Goal: Task Accomplishment & Management: Complete application form

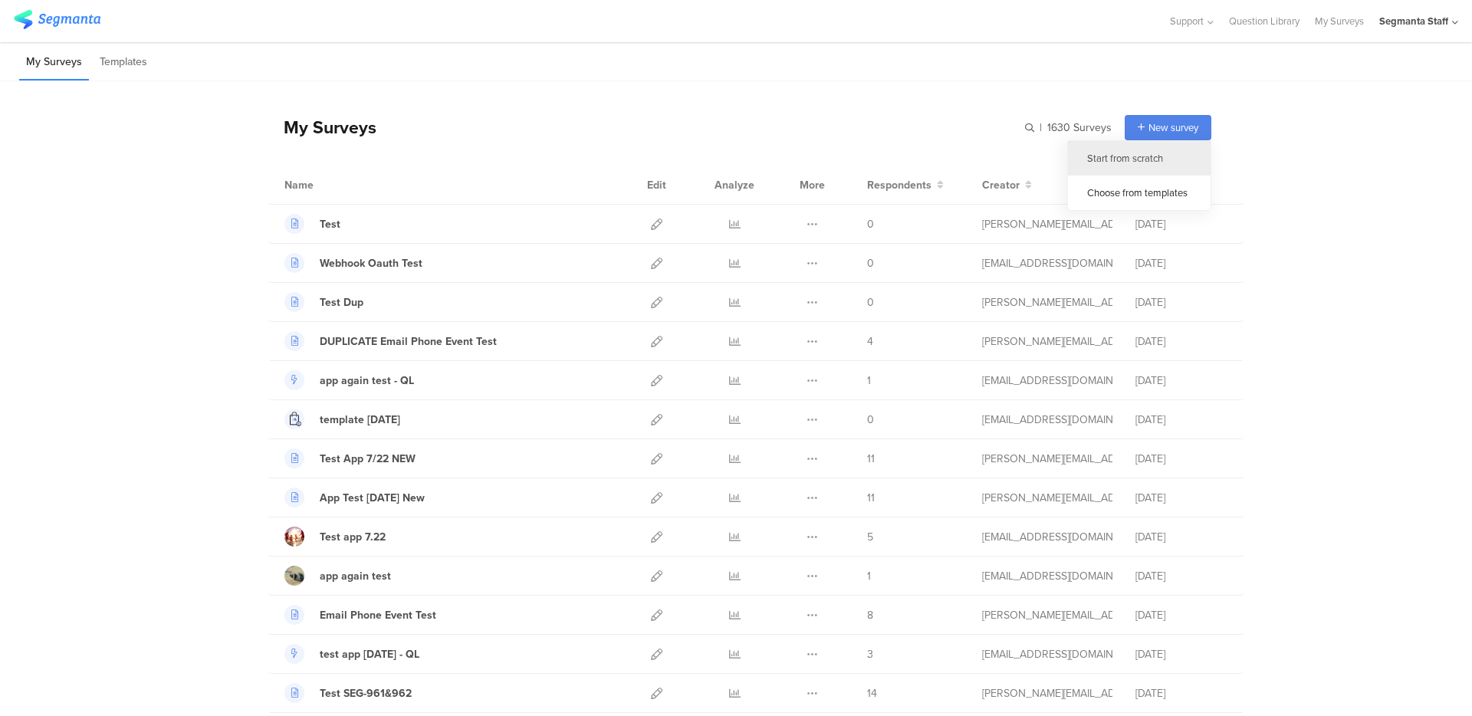
click at [1140, 153] on div "Start from scratch" at bounding box center [1139, 158] width 143 height 34
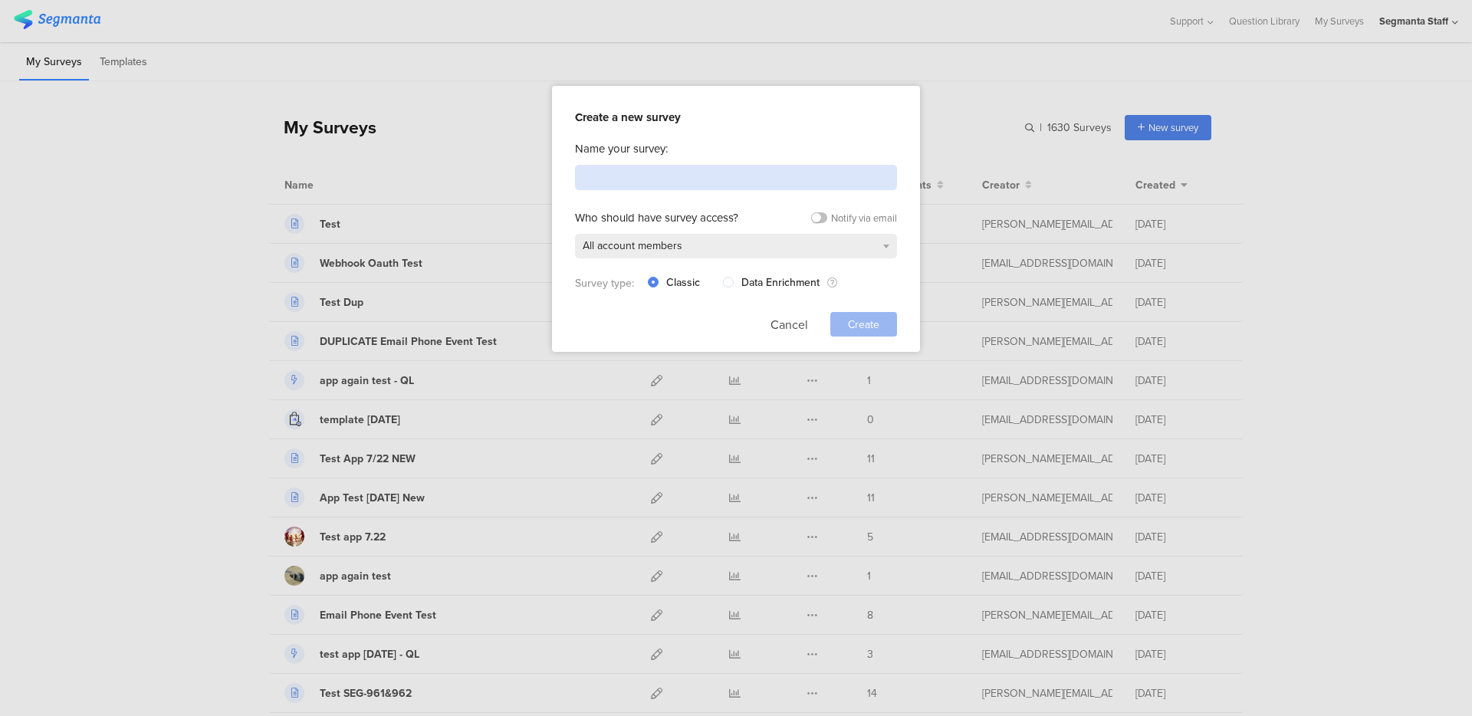
click at [717, 181] on input at bounding box center [736, 177] width 322 height 25
paste input "Sports Fan (ff) Profiler Survey"
type input "Sports Fan (ff) Profiler Survey"
click at [800, 323] on button "Cancel" at bounding box center [789, 324] width 38 height 25
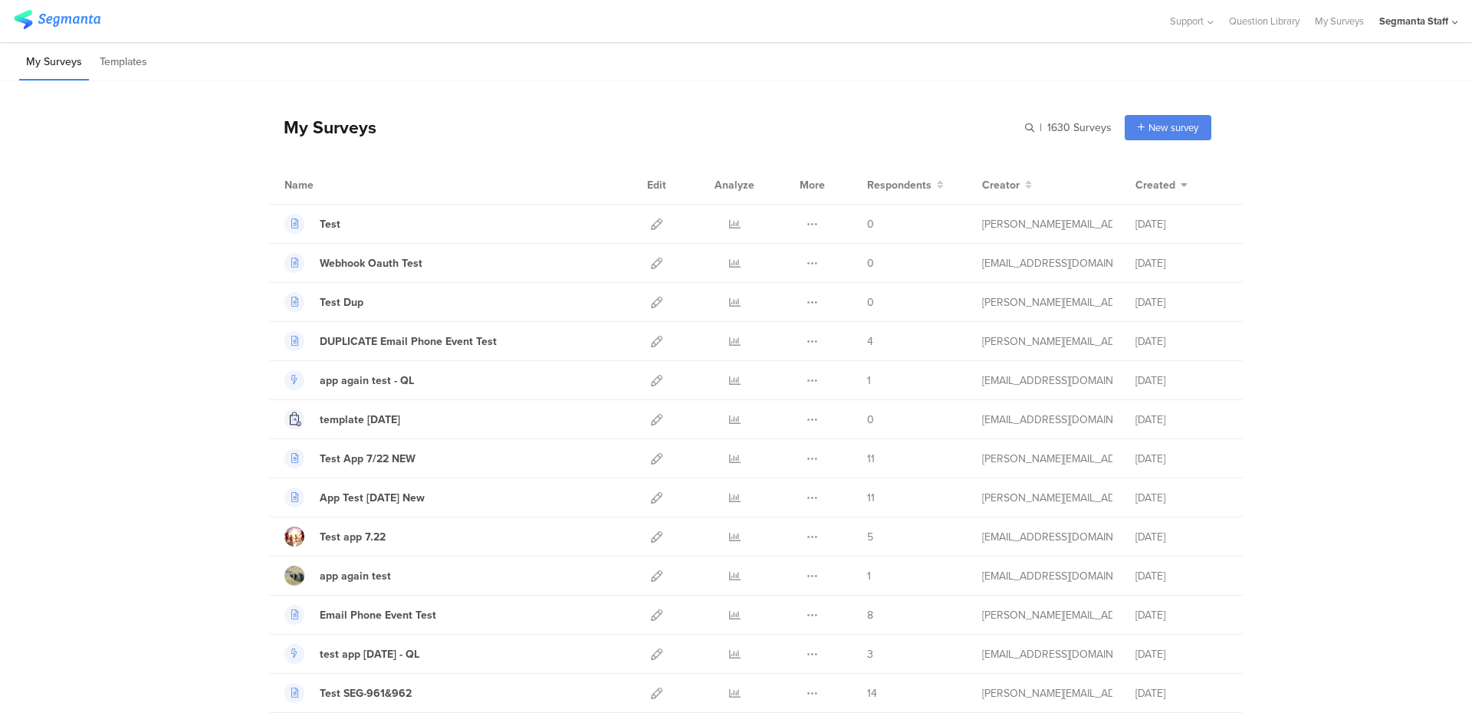
click at [1424, 21] on div "Segmanta Staff" at bounding box center [1413, 21] width 69 height 15
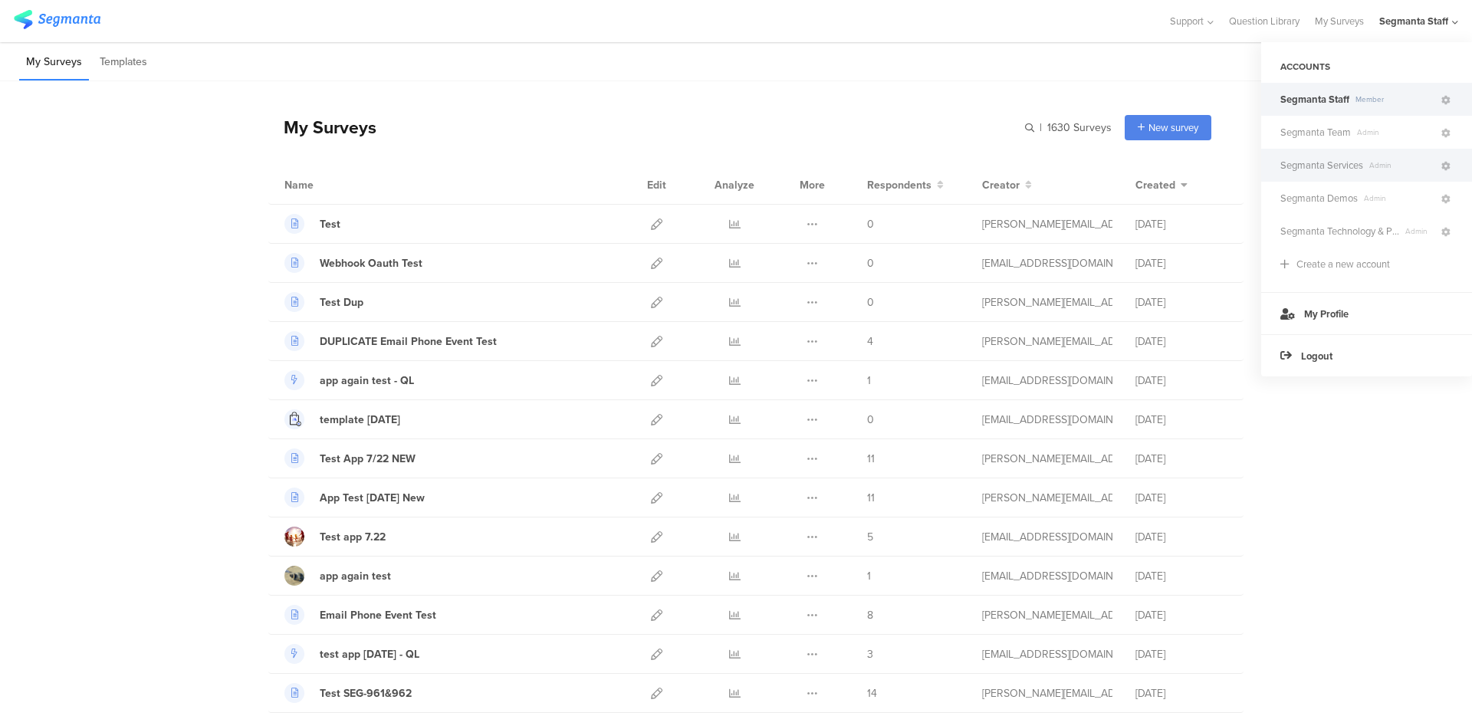
click at [1352, 166] on span "Segmanta Services" at bounding box center [1321, 165] width 83 height 15
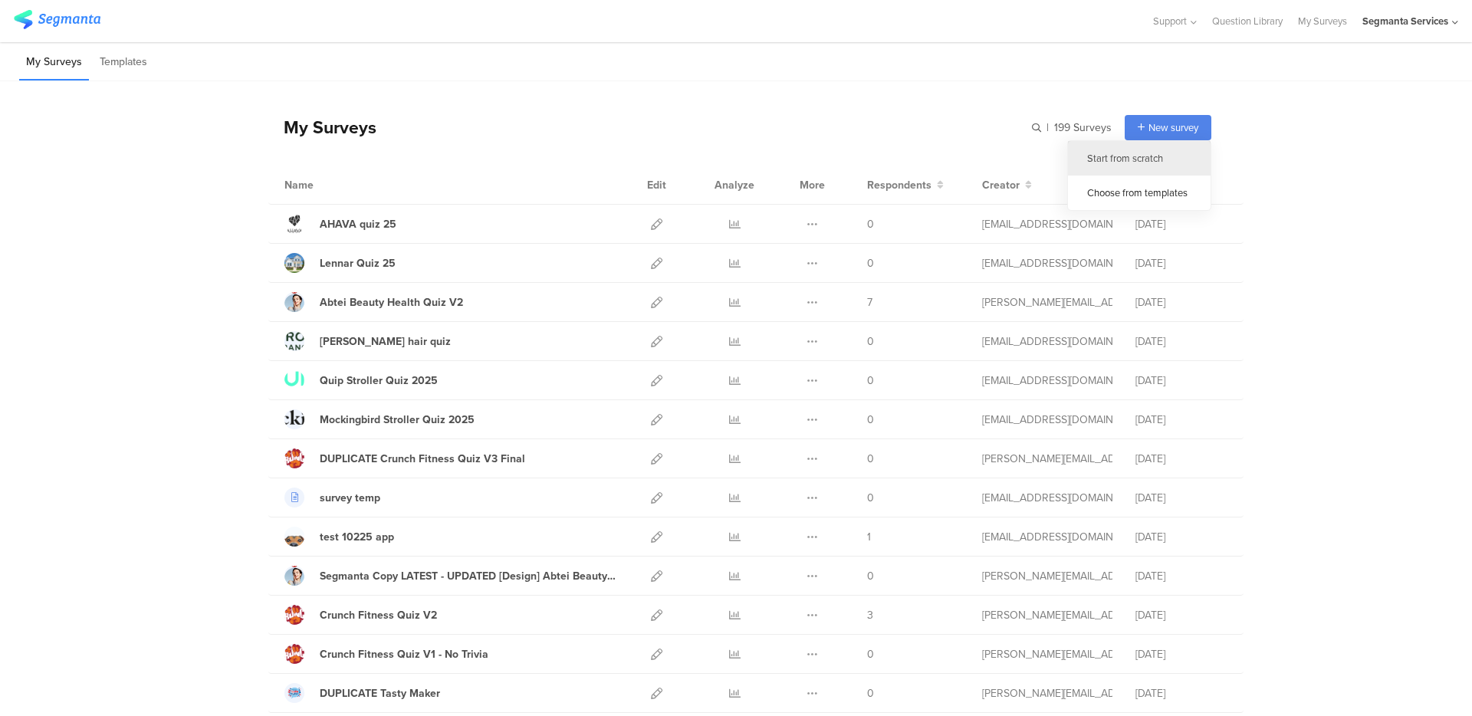
click at [1136, 152] on div "Start from scratch" at bounding box center [1139, 158] width 143 height 34
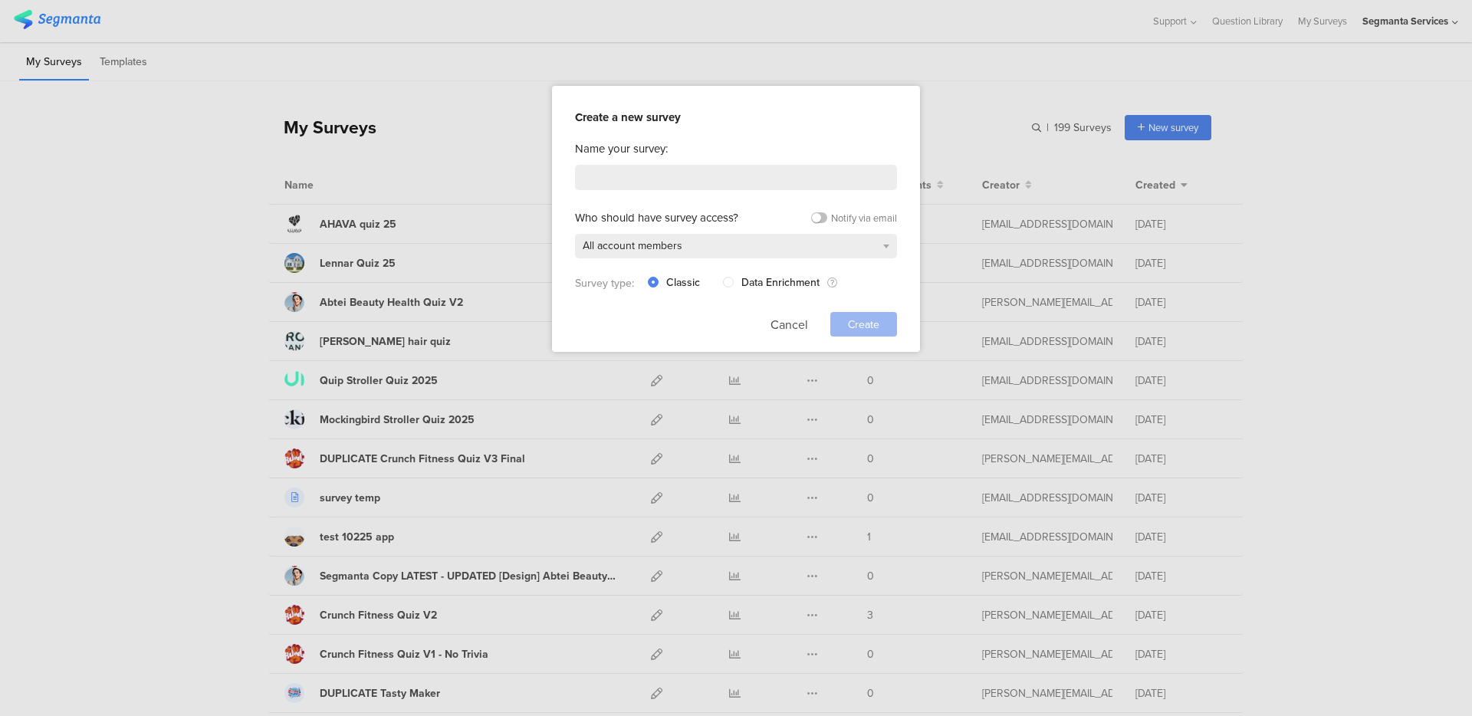
click at [775, 159] on div "Name your survey: Who should have survey access? Notify via email All account m…" at bounding box center [736, 238] width 322 height 196
click at [756, 170] on input at bounding box center [736, 177] width 322 height 25
paste input "Sports Fan (ff) Profiler Survey"
type input "Sports Fan (ff) Profiler Survey"
click at [865, 323] on span "Create" at bounding box center [863, 325] width 31 height 16
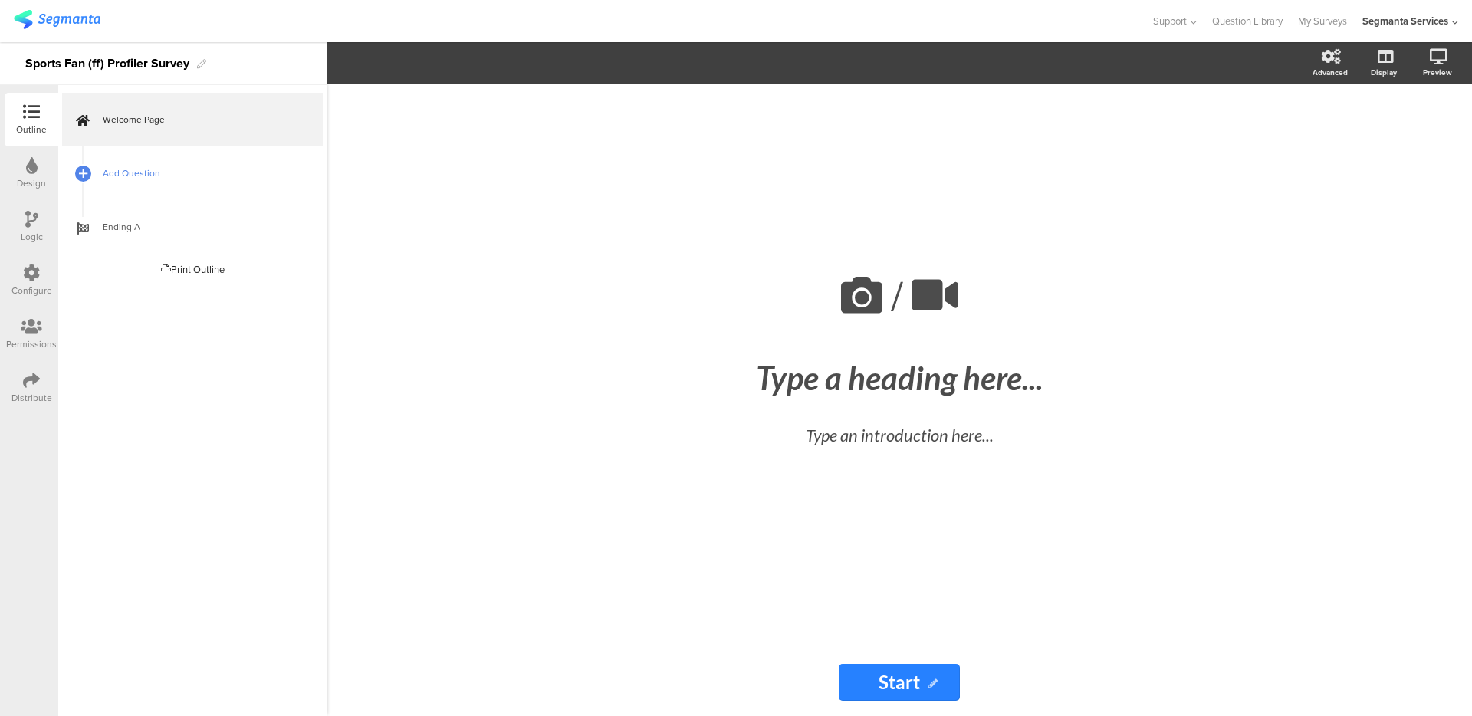
click at [103, 181] on link "Add Question" at bounding box center [192, 173] width 261 height 54
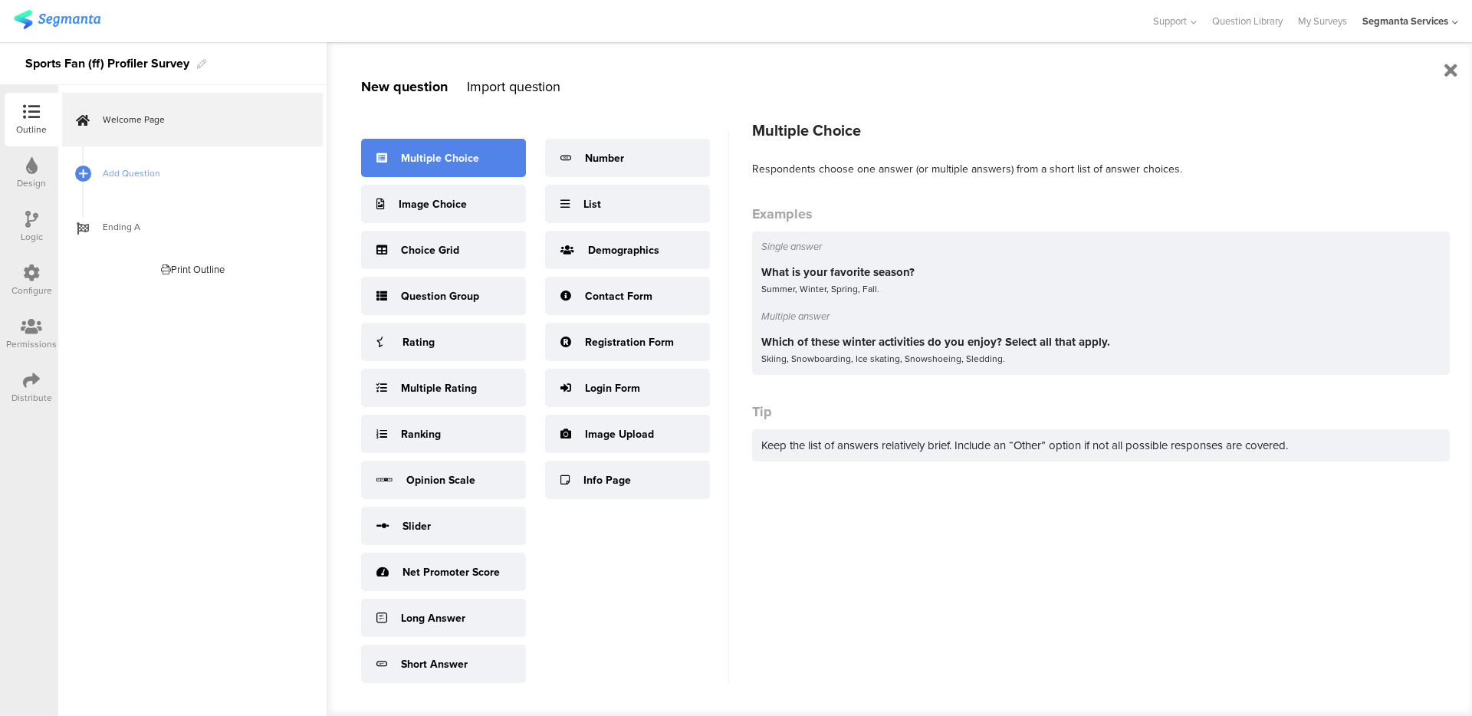
click at [428, 159] on div "Multiple Choice" at bounding box center [440, 158] width 78 height 16
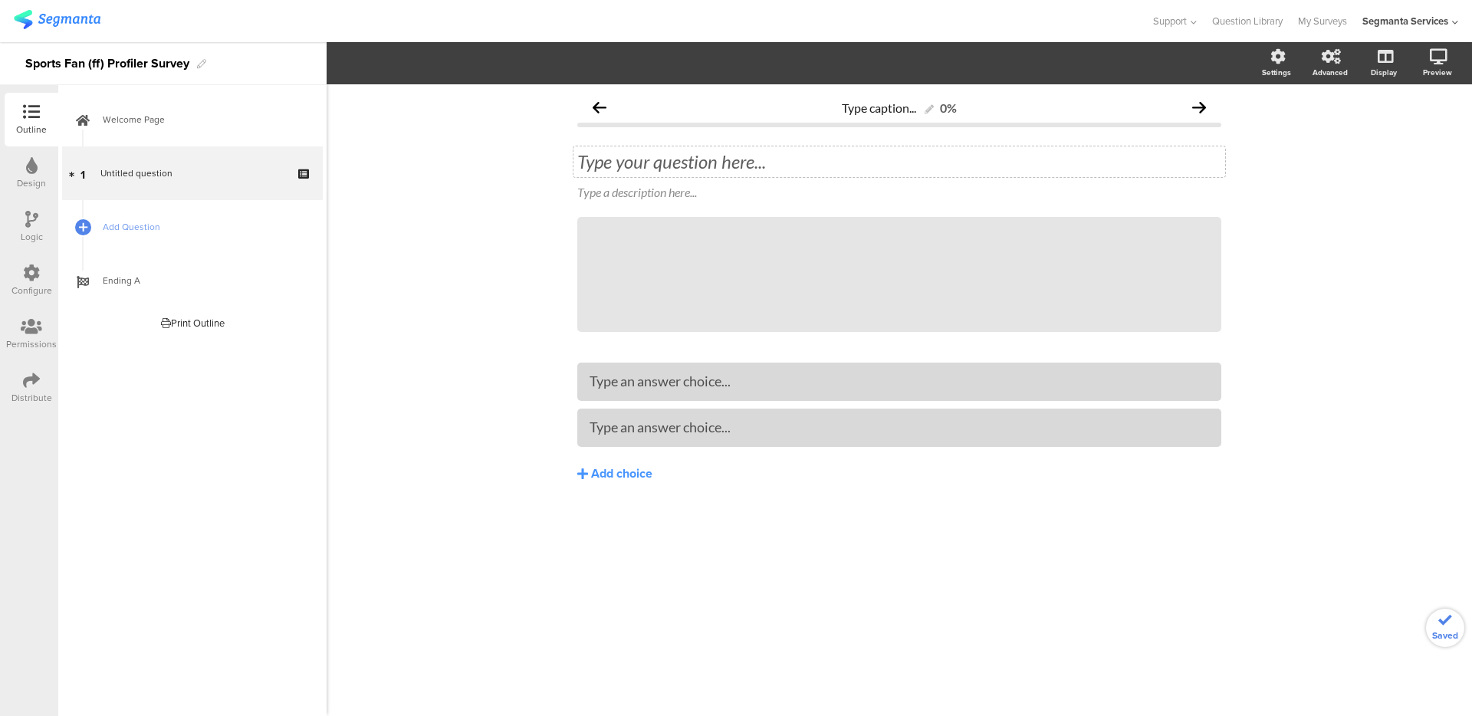
click at [655, 162] on div "Type your question here..." at bounding box center [898, 161] width 651 height 31
click at [24, 279] on icon at bounding box center [31, 272] width 17 height 17
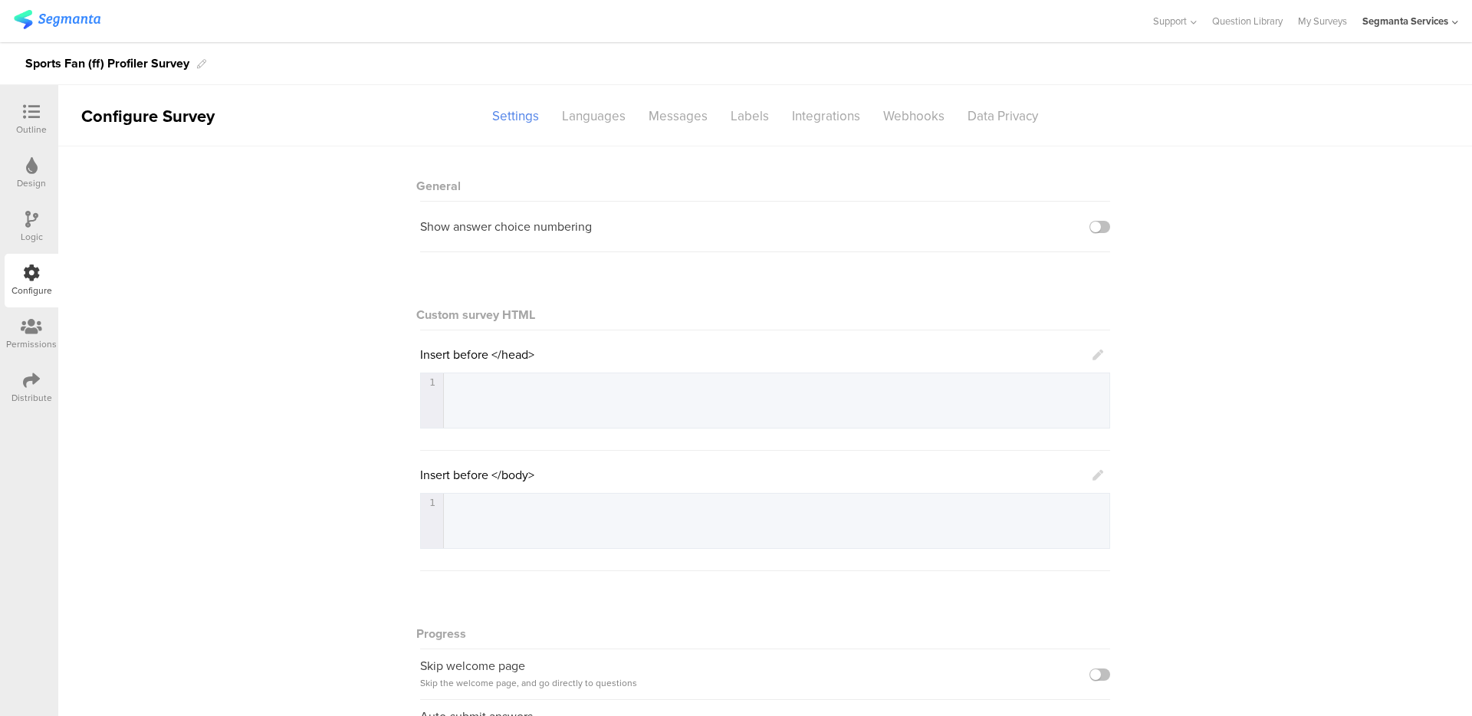
click at [605, 132] on sg-section-page-header "Configure Survey Settings Languages Messages Labels Integrations Webhooks Data …" at bounding box center [764, 115] width 1413 height 61
click at [613, 123] on div "Languages" at bounding box center [593, 116] width 87 height 27
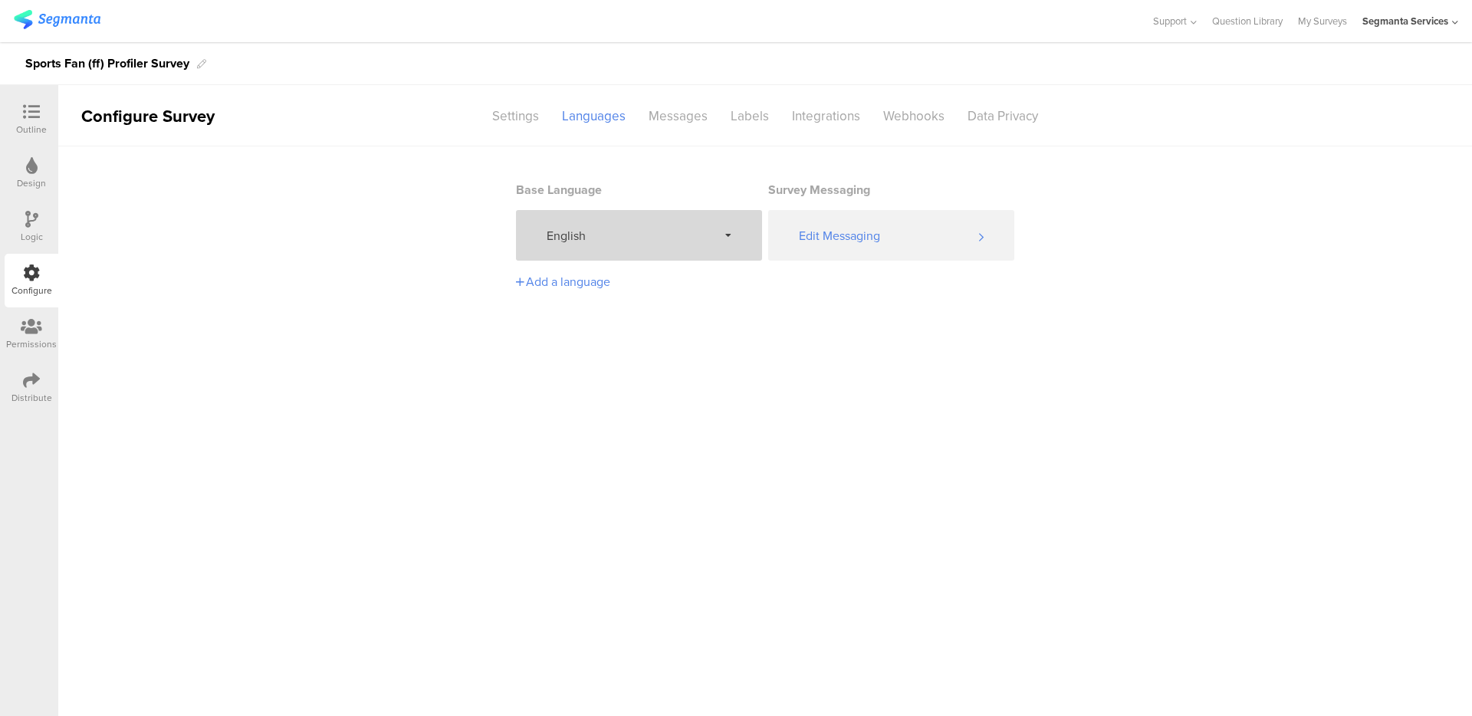
click at [646, 228] on span "English" at bounding box center [631, 236] width 171 height 18
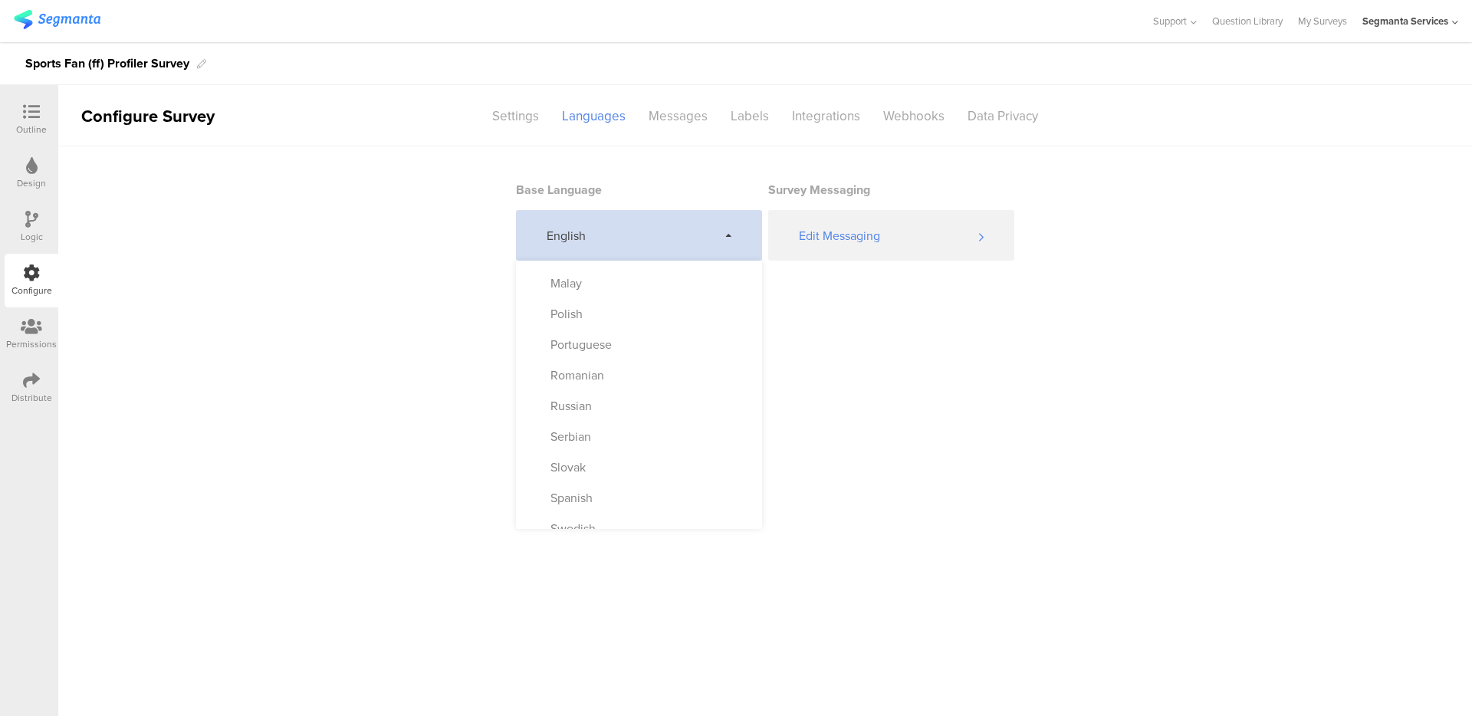
scroll to position [708, 0]
click at [611, 481] on div "Spanish" at bounding box center [639, 487] width 246 height 31
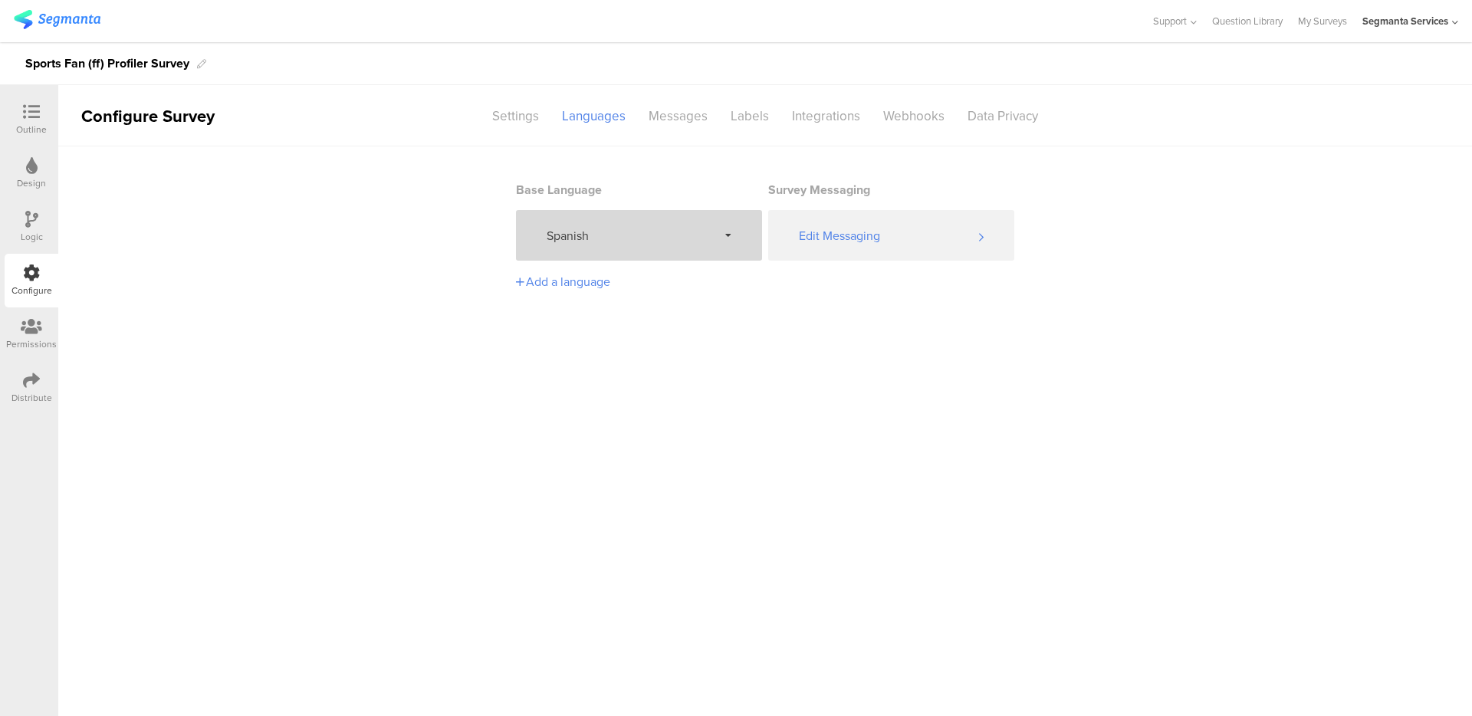
click at [37, 116] on icon at bounding box center [31, 111] width 17 height 17
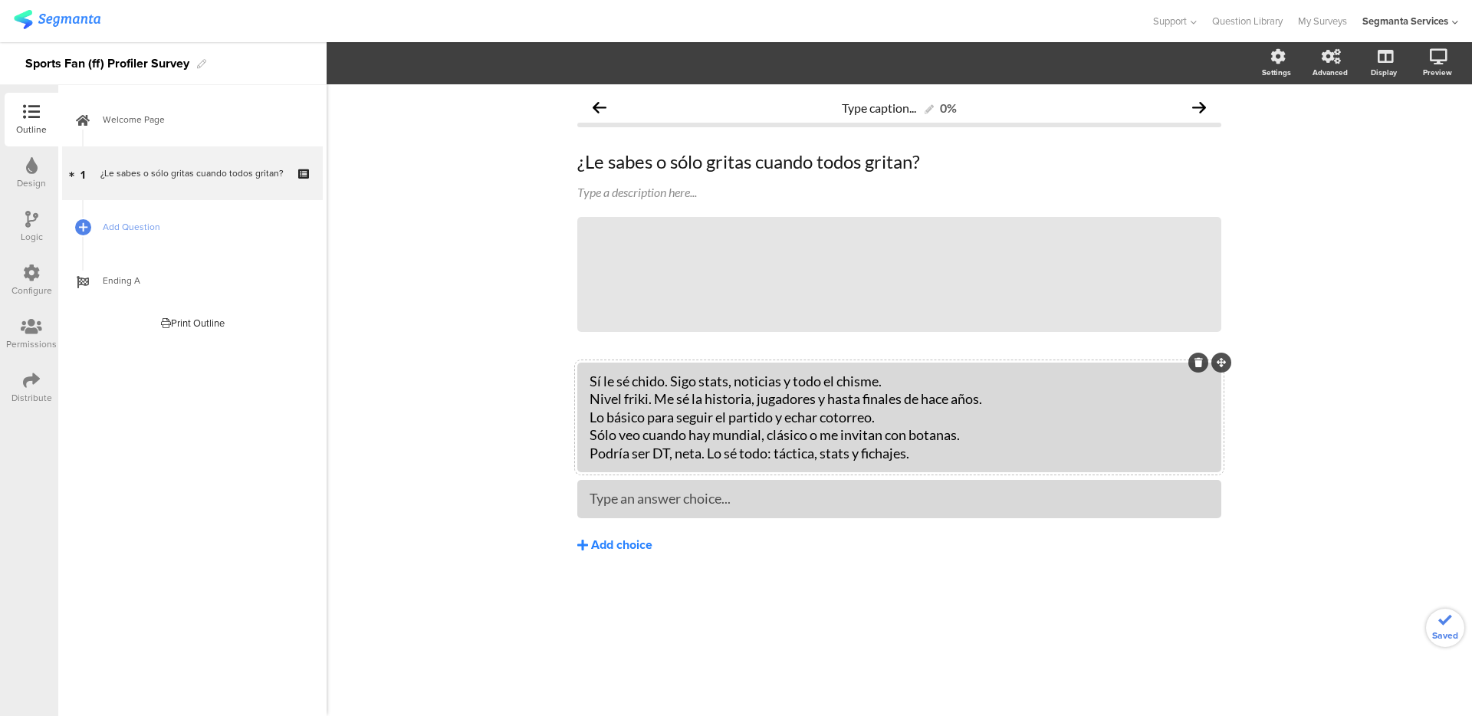
click at [610, 548] on div "Add choice" at bounding box center [621, 545] width 61 height 16
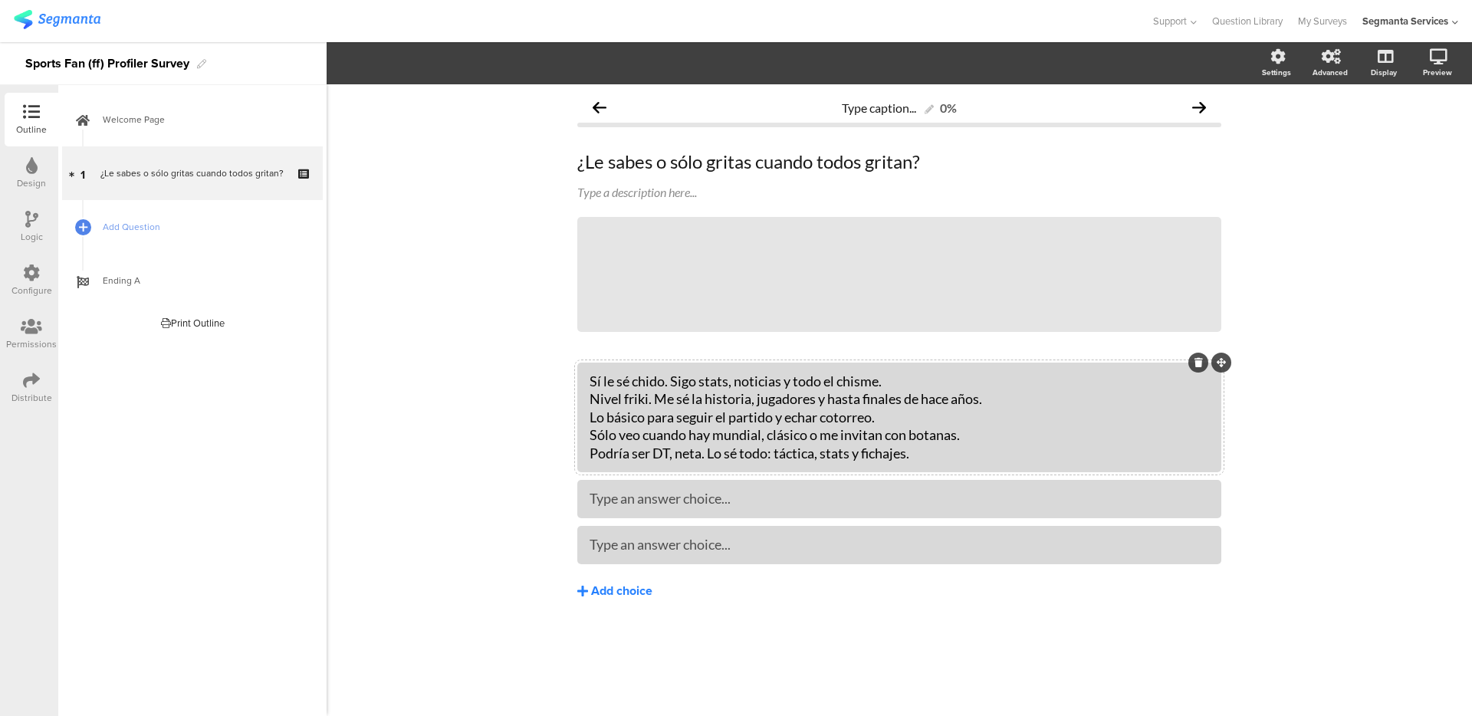
click at [611, 591] on div "Add choice" at bounding box center [621, 591] width 61 height 16
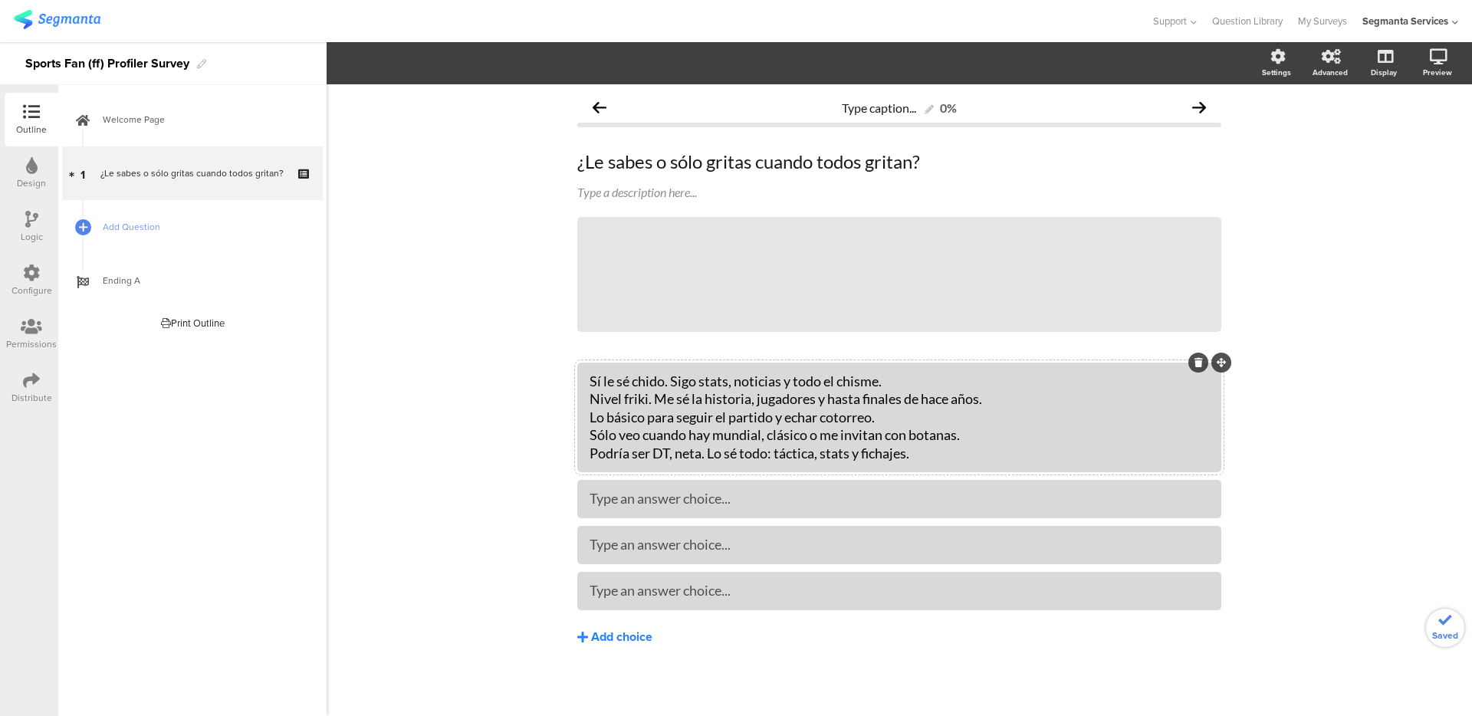
click at [604, 639] on div "Add choice" at bounding box center [621, 637] width 61 height 16
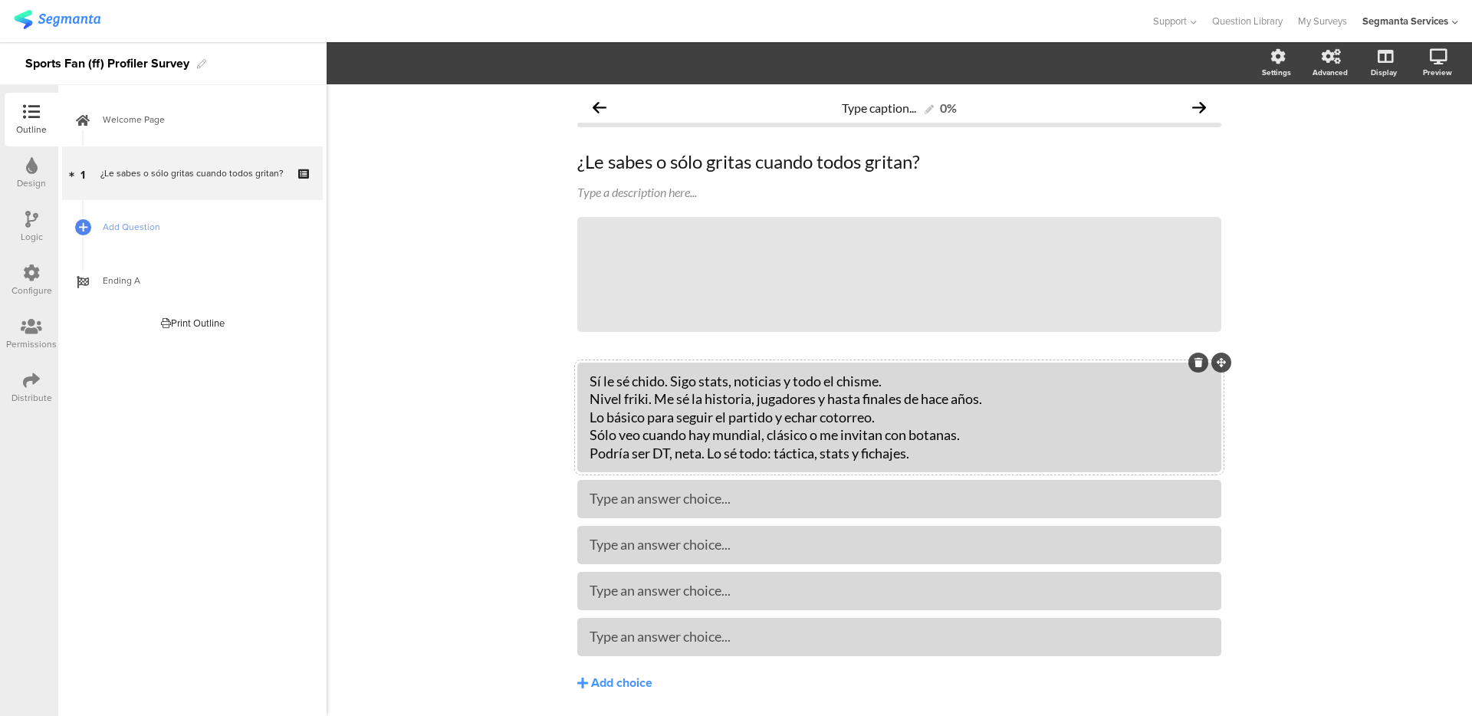
click at [648, 405] on div "Sí le sé chido. Sigo stats, noticias y todo el chisme. Nivel friki. Me sé la hi…" at bounding box center [898, 417] width 619 height 90
copy div "Nivel friki. Me sé la historia, jugadores y hasta finales de hace años."
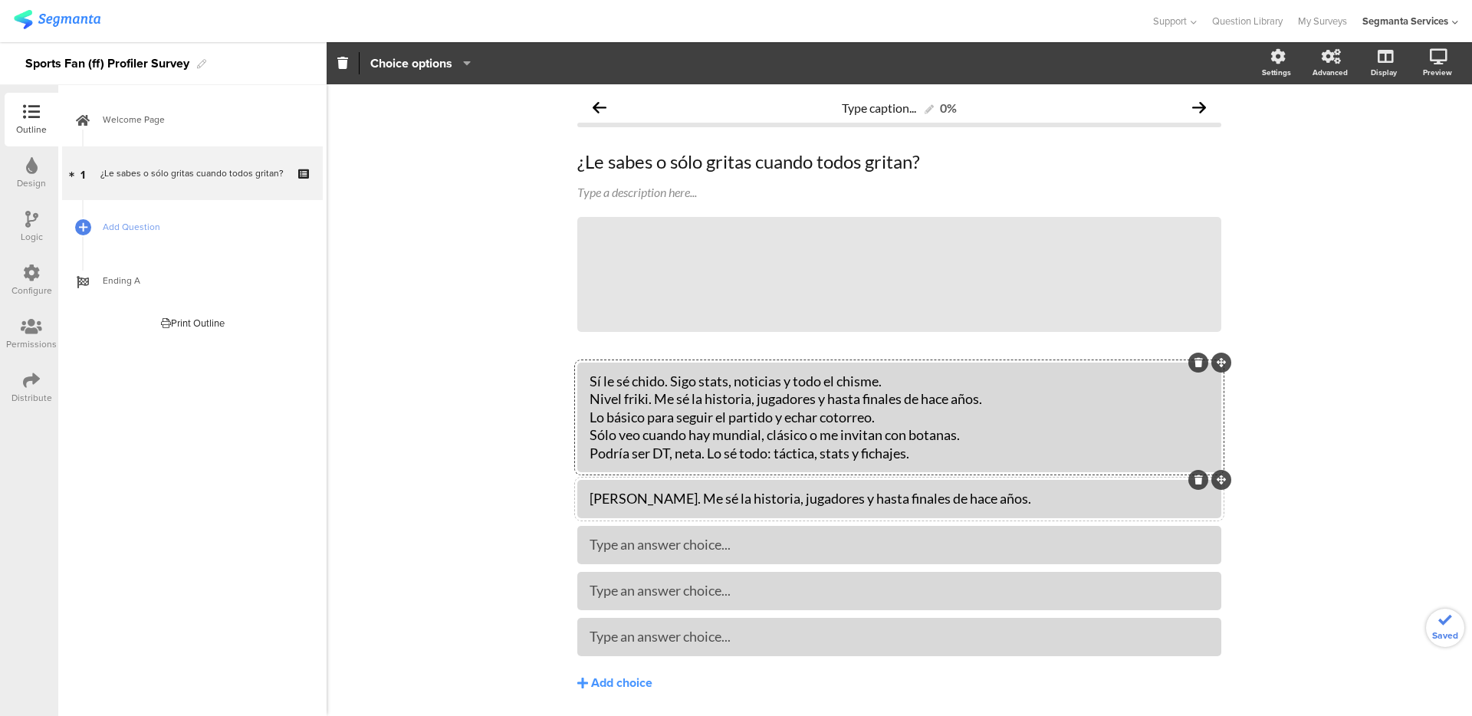
click at [653, 418] on div "Sí le sé chido. Sigo stats, noticias y todo el chisme. Nivel friki. Me sé la hi…" at bounding box center [898, 417] width 619 height 90
copy div "Lo básico para seguir el partido y echar cotorreo."
click at [622, 428] on div "Sí le sé chido. Sigo stats, noticias y todo el chisme. Nivel friki. Me sé la hi…" at bounding box center [898, 417] width 619 height 90
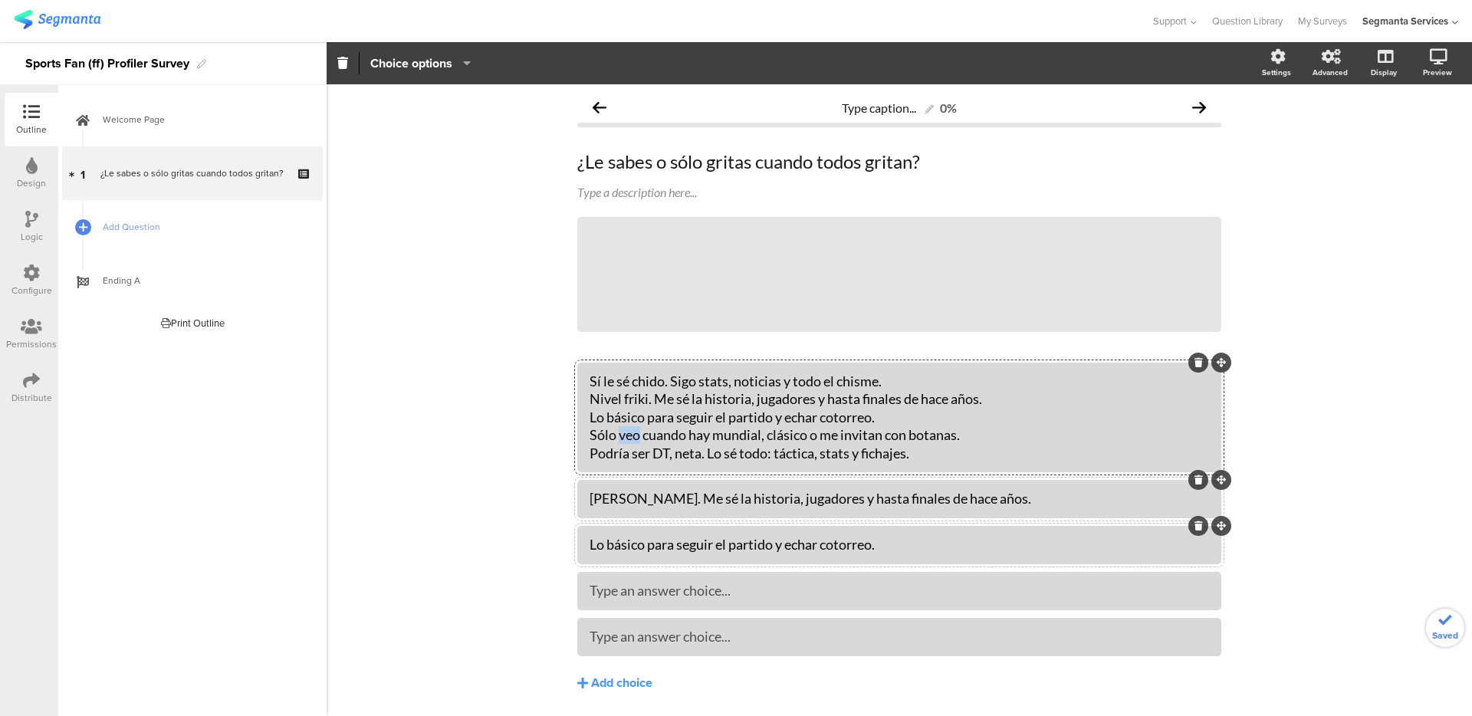
click at [622, 428] on div "Sí le sé chido. Sigo stats, noticias y todo el chisme. Nivel friki. Me sé la hi…" at bounding box center [898, 417] width 619 height 90
copy div "Sólo veo cuando hay mundial, clásico o me invitan con botanas."
click at [619, 458] on div "Sí le sé chido. Sigo stats, noticias y todo el chisme. Nivel friki. Me sé la hi…" at bounding box center [898, 417] width 619 height 90
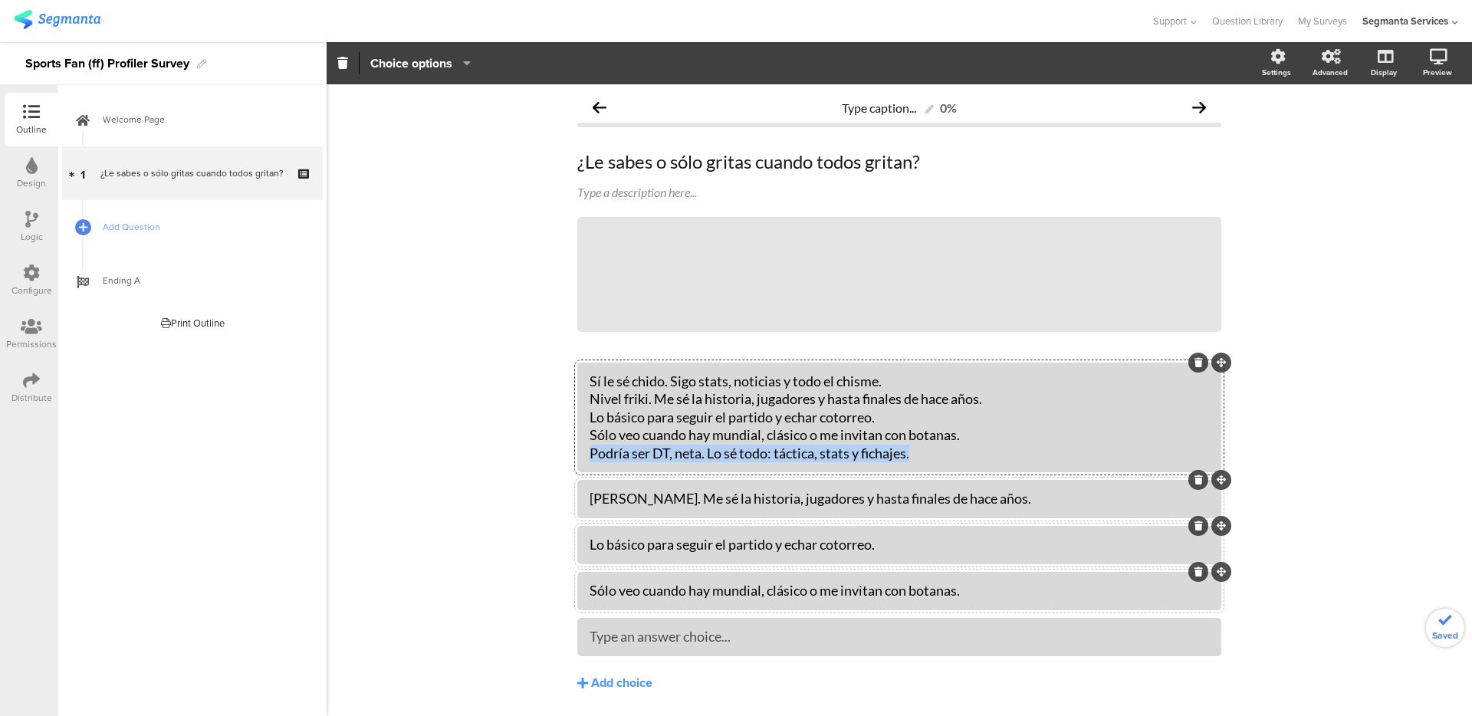
click at [619, 458] on div "Sí le sé chido. Sigo stats, noticias y todo el chisme. Nivel friki. Me sé la hi…" at bounding box center [898, 417] width 619 height 90
copy div "Podría ser DT, neta. Lo sé todo: táctica, stats y fichajes."
click at [629, 622] on div at bounding box center [899, 637] width 644 height 38
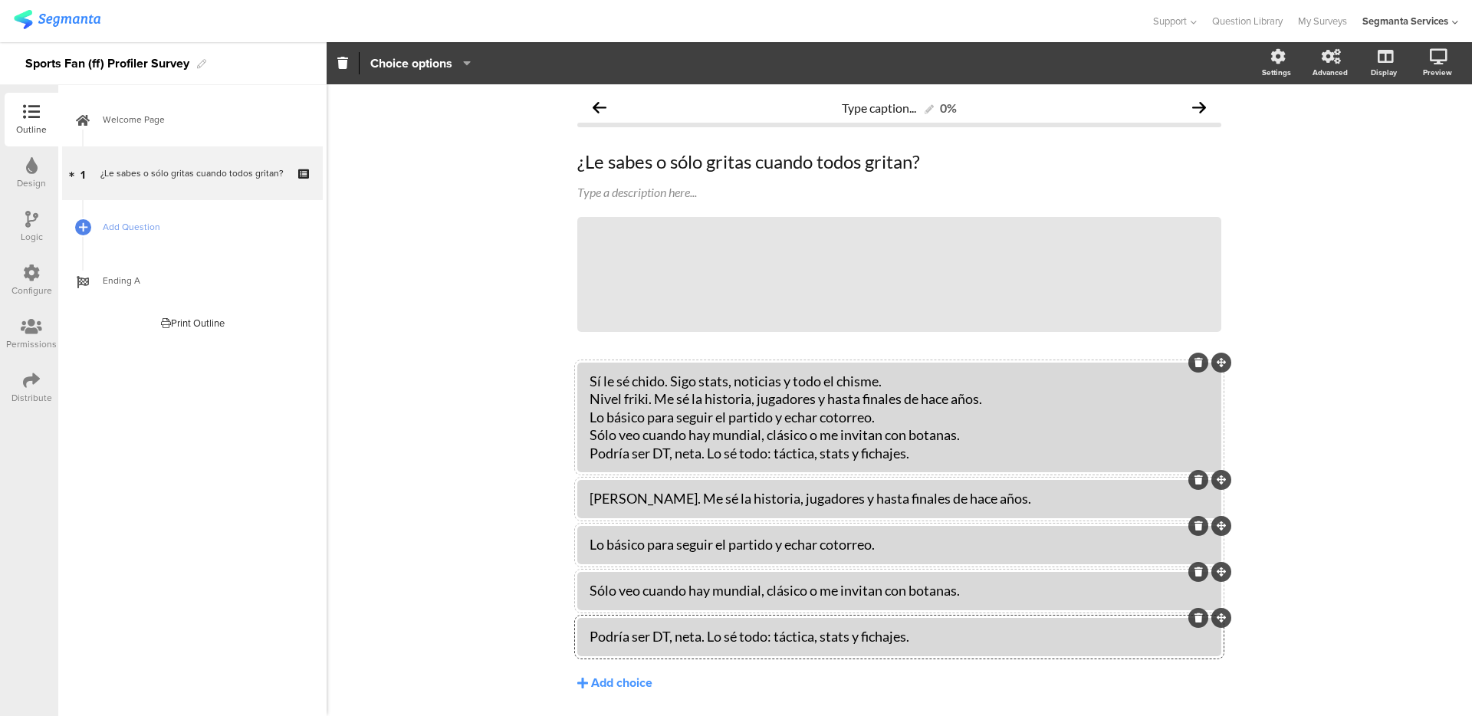
drag, startPoint x: 580, startPoint y: 451, endPoint x: 714, endPoint y: 412, distance: 138.8
click at [714, 412] on div "Sí le sé chido. Sigo stats, noticias y todo el chisme. Nivel friki. Me sé la hi…" at bounding box center [899, 418] width 644 height 110
click at [902, 456] on div "Sí le sé chido. Sigo stats, noticias y todo el chisme. Nivel friki. Me sé la hi…" at bounding box center [898, 417] width 619 height 90
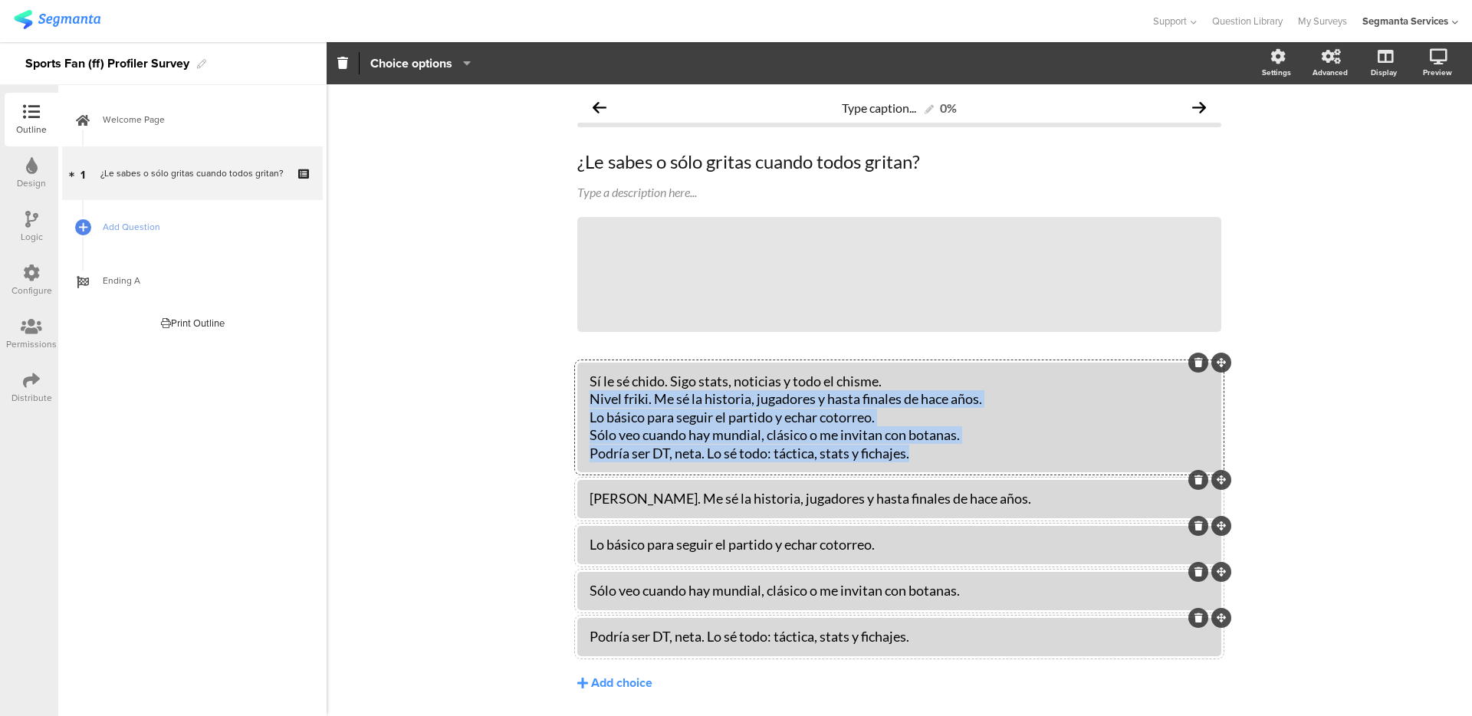
drag, startPoint x: 911, startPoint y: 455, endPoint x: 571, endPoint y: 402, distance: 344.4
click at [577, 402] on div "Sí le sé chido. Sigo stats, noticias y todo el chisme. Nivel friki. Me sé la hi…" at bounding box center [899, 418] width 644 height 110
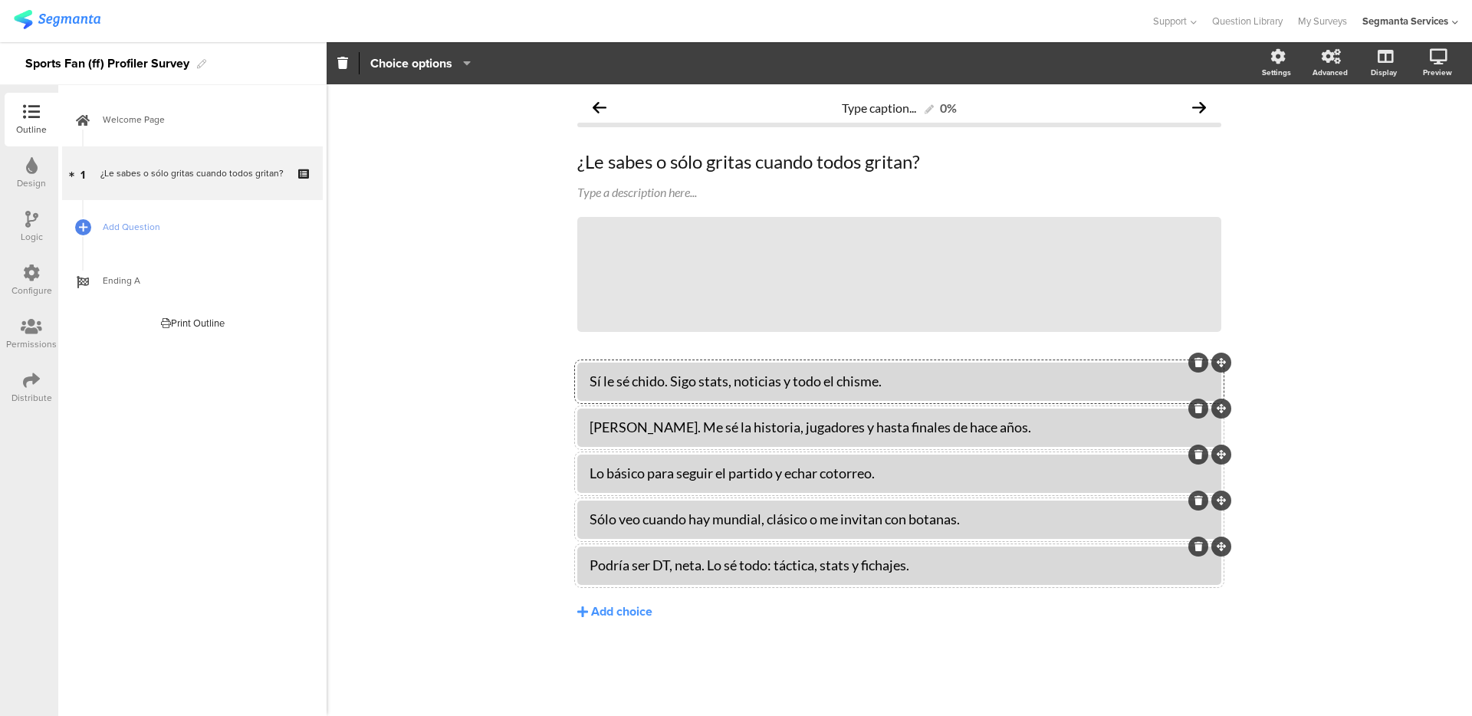
click at [964, 566] on div "Podría ser DT, neta. Lo sé todo: táctica, stats y fichajes." at bounding box center [898, 565] width 619 height 18
click at [996, 520] on div "Sólo veo cuando hay mundial, clásico o me invitan con botanas." at bounding box center [898, 519] width 619 height 18
click at [914, 471] on div "Lo básico para seguir el partido y echar cotorreo." at bounding box center [898, 473] width 619 height 18
click at [1029, 436] on div "Nivel friki. Me sé la historia, jugadores y hasta finales de hace años." at bounding box center [898, 427] width 619 height 18
click at [916, 384] on div "Sí le sé chido. Sigo stats, noticias y todo el chisme." at bounding box center [898, 381] width 619 height 18
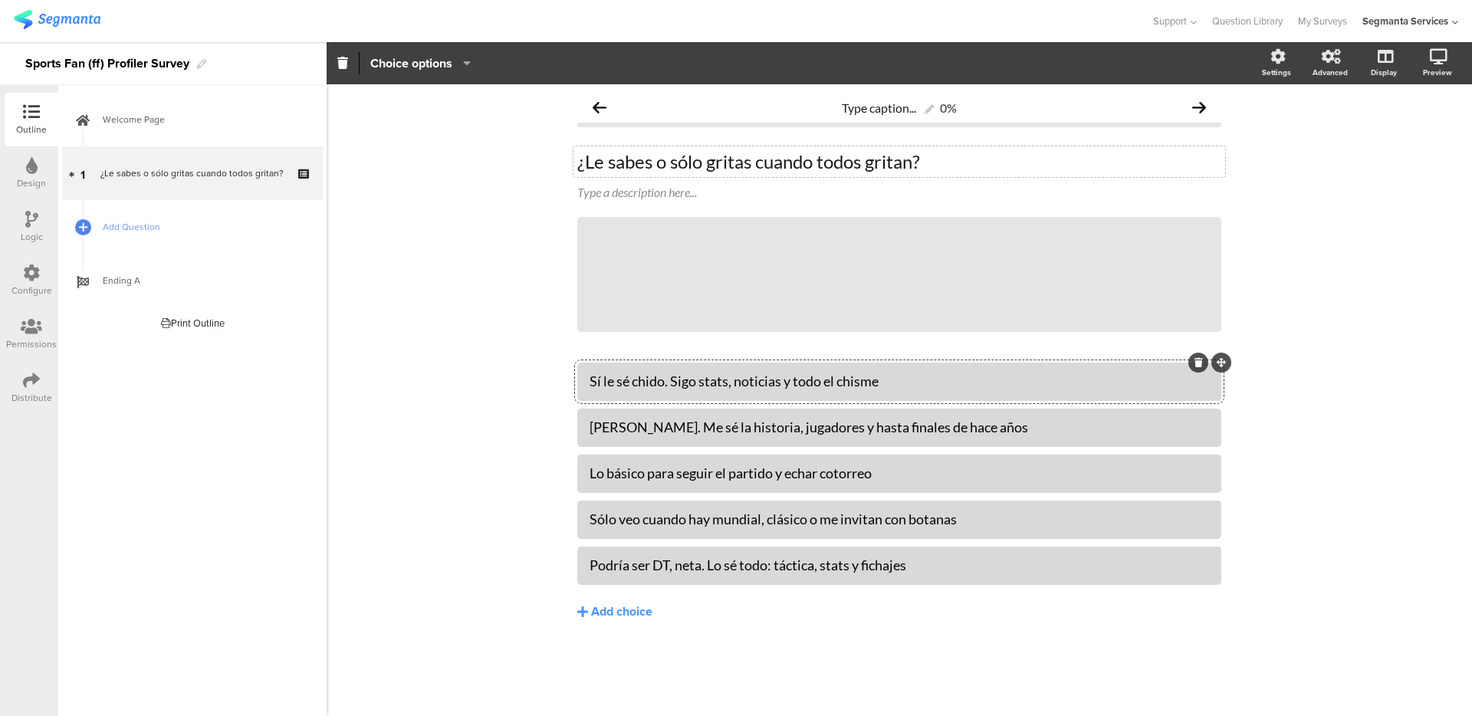
click at [698, 156] on p "¿Le sabes o sólo gritas cuando todos gritan?" at bounding box center [899, 161] width 644 height 23
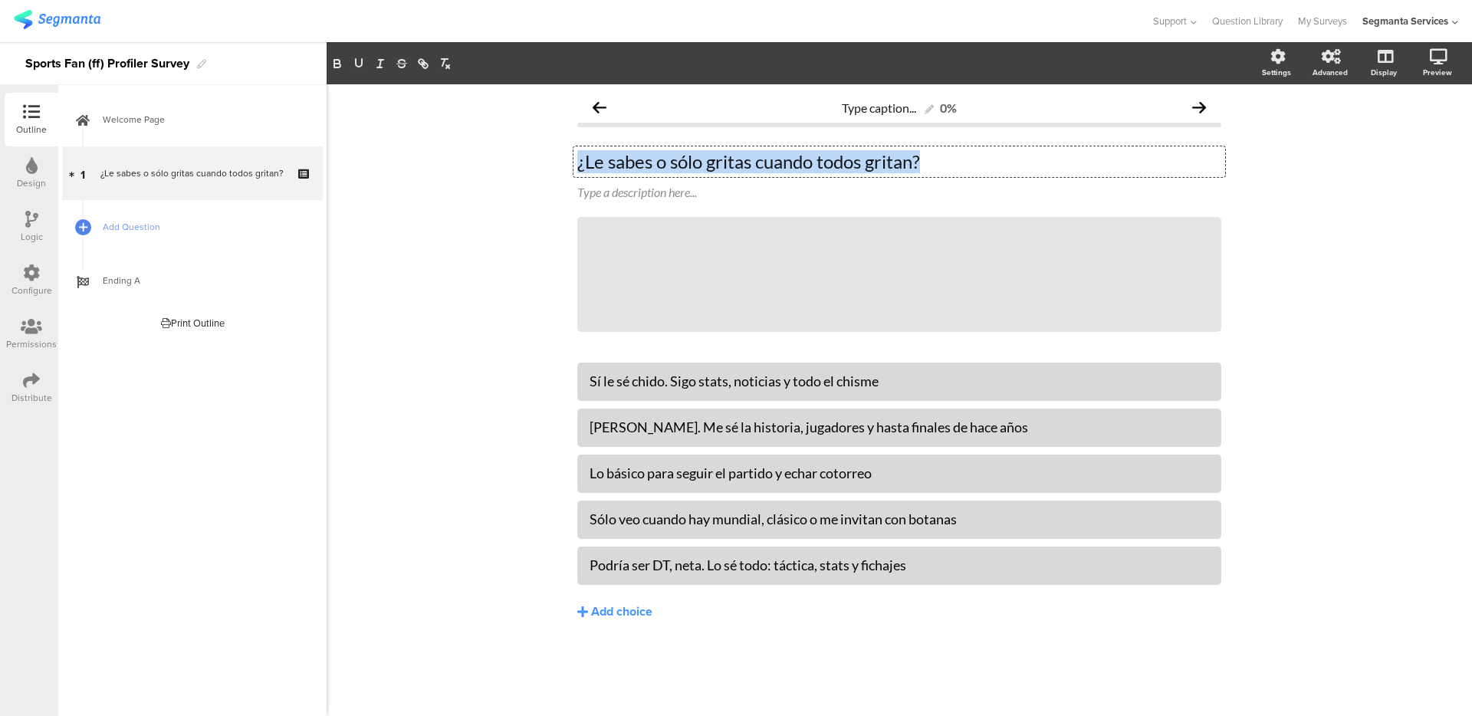
click at [698, 156] on p "¿Le sabes o sólo gritas cuando todos gritan?" at bounding box center [899, 161] width 644 height 23
click at [547, 189] on div "Type caption... 0% ¿Le sabes o sólo gritas cuando todos gritan? ¿Le sabes o sól…" at bounding box center [899, 400] width 1145 height 632
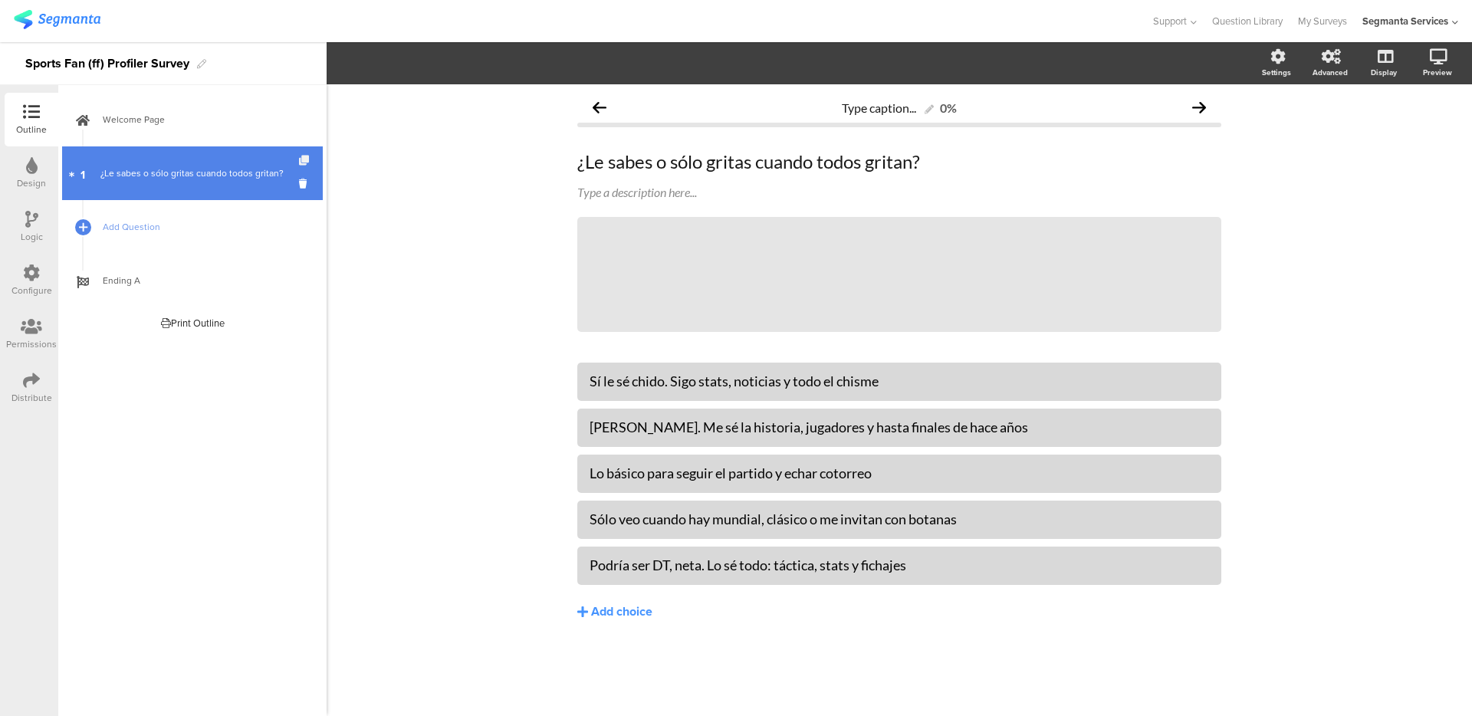
click at [301, 160] on icon at bounding box center [305, 161] width 13 height 10
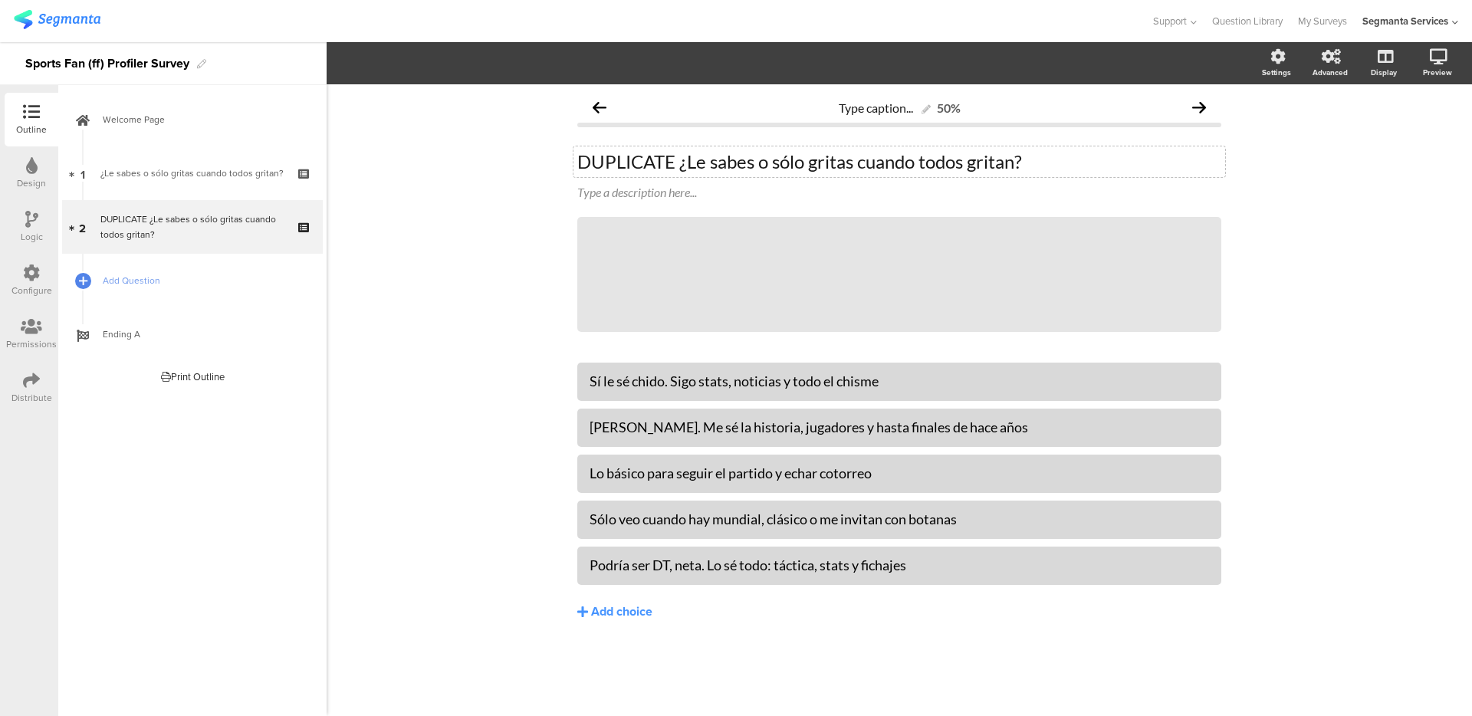
click at [591, 147] on div "DUPLICATE ¿Le sabes o sólo gritas cuando todos gritan? DUPLICATE ¿Le sabes o só…" at bounding box center [898, 161] width 651 height 31
click at [600, 148] on div "DUPLICATE ¿Le sabes o sólo gritas cuando todos gritan? DUPLICATE ¿Le sabes o só…" at bounding box center [898, 161] width 651 height 31
click at [592, 156] on p "DUPLICATE ¿Le sabes o sólo gritas cuando todos gritan?" at bounding box center [899, 161] width 644 height 23
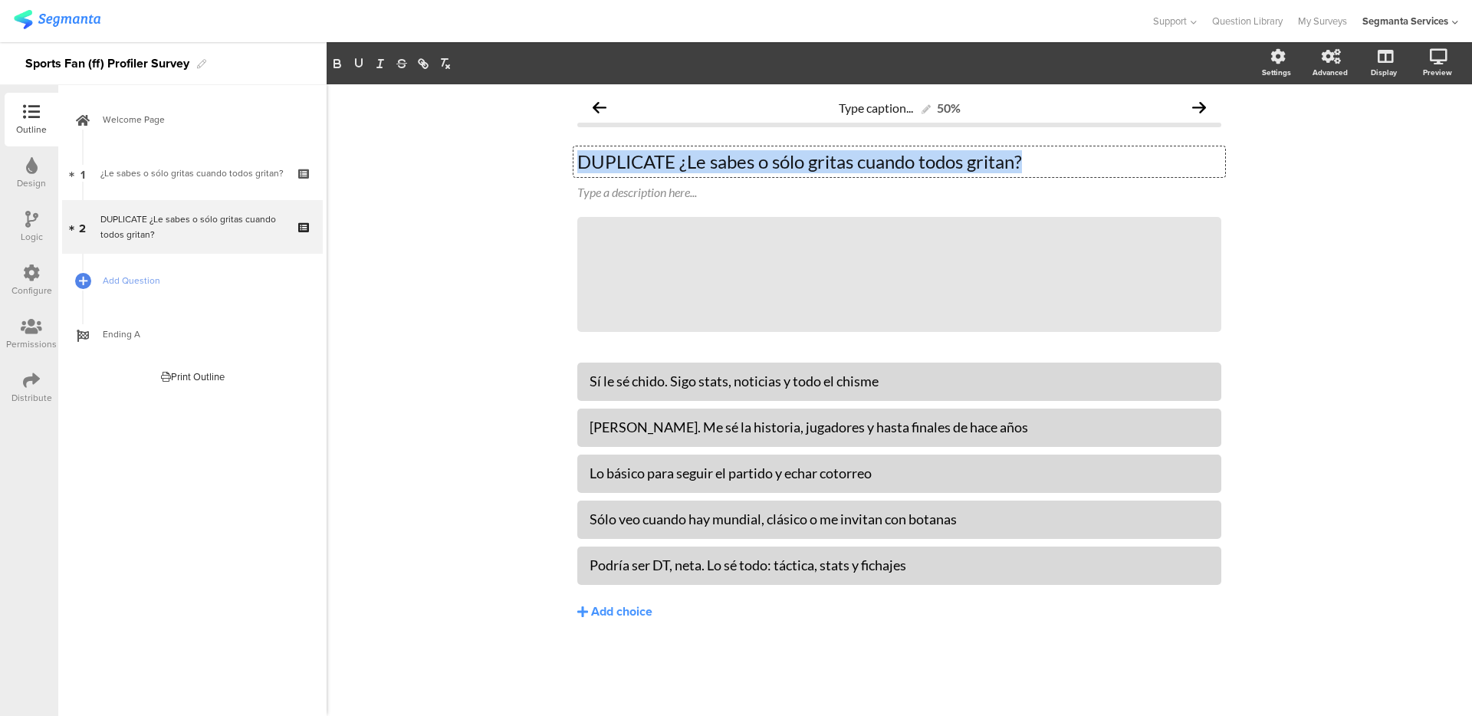
click at [592, 156] on p "DUPLICATE ¿Le sabes o sólo gritas cuando todos gritan?" at bounding box center [899, 161] width 644 height 23
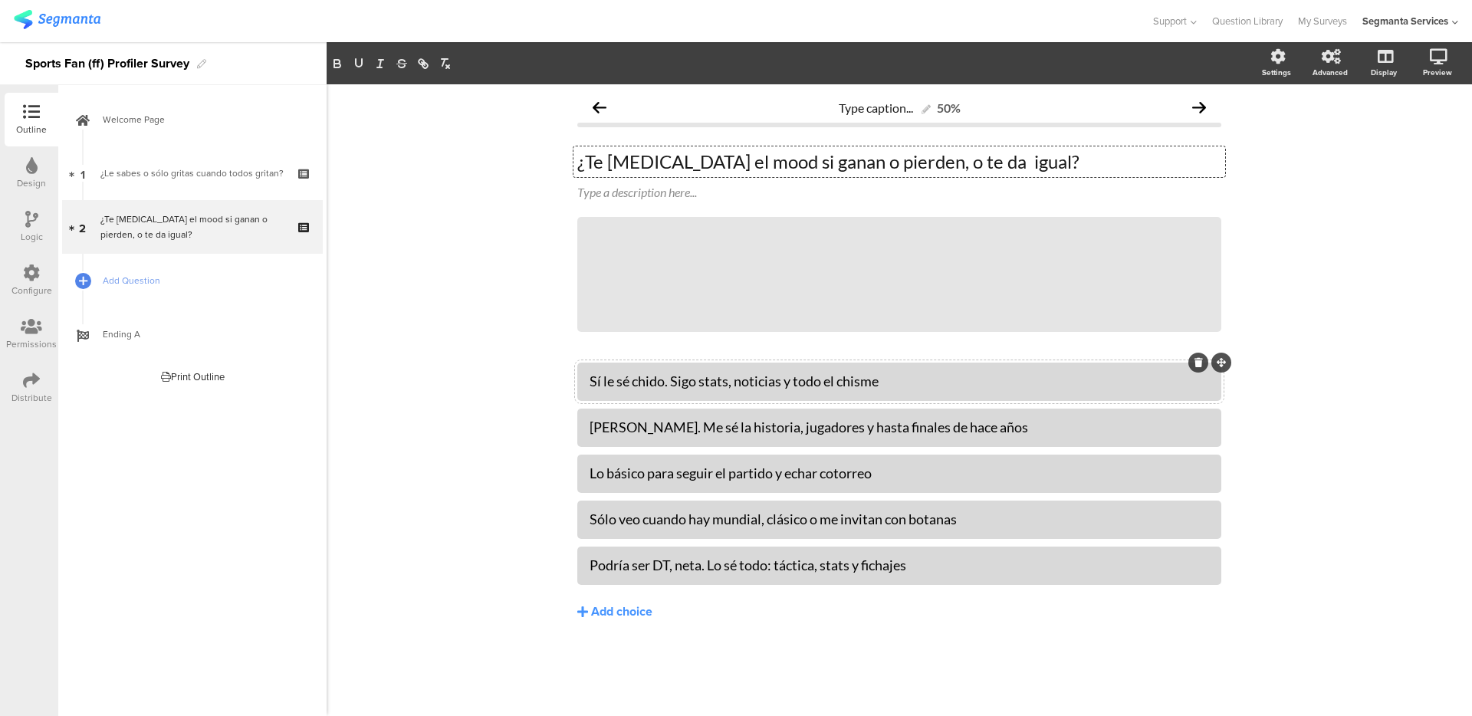
click at [661, 382] on div "Sí le sé chido. Sigo stats, noticias y todo el chisme" at bounding box center [898, 381] width 619 height 18
paste div
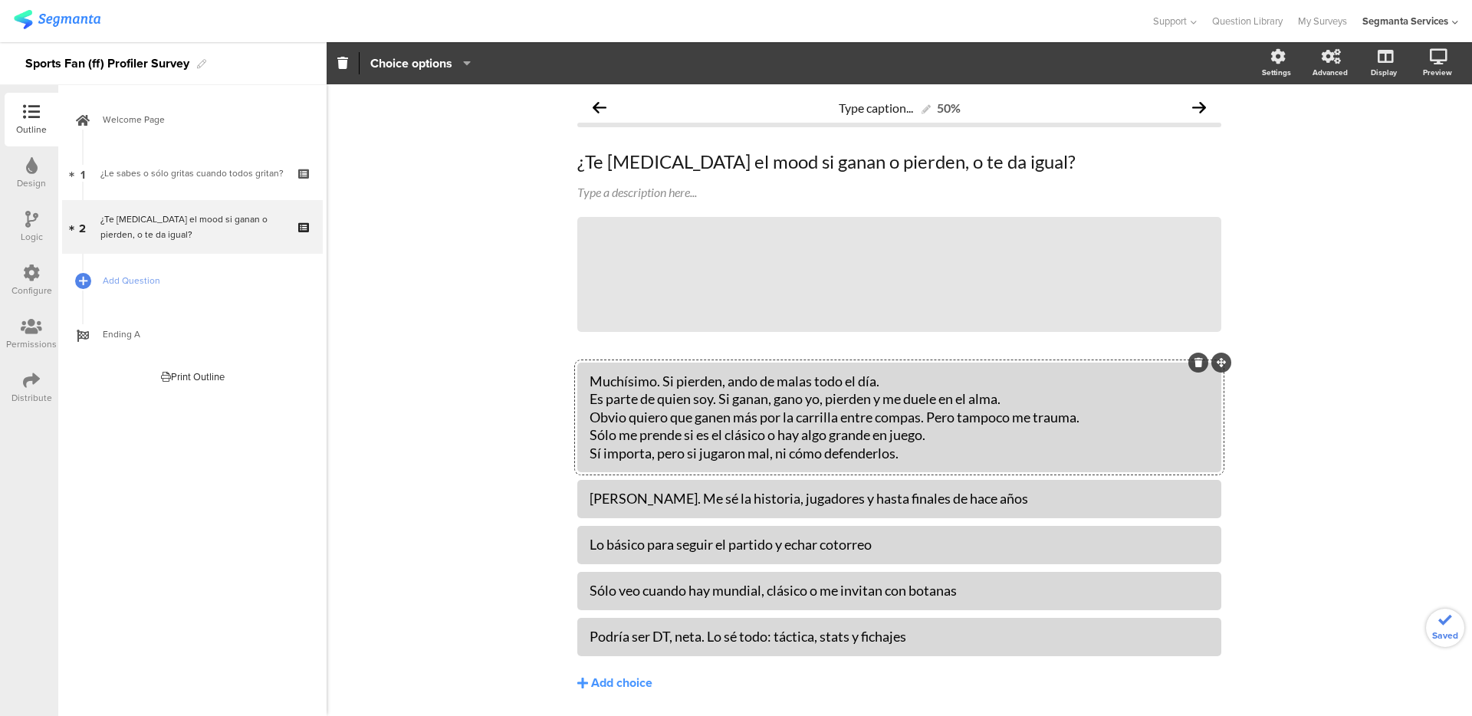
click at [600, 399] on div "Muchísimo. Si pierden, ando de malas todo el día. Es parte de quien soy. Si gan…" at bounding box center [898, 417] width 619 height 90
copy div "Es parte de quien soy. Si ganan, gano yo, pierden y me duele en el alma."
click at [635, 509] on div "Nivel friki. Me sé la historia, jugadores y hasta finales de hace años" at bounding box center [898, 498] width 619 height 25
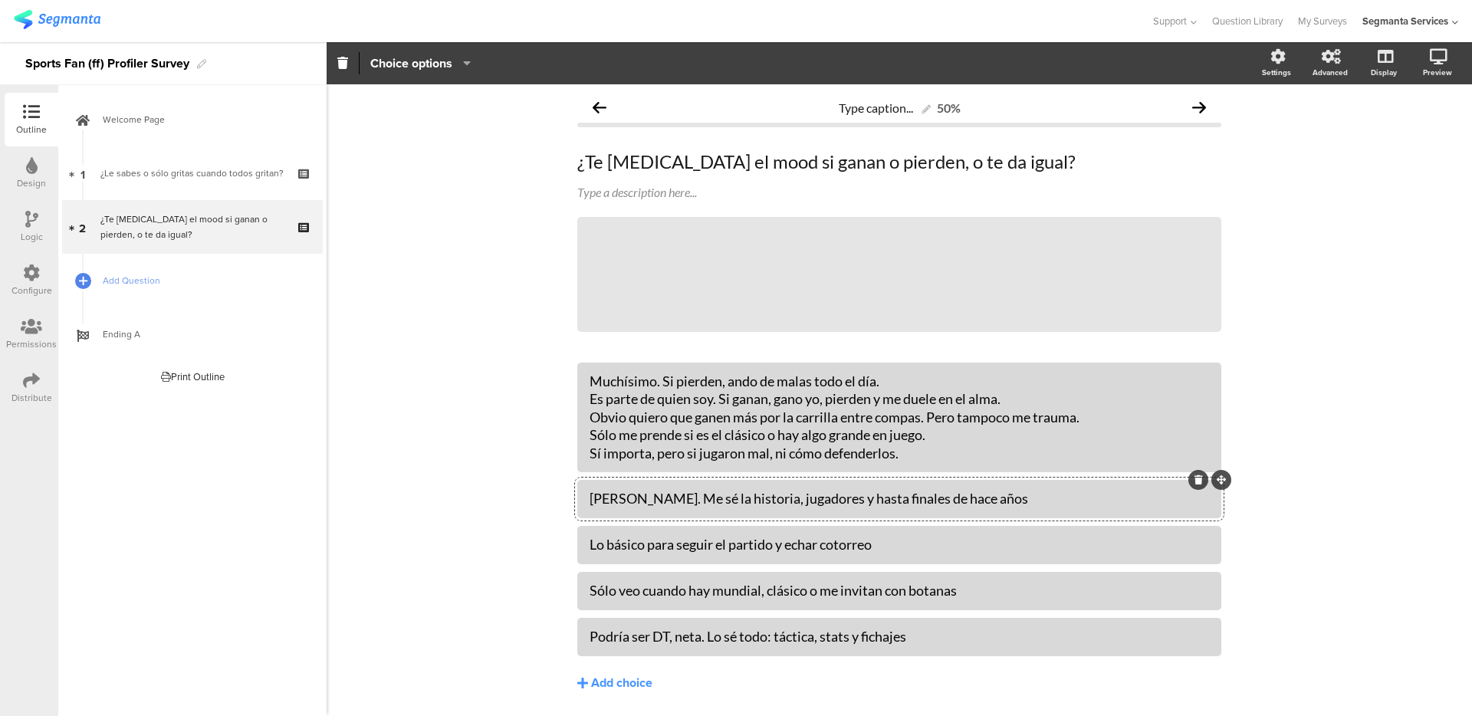
click at [633, 500] on div "Nivel friki. Me sé la historia, jugadores y hasta finales de hace años" at bounding box center [898, 499] width 619 height 18
paste div
click at [627, 415] on div "Muchísimo. Si pierden, ando de malas todo el día. Es parte de quien soy. Si gan…" at bounding box center [898, 417] width 619 height 90
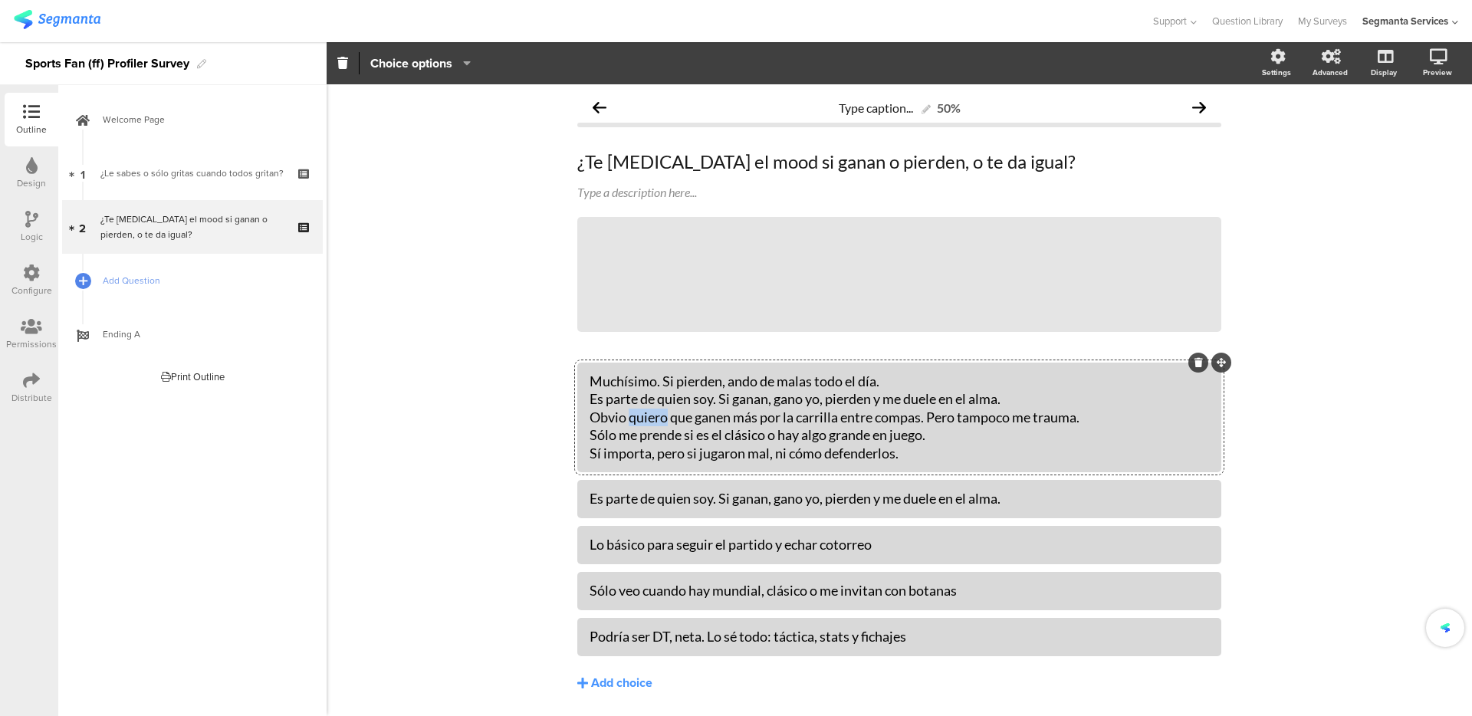
click at [627, 415] on div "Muchísimo. Si pierden, ando de malas todo el día. Es parte de quien soy. Si gan…" at bounding box center [898, 417] width 619 height 90
copy div "Obvio quiero que ganen más por la carrilla entre compas. Pero tampoco me trauma."
click at [639, 550] on div "Lo básico para seguir el partido y echar cotorreo" at bounding box center [898, 545] width 619 height 18
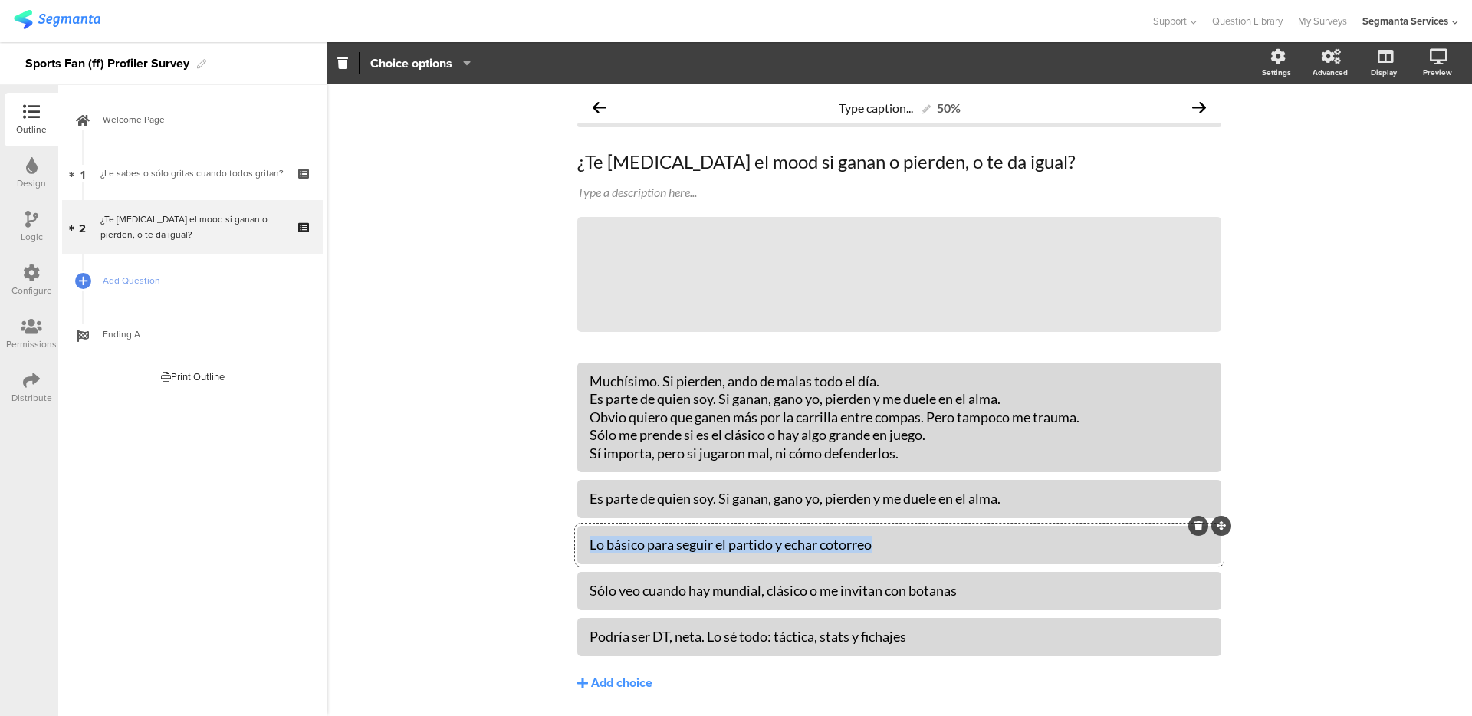
click at [639, 550] on div "Lo básico para seguir el partido y echar cotorreo" at bounding box center [898, 545] width 619 height 18
paste div
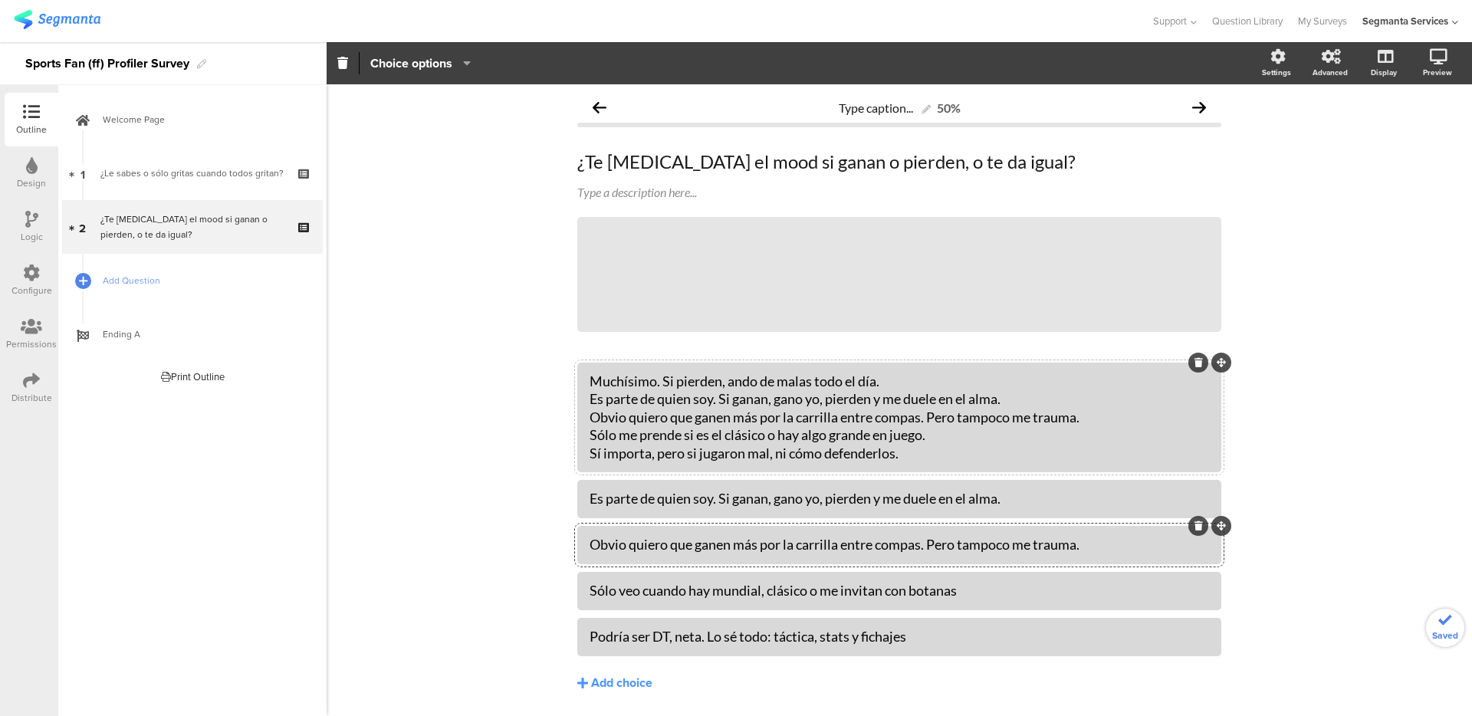
click at [623, 441] on div "Muchísimo. Si pierden, ando de malas todo el día. Es parte de quien soy. Si gan…" at bounding box center [898, 417] width 619 height 90
copy div "Sólo me prende si es el clásico o hay algo grande en juego."
click at [654, 601] on div "Sólo veo cuando hay mundial, clásico o me invitan con botanas" at bounding box center [898, 590] width 619 height 25
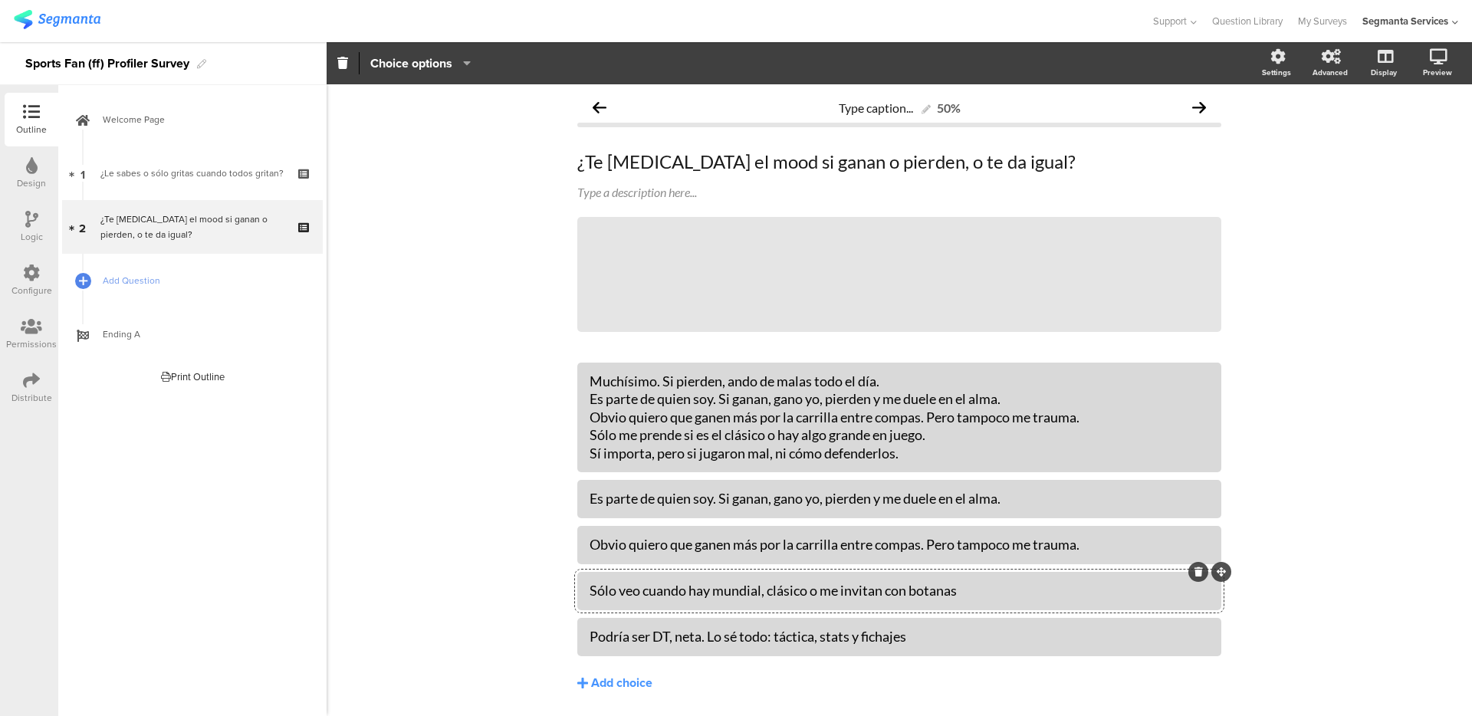
click at [654, 592] on div "Sólo veo cuando hay mundial, clásico o me invitan con botanas" at bounding box center [898, 591] width 619 height 18
paste div
click at [651, 462] on div "Muchísimo. Si pierden, ando de malas todo el día. Es parte de quien soy. Si gan…" at bounding box center [898, 417] width 619 height 97
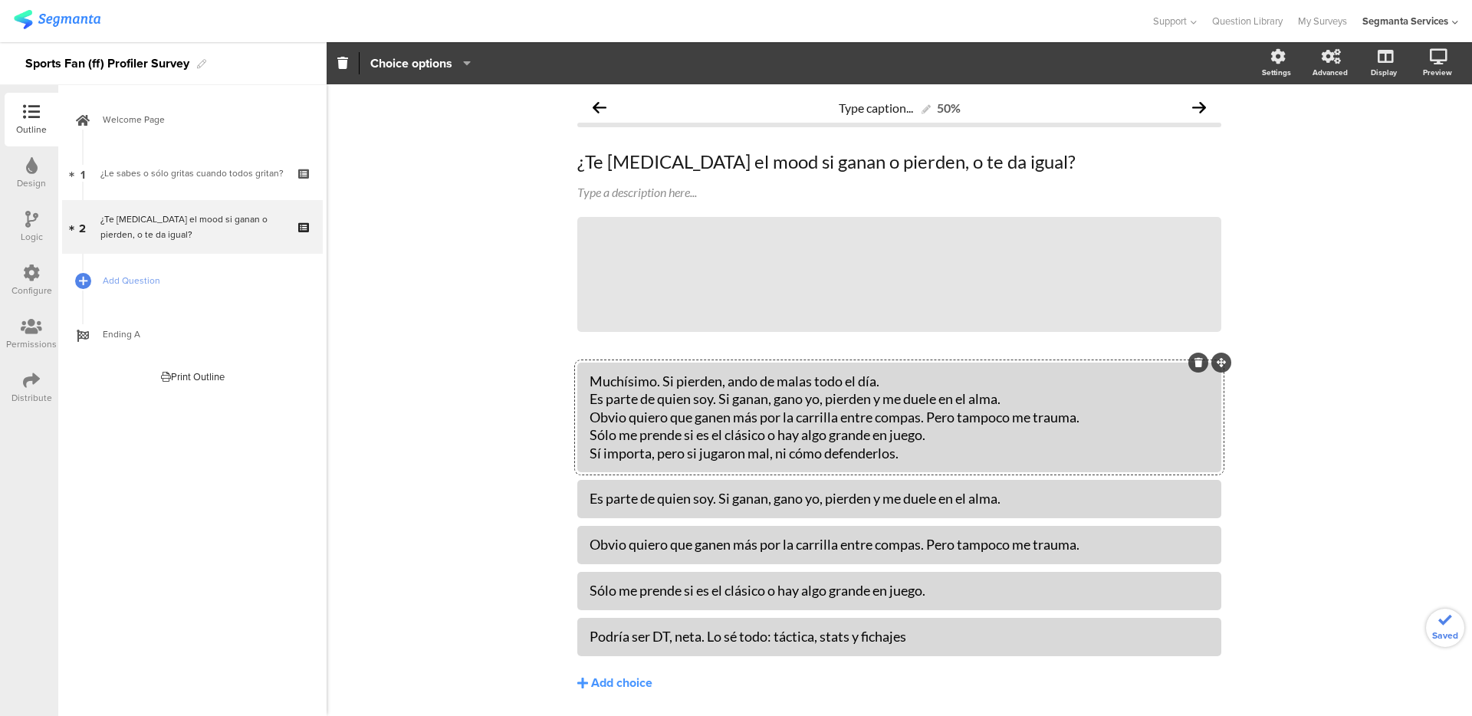
click at [651, 458] on div "Muchísimo. Si pierden, ando de malas todo el día. Es parte de quien soy. Si gan…" at bounding box center [898, 417] width 619 height 90
copy div "Sí importa, pero si jugaron mal, ni cómo defenderlos."
click at [683, 642] on div "Podría ser DT, neta. Lo sé todo: táctica, stats y fichajes" at bounding box center [898, 637] width 619 height 18
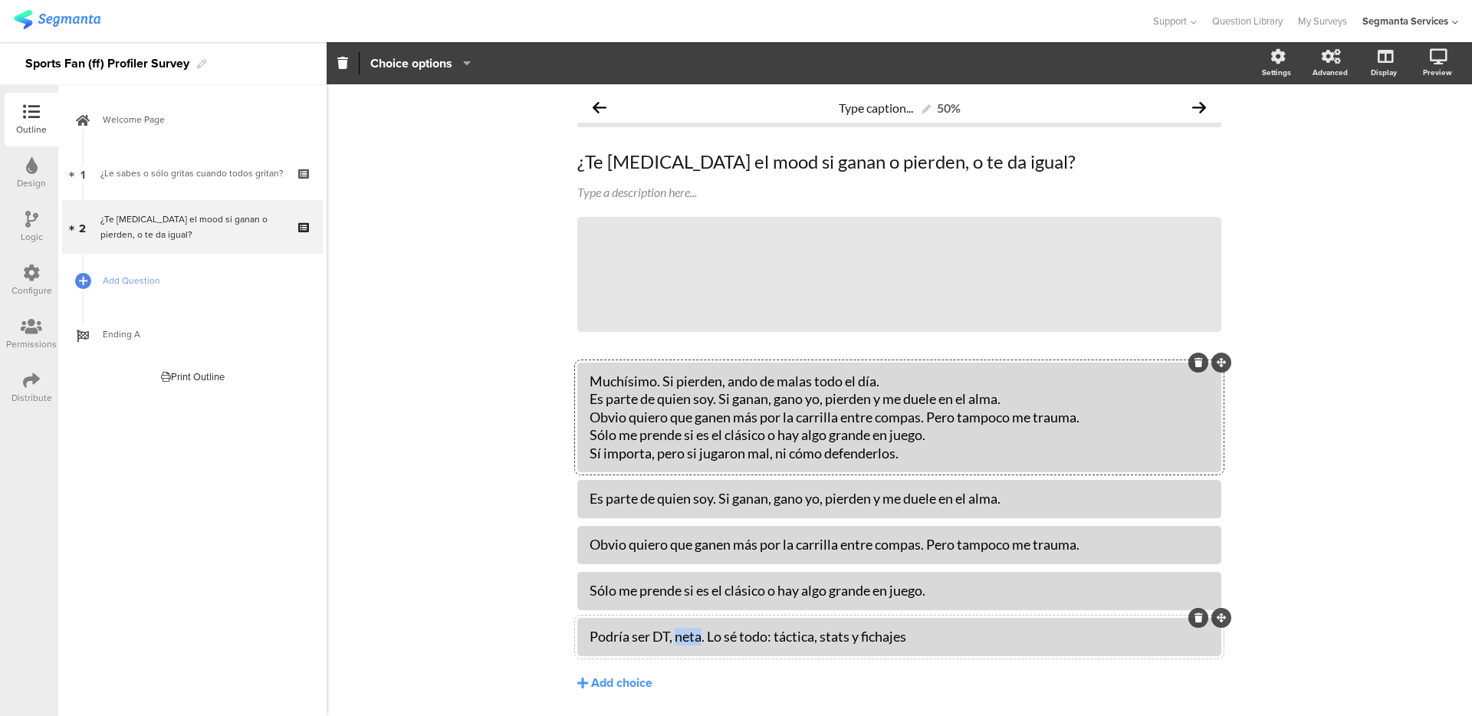
click at [684, 642] on div "Podría ser DT, neta. Lo sé todo: táctica, stats y fichajes" at bounding box center [898, 637] width 619 height 18
paste div
drag, startPoint x: 579, startPoint y: 456, endPoint x: 750, endPoint y: 402, distance: 179.4
click at [750, 402] on div "Muchísimo. Si pierden, ando de malas todo el día. Es parte de quien soy. Si gan…" at bounding box center [899, 418] width 644 height 110
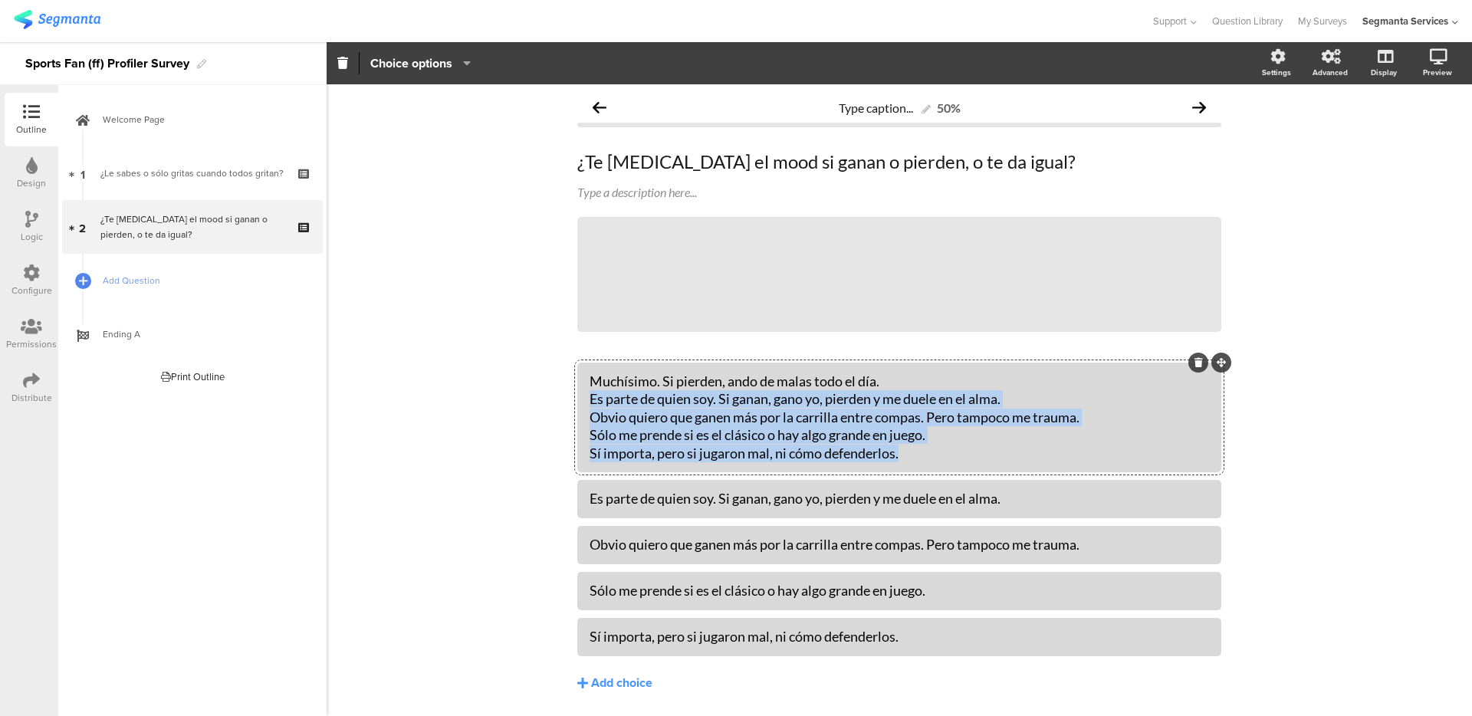
drag, startPoint x: 908, startPoint y: 455, endPoint x: 585, endPoint y: 399, distance: 328.4
click at [589, 399] on div "Muchísimo. Si pierden, ando de malas todo el día. Es parte de quien soy. Si gan…" at bounding box center [898, 417] width 619 height 90
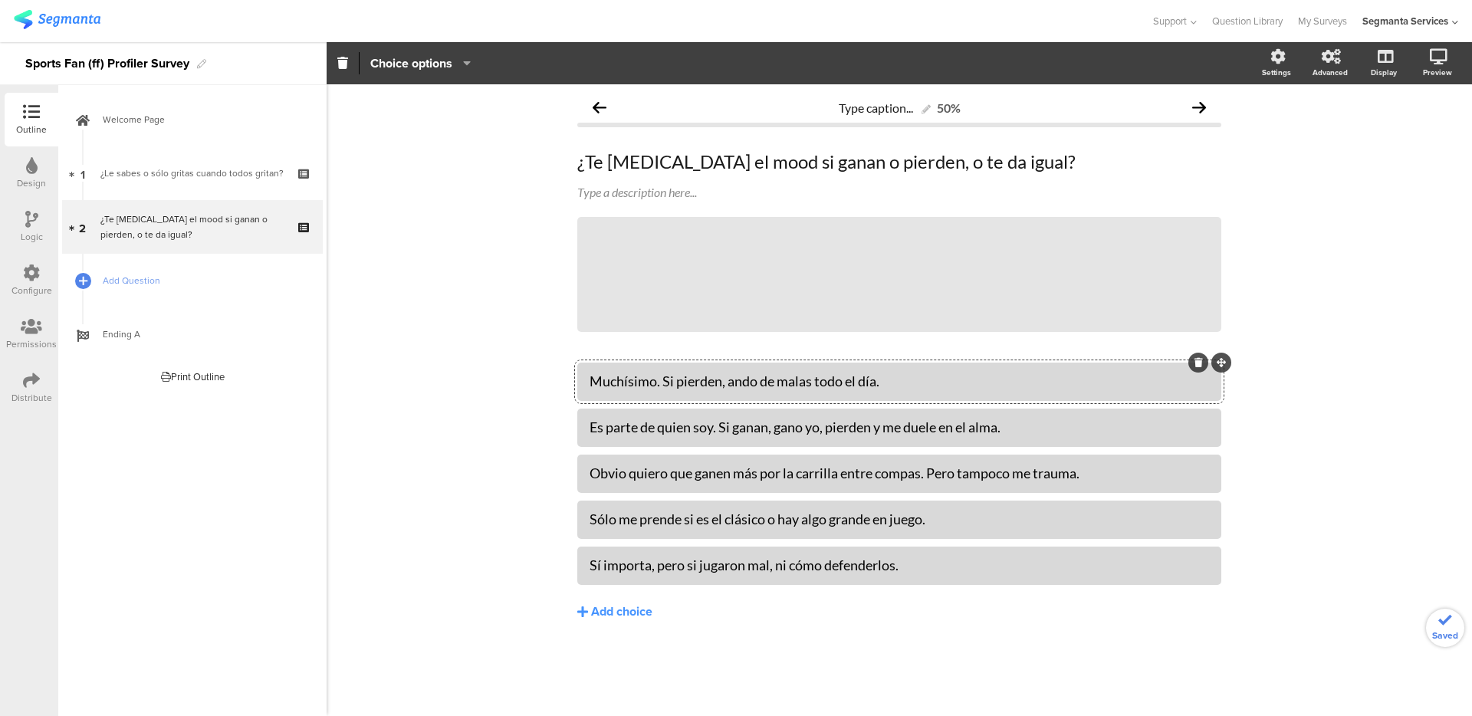
click at [904, 386] on div "Muchísimo. Si pierden, ando de malas todo el día." at bounding box center [898, 381] width 619 height 18
click at [1033, 424] on div "Es parte de quien soy. Si ganan, gano yo, pierden y me duele en el alma." at bounding box center [898, 427] width 619 height 18
click at [1121, 484] on div "Obvio quiero que ganen más por la carrilla entre compas. Pero tampoco me trauma." at bounding box center [898, 473] width 619 height 25
click at [975, 524] on div "Sólo me prende si es el clásico o hay algo grande en juego." at bounding box center [898, 519] width 619 height 18
click at [911, 567] on div "Sí importa, pero si jugaron mal, ni cómo defenderlos." at bounding box center [898, 565] width 619 height 18
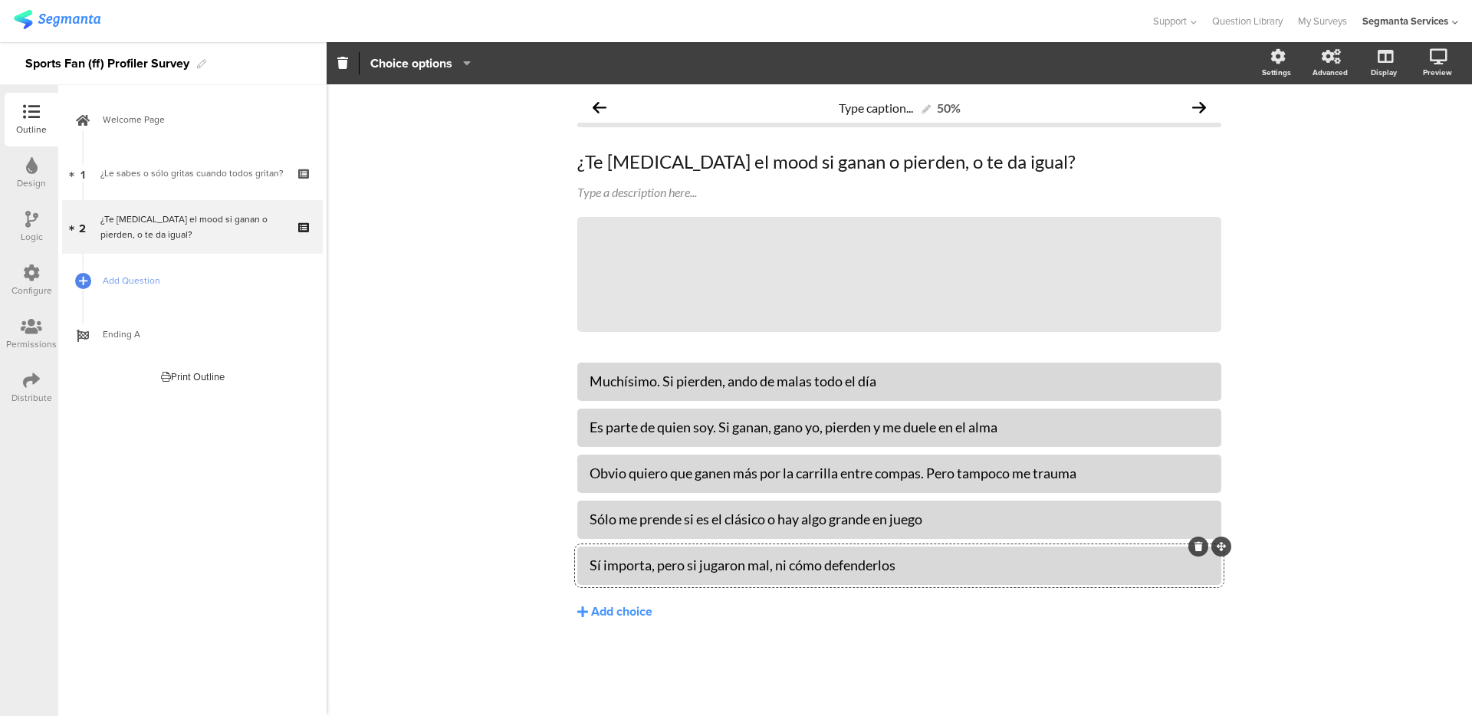
click at [460, 440] on div "Type caption... 50% ¿Te cambia el mood si ganan o pierden, o te da igual? ¿Te c…" at bounding box center [899, 400] width 1145 height 632
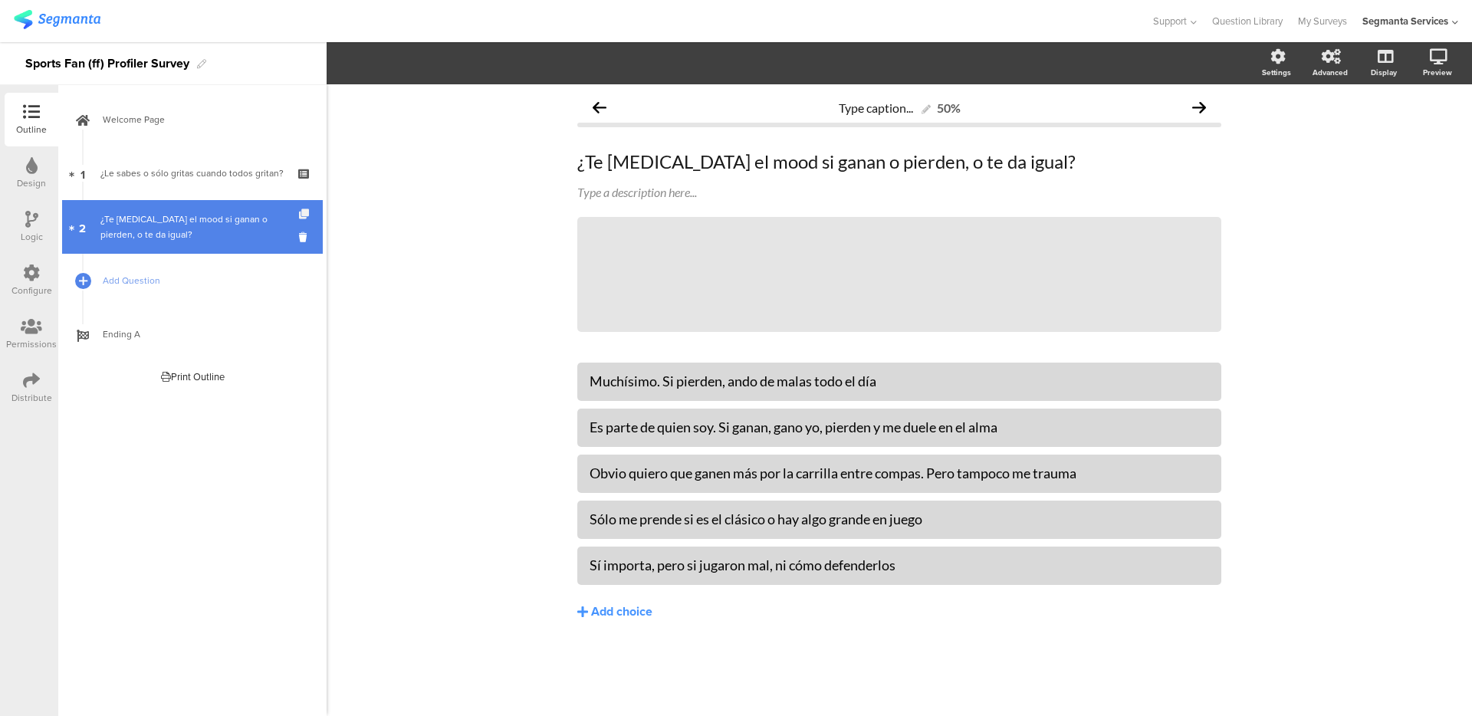
click at [302, 212] on icon at bounding box center [305, 214] width 13 height 10
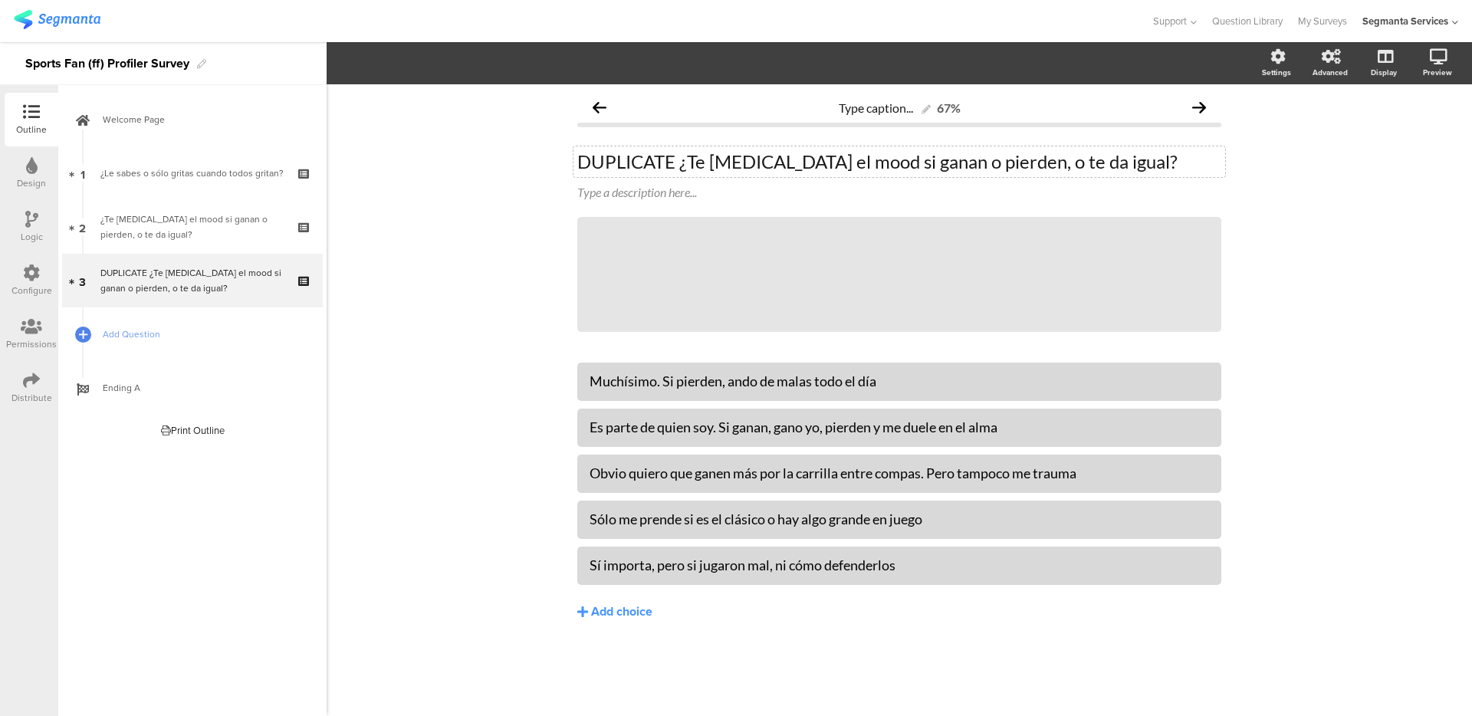
click at [653, 162] on p "DUPLICATE ¿Te cambia el mood si ganan o pierden, o te da igual?" at bounding box center [899, 161] width 644 height 23
click at [654, 158] on p "DUPLICATE ¿Te cambia el mood si ganan o pierden, o te da igual?" at bounding box center [899, 161] width 644 height 23
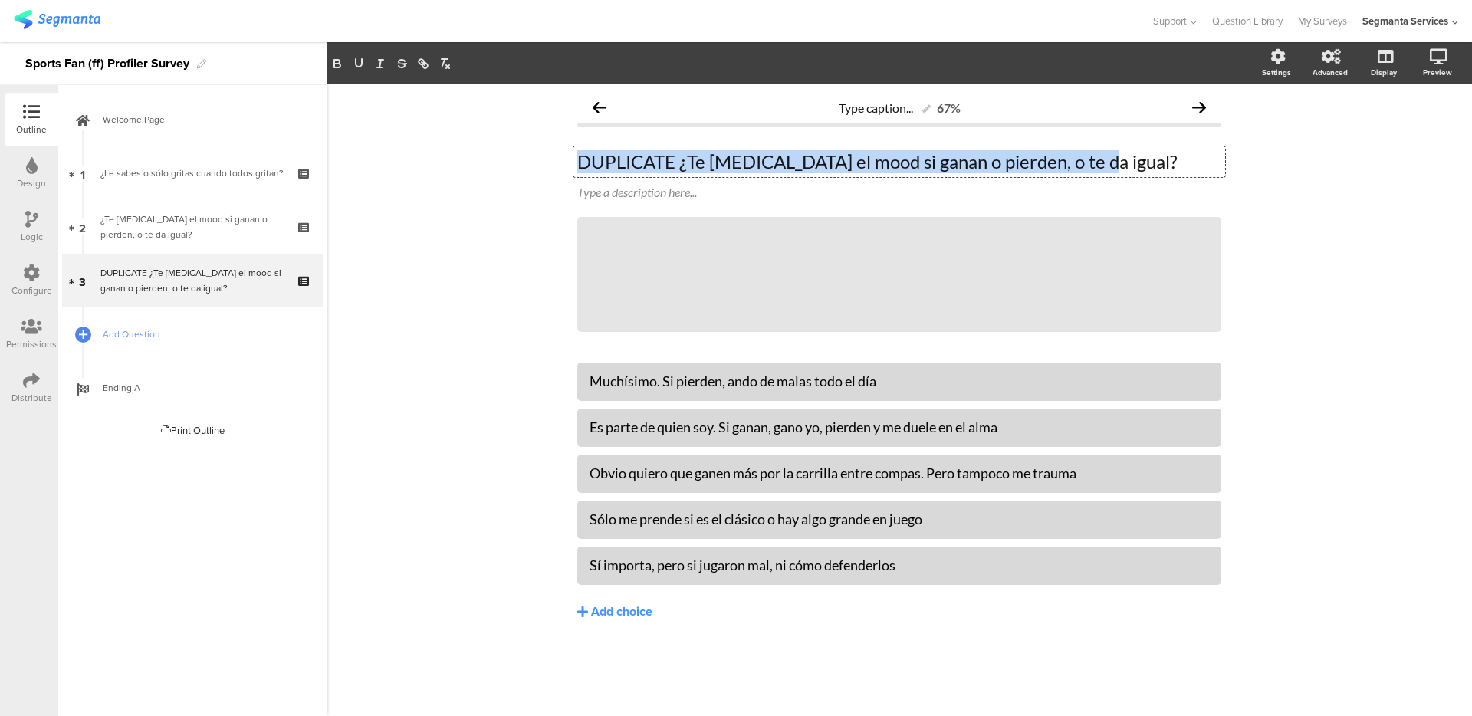
click at [654, 158] on p "DUPLICATE ¿Te cambia el mood si ganan o pierden, o te da igual?" at bounding box center [899, 161] width 644 height 23
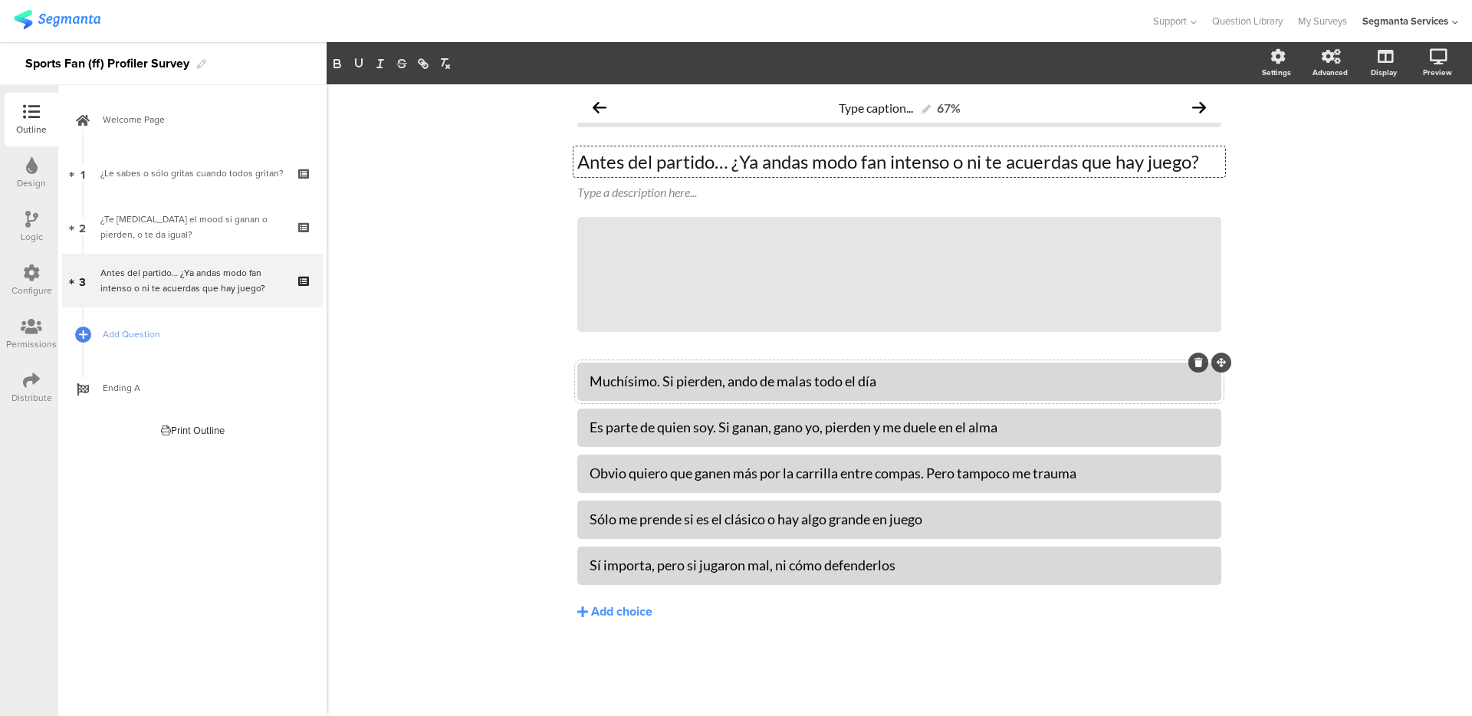
click at [636, 378] on div "Muchísimo. Si pierden, ando de malas todo el día" at bounding box center [898, 381] width 619 height 18
paste div
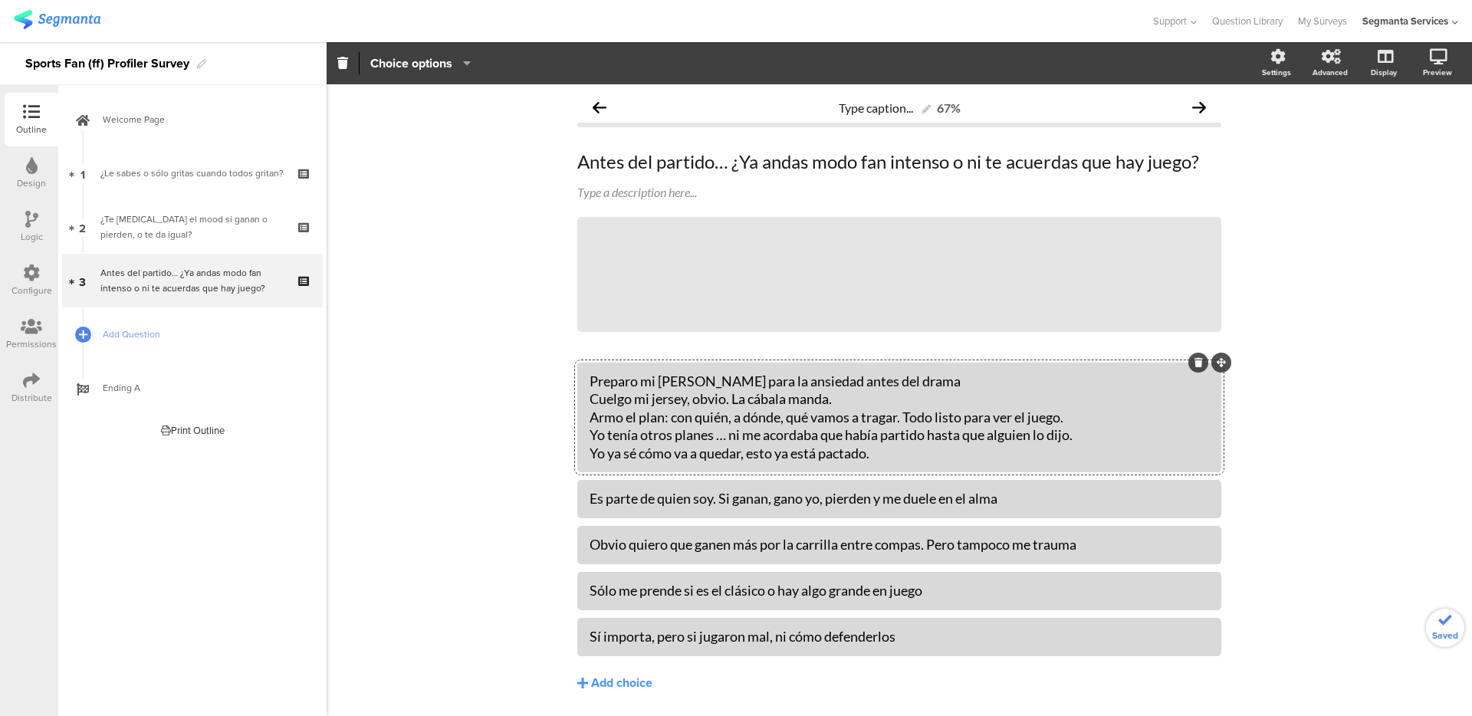
click at [622, 401] on div "Preparo mi botana para la ansiedad antes del drama Cuelgo mi jersey, obvio. La …" at bounding box center [898, 417] width 619 height 90
copy div "Cuelgo mi jersey, obvio. La cábala manda."
click at [661, 509] on div "Es parte de quien soy. Si ganan, gano yo, pierden y me duele en el alma" at bounding box center [898, 498] width 619 height 25
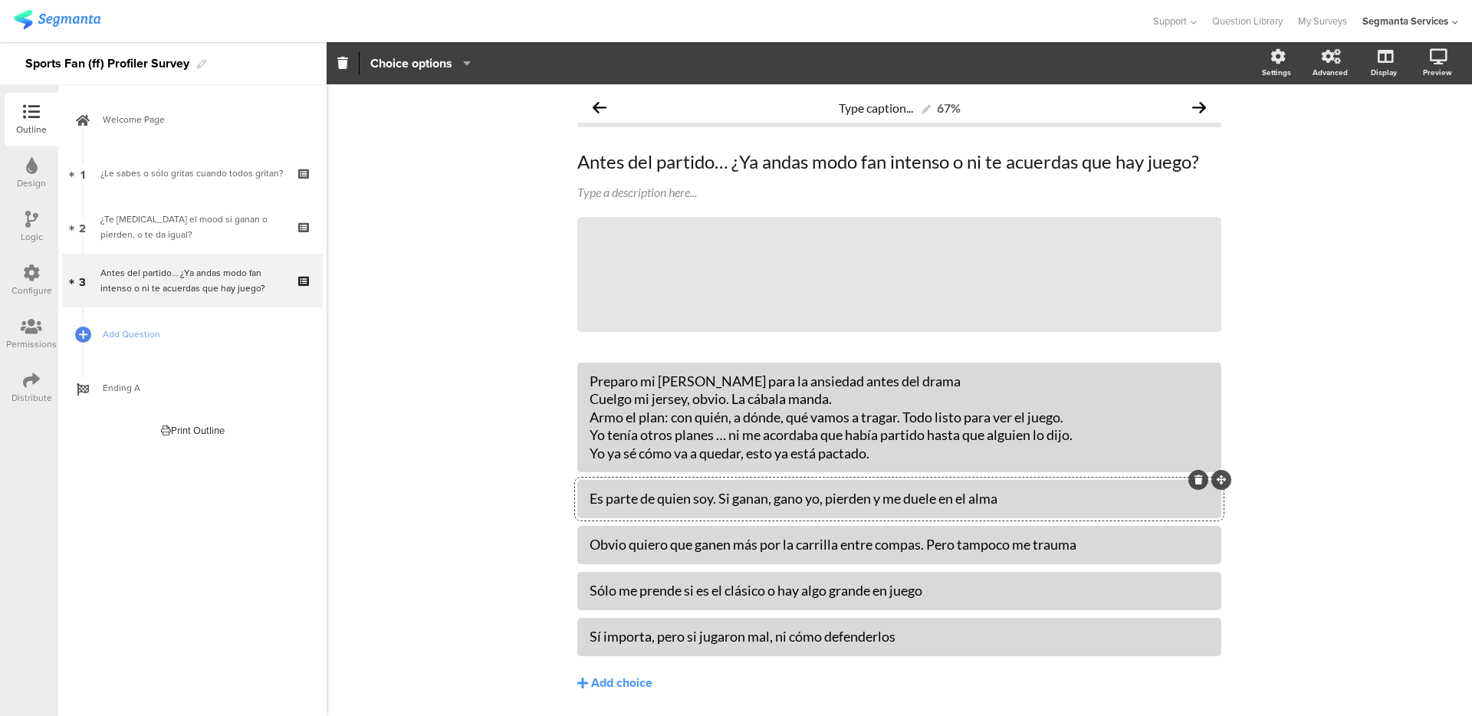
click at [661, 500] on div "Es parte de quien soy. Si ganan, gano yo, pierden y me duele en el alma" at bounding box center [898, 499] width 619 height 18
paste div
click at [626, 424] on div "Preparo mi botana para la ansiedad antes del drama Cuelgo mi jersey, obvio. La …" at bounding box center [898, 417] width 619 height 90
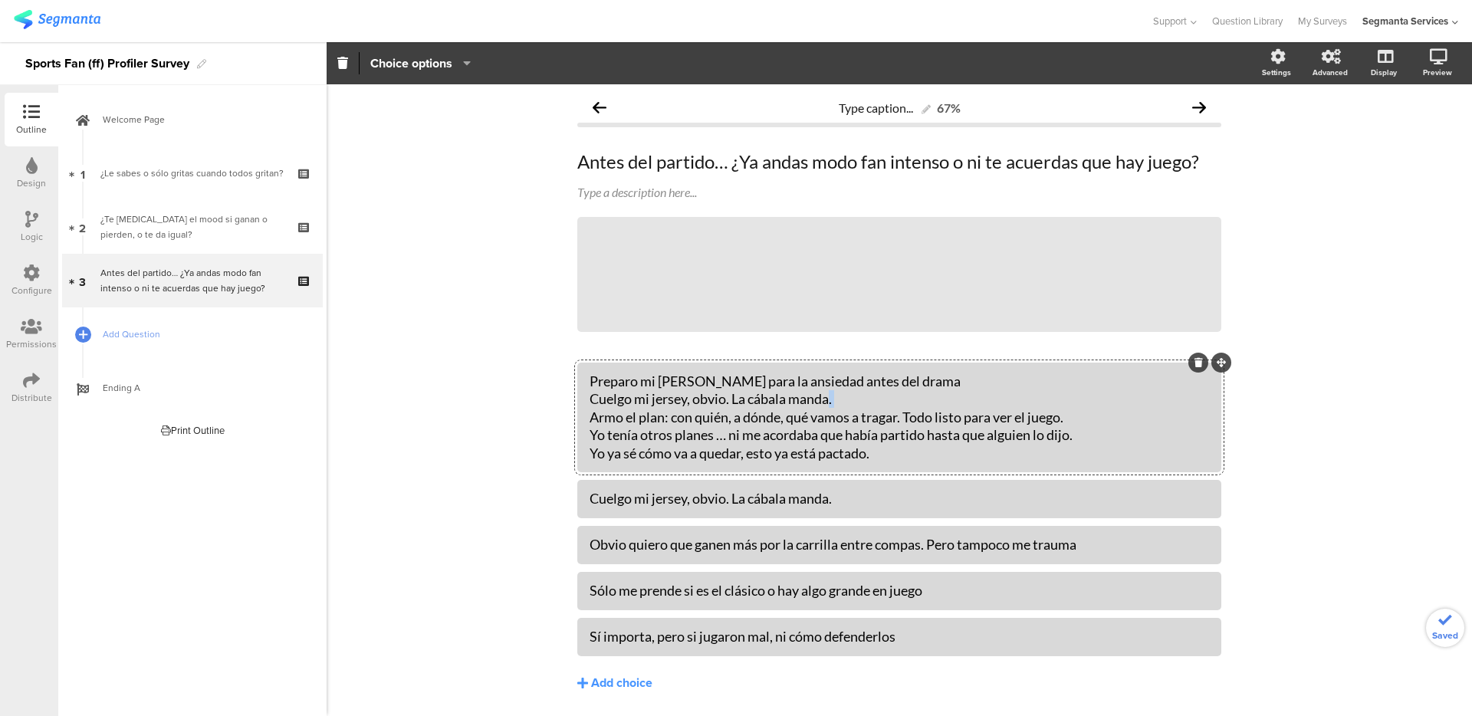
click at [626, 424] on div "Preparo mi botana para la ansiedad antes del drama Cuelgo mi jersey, obvio. La …" at bounding box center [898, 417] width 619 height 90
copy div "Armo el plan: con quién, a dónde, qué vamos a tragar. Todo listo para ver el ju…"
click at [635, 545] on div "Obvio quiero que ganen más por la carrilla entre compas. Pero tampoco me trauma" at bounding box center [898, 545] width 619 height 18
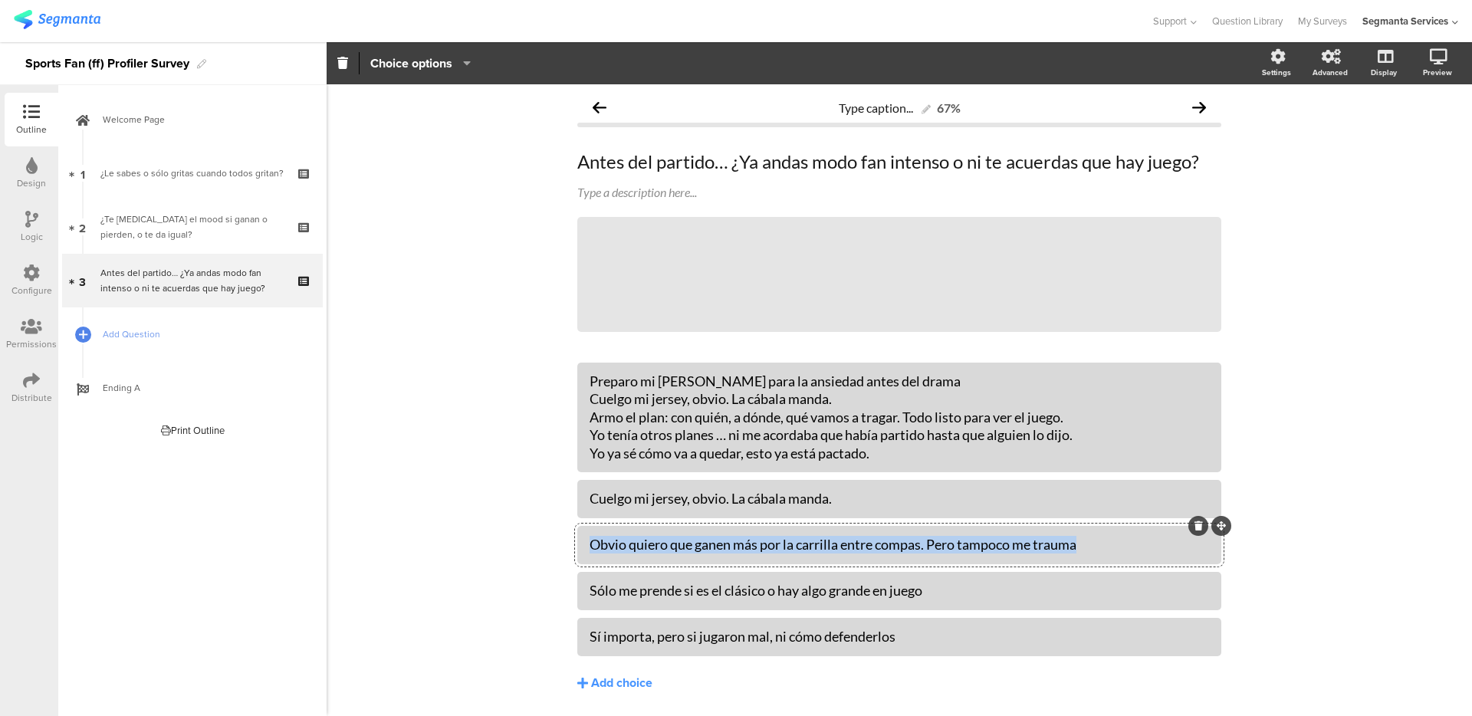
click at [635, 545] on div "Obvio quiero que ganen más por la carrilla entre compas. Pero tampoco me trauma" at bounding box center [898, 545] width 619 height 18
paste div
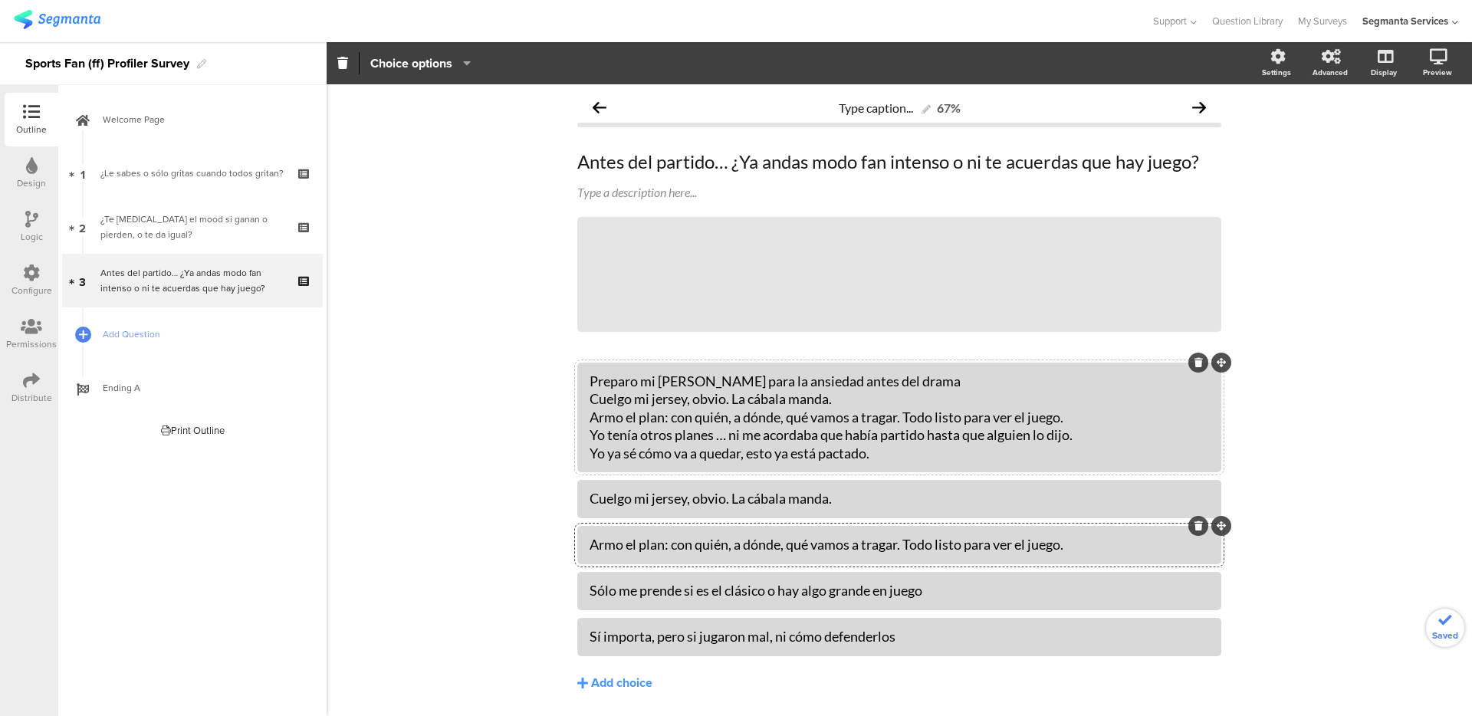
click at [638, 433] on div "Preparo mi botana para la ansiedad antes del drama Cuelgo mi jersey, obvio. La …" at bounding box center [898, 417] width 619 height 90
click at [635, 592] on div "Sólo me prende si es el clásico o hay algo grande en juego" at bounding box center [898, 591] width 619 height 18
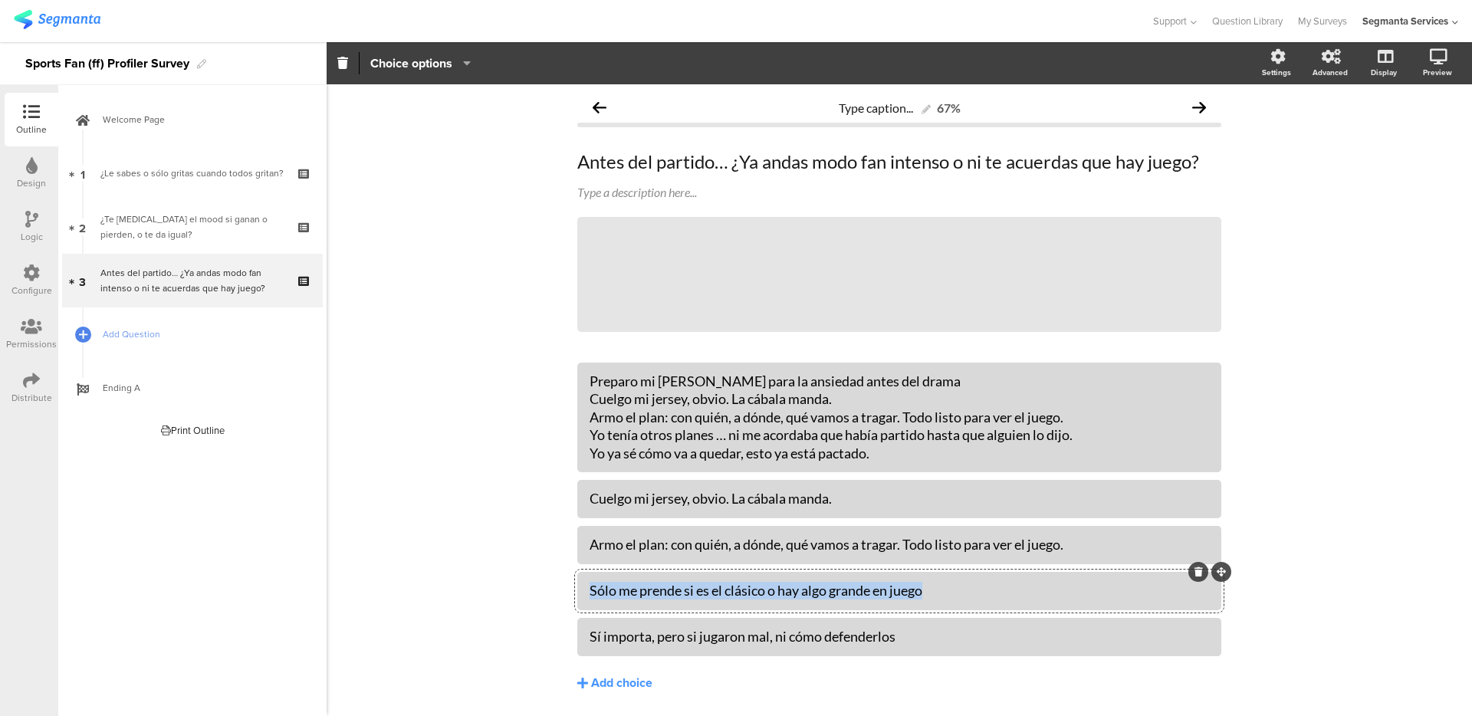
click at [635, 592] on div "Sólo me prende si es el clásico o hay algo grande en juego" at bounding box center [898, 591] width 619 height 18
paste div
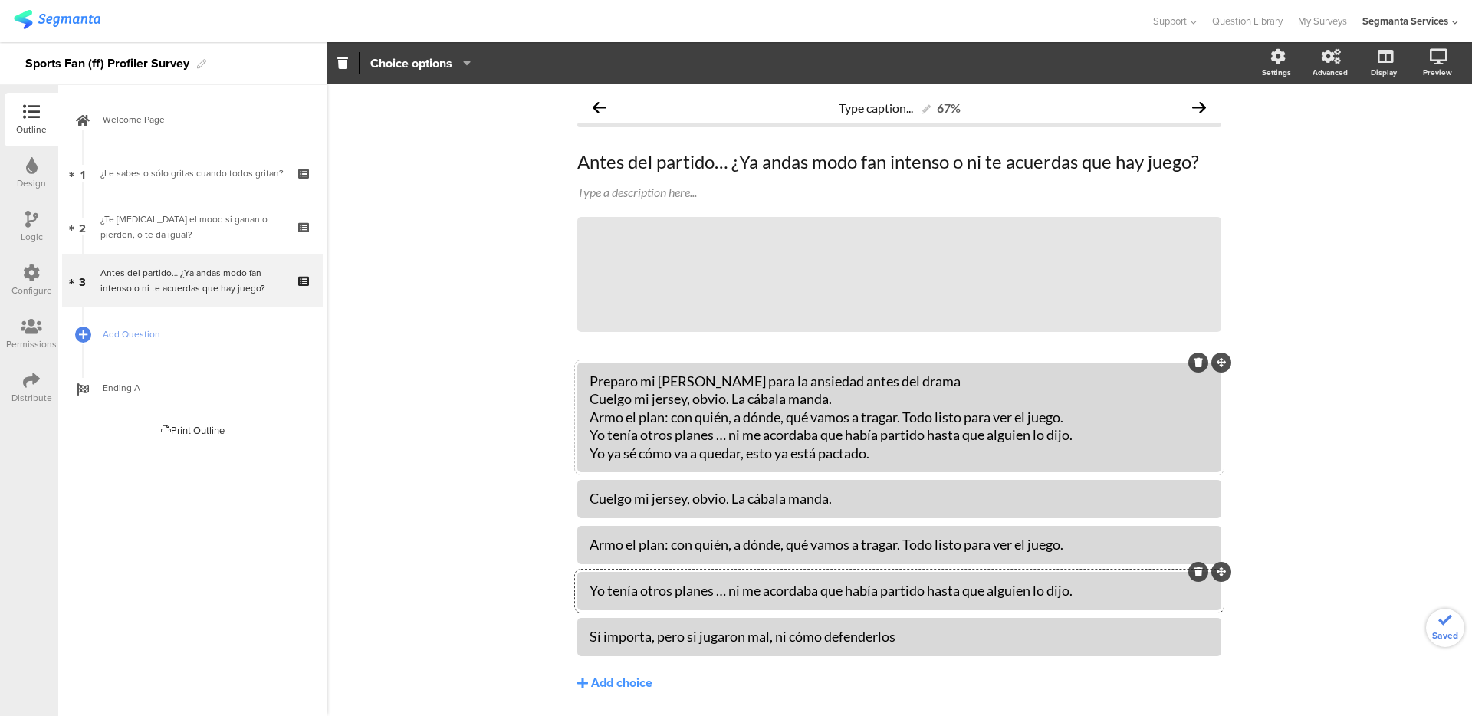
click at [642, 449] on div "Preparo mi botana para la ansiedad antes del drama Cuelgo mi jersey, obvio. La …" at bounding box center [898, 417] width 619 height 90
click at [638, 634] on div "Sí importa, pero si jugaron mal, ni cómo defenderlos" at bounding box center [898, 637] width 619 height 18
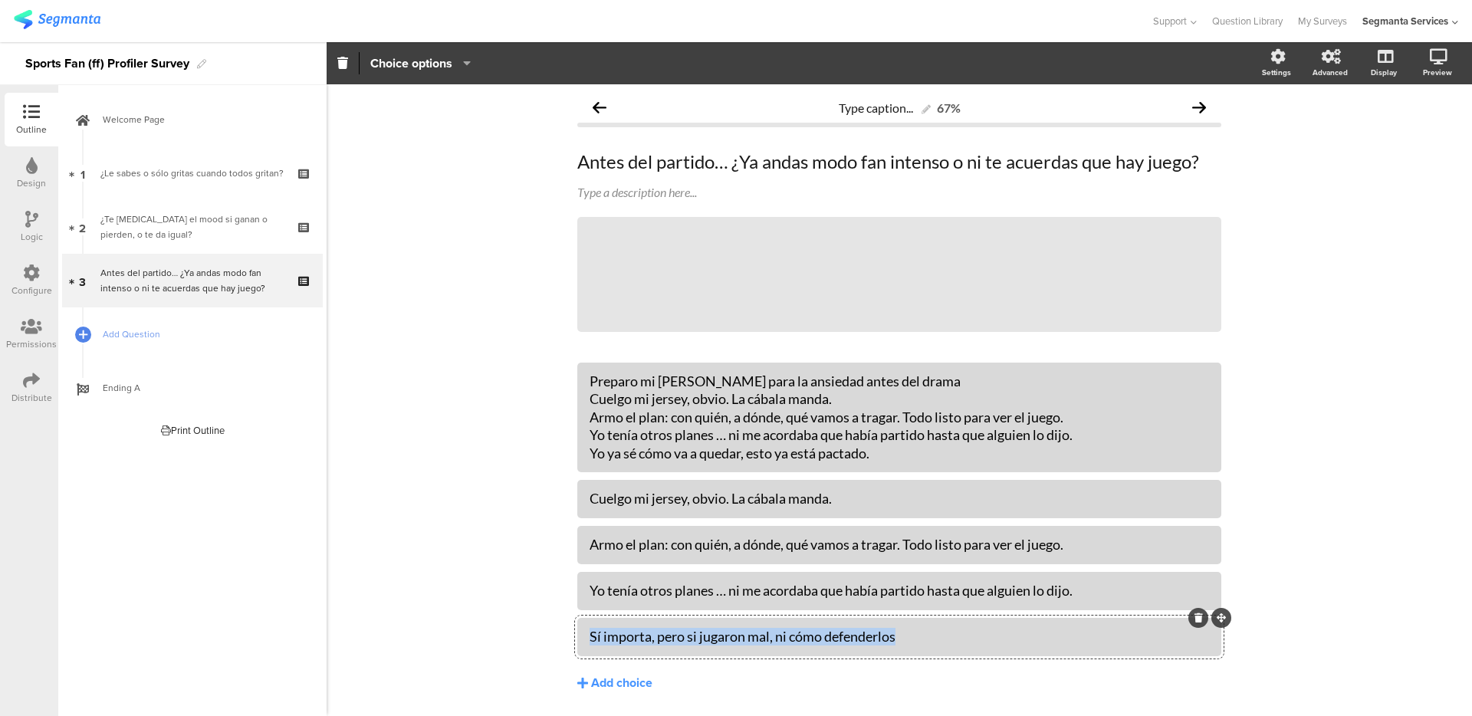
click at [638, 634] on div "Sí importa, pero si jugaron mal, ni cómo defenderlos" at bounding box center [898, 637] width 619 height 18
paste div
drag, startPoint x: 579, startPoint y: 458, endPoint x: 777, endPoint y: 418, distance: 201.9
click at [777, 418] on div "Preparo mi botana para la ansiedad antes del drama Cuelgo mi jersey, obvio. La …" at bounding box center [899, 418] width 644 height 110
drag, startPoint x: 595, startPoint y: 454, endPoint x: 754, endPoint y: 436, distance: 160.4
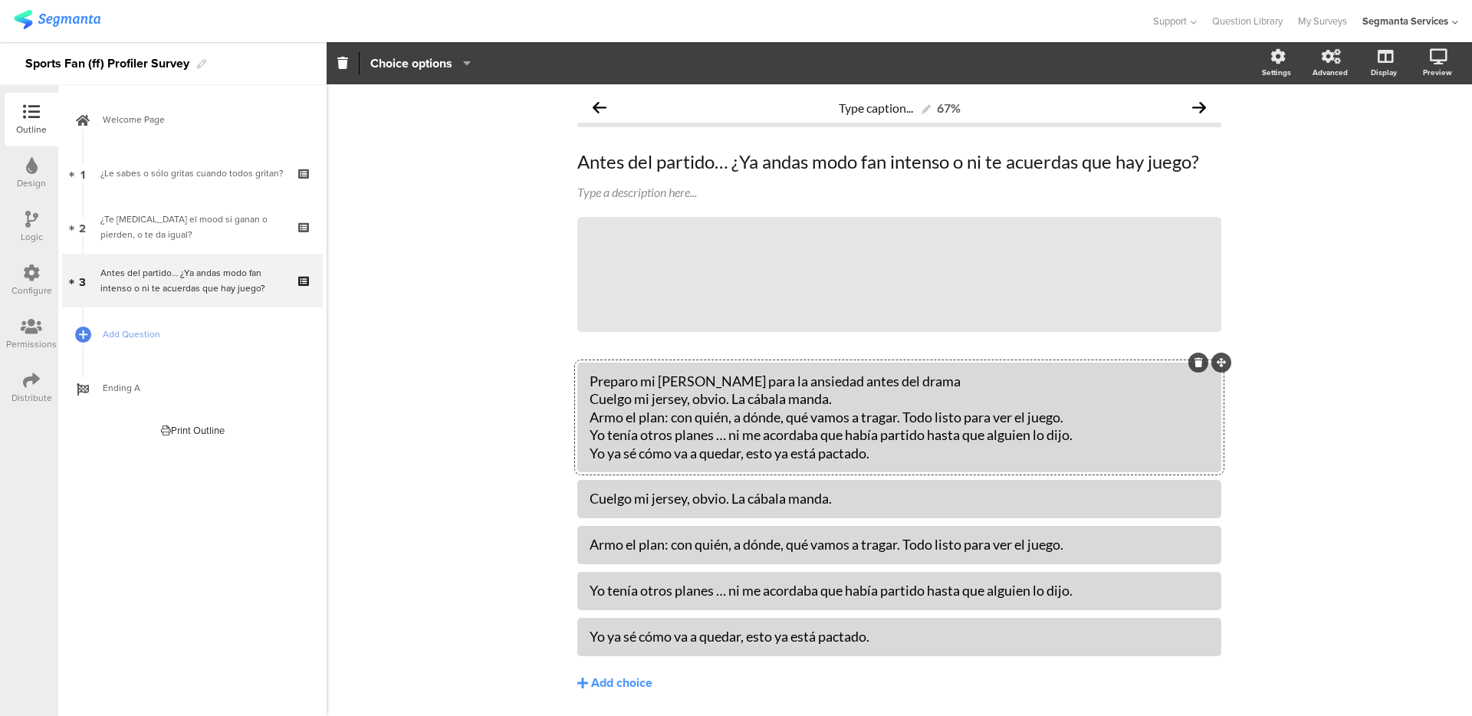
click at [753, 435] on div "Preparo mi botana para la ansiedad antes del drama Cuelgo mi jersey, obvio. La …" at bounding box center [899, 418] width 644 height 110
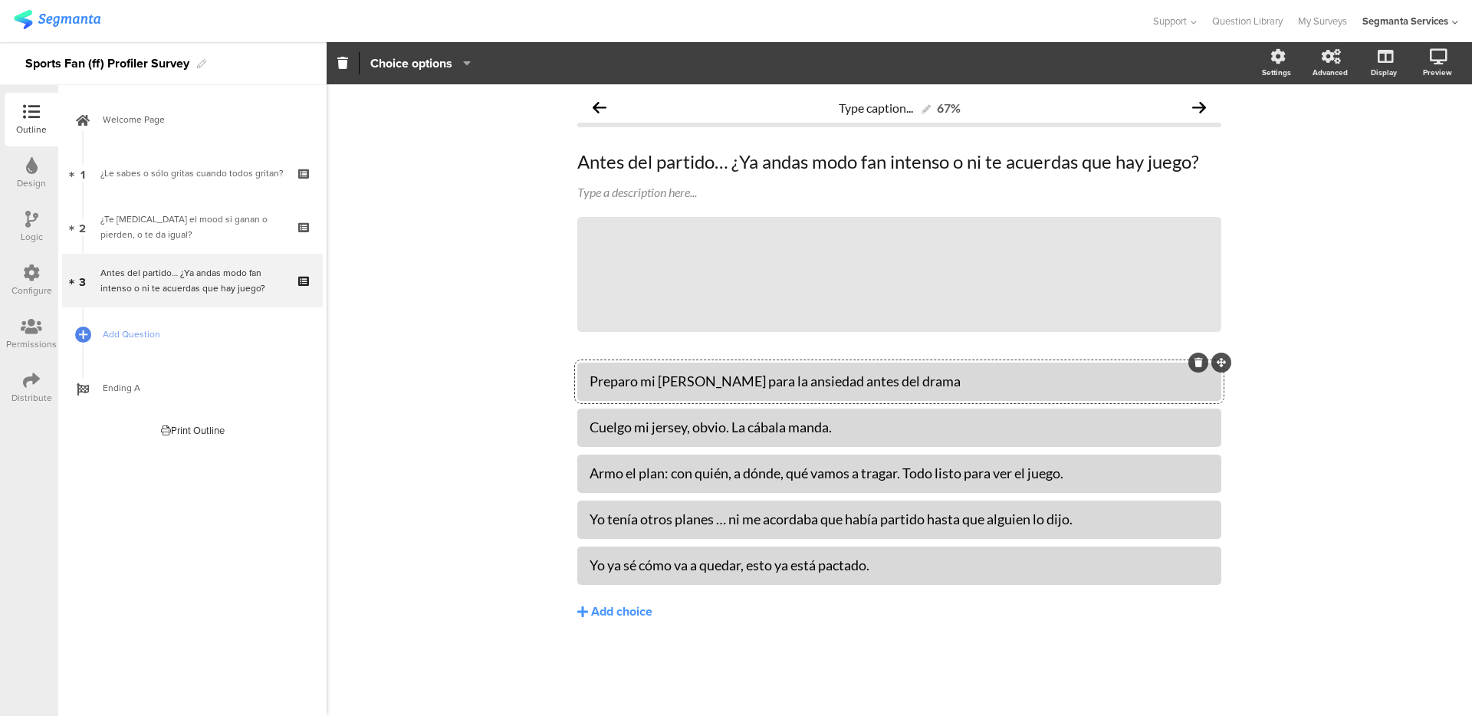
drag, startPoint x: 878, startPoint y: 455, endPoint x: 560, endPoint y: 401, distance: 322.7
click at [560, 401] on div "Type caption... 67% Antes del partido… ¿Ya andas modo fan intenso o ni te acuer…" at bounding box center [899, 400] width 1145 height 632
click at [637, 409] on div "Preparo mi botana para la ansiedad antes del drama Cuelgo mi jersey, obvio. La …" at bounding box center [899, 474] width 644 height 222
click at [878, 437] on div "Cuelgo mi jersey, obvio. La cábala manda." at bounding box center [898, 427] width 619 height 25
click at [1108, 484] on div "Armo el plan: con quién, a dónde, qué vamos a tragar. Todo listo para ver el ju…" at bounding box center [898, 473] width 619 height 25
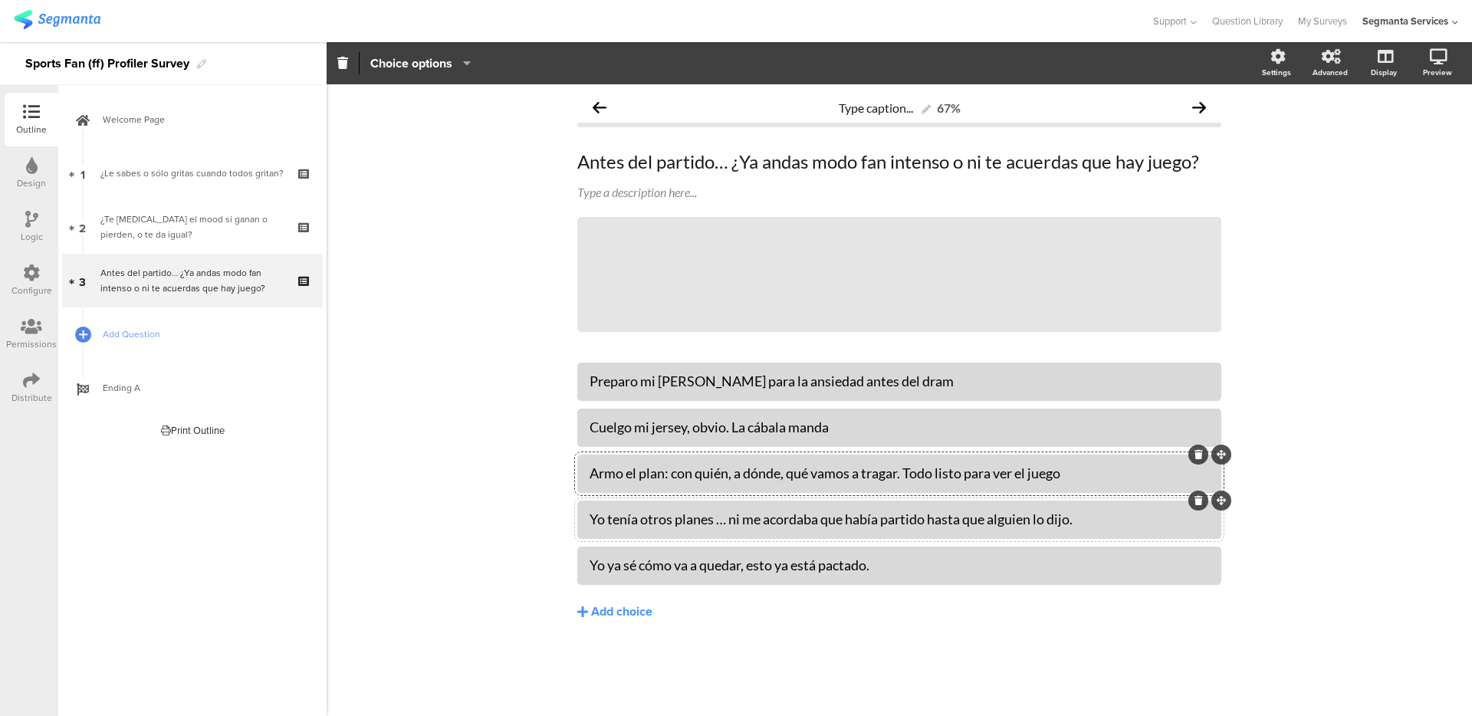
click at [1102, 527] on div "Yo tenía otros planes … ni me acordaba que había partido hasta que alguien lo d…" at bounding box center [898, 519] width 619 height 18
click at [889, 568] on div "Yo ya sé cómo va a quedar, esto ya está pactado." at bounding box center [898, 565] width 619 height 18
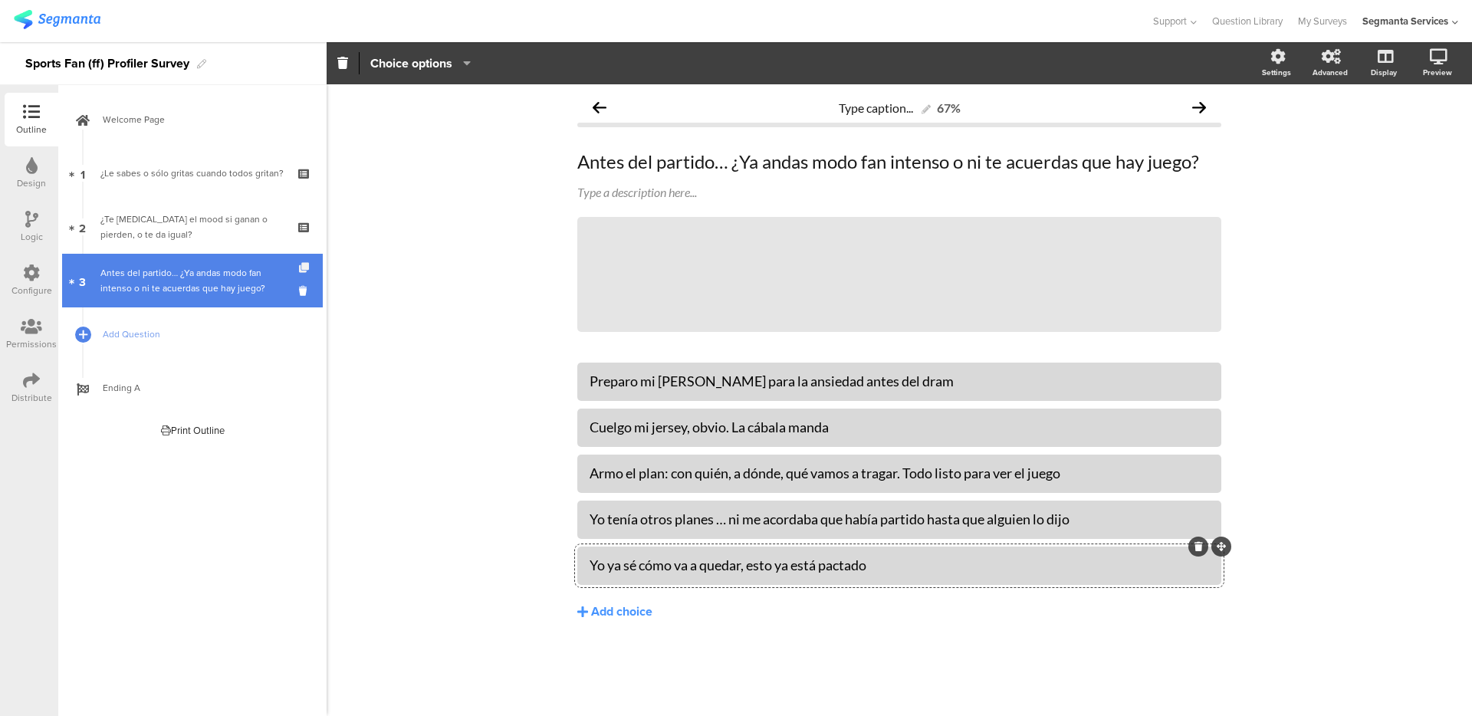
click at [302, 269] on icon at bounding box center [305, 268] width 13 height 10
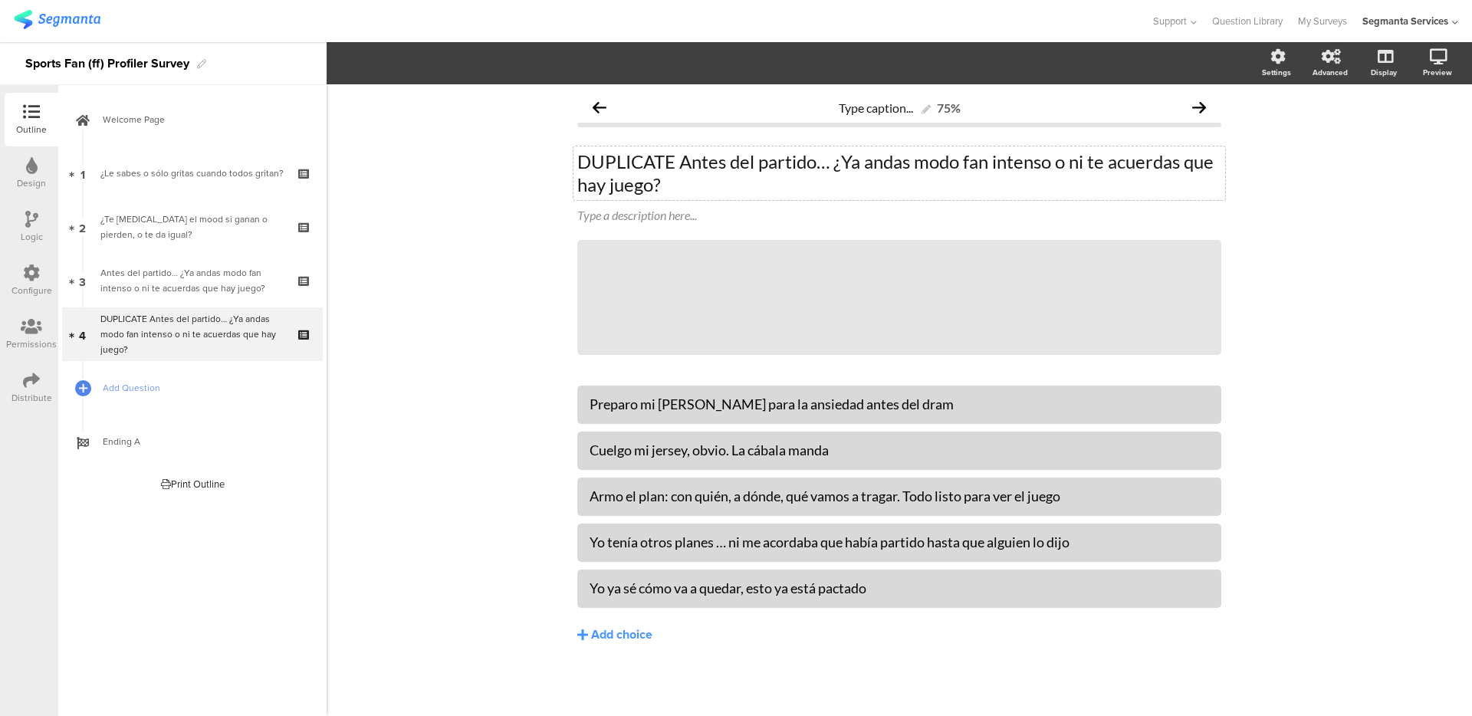
click at [694, 157] on p "DUPLICATE Antes del partido… ¿Ya andas modo fan intenso o ni te acuerdas que ha…" at bounding box center [899, 173] width 644 height 46
click at [609, 390] on div at bounding box center [899, 405] width 644 height 38
click at [609, 406] on div "Preparo mi botana para la ansiedad antes del dram" at bounding box center [898, 404] width 619 height 18
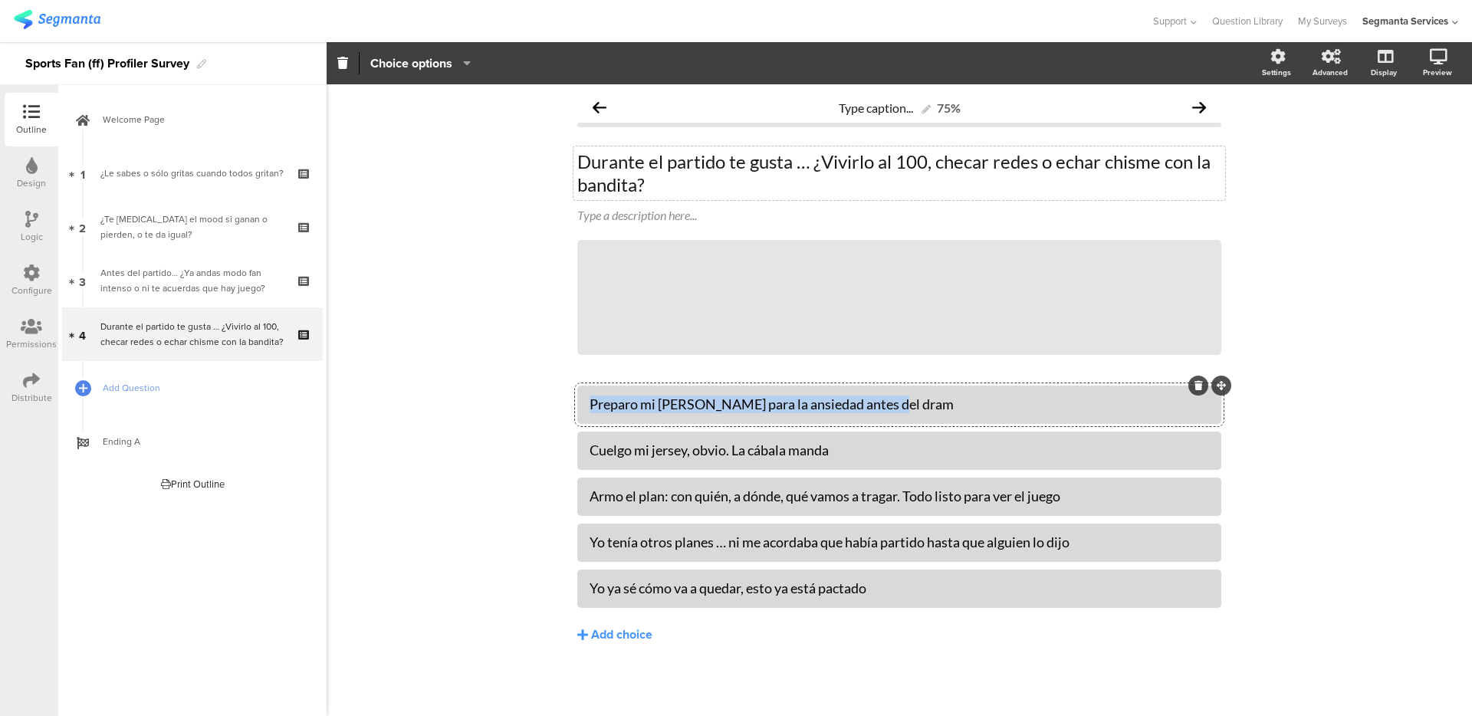
click at [609, 406] on div "Preparo mi botana para la ansiedad antes del dram" at bounding box center [898, 404] width 619 height 18
paste div
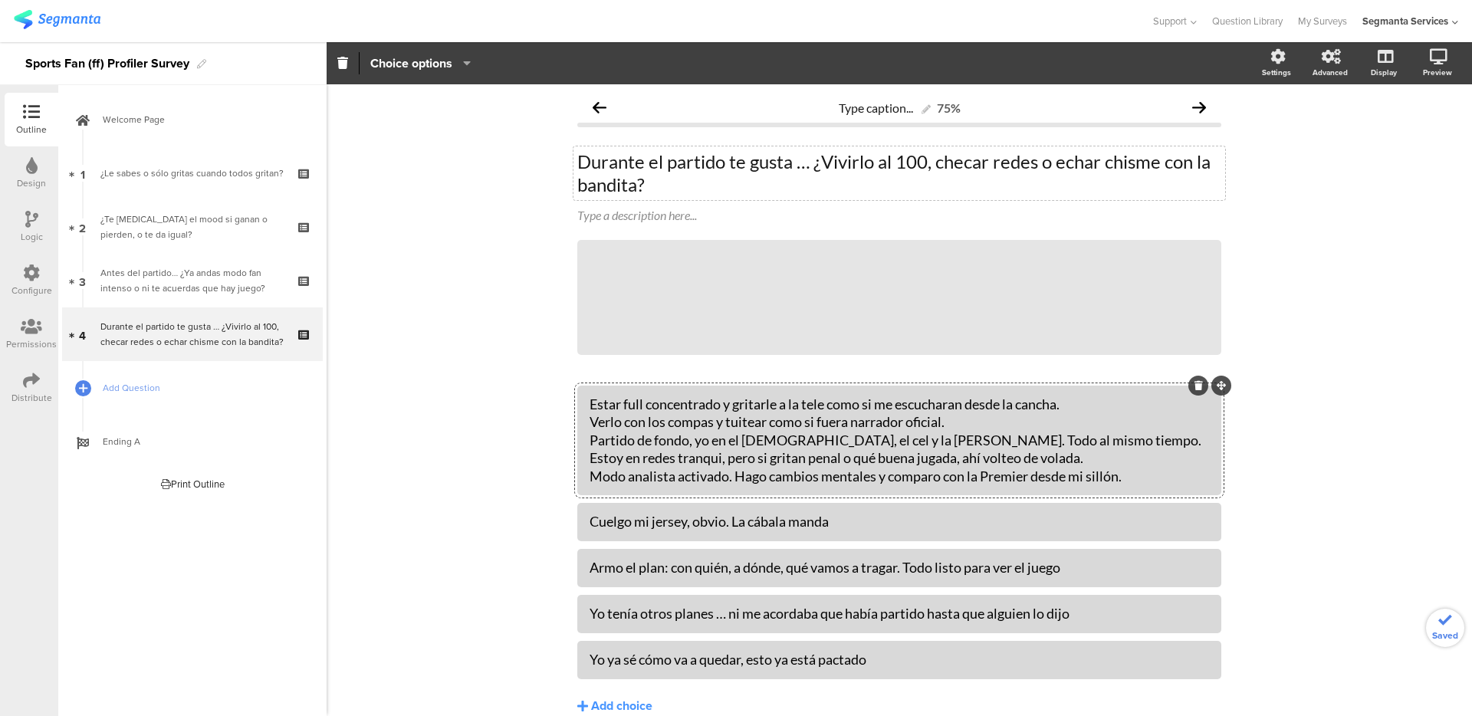
click at [661, 423] on div "Estar full concentrado y gritarle a la tele como si me escucharan desde la canc…" at bounding box center [898, 440] width 619 height 90
click at [669, 523] on div "Cuelgo mi jersey, obvio. La cábala manda" at bounding box center [898, 522] width 619 height 18
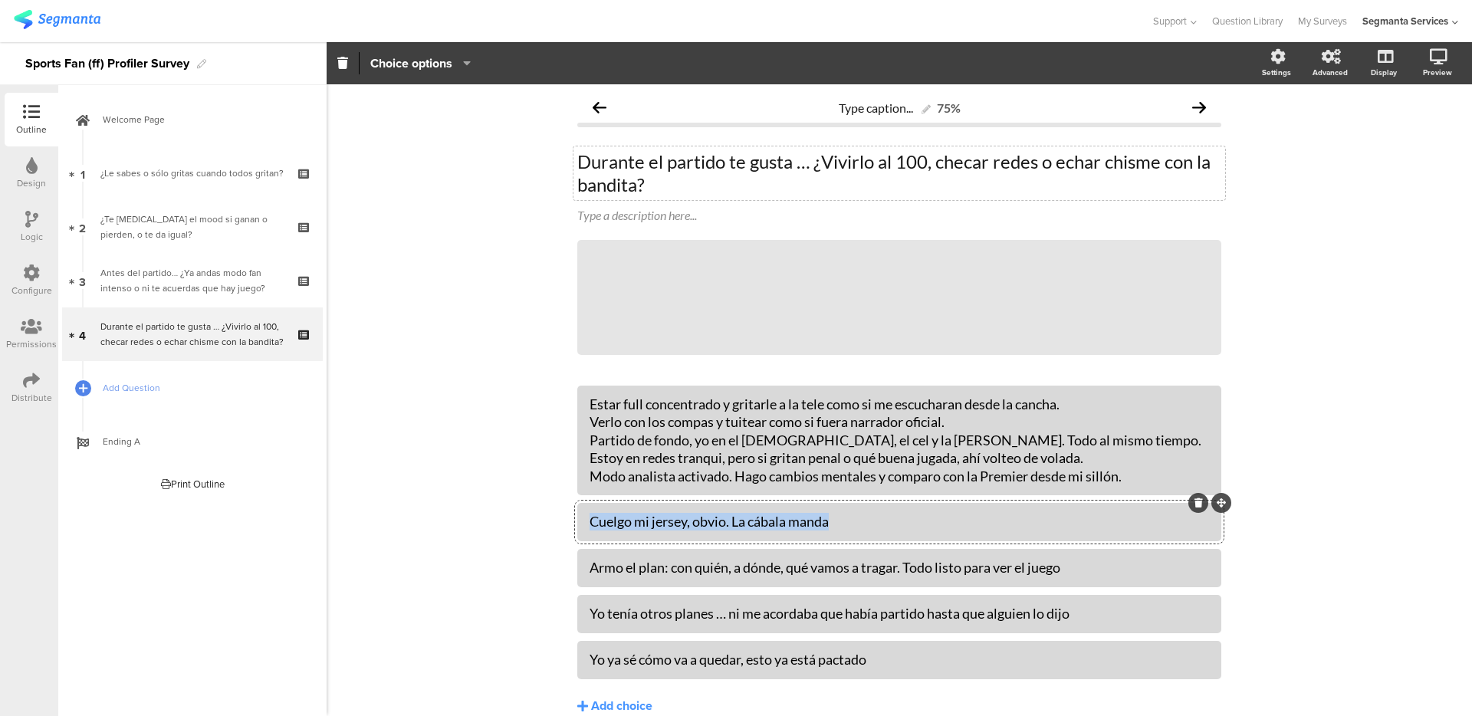
click at [669, 523] on div "Cuelgo mi jersey, obvio. La cábala manda" at bounding box center [898, 522] width 619 height 18
paste div
click at [638, 445] on div "Estar full concentrado y gritarle a la tele como si me escucharan desde la canc…" at bounding box center [898, 440] width 619 height 90
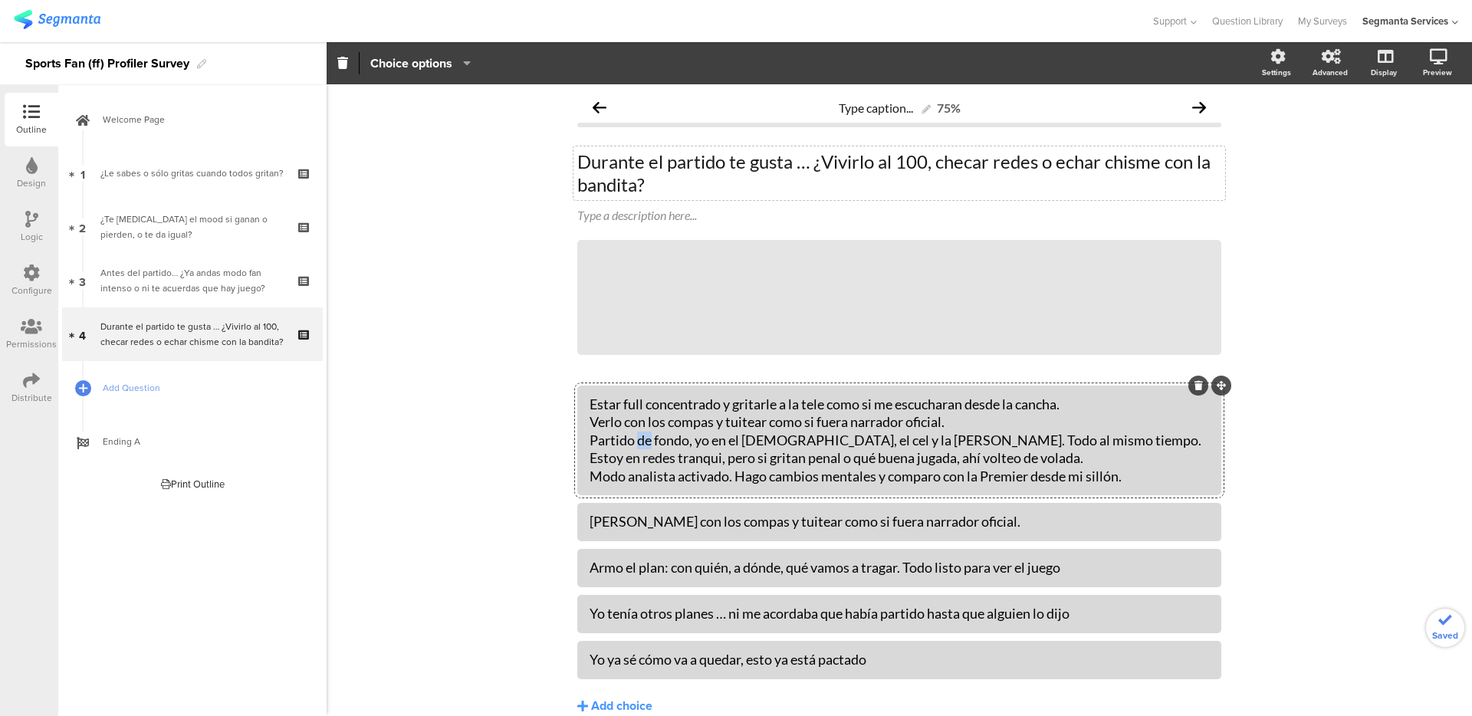
click at [638, 445] on div "Estar full concentrado y gritarle a la tele como si me escucharan desde la canc…" at bounding box center [898, 440] width 619 height 90
click at [654, 602] on div "Yo tenía otros planes … ni me acordaba que había partido hasta que alguien lo d…" at bounding box center [898, 613] width 619 height 25
click at [663, 581] on div at bounding box center [899, 568] width 644 height 38
click at [669, 572] on div "Armo el plan: con quién, a dónde, qué vamos a tragar. Todo listo para ver el ju…" at bounding box center [898, 568] width 619 height 18
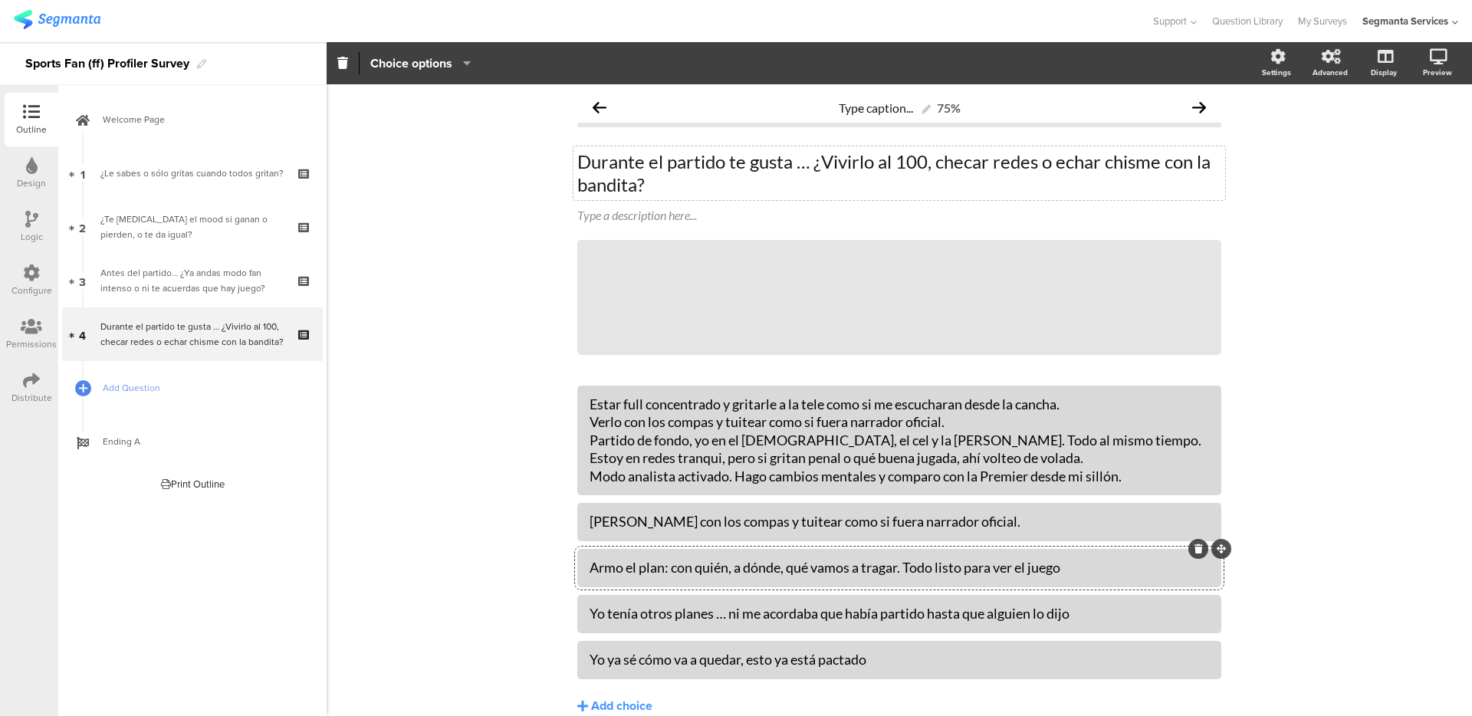
click at [669, 572] on div "Armo el plan: con quién, a dónde, qué vamos a tragar. Todo listo para ver el ju…" at bounding box center [898, 568] width 619 height 18
paste div
click at [650, 458] on div "Estar full concentrado y gritarle a la tele como si me escucharan desde la canc…" at bounding box center [898, 440] width 619 height 90
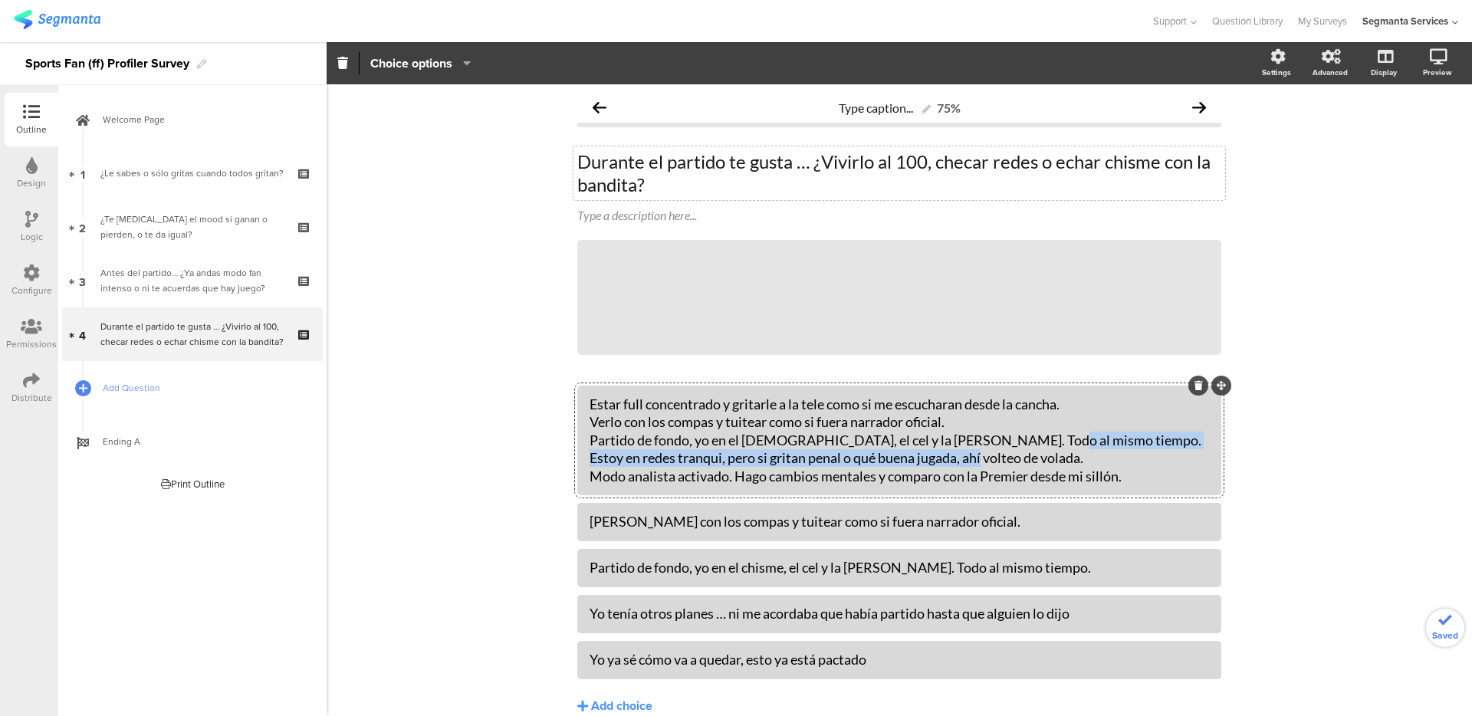
click at [650, 458] on div "Estar full concentrado y gritarle a la tele como si me escucharan desde la canc…" at bounding box center [898, 440] width 619 height 90
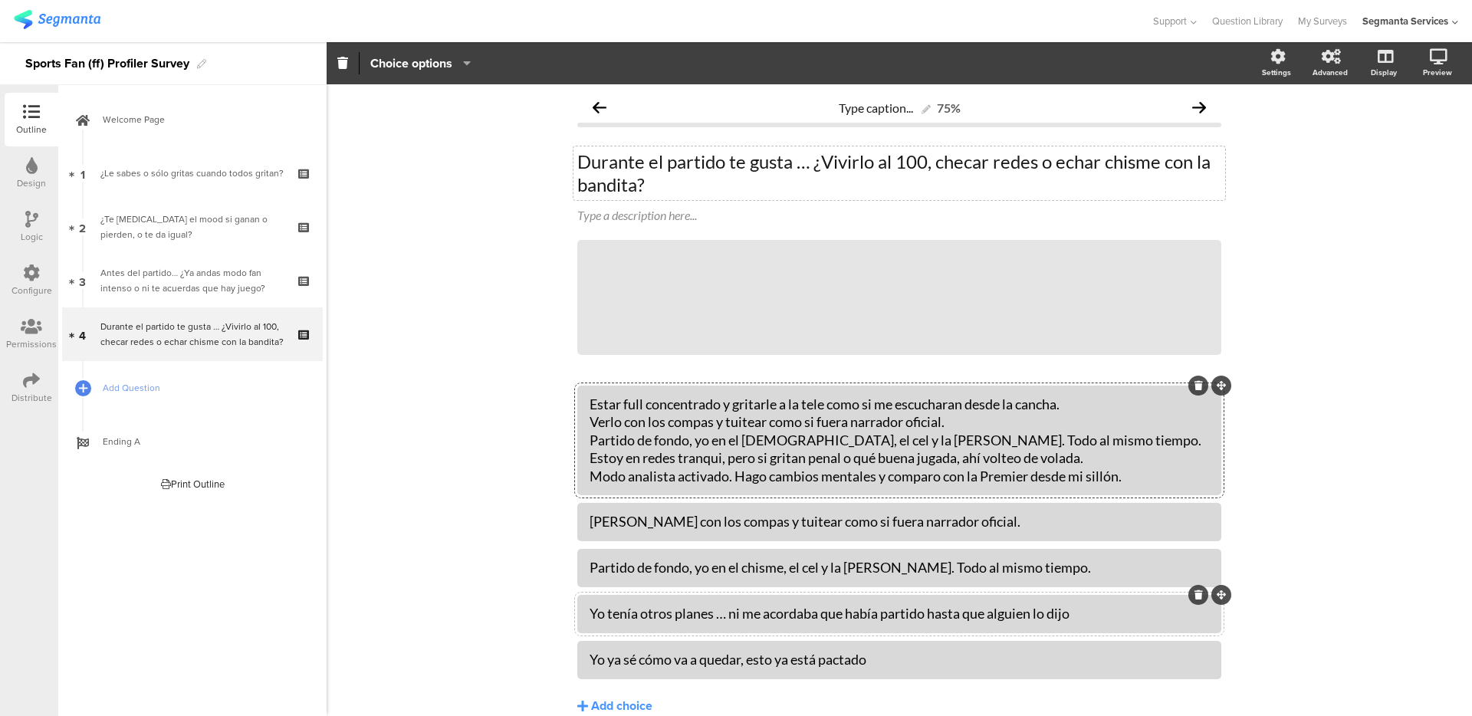
click at [651, 598] on div at bounding box center [899, 614] width 644 height 38
click at [651, 599] on div at bounding box center [899, 614] width 644 height 38
click at [650, 610] on div "Yo tenía otros planes … ni me acordaba que había partido hasta que alguien lo d…" at bounding box center [898, 614] width 619 height 18
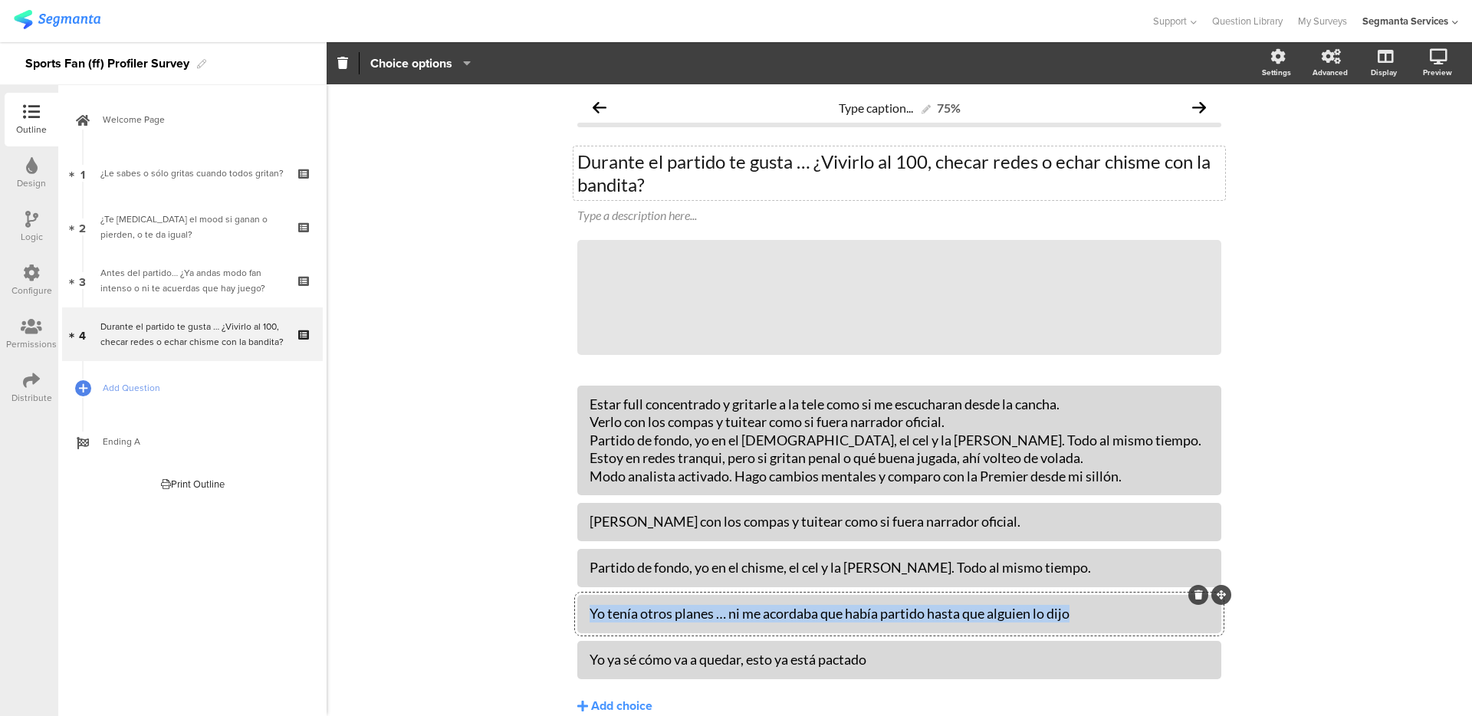
click at [650, 610] on div "Yo tenía otros planes … ni me acordaba que había partido hasta que alguien lo d…" at bounding box center [898, 614] width 619 height 18
paste div
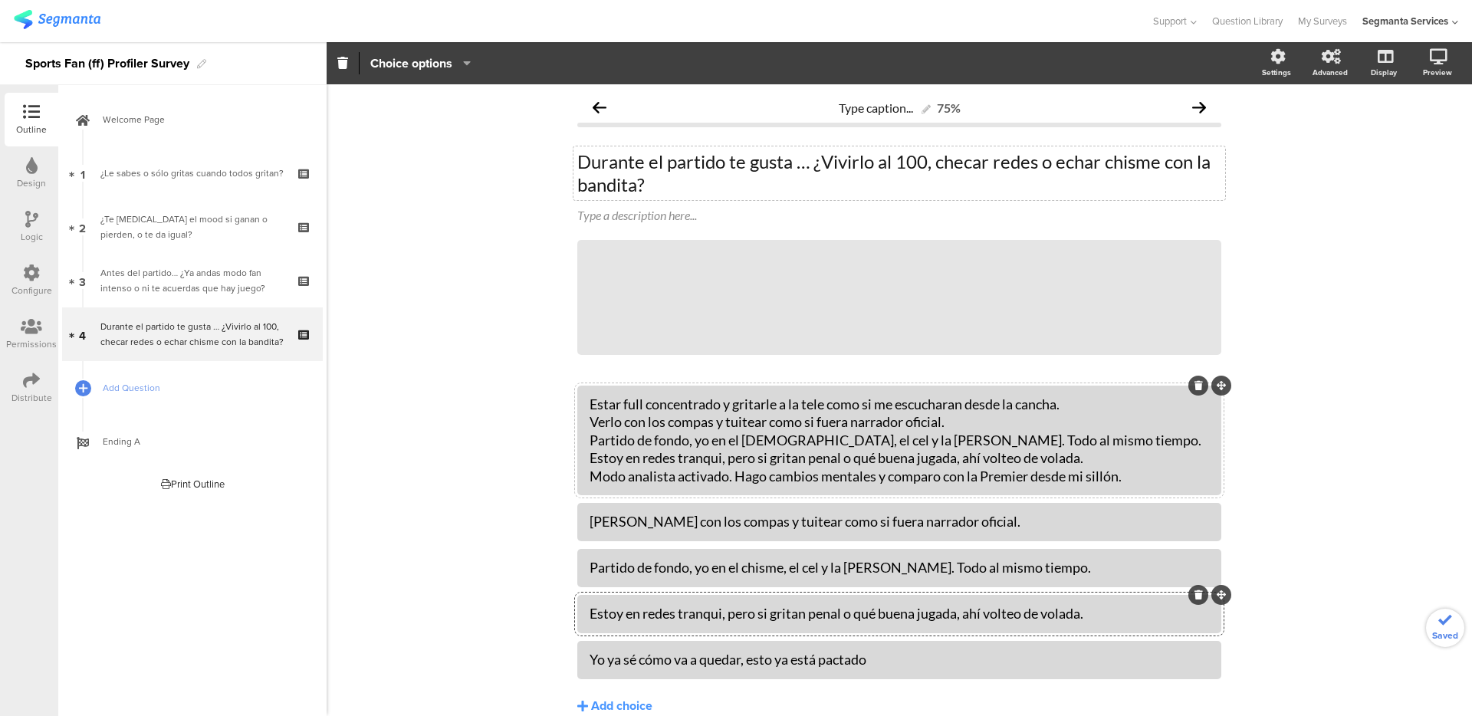
click at [650, 470] on div "Estar full concentrado y gritarle a la tele como si me escucharan desde la canc…" at bounding box center [898, 440] width 619 height 90
click at [649, 481] on div "Estar full concentrado y gritarle a la tele como si me escucharan desde la canc…" at bounding box center [898, 440] width 619 height 90
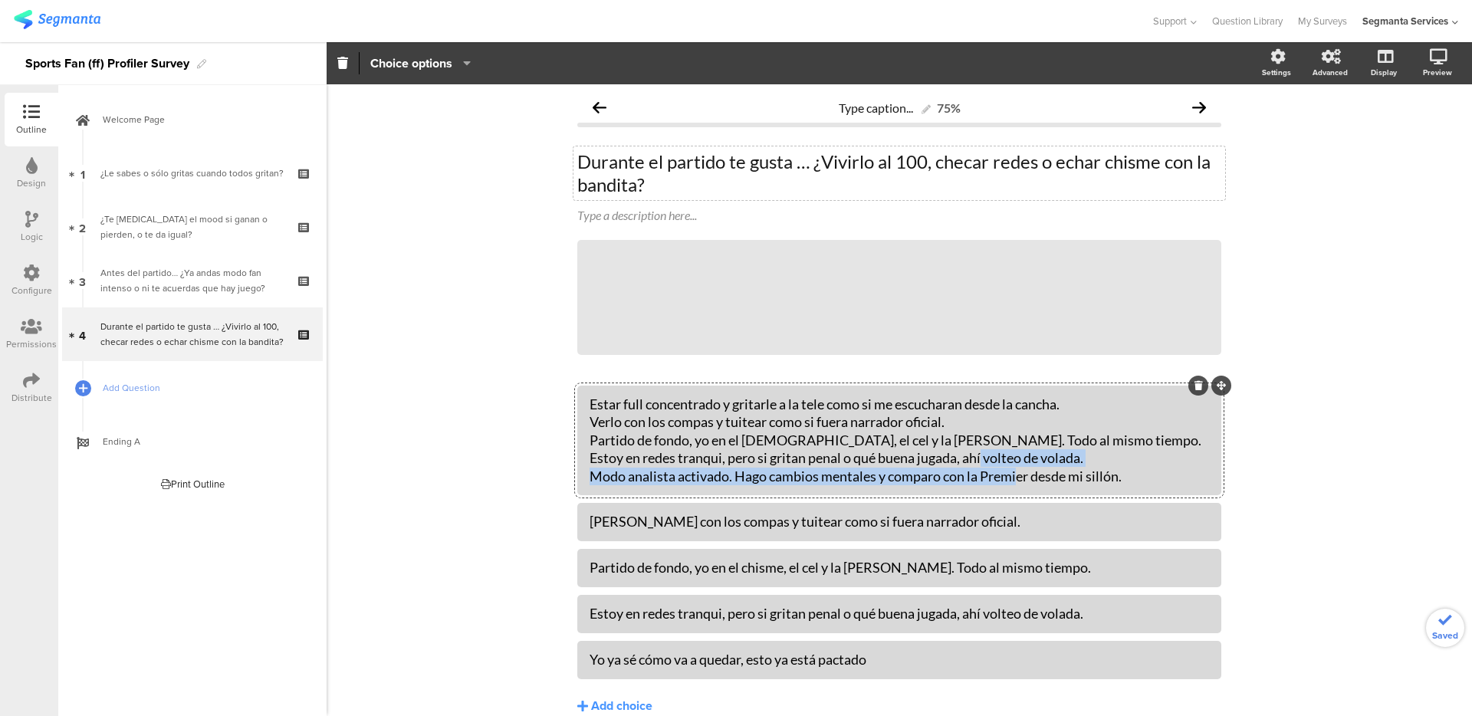
click at [649, 481] on div "Estar full concentrado y gritarle a la tele como si me escucharan desde la canc…" at bounding box center [898, 440] width 619 height 90
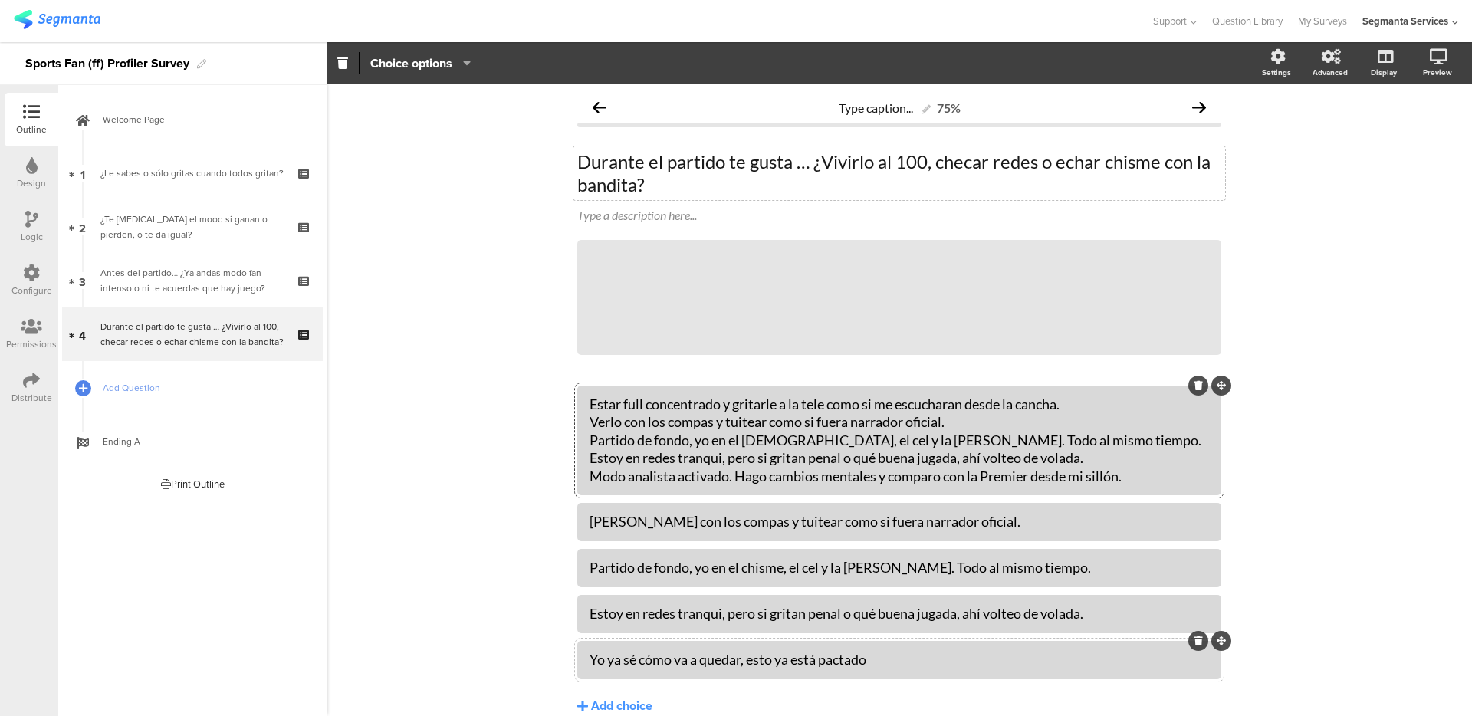
click at [648, 656] on div "Yo ya sé cómo va a quedar, esto ya está pactado" at bounding box center [898, 660] width 619 height 18
paste div
drag, startPoint x: 593, startPoint y: 473, endPoint x: 721, endPoint y: 438, distance: 132.8
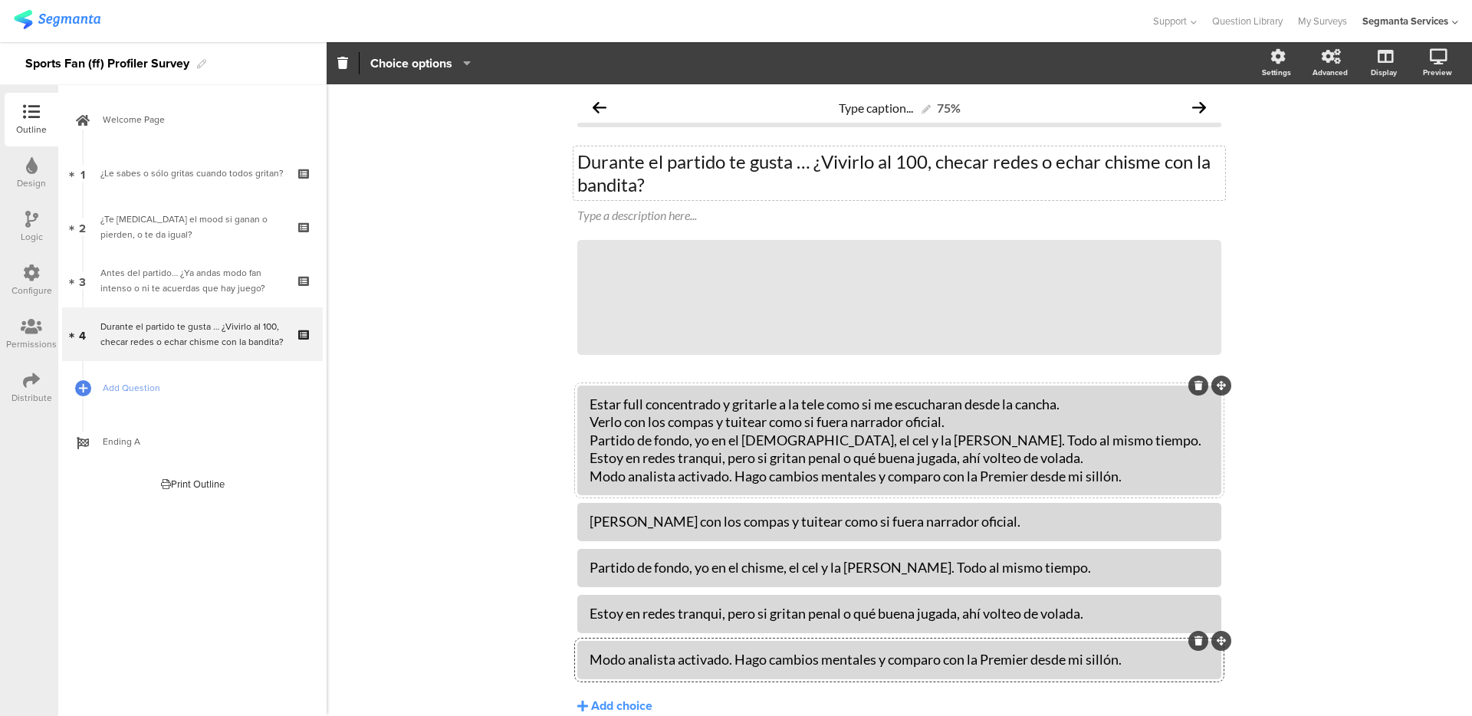
click at [705, 430] on div "Estar full concentrado y gritarle a la tele como si me escucharan desde la canc…" at bounding box center [899, 441] width 644 height 110
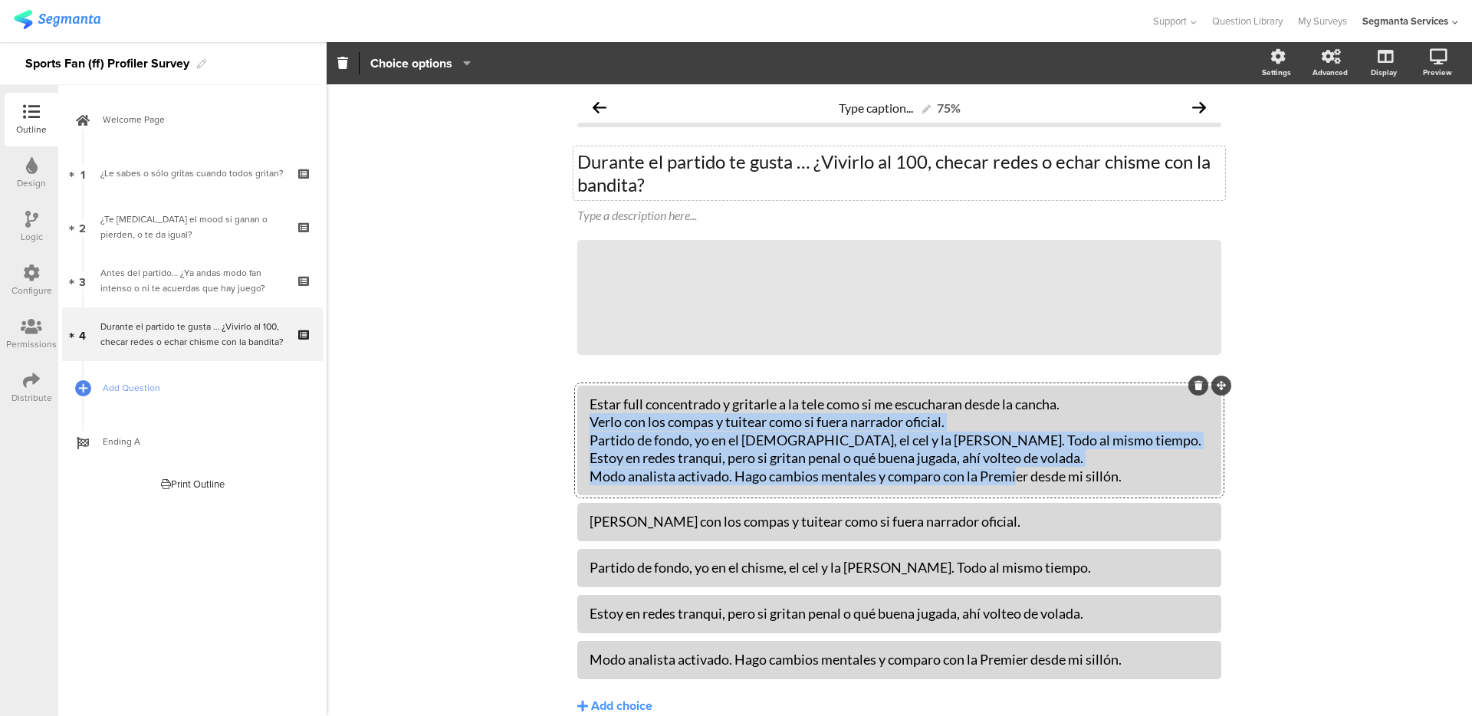
drag, startPoint x: 1121, startPoint y: 476, endPoint x: 566, endPoint y: 421, distance: 557.6
click at [566, 421] on div "Type caption... 75% Durante el partido te gusta … ¿Vivirlo al 100, checar redes…" at bounding box center [899, 435] width 674 height 702
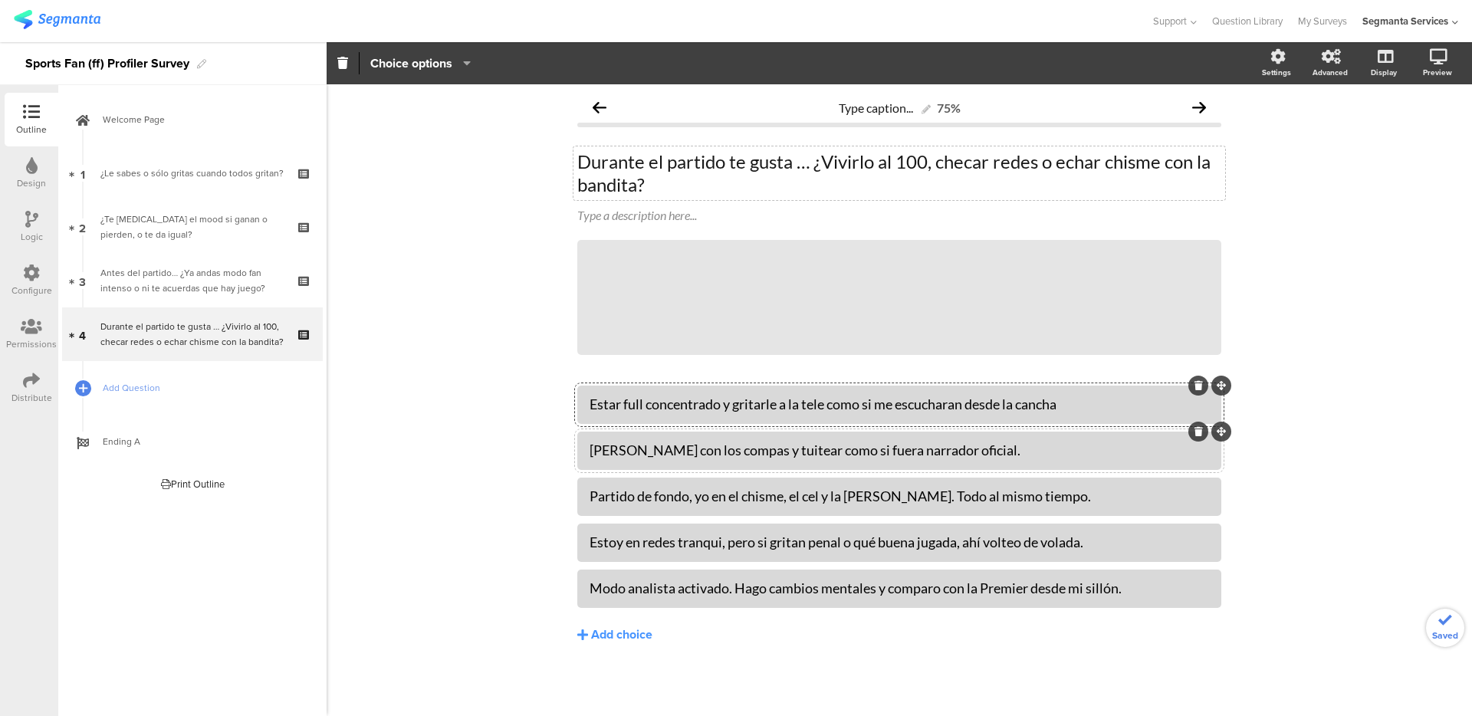
click at [981, 444] on div "Verlo con los compas y tuitear como si fuera narrador oficial." at bounding box center [898, 450] width 619 height 18
click at [1045, 491] on div "Partido de fondo, yo en el chisme, el cel y la botana. Todo al mismo tiempo." at bounding box center [898, 496] width 619 height 18
click at [1123, 543] on div "Estoy en redes tranqui, pero si gritan penal o qué buena jugada, ahí volteo de …" at bounding box center [898, 542] width 619 height 18
click at [1140, 586] on div "Modo analista activado. Hago cambios mentales y comparo con la Premier desde mi…" at bounding box center [898, 588] width 619 height 18
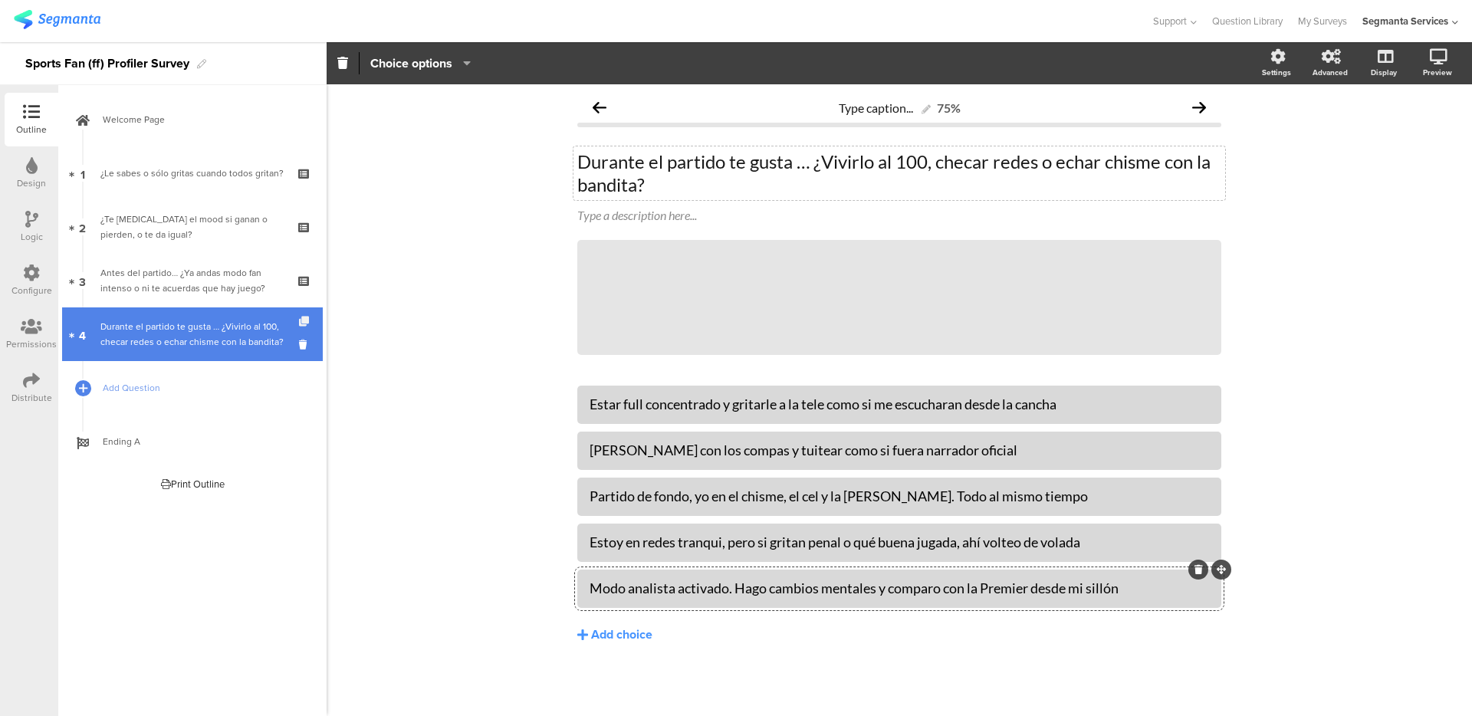
click at [303, 323] on icon at bounding box center [305, 322] width 13 height 10
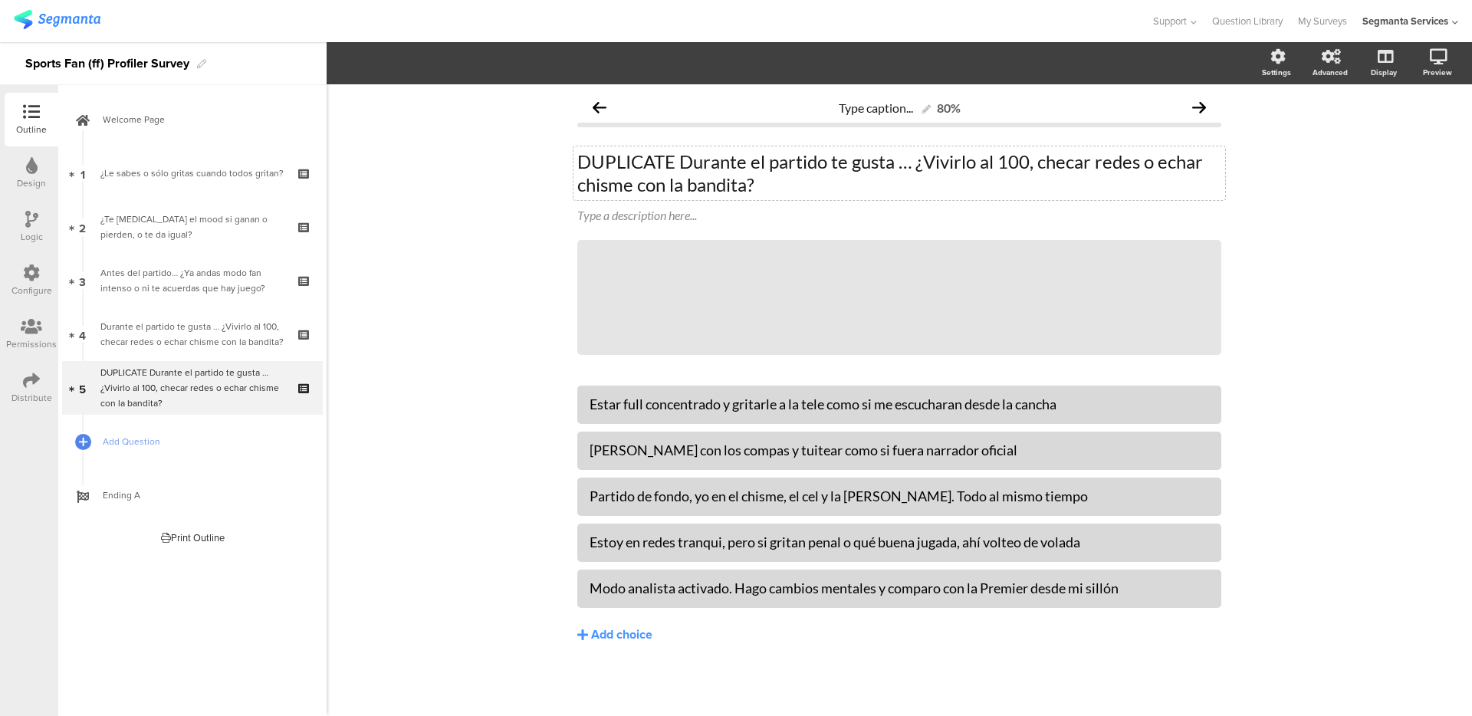
click at [722, 176] on p "DUPLICATE Durante el partido te gusta … ¿Vivirlo al 100, checar redes o echar c…" at bounding box center [899, 173] width 644 height 46
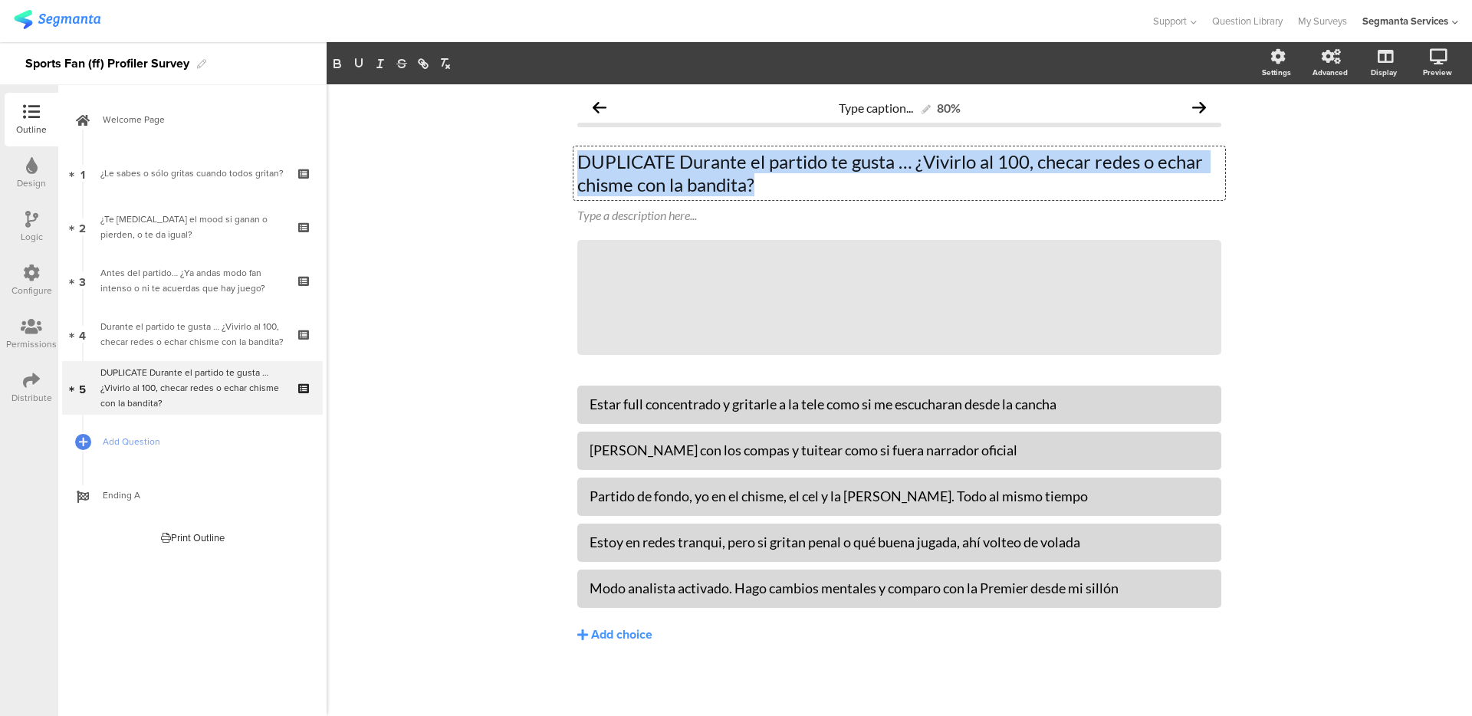
click at [722, 176] on p "DUPLICATE Durante el partido te gusta … ¿Vivirlo al 100, checar redes o echar c…" at bounding box center [899, 173] width 644 height 46
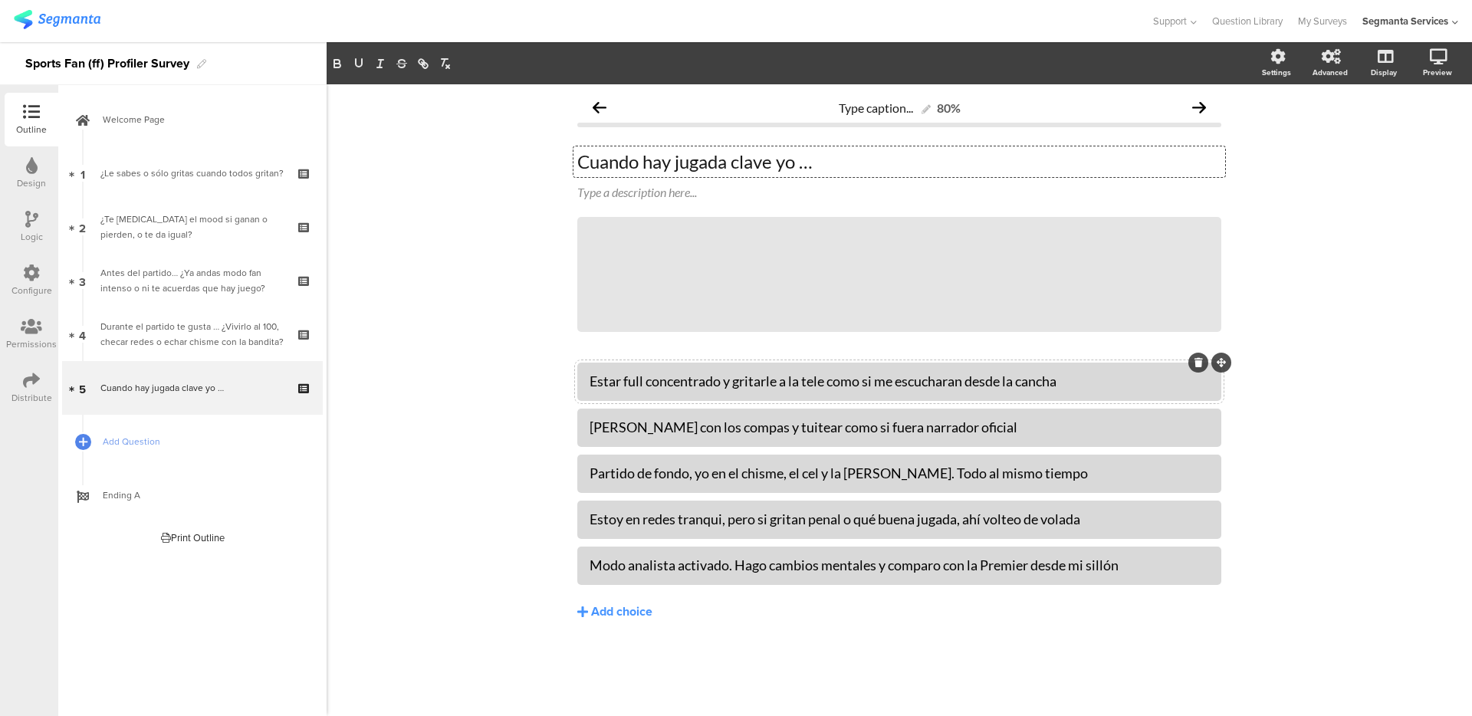
click at [612, 387] on div "Estar full concentrado y gritarle a la tele como si me escucharan desde la canc…" at bounding box center [898, 381] width 619 height 18
paste div
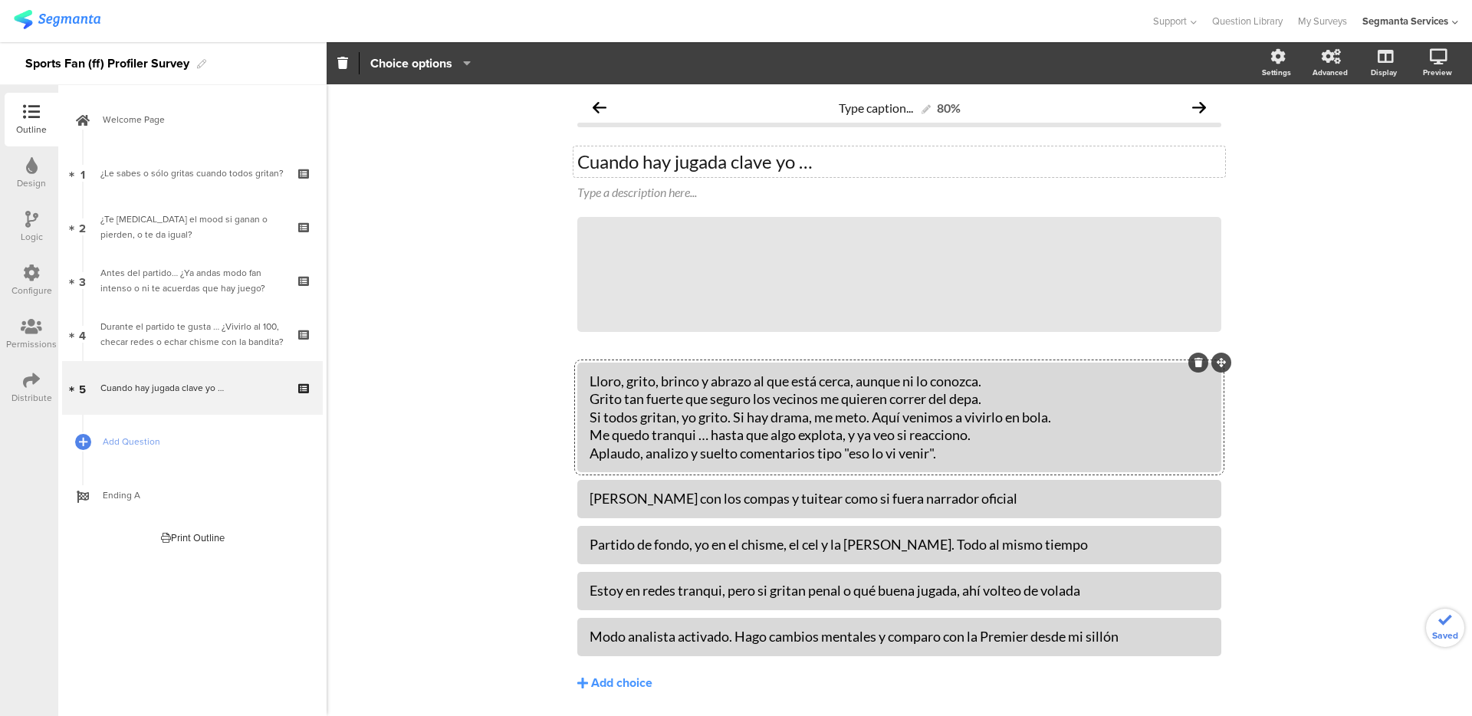
click at [661, 396] on div "Lloro, grito, brinco y abrazo al que está cerca, aunque ni lo conozca. Grito ta…" at bounding box center [898, 417] width 619 height 90
click at [668, 504] on div "Verlo con los compas y tuitear como si fuera narrador oficial" at bounding box center [898, 499] width 619 height 18
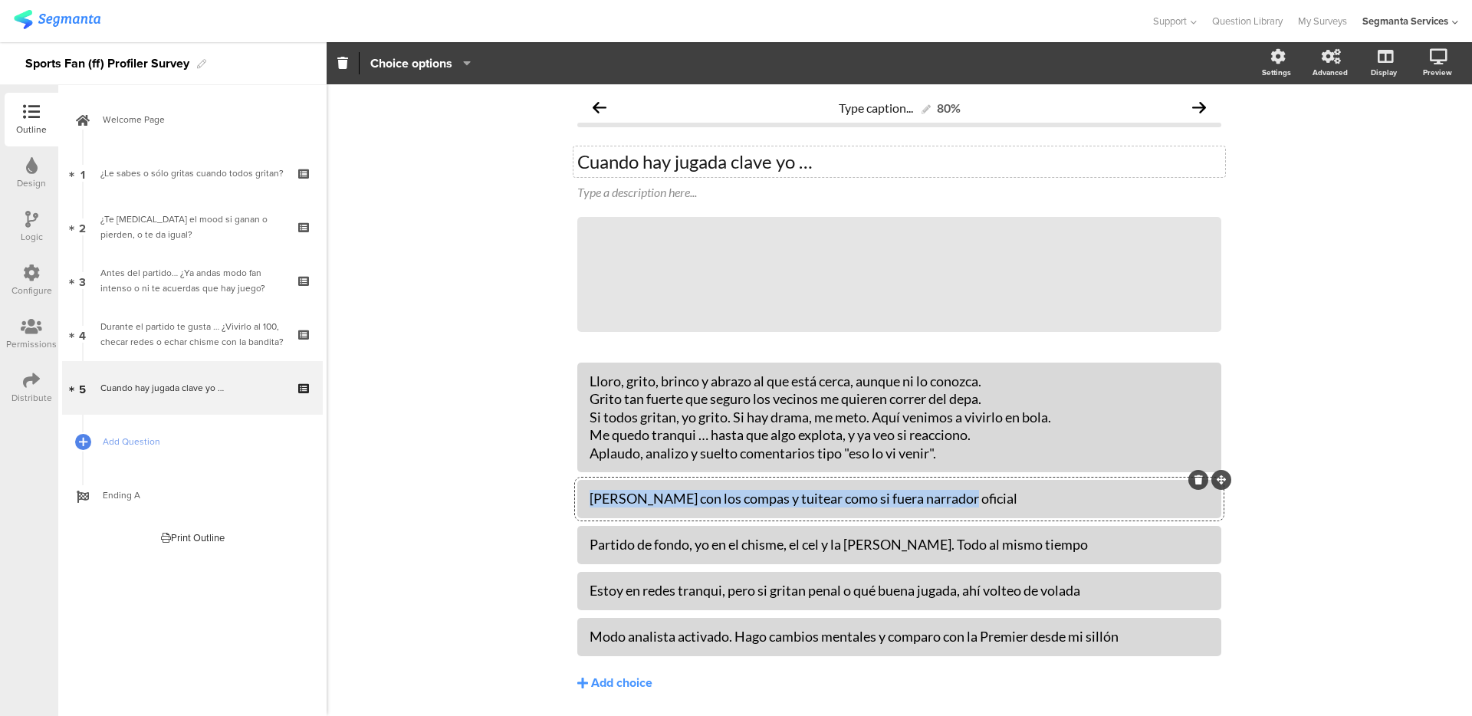
click at [668, 504] on div "Verlo con los compas y tuitear como si fuera narrador oficial" at bounding box center [898, 499] width 619 height 18
paste div
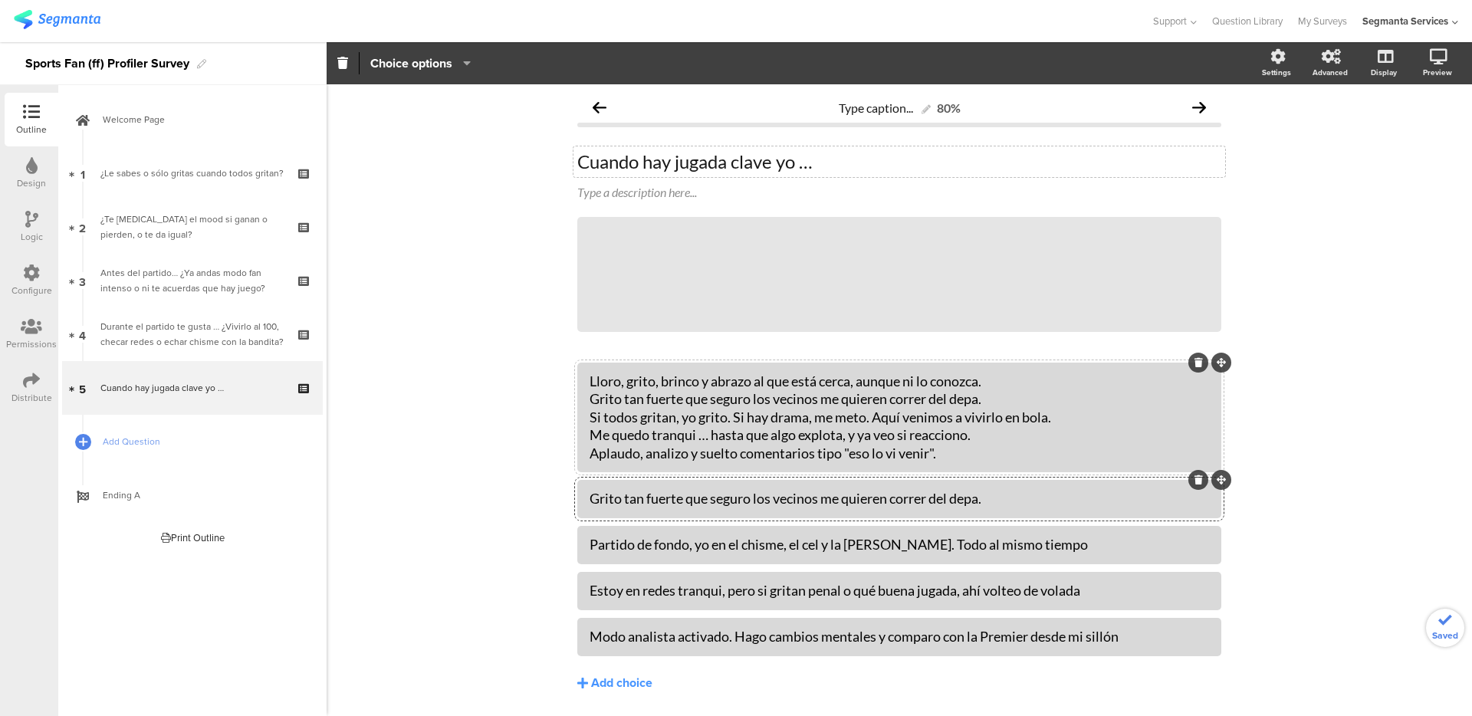
click at [652, 406] on div "Lloro, grito, brinco y abrazo al que está cerca, aunque ni lo conozca. Grito ta…" at bounding box center [898, 417] width 619 height 90
click at [651, 415] on div "Lloro, grito, brinco y abrazo al que está cerca, aunque ni lo conozca. Grito ta…" at bounding box center [898, 417] width 619 height 90
click at [656, 548] on div "Partido de fondo, yo en el chisme, el cel y la botana. Todo al mismo tiempo" at bounding box center [898, 545] width 619 height 18
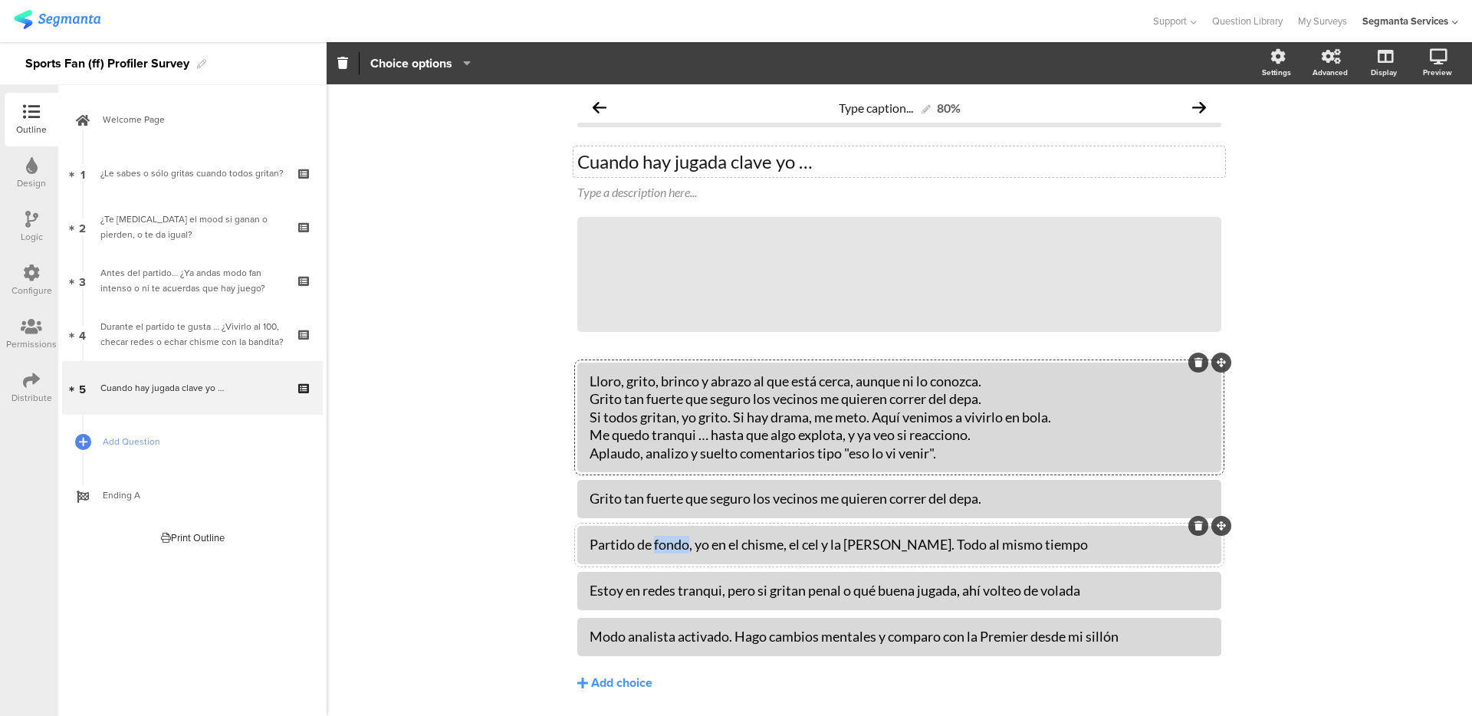
click at [656, 548] on div "Partido de fondo, yo en el chisme, el cel y la botana. Todo al mismo tiempo" at bounding box center [898, 545] width 619 height 18
paste div
click at [632, 432] on div "Lloro, grito, brinco y abrazo al que está cerca, aunque ni lo conozca. Grito ta…" at bounding box center [898, 417] width 619 height 90
click at [631, 436] on div "Lloro, grito, brinco y abrazo al que está cerca, aunque ni lo conozca. Grito ta…" at bounding box center [898, 417] width 619 height 90
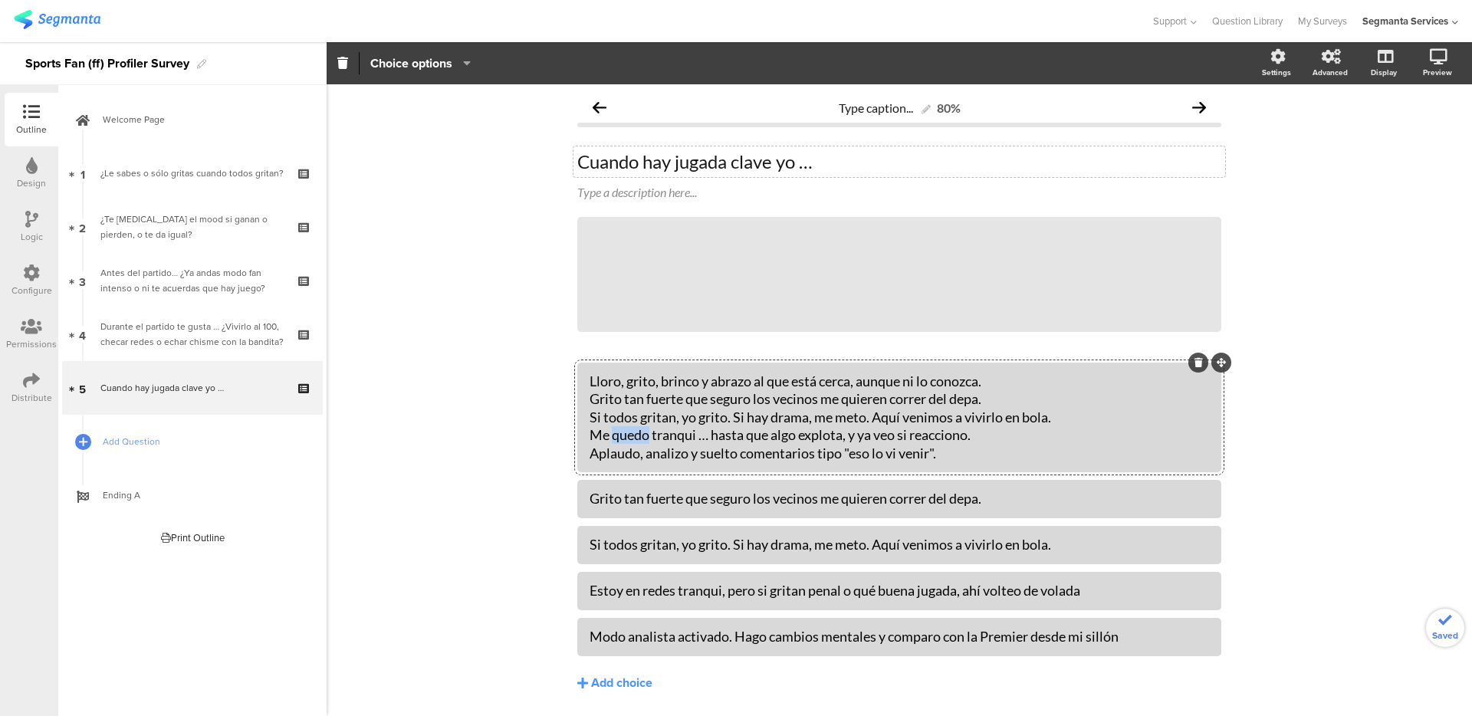
click at [631, 436] on div "Lloro, grito, brinco y abrazo al que está cerca, aunque ni lo conozca. Grito ta…" at bounding box center [898, 417] width 619 height 90
click at [655, 586] on div "Estoy en redes tranqui, pero si gritan penal o qué buena jugada, ahí volteo de …" at bounding box center [898, 591] width 619 height 18
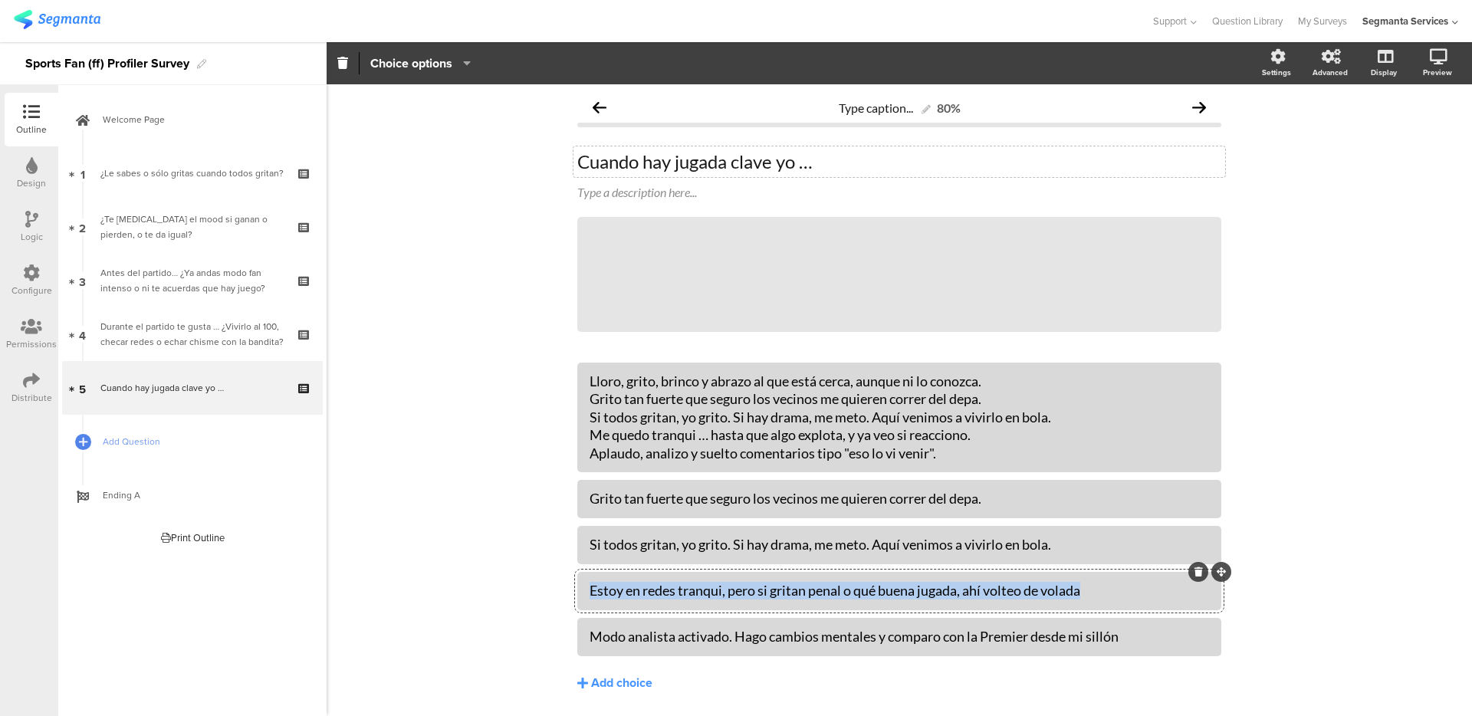
click at [655, 586] on div "Estoy en redes tranqui, pero si gritan penal o qué buena jugada, ahí volteo de …" at bounding box center [898, 591] width 619 height 18
paste div
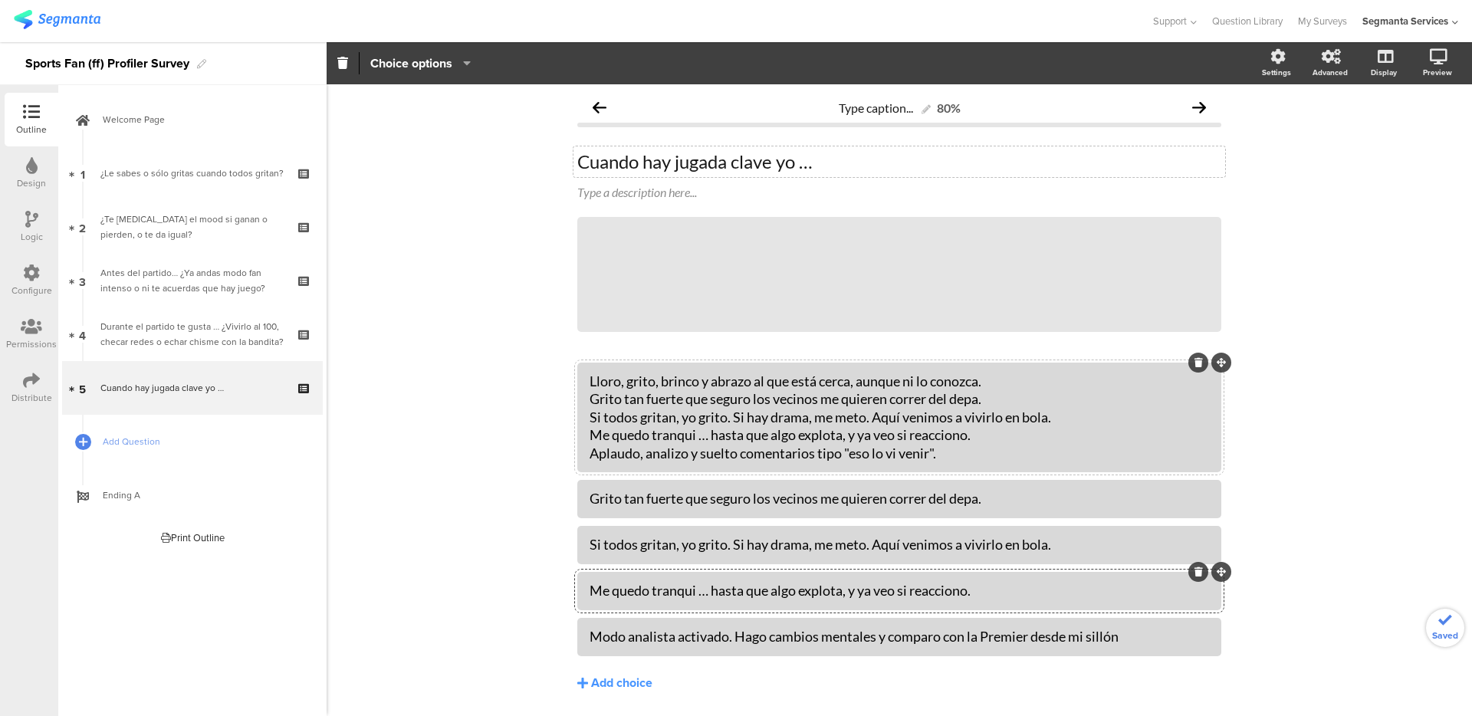
click at [674, 456] on div "Lloro, grito, brinco y abrazo al que está cerca, aunque ni lo conozca. Grito ta…" at bounding box center [898, 417] width 619 height 90
click at [671, 632] on div "Modo analista activado. Hago cambios mentales y comparo con la Premier desde mi…" at bounding box center [898, 637] width 619 height 18
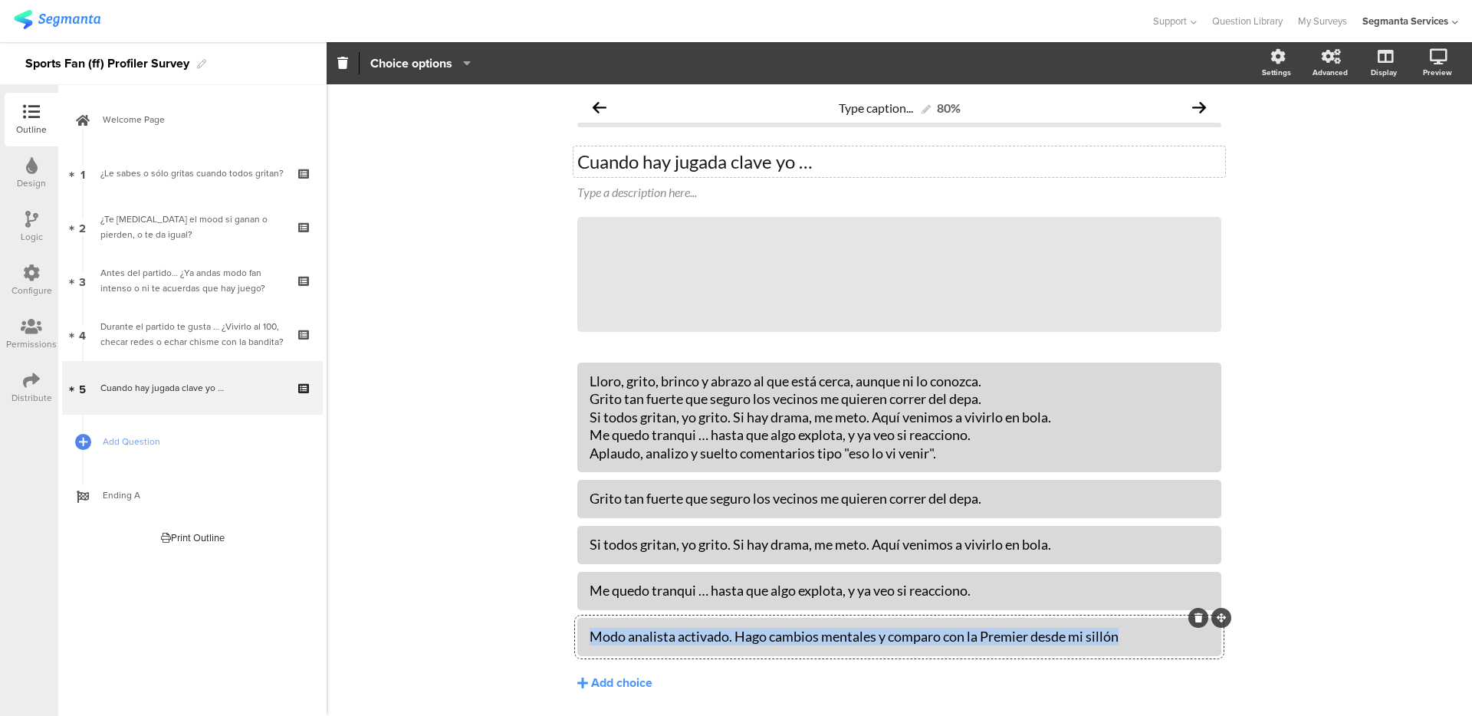
click at [671, 632] on div "Modo analista activado. Hago cambios mentales y comparo con la Premier desde mi…" at bounding box center [898, 637] width 619 height 18
paste div
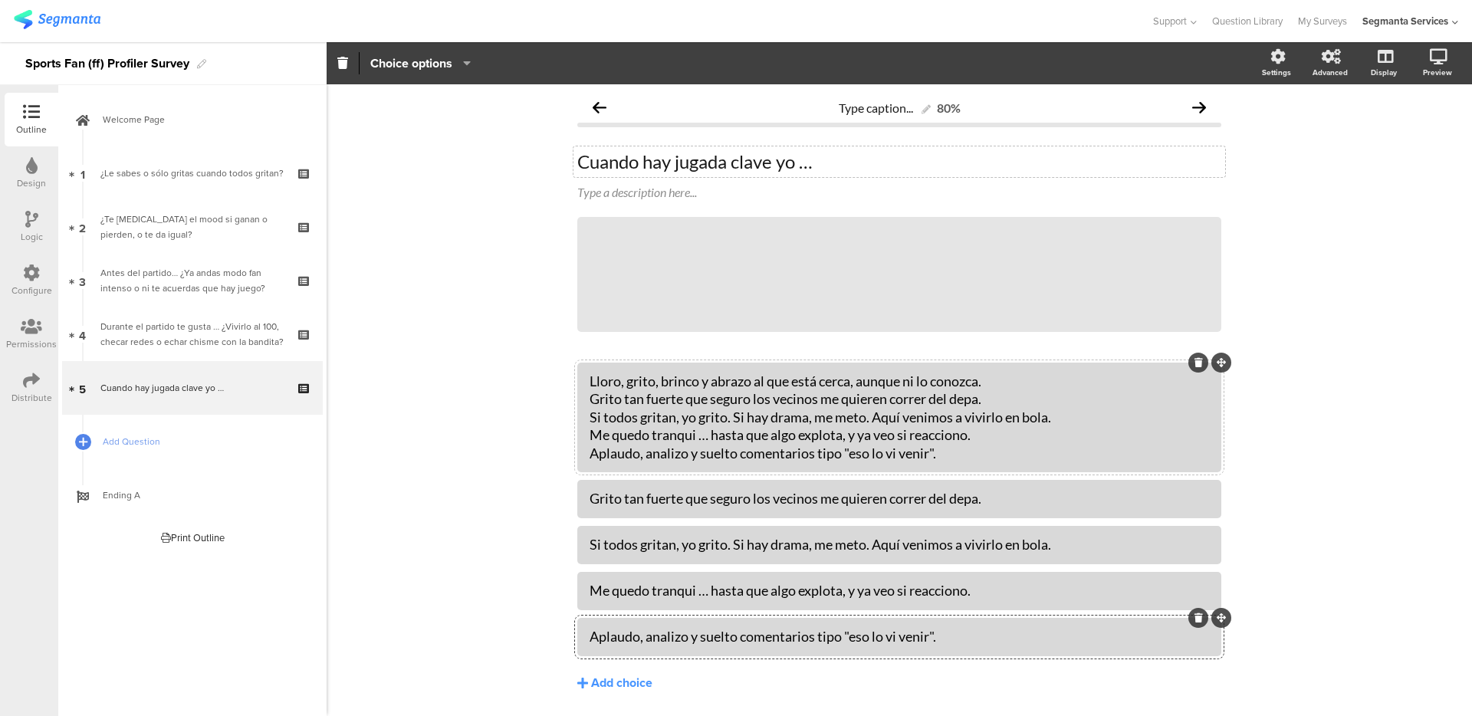
drag, startPoint x: 579, startPoint y: 453, endPoint x: 697, endPoint y: 432, distance: 119.8
click at [725, 409] on div "Lloro, grito, brinco y abrazo al que está cerca, aunque ni lo conozca. Grito ta…" at bounding box center [899, 418] width 644 height 110
drag, startPoint x: 586, startPoint y: 455, endPoint x: 1031, endPoint y: 420, distance: 446.6
click at [1031, 420] on div "Lloro, grito, brinco y abrazo al que está cerca, aunque ni lo conozca. Grito ta…" at bounding box center [898, 417] width 619 height 90
click at [960, 463] on div "Lloro, grito, brinco y abrazo al que está cerca, aunque ni lo conozca. Grito ta…" at bounding box center [898, 417] width 619 height 97
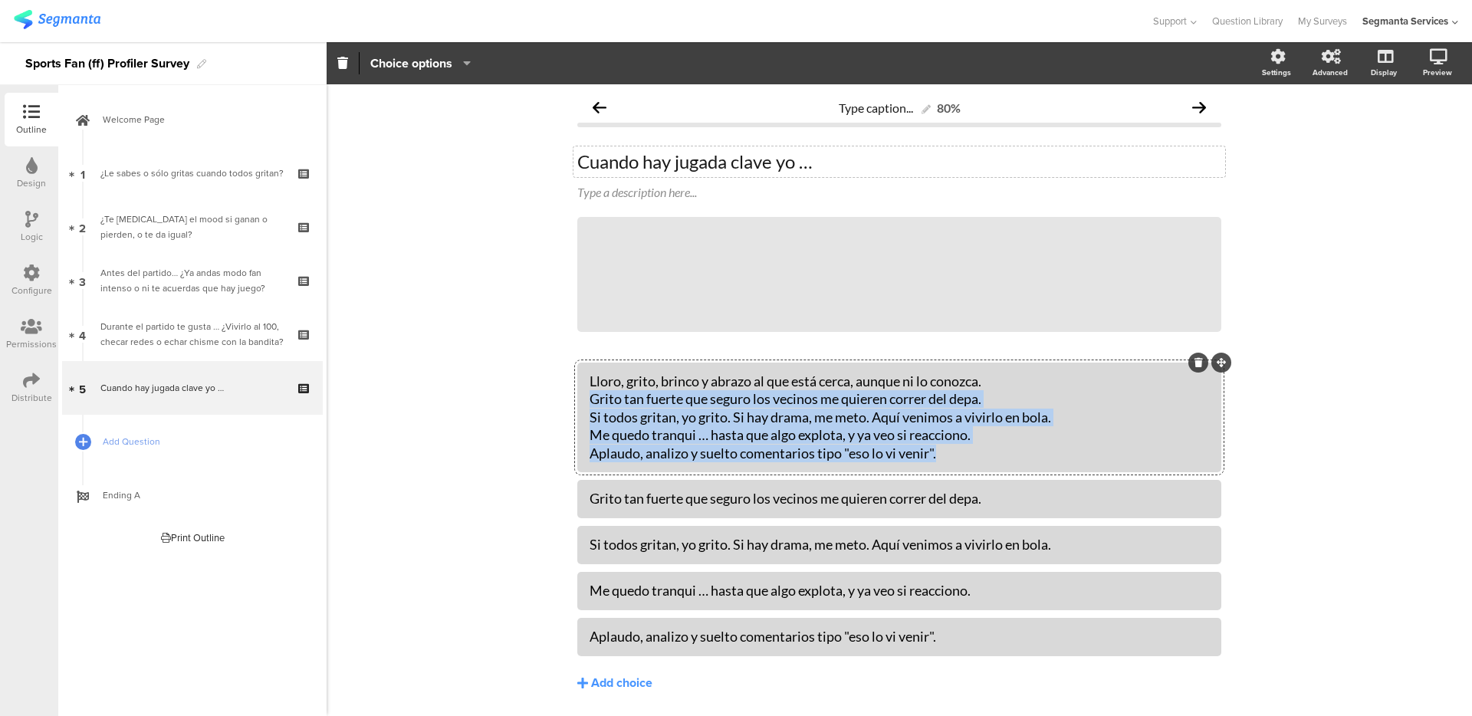
drag, startPoint x: 957, startPoint y: 461, endPoint x: 563, endPoint y: 404, distance: 397.4
click at [563, 404] on div "Type caption... 80% Cuando hay jugada clave yo … Cuando hay jugada clave yo … T…" at bounding box center [899, 423] width 674 height 679
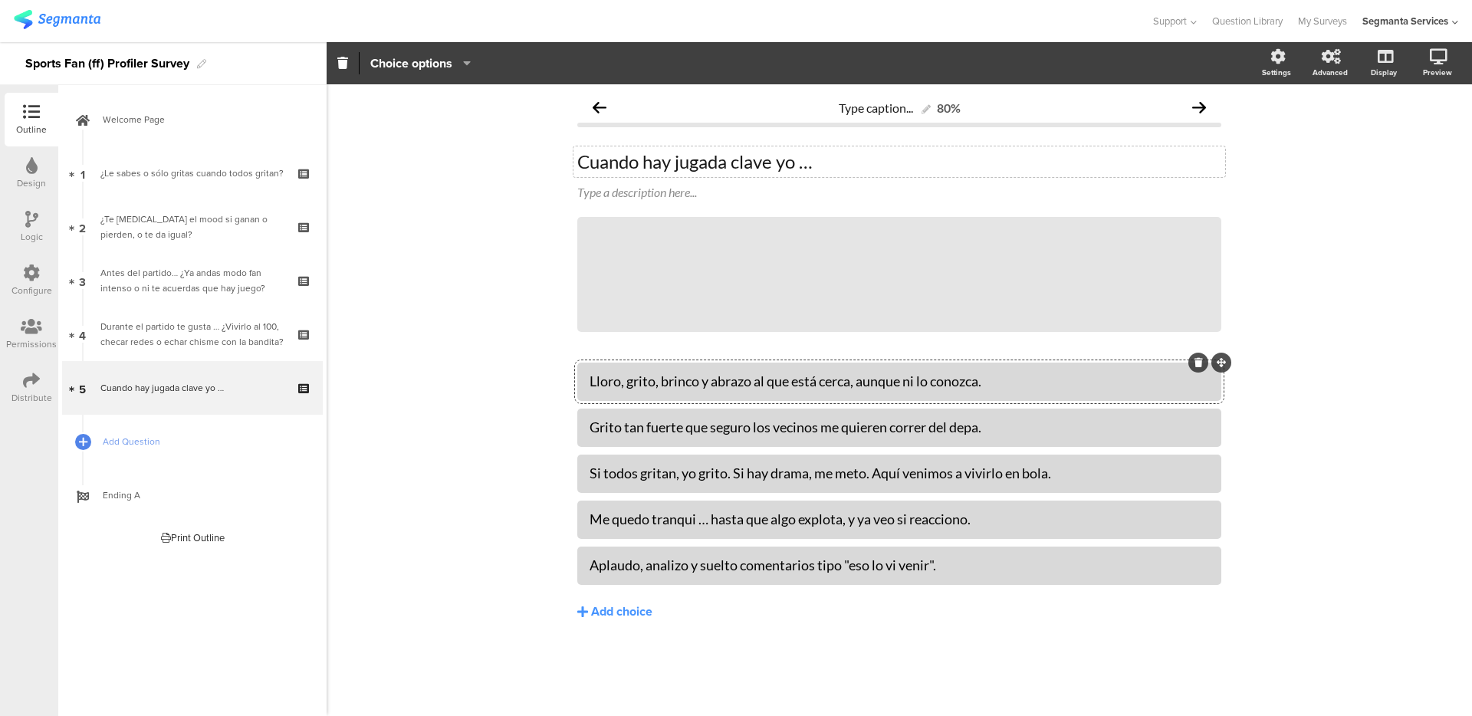
click at [1019, 377] on div "Lloro, grito, brinco y abrazo al que está cerca, aunque ni lo conozca." at bounding box center [898, 381] width 619 height 18
click at [1006, 445] on div at bounding box center [899, 428] width 644 height 38
click at [1005, 433] on div "Grito tan fuerte que seguro los vecinos me quieren correr del depa." at bounding box center [898, 427] width 619 height 18
drag, startPoint x: 1068, startPoint y: 470, endPoint x: 1064, endPoint y: 477, distance: 8.3
click at [1064, 477] on div "Si todos gritan, yo grito. Si hay drama, me meto. Aquí venimos a vivirlo en bol…" at bounding box center [898, 473] width 619 height 18
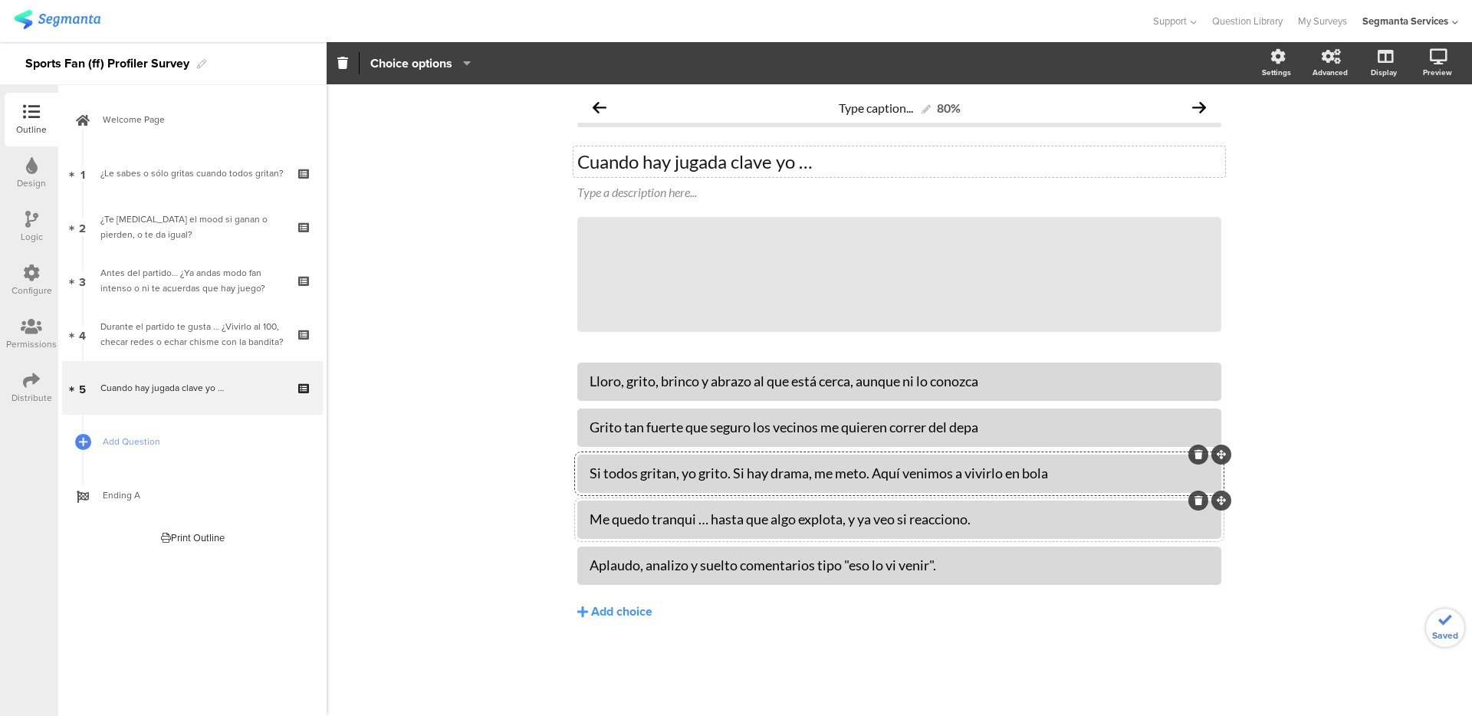
click at [989, 520] on div "Me quedo tranqui … hasta que algo explota, y ya veo si reacciono." at bounding box center [898, 519] width 619 height 18
click at [954, 564] on div "Aplaudo, analizo y suelto comentarios tipo "eso lo vi venir"." at bounding box center [898, 565] width 619 height 18
click at [354, 486] on div "Type caption... 80% Cuando hay jugada clave yo … Cuando hay jugada clave yo … T…" at bounding box center [899, 400] width 1145 height 632
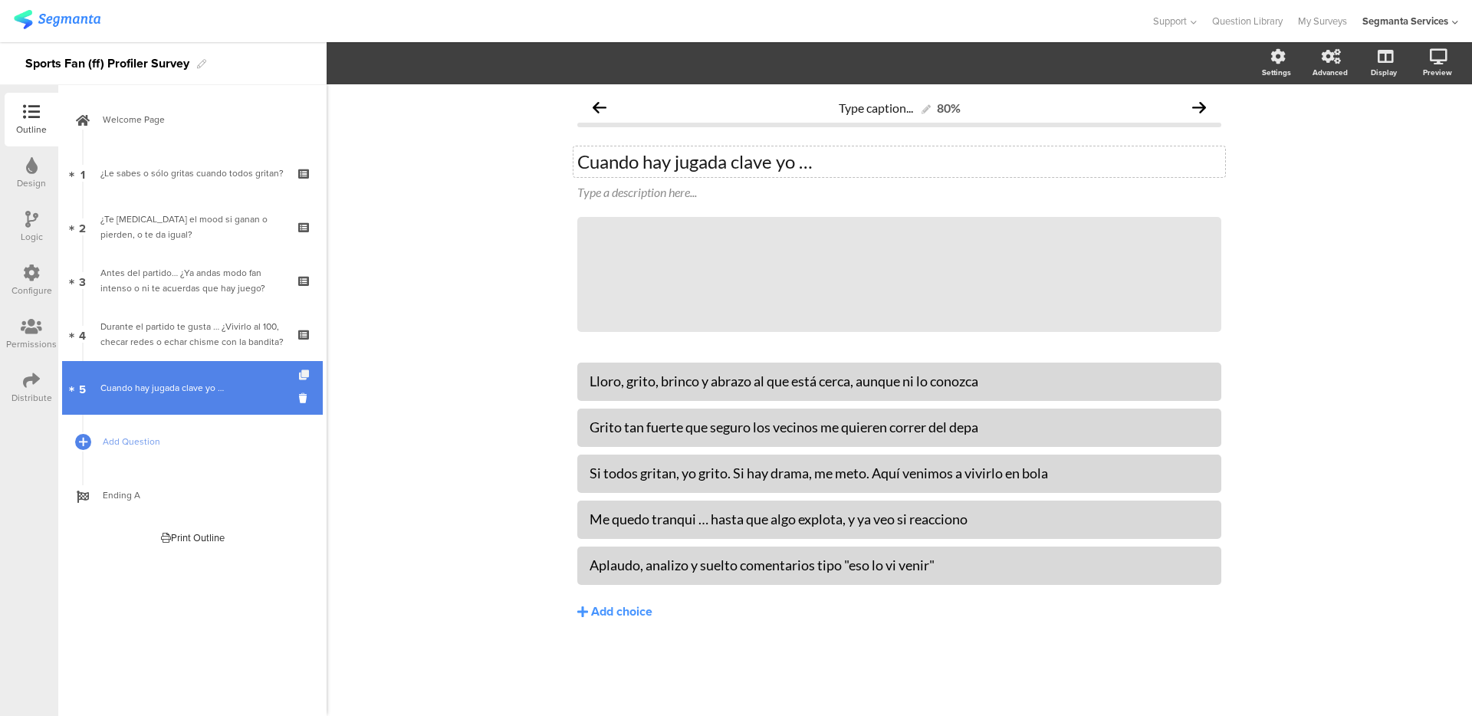
click at [305, 373] on icon at bounding box center [305, 375] width 13 height 10
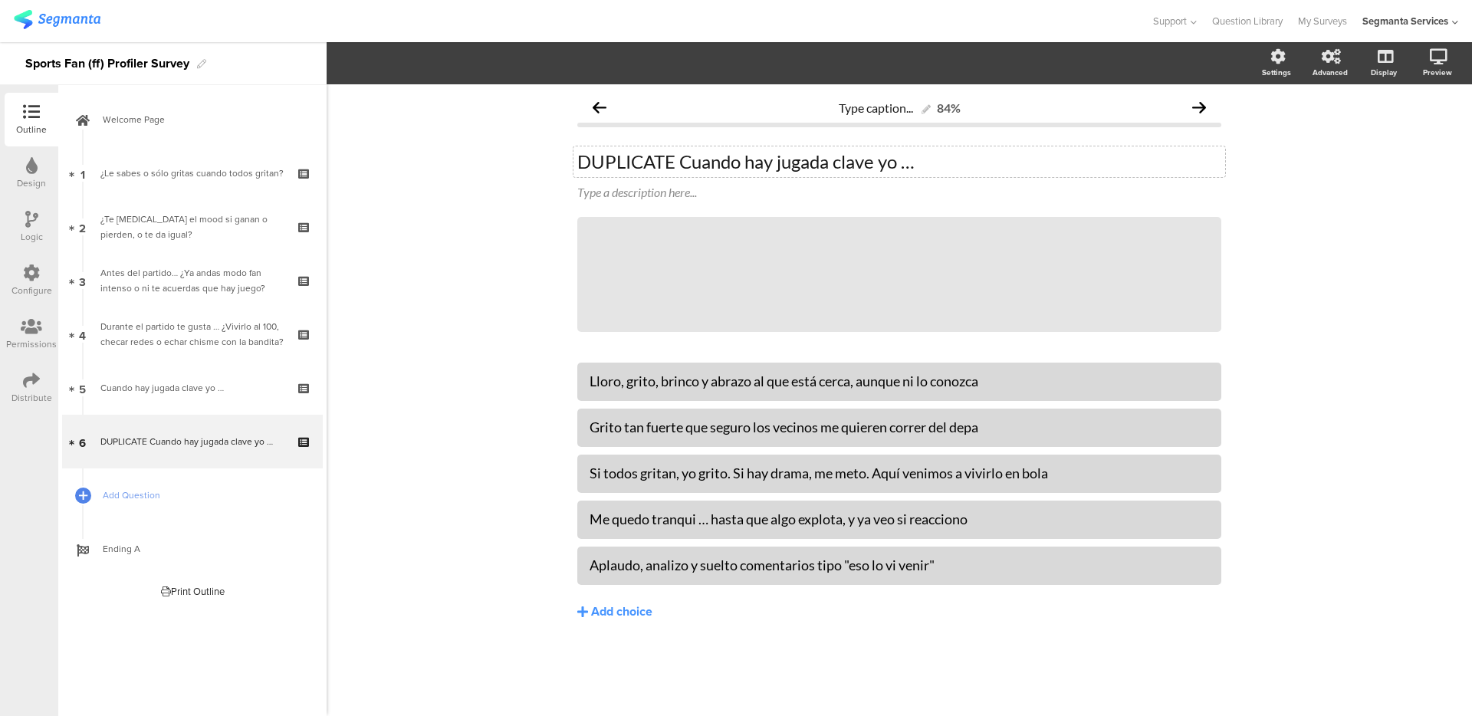
click at [669, 161] on p "DUPLICATE Cuando hay jugada clave yo …" at bounding box center [899, 161] width 644 height 23
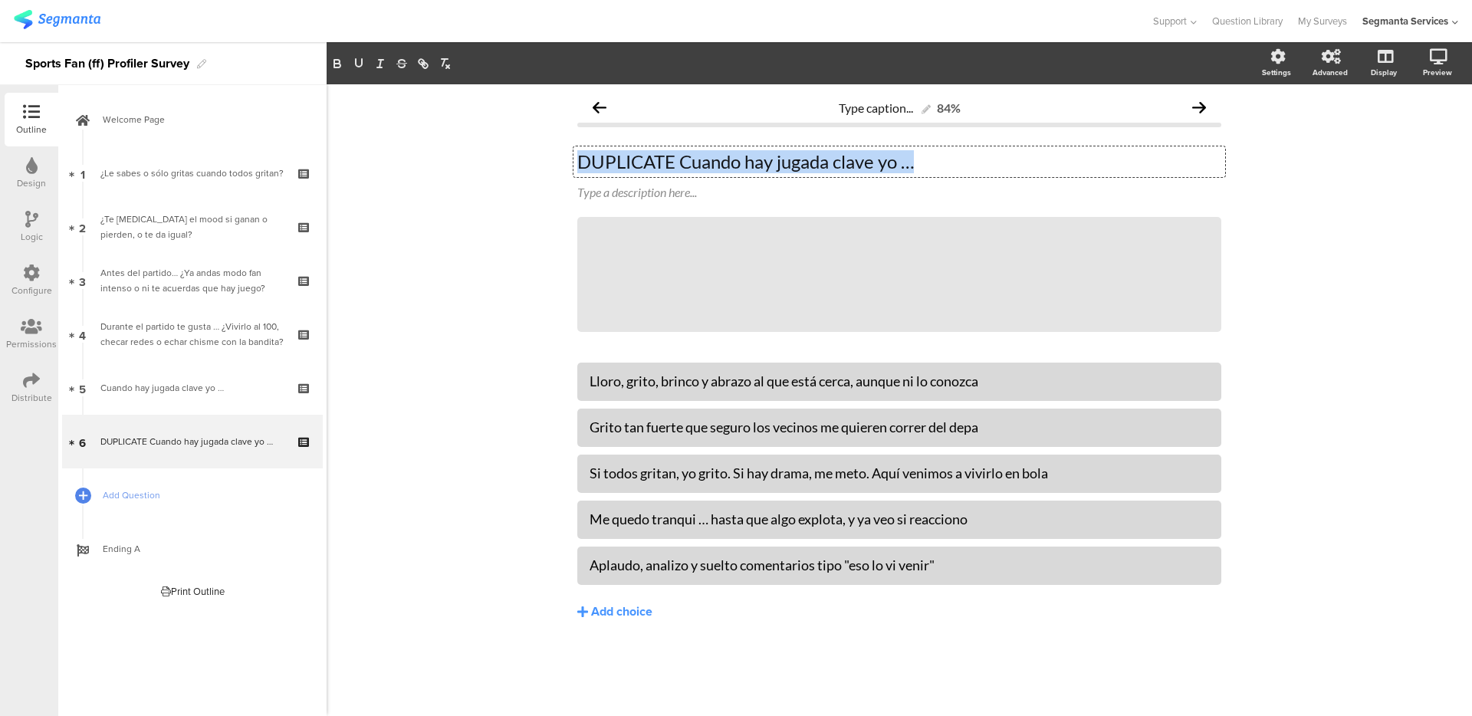
click at [669, 161] on p "DUPLICATE Cuando hay jugada clave yo …" at bounding box center [899, 161] width 644 height 23
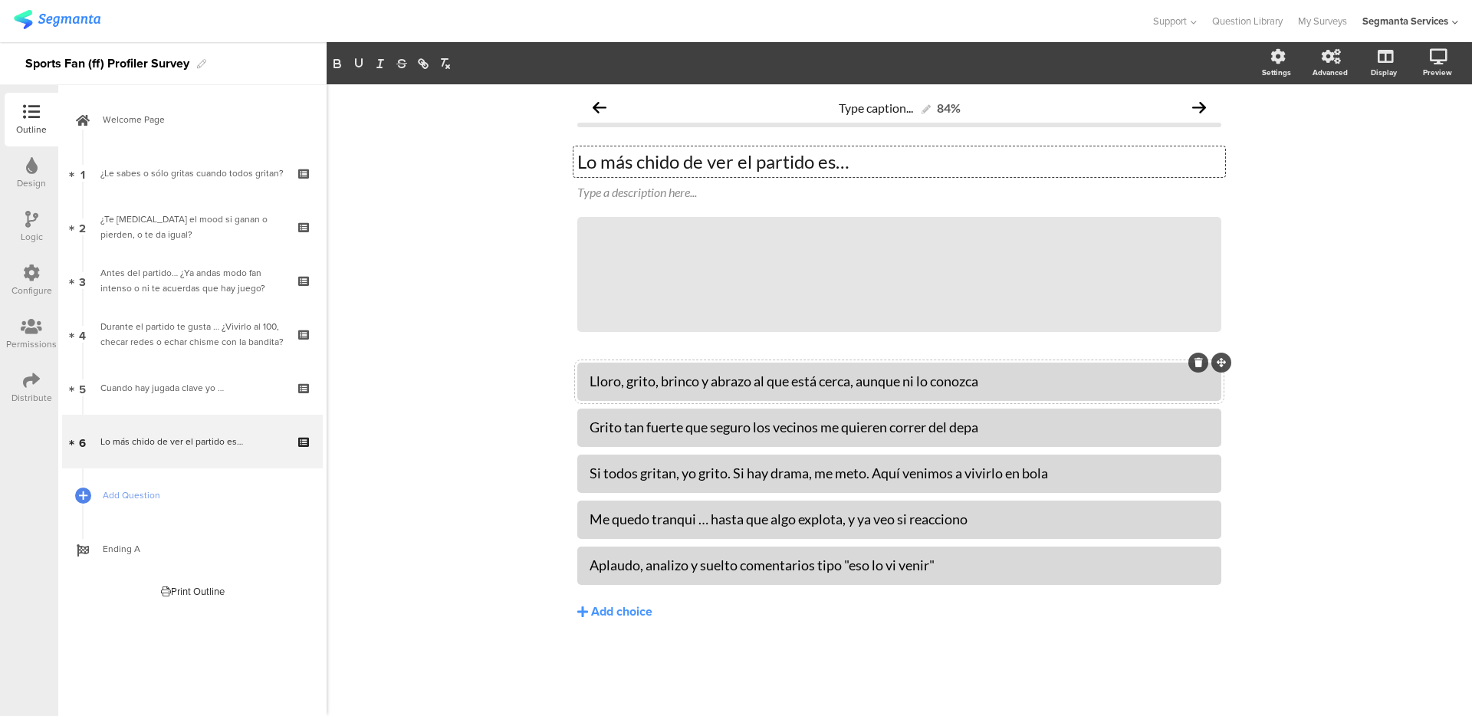
click at [656, 384] on div "Lloro, grito, brinco y abrazo al que está cerca, aunque ni lo conozca" at bounding box center [898, 381] width 619 height 18
paste div
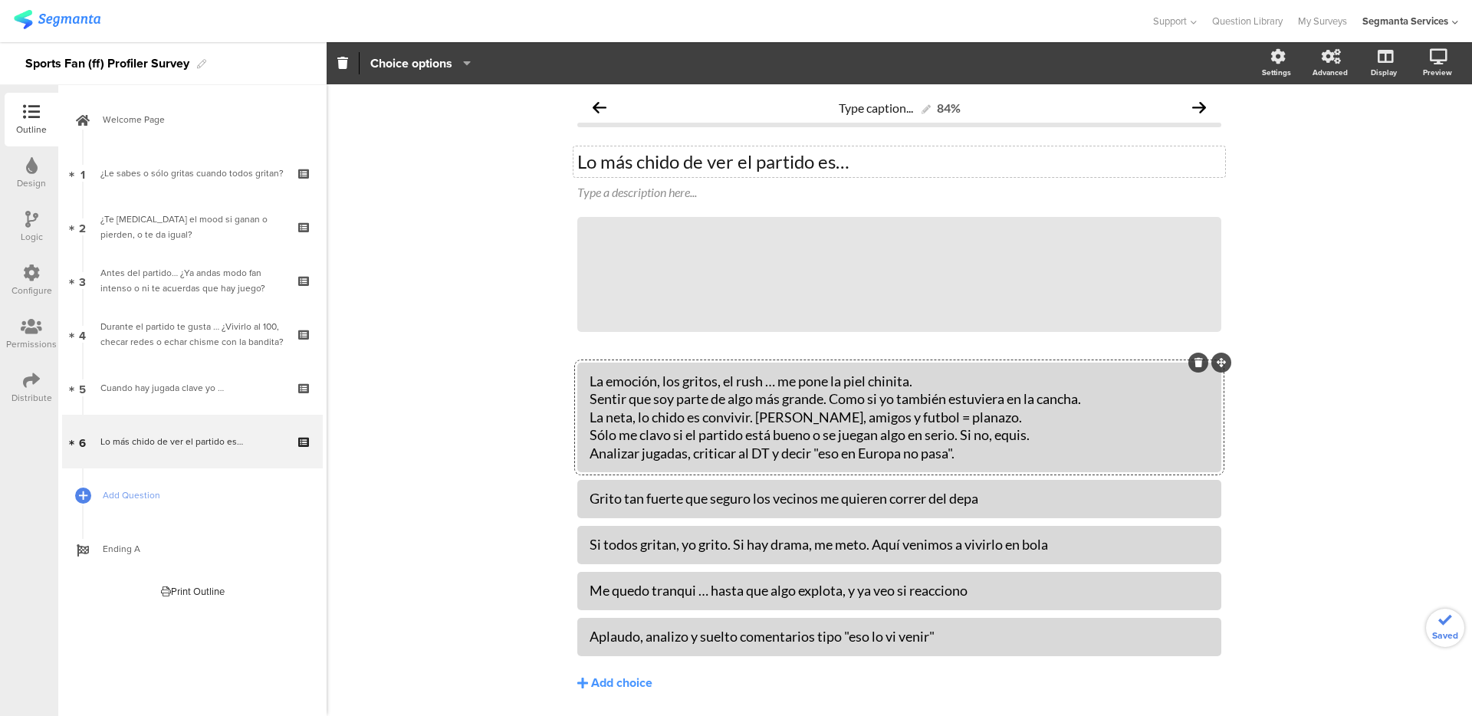
click at [620, 403] on div "La emoción, los gritos, el rush … me pone la piel chinita. Sentir que soy parte…" at bounding box center [898, 417] width 619 height 90
click at [637, 503] on div "Grito tan fuerte que seguro los vecinos me quieren correr del depa" at bounding box center [898, 499] width 619 height 18
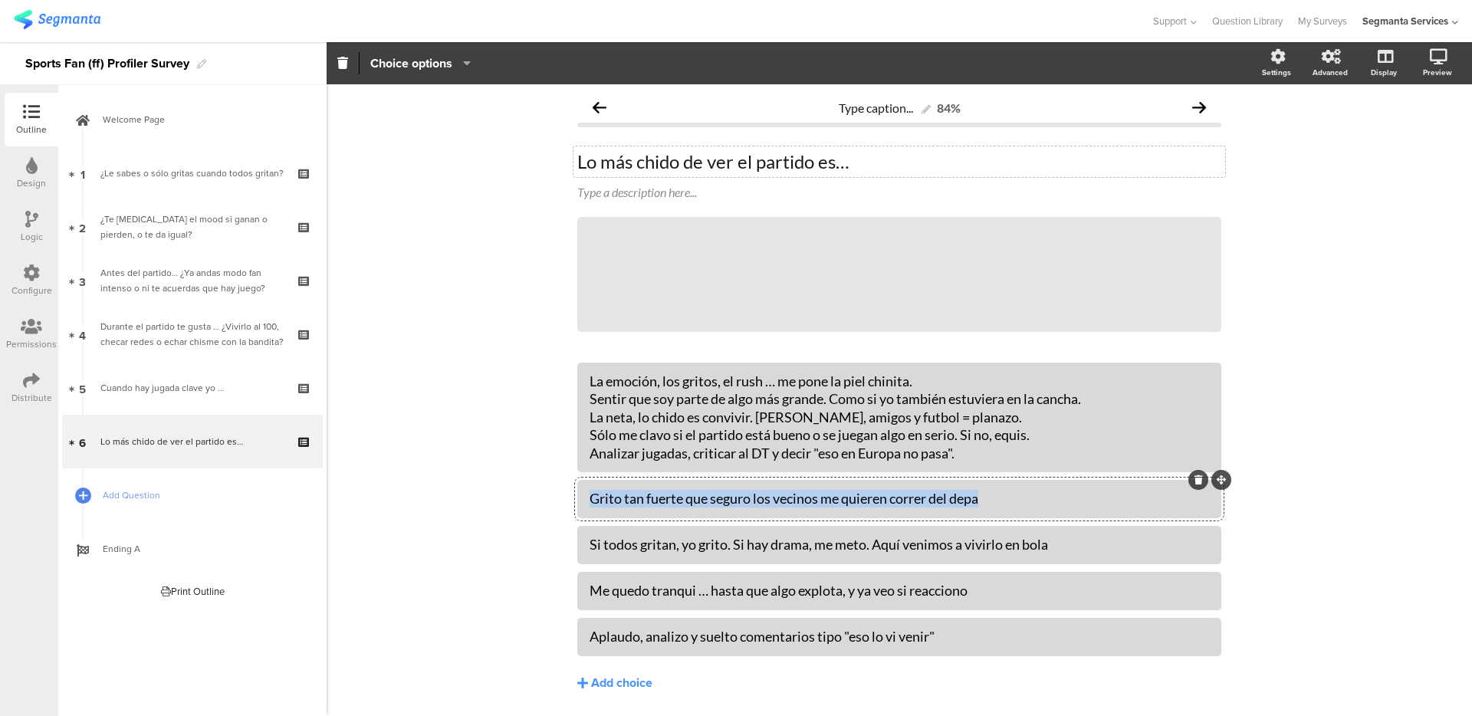
click at [637, 503] on div "Grito tan fuerte que seguro los vecinos me quieren correr del depa" at bounding box center [898, 499] width 619 height 18
paste div
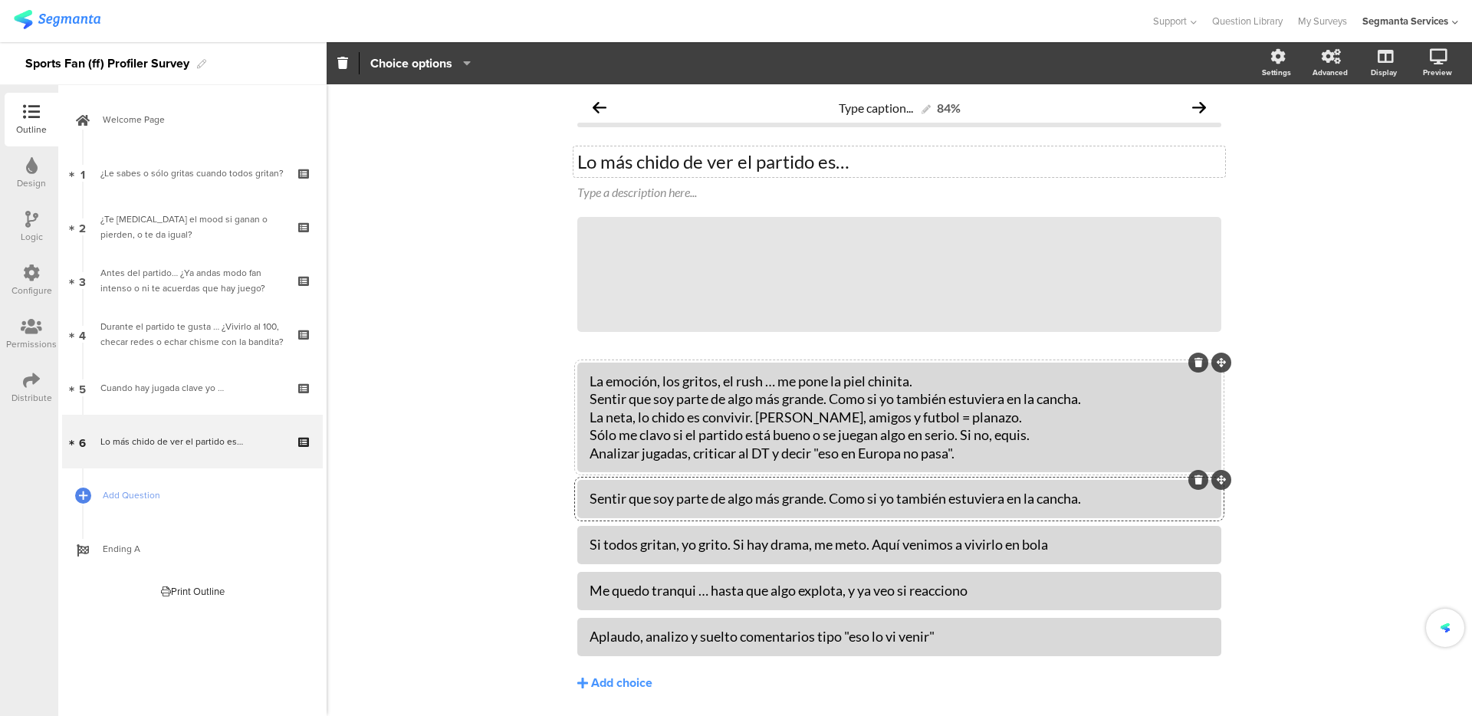
click at [622, 425] on div "La emoción, los gritos, el rush … me pone la piel chinita. Sentir que soy parte…" at bounding box center [898, 417] width 619 height 90
click at [603, 553] on div "Si todos gritan, yo grito. Si hay drama, me meto. Aquí venimos a vivirlo en bola" at bounding box center [898, 545] width 619 height 18
click at [604, 552] on div "Si todos gritan, yo grito. Si hay drama, me meto. Aquí venimos a vivirlo en bola" at bounding box center [898, 545] width 619 height 18
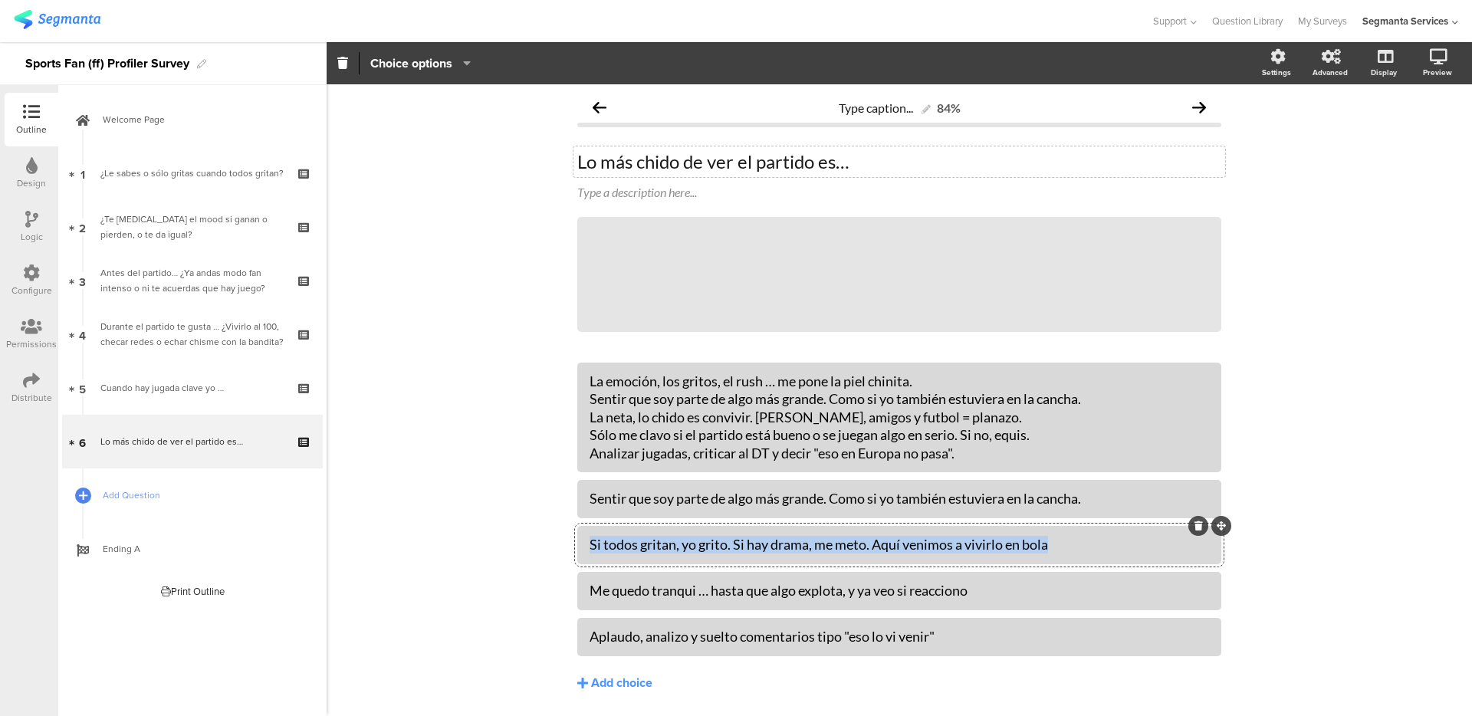
click at [604, 552] on div "Si todos gritan, yo grito. Si hay drama, me meto. Aquí venimos a vivirlo en bola" at bounding box center [898, 545] width 619 height 18
paste div
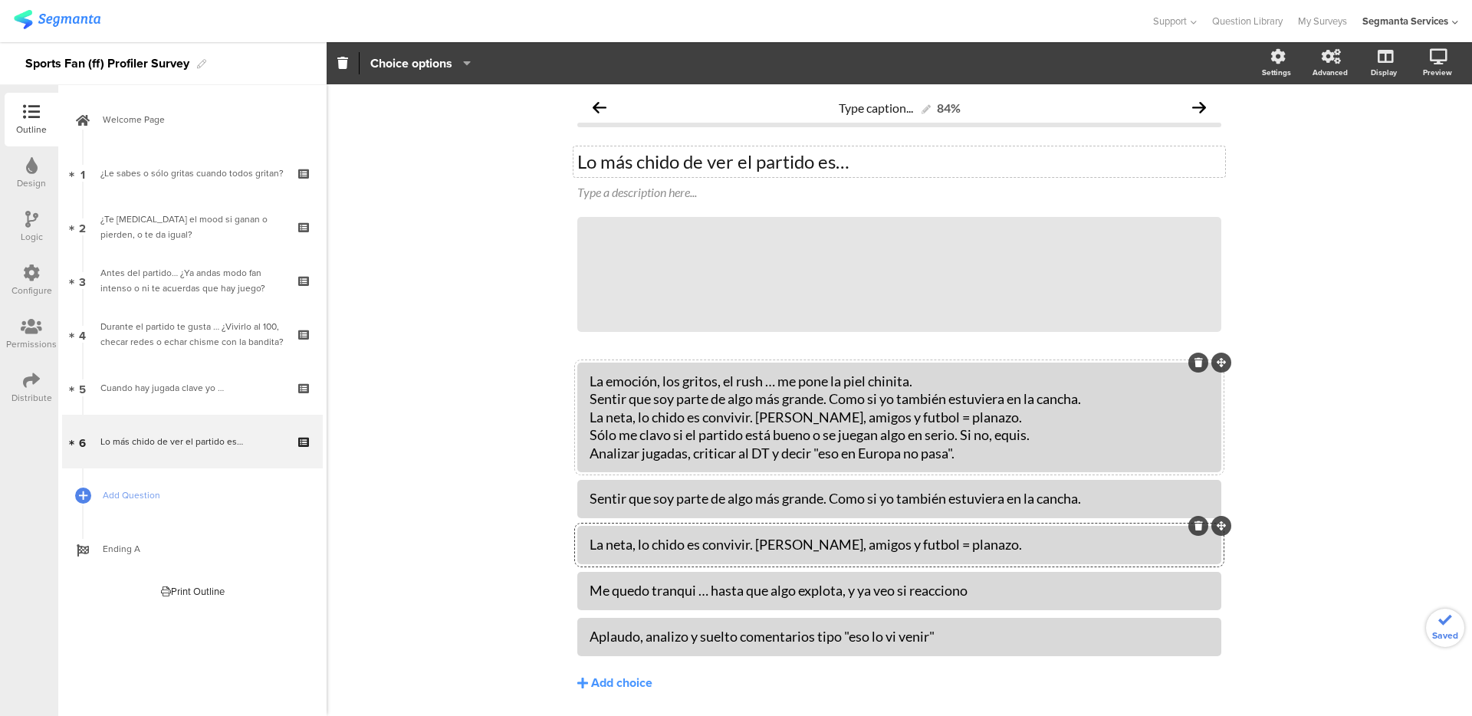
click at [611, 441] on div "La emoción, los gritos, el rush … me pone la piel chinita. Sentir que soy parte…" at bounding box center [898, 417] width 619 height 90
click at [608, 590] on div "Me quedo tranqui … hasta que algo explota, y ya veo si reacciono" at bounding box center [898, 591] width 619 height 18
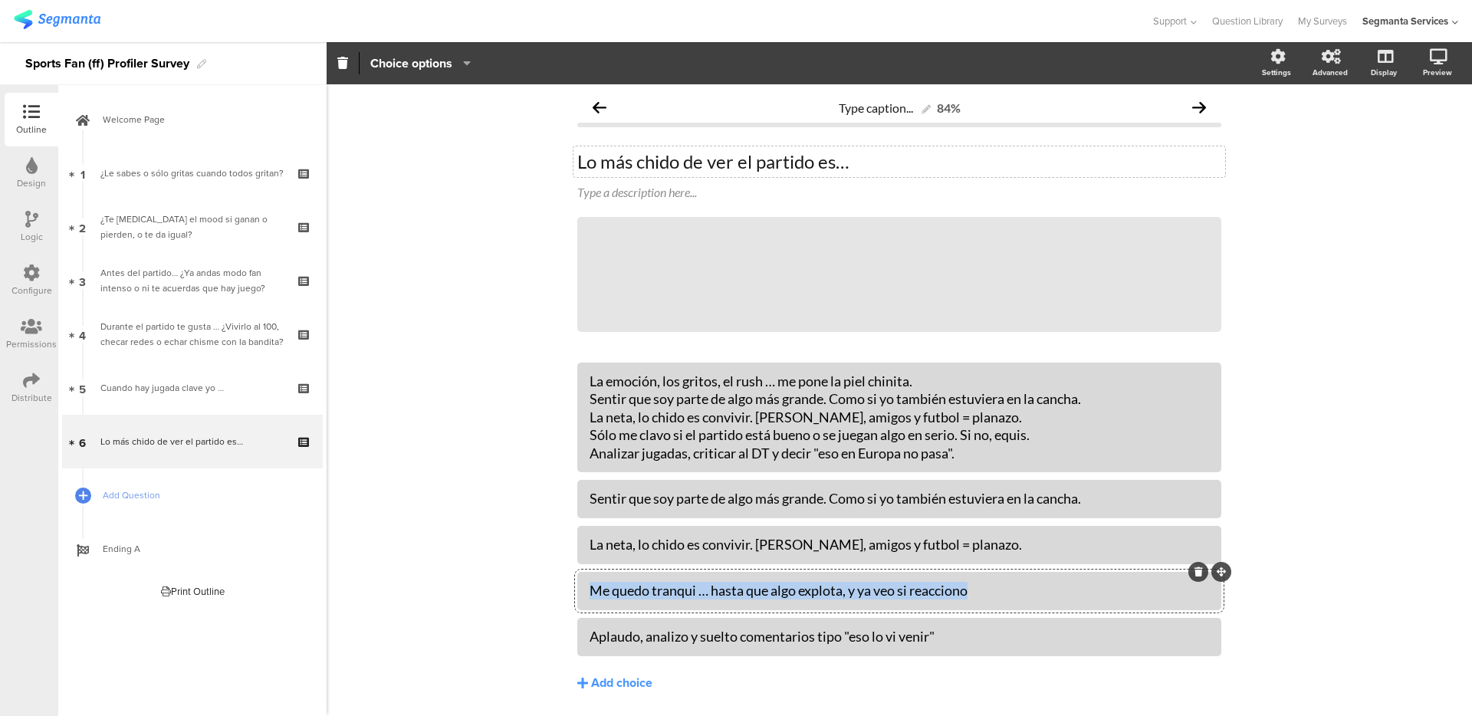
click at [608, 590] on div "Me quedo tranqui … hasta que algo explota, y ya veo si reacciono" at bounding box center [898, 591] width 619 height 18
paste div
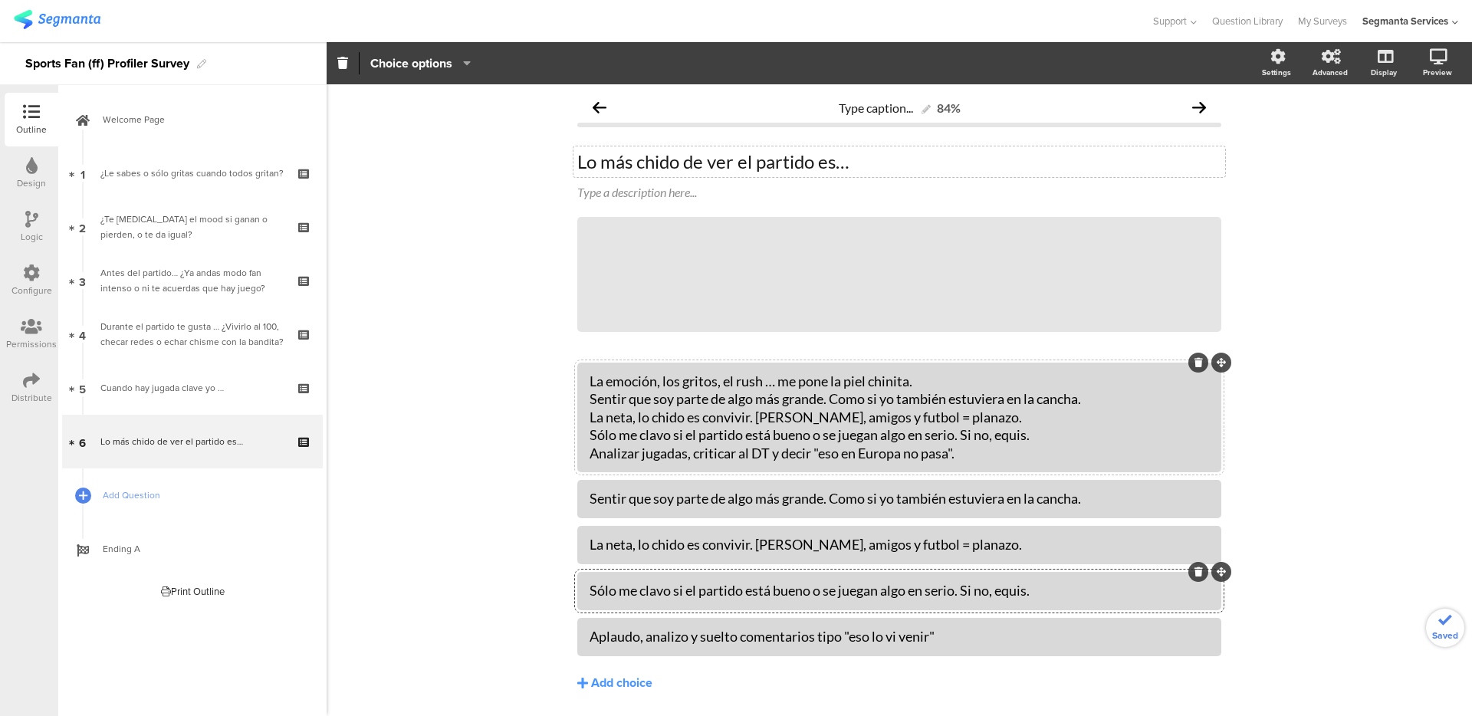
click at [626, 466] on div at bounding box center [899, 418] width 644 height 110
click at [631, 458] on div "La emoción, los gritos, el rush … me pone la piel chinita. Sentir que soy parte…" at bounding box center [898, 417] width 619 height 90
click at [632, 638] on div "Aplaudo, analizo y suelto comentarios tipo "eso lo vi venir"" at bounding box center [898, 637] width 619 height 18
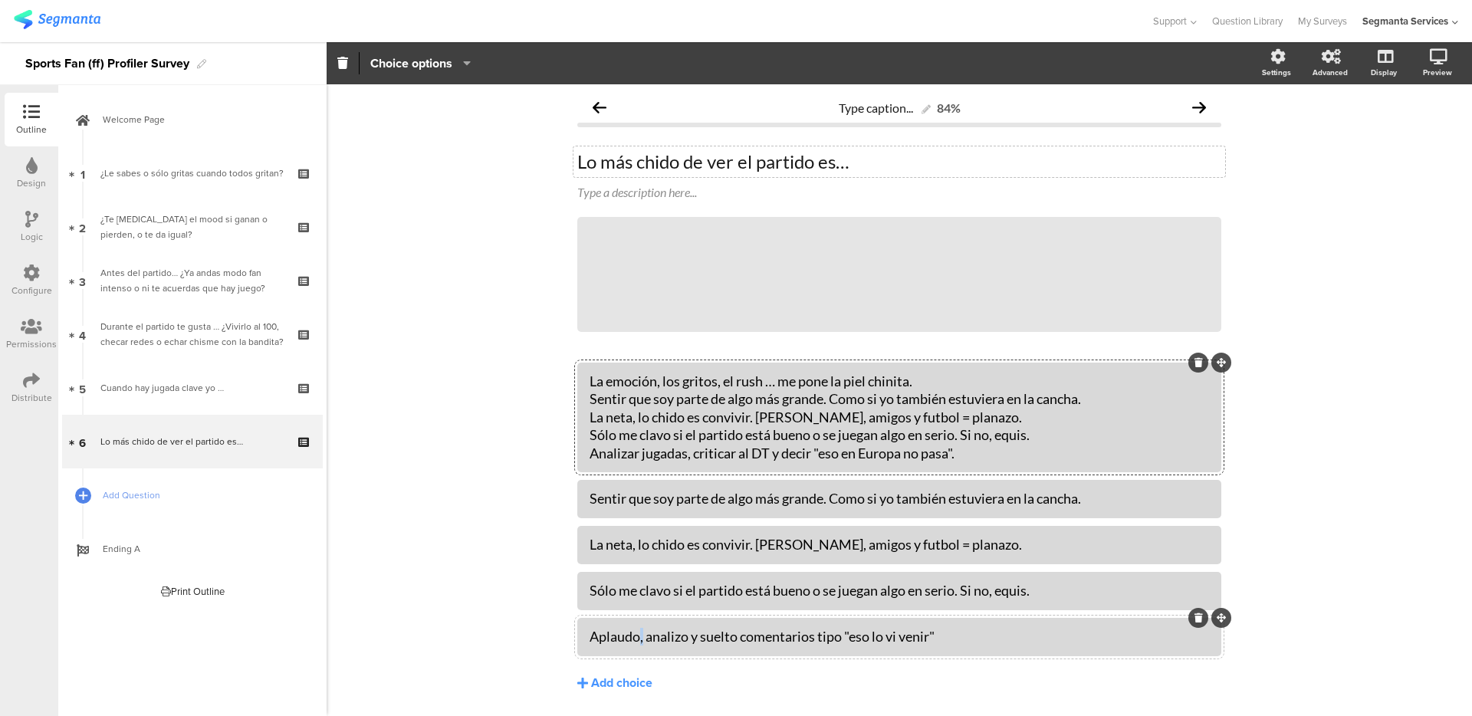
click at [632, 638] on div "Aplaudo, analizo y suelto comentarios tipo "eso lo vi venir"" at bounding box center [898, 637] width 619 height 18
paste div
drag, startPoint x: 583, startPoint y: 459, endPoint x: 664, endPoint y: 423, distance: 88.9
click at [664, 423] on div "La emoción, los gritos, el rush … me pone la piel chinita. Sentir que soy parte…" at bounding box center [899, 418] width 644 height 110
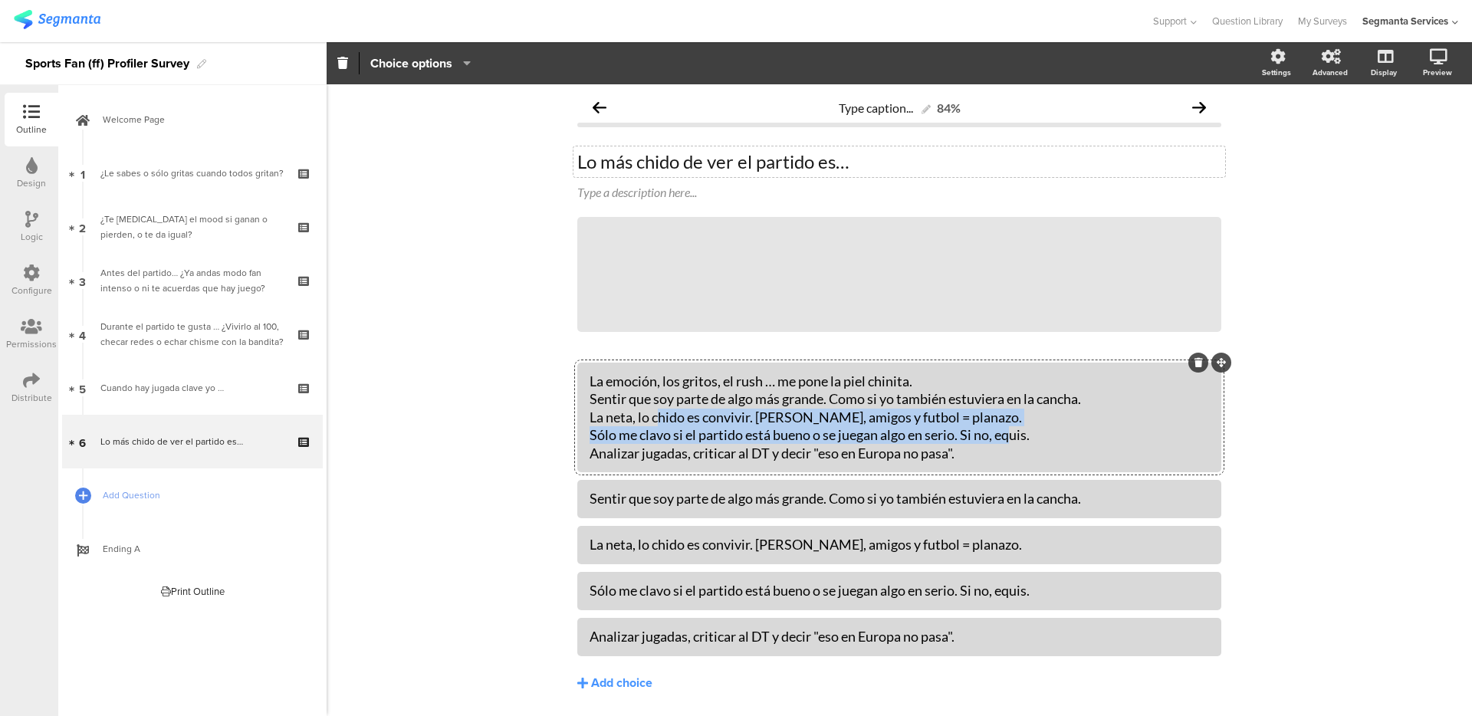
drag, startPoint x: 584, startPoint y: 456, endPoint x: 653, endPoint y: 410, distance: 82.9
click at [653, 410] on div "La emoción, los gritos, el rush … me pone la piel chinita. Sentir que soy parte…" at bounding box center [898, 417] width 619 height 90
drag, startPoint x: 585, startPoint y: 458, endPoint x: 649, endPoint y: 409, distance: 80.9
click at [642, 404] on div "La emoción, los gritos, el rush … me pone la piel chinita. Sentir que soy parte…" at bounding box center [898, 417] width 619 height 90
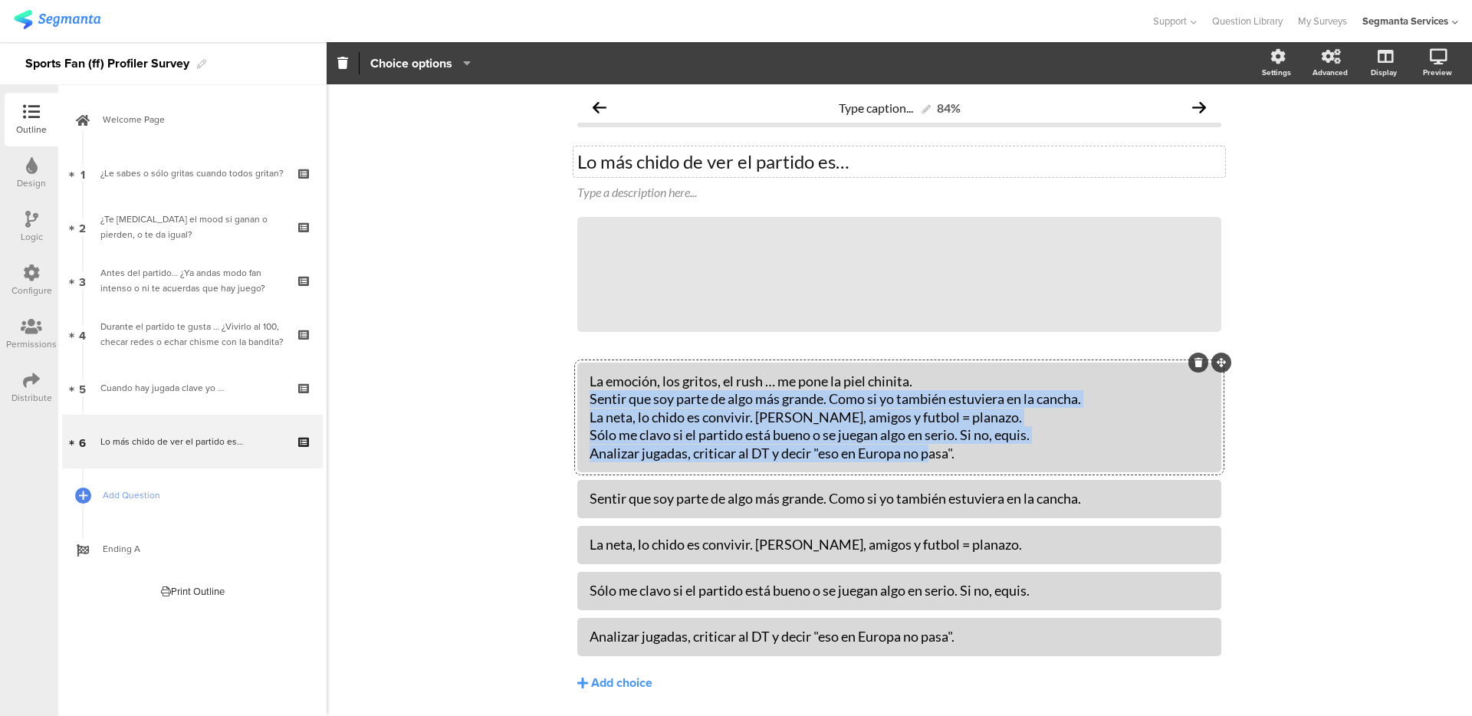
drag, startPoint x: 966, startPoint y: 457, endPoint x: 565, endPoint y: 402, distance: 405.4
click at [565, 402] on div "Type caption... 84% Lo más chido de ver el partido es… Lo más chido de ver el p…" at bounding box center [899, 423] width 674 height 679
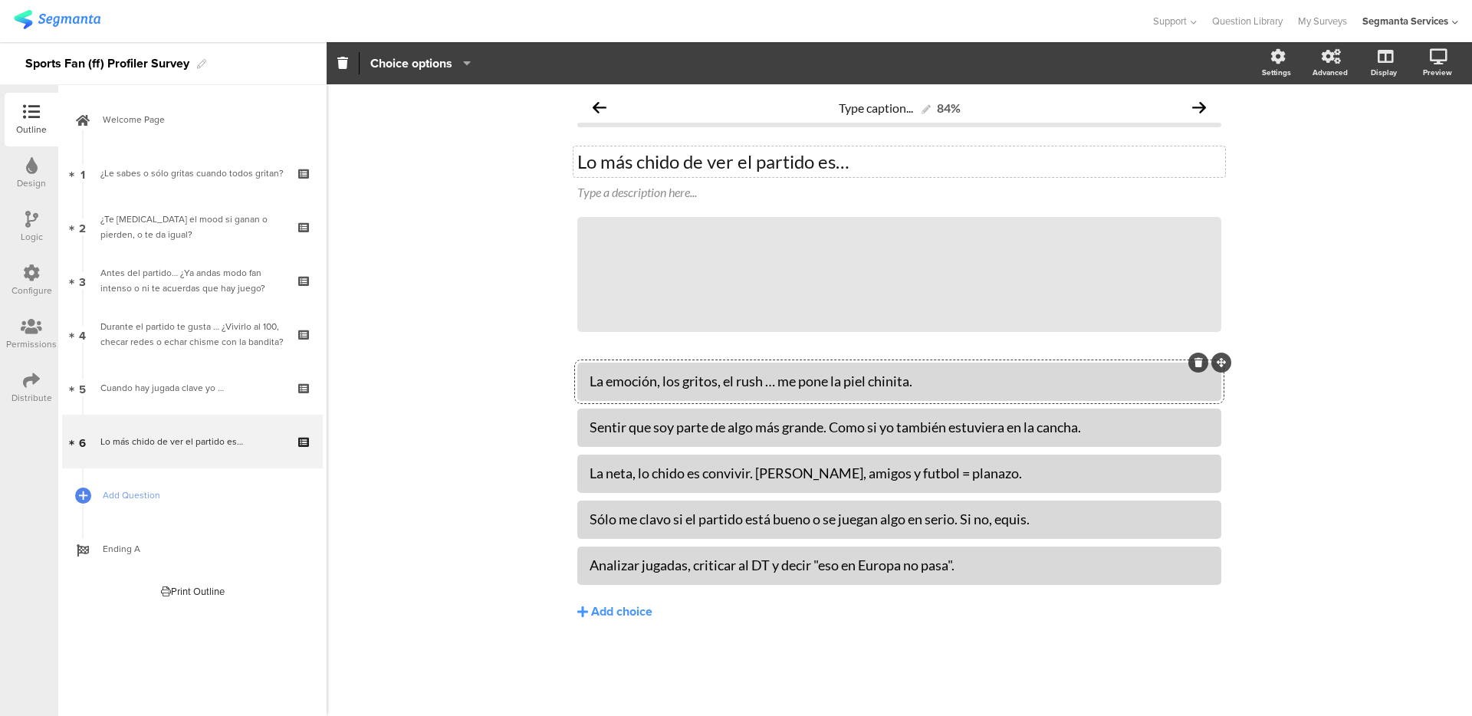
click at [524, 323] on div "Type caption... 84% Lo más chido de ver el partido es… Lo más chido de ver el p…" at bounding box center [899, 400] width 1145 height 632
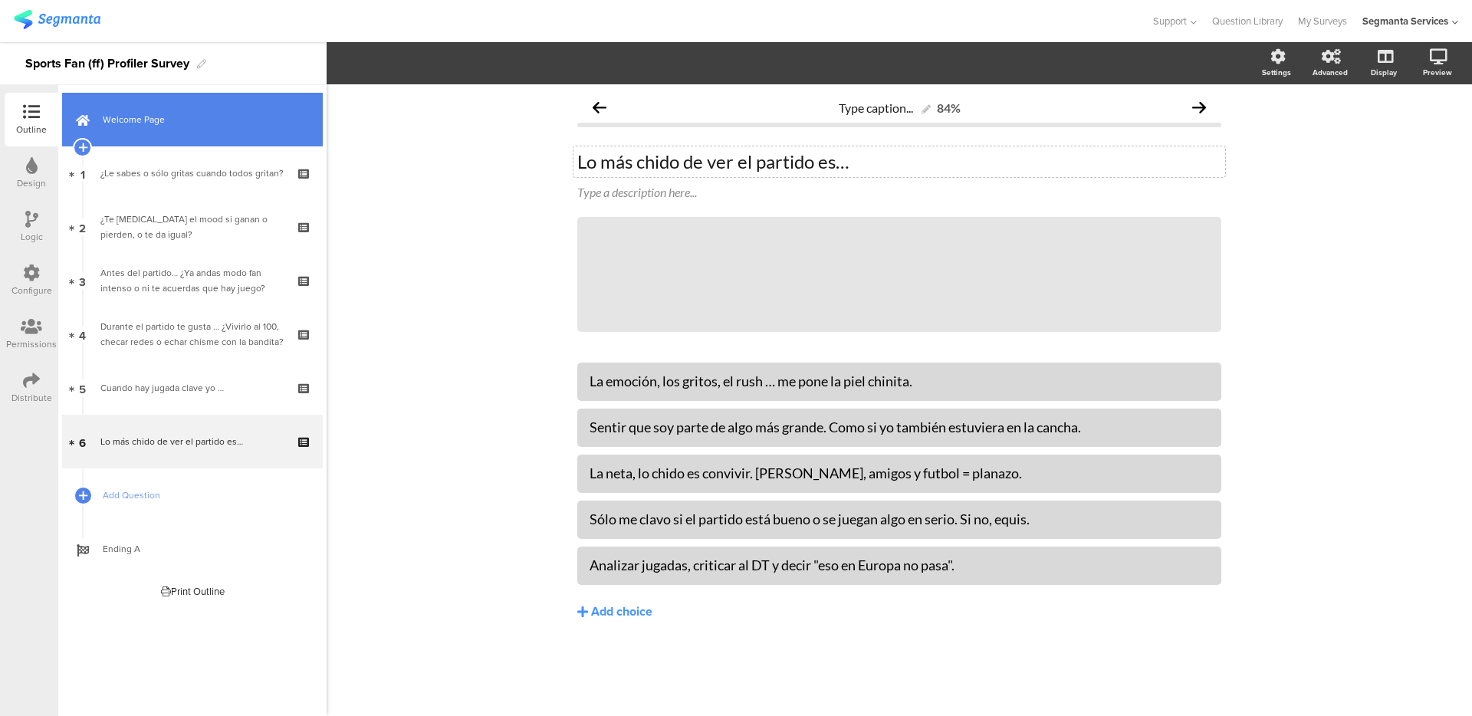
click at [208, 123] on span "Welcome Page" at bounding box center [201, 119] width 196 height 15
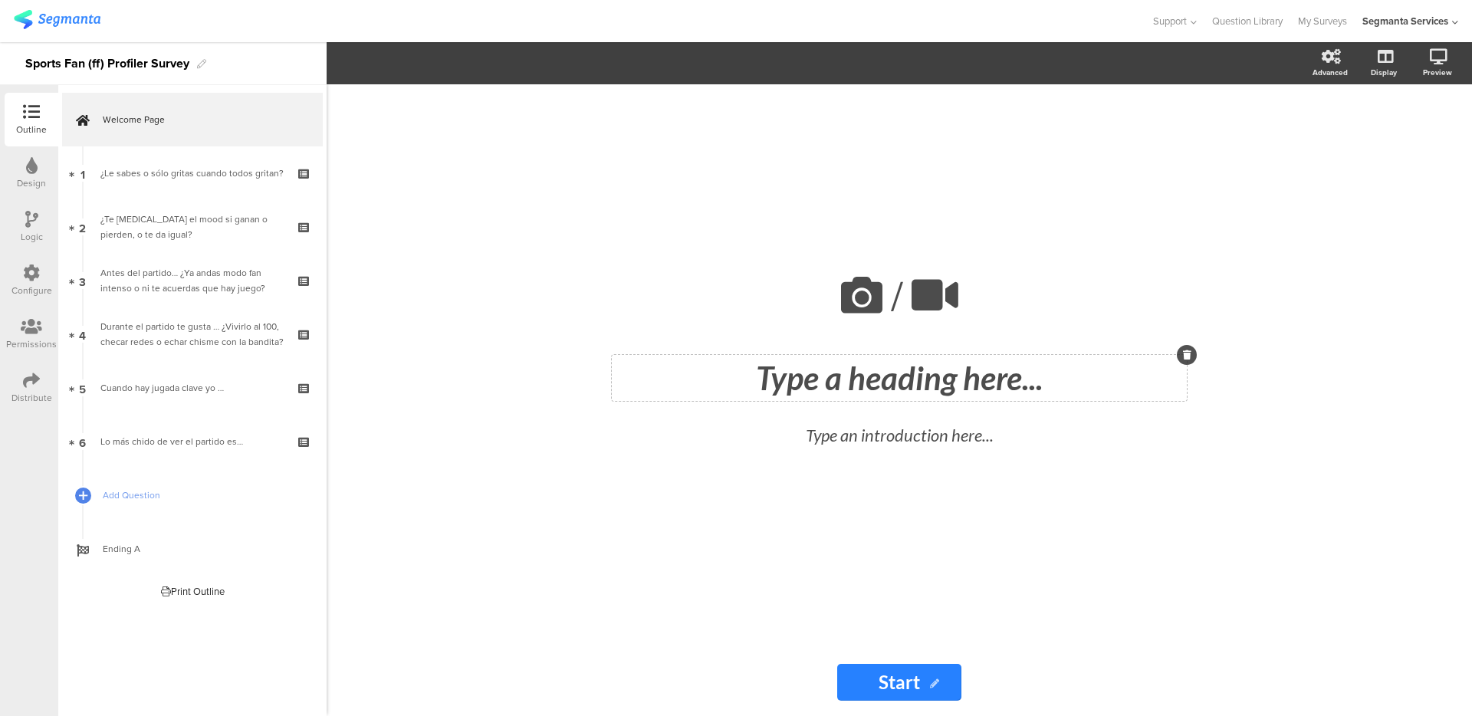
click at [902, 375] on div "Type a heading here..." at bounding box center [898, 378] width 567 height 38
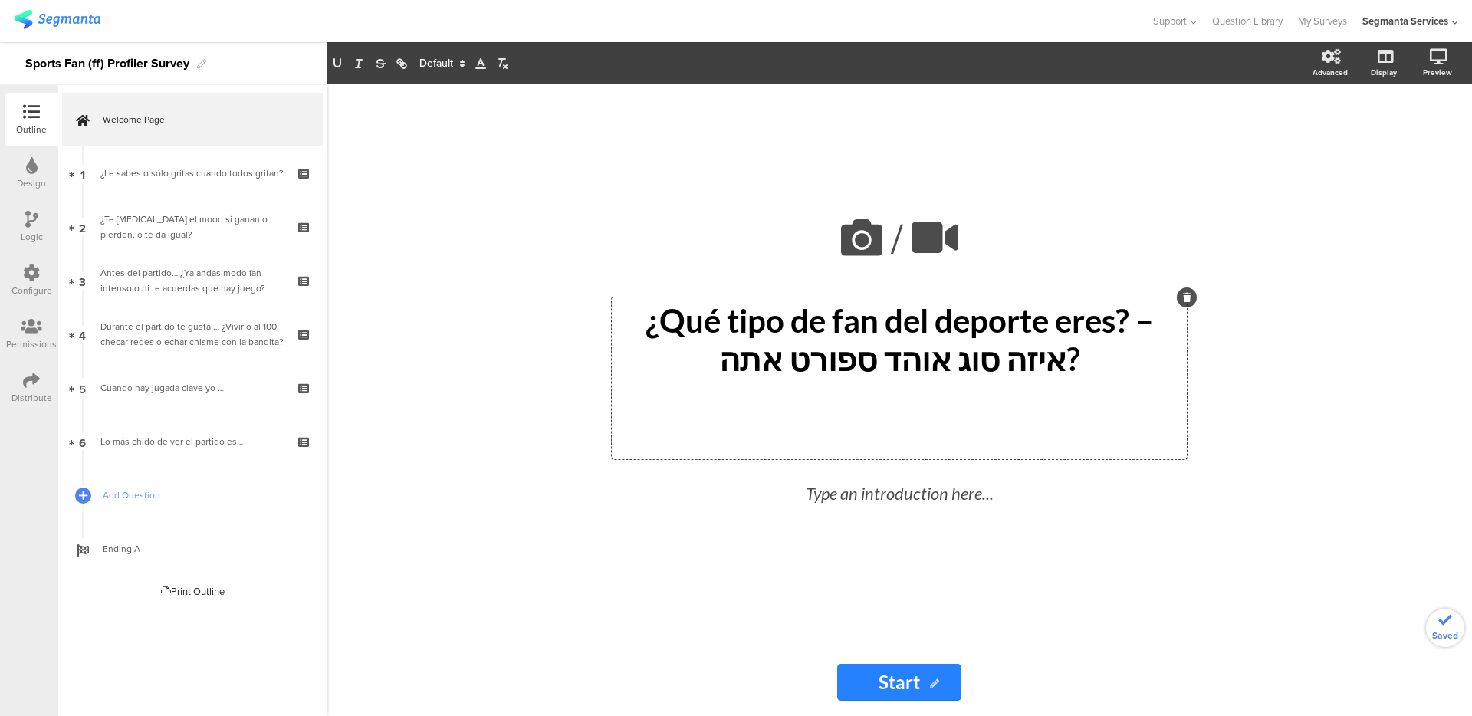
click at [680, 369] on p "¿Qué tipo de fan del deporte eres? – איזה סוג אוהד ספורט אתה?" at bounding box center [898, 339] width 567 height 77
drag, startPoint x: 680, startPoint y: 369, endPoint x: 736, endPoint y: 362, distance: 56.5
click at [680, 369] on p "¿Qué tipo de fan del deporte eres? – איזה סוג אוהד ספורט אתה?" at bounding box center [898, 339] width 567 height 77
click at [750, 365] on p "¿Qué tipo de fan del deporte eres? – איזה סוג אוהד ספורט אתה?" at bounding box center [898, 339] width 567 height 77
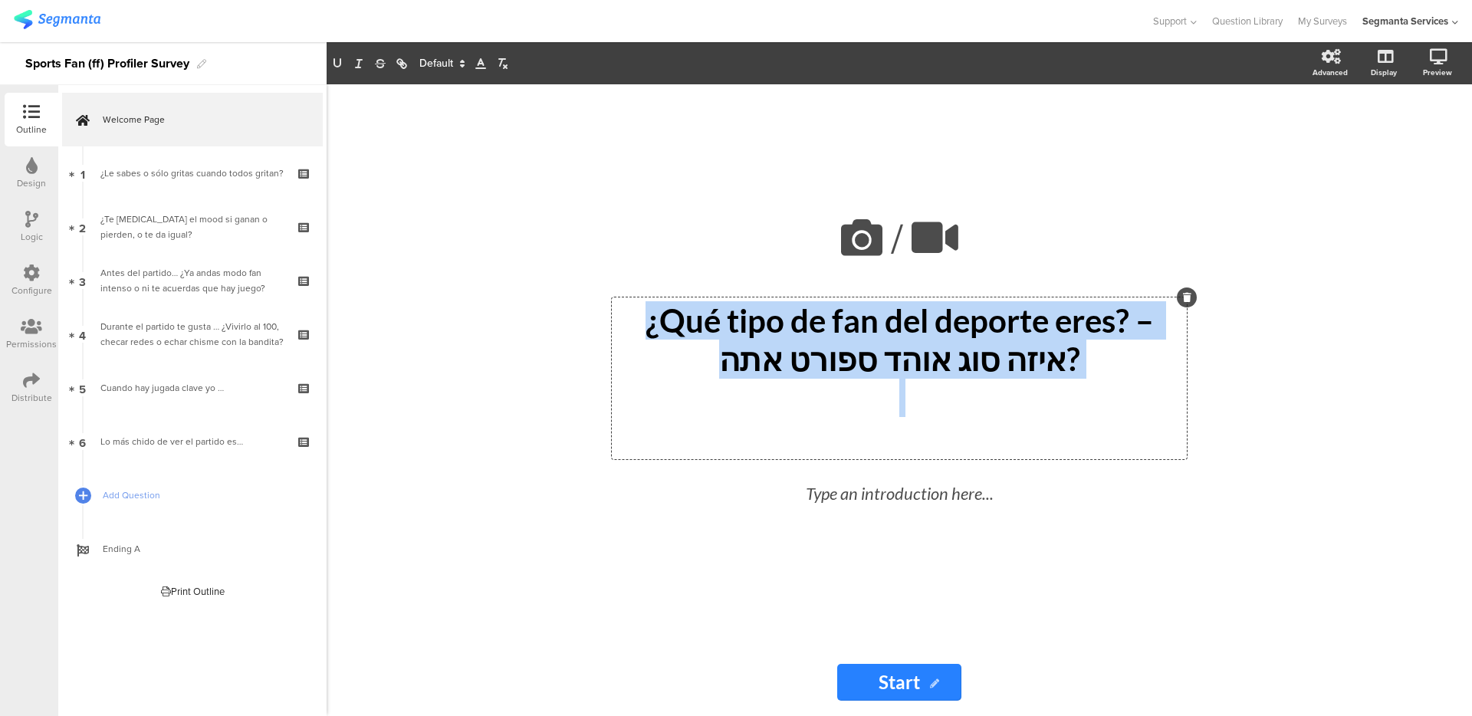
click at [750, 365] on p "¿Qué tipo de fan del deporte eres? – איזה סוג אוהד ספורט אתה?" at bounding box center [898, 339] width 567 height 77
click at [684, 360] on p "¿Qué tipo de fan del deporte eres? – איזה סוג אוהד ספורט אתה?" at bounding box center [898, 339] width 567 height 77
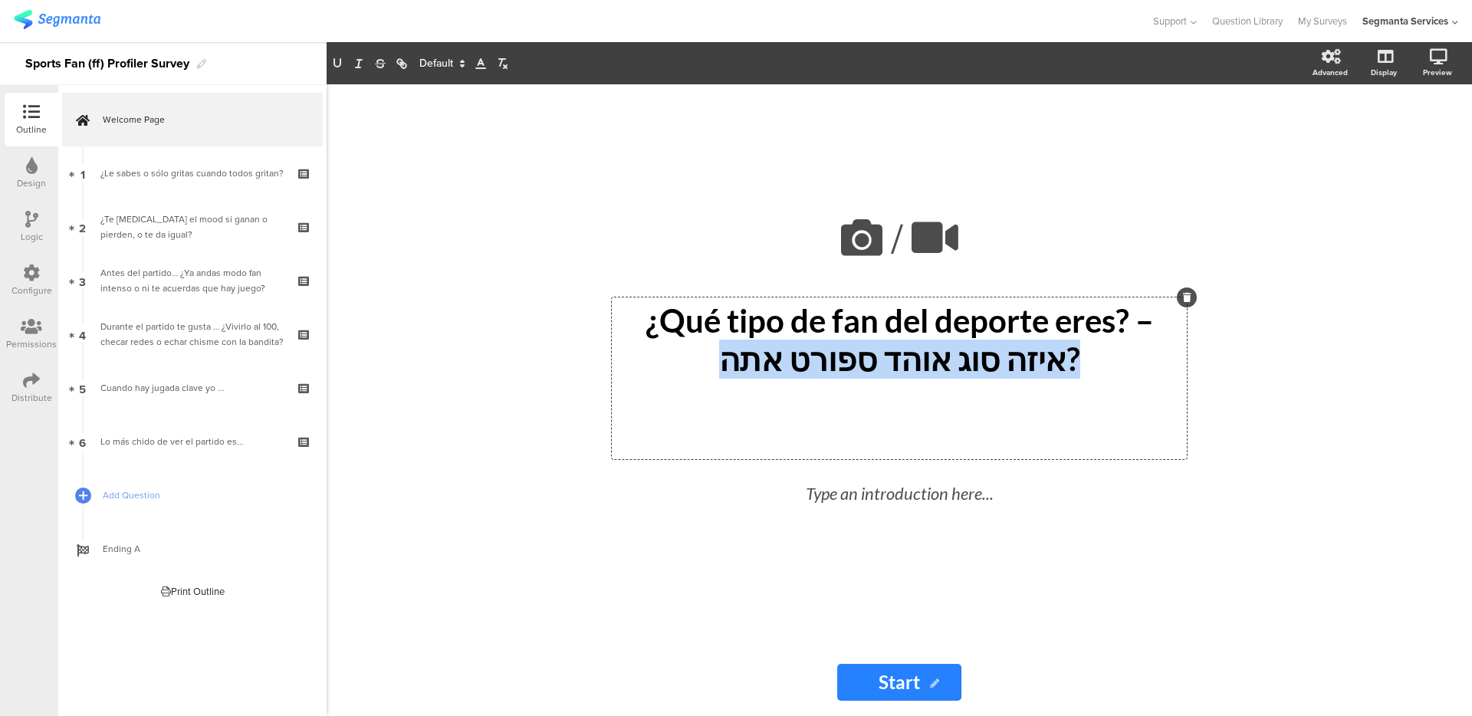
drag, startPoint x: 676, startPoint y: 366, endPoint x: 1125, endPoint y: 369, distance: 449.2
click at [1125, 369] on p "¿Qué tipo de fan del deporte eres? – איזה סוג אוהד ספורט אתה?" at bounding box center [898, 339] width 567 height 77
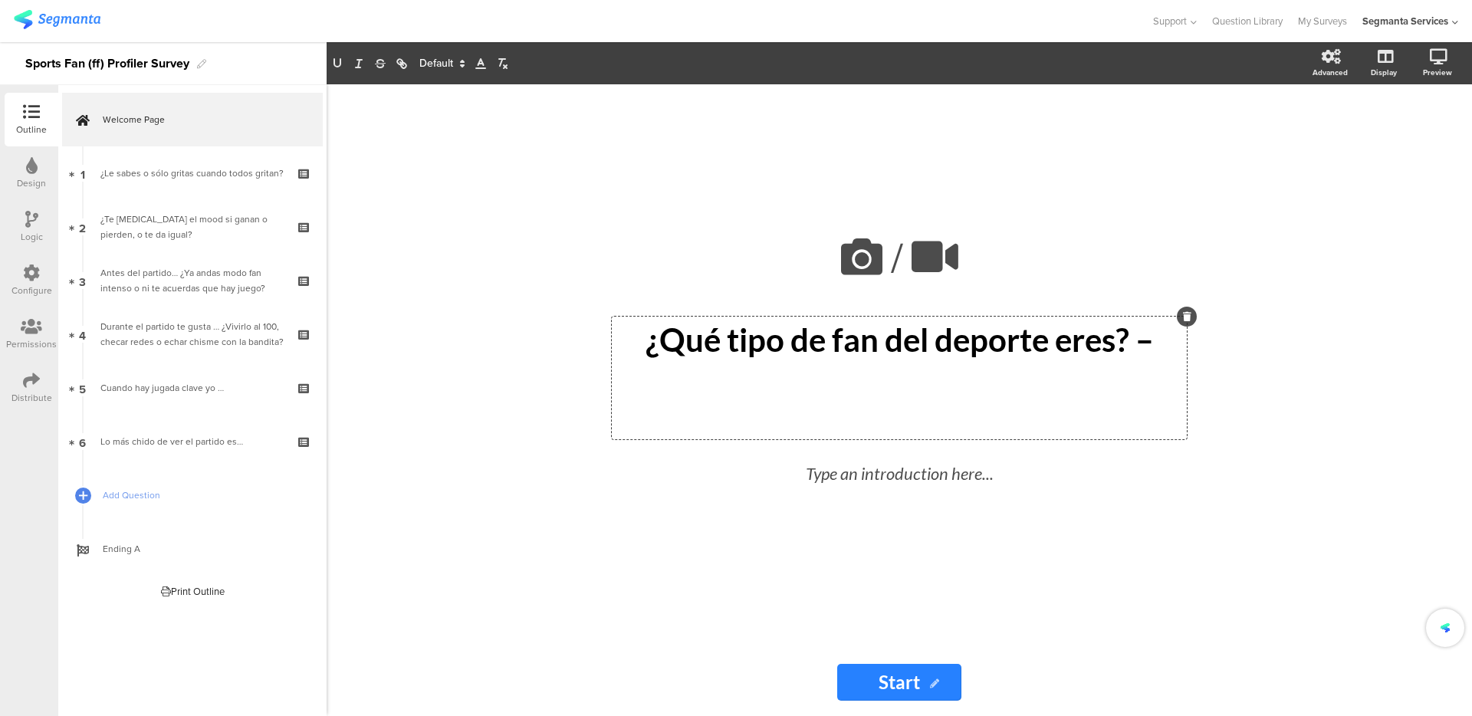
click at [993, 408] on p at bounding box center [898, 416] width 567 height 38
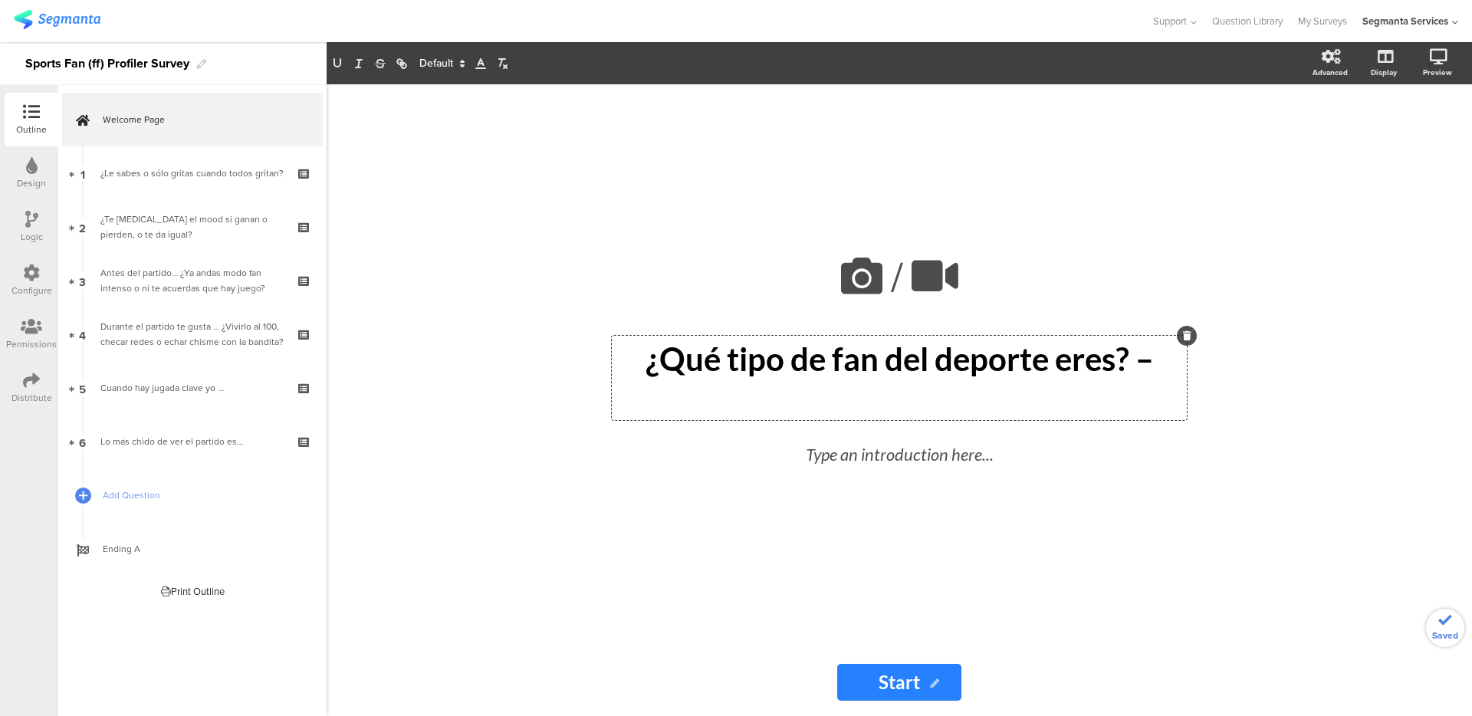
click at [1159, 354] on p "¿Qué tipo de fan del deporte eres? –" at bounding box center [898, 359] width 567 height 38
click at [1144, 364] on p "¿Qué tipo de fan del deporte eres? –" at bounding box center [898, 359] width 567 height 38
click at [1140, 366] on p "¿Qué tipo de fan del deporte eres? –" at bounding box center [898, 359] width 567 height 38
click at [990, 403] on p at bounding box center [898, 397] width 567 height 38
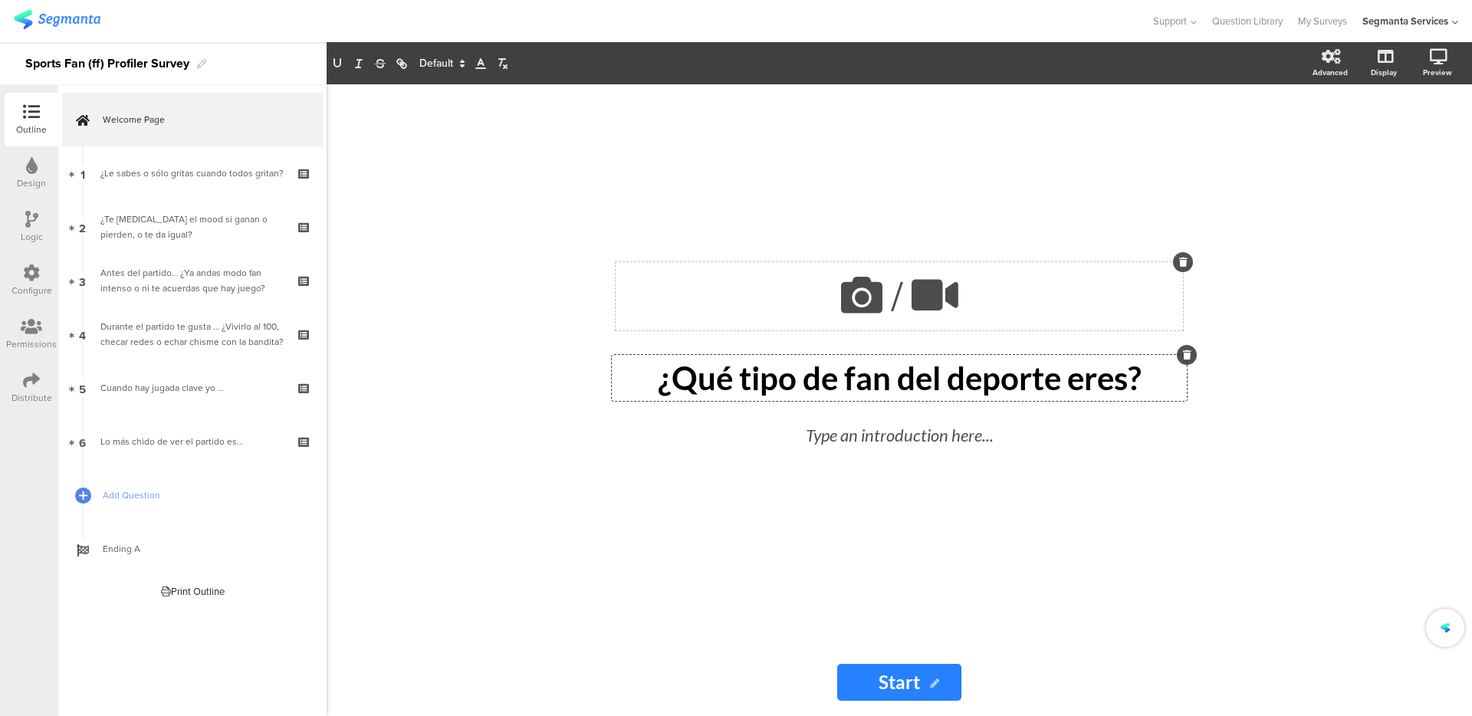
click at [1081, 290] on div "/" at bounding box center [898, 296] width 567 height 68
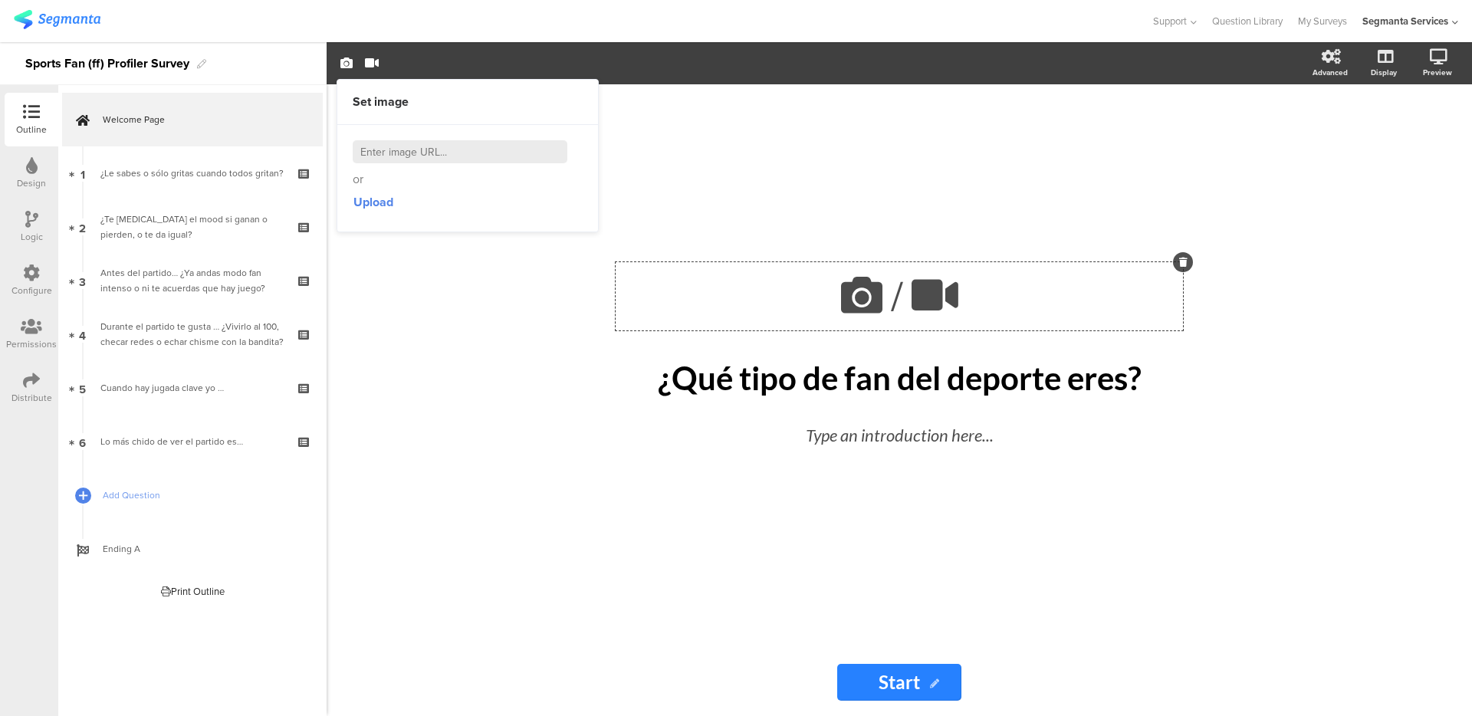
click at [1163, 156] on div "/ ¿Qué tipo de fan del deporte eres? ¿Qué tipo de fan del deporte eres? Type an…" at bounding box center [898, 366] width 613 height 564
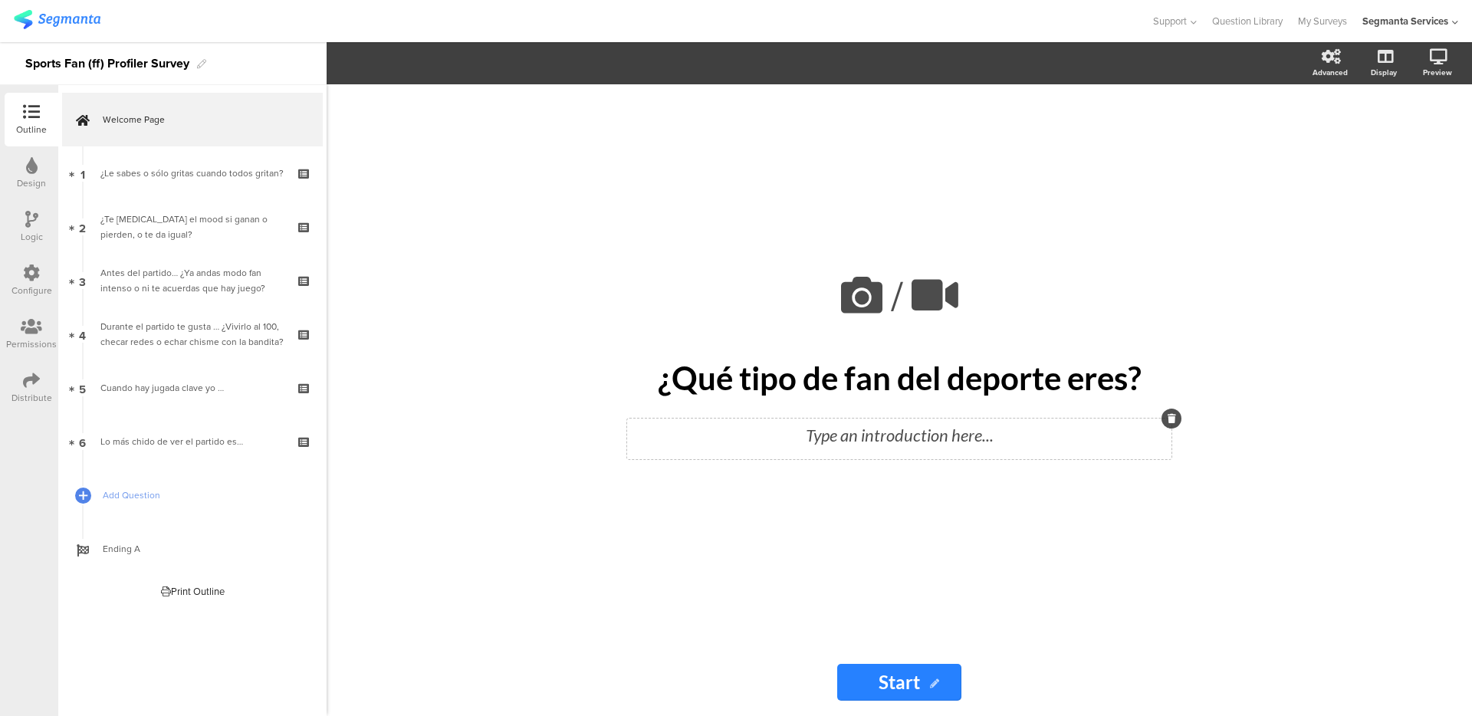
click at [863, 435] on div "Type an introduction here..." at bounding box center [899, 434] width 537 height 25
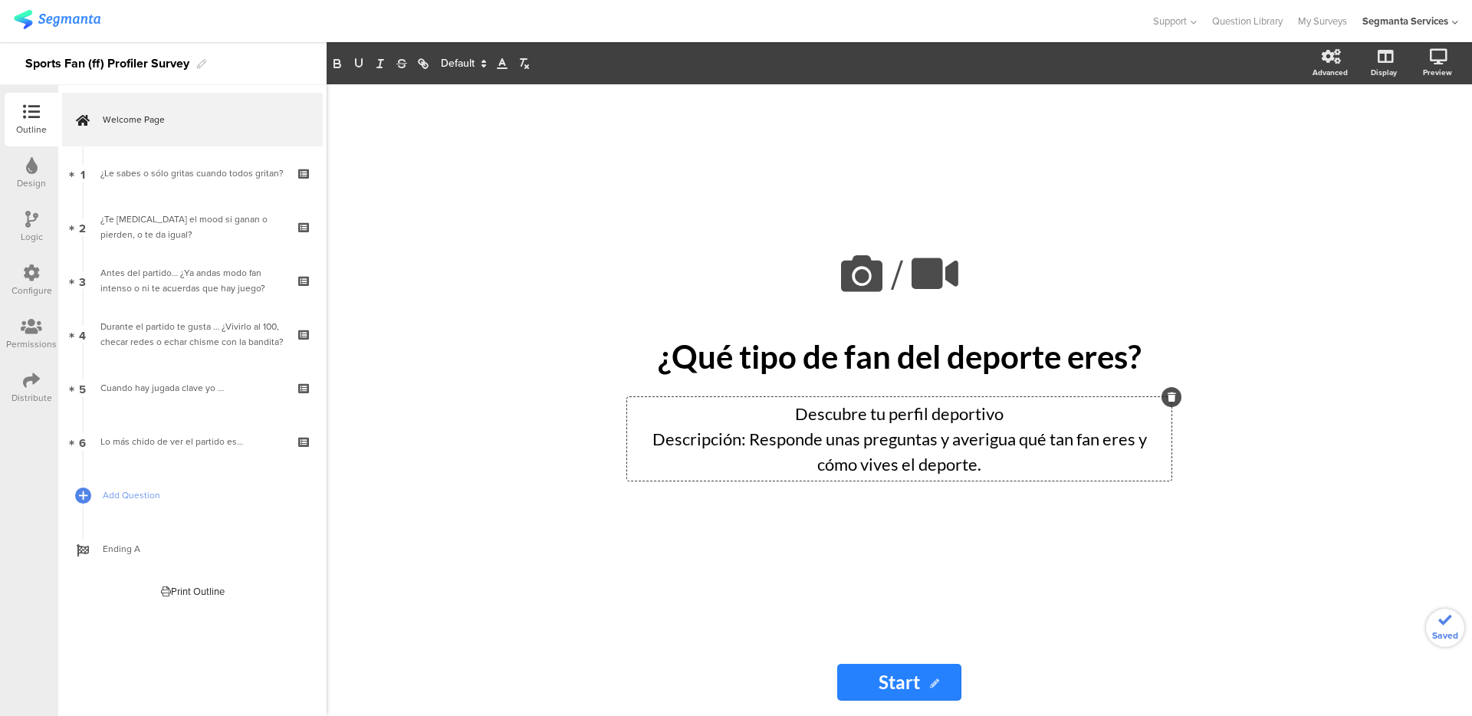
click at [1216, 287] on div "/ ¿Qué tipo de fan del deporte eres? ¿Qué tipo de fan del deporte eres? Descubr…" at bounding box center [899, 400] width 644 height 632
click at [21, 169] on div "Design" at bounding box center [32, 173] width 54 height 54
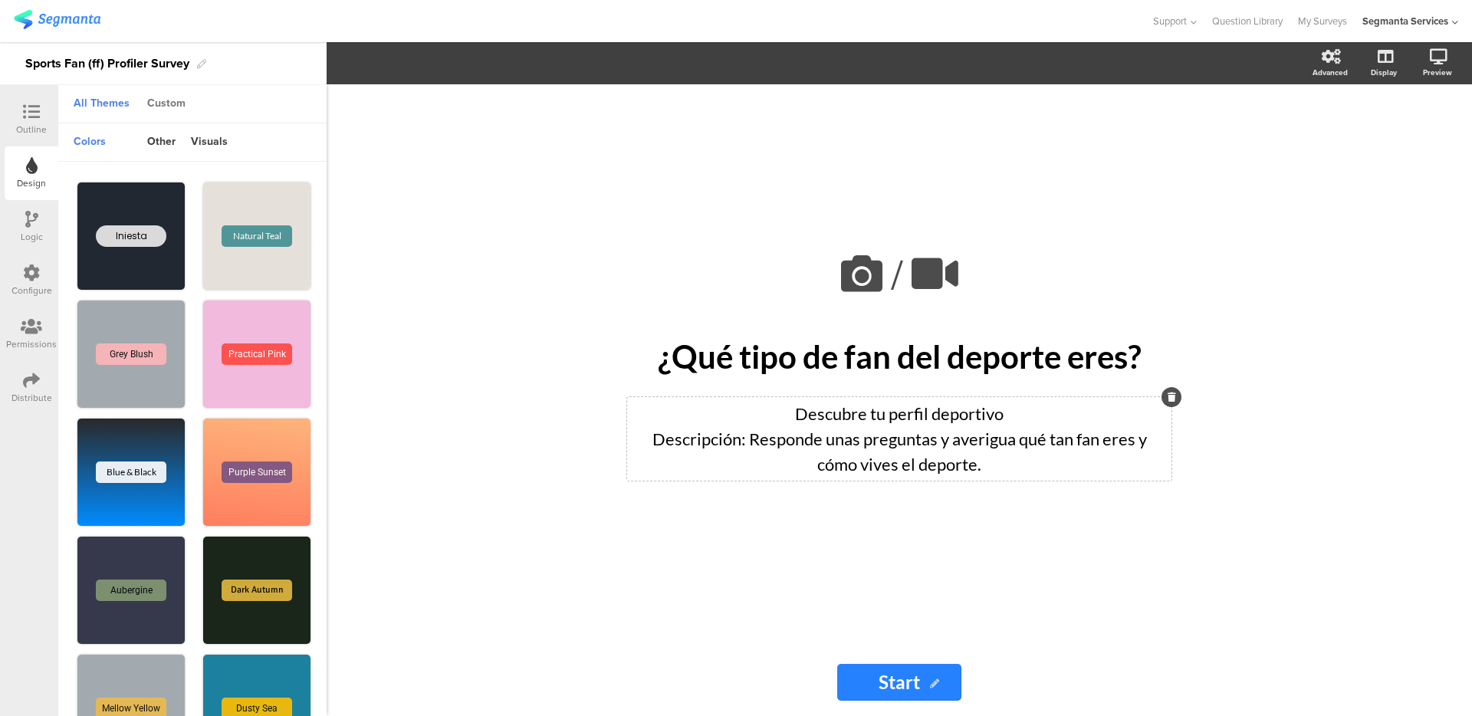
click at [154, 110] on div "Custom" at bounding box center [166, 104] width 54 height 26
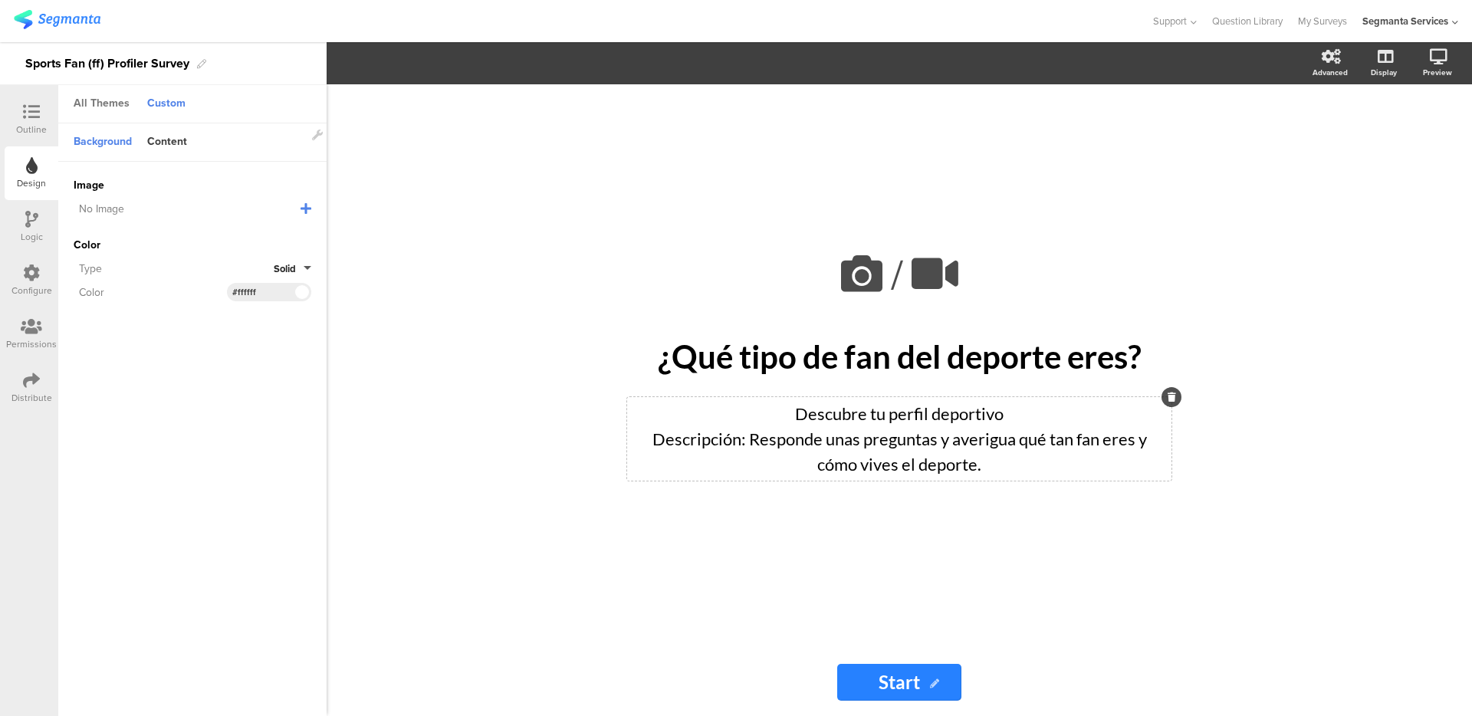
click at [101, 105] on div "All Themes" at bounding box center [101, 104] width 71 height 26
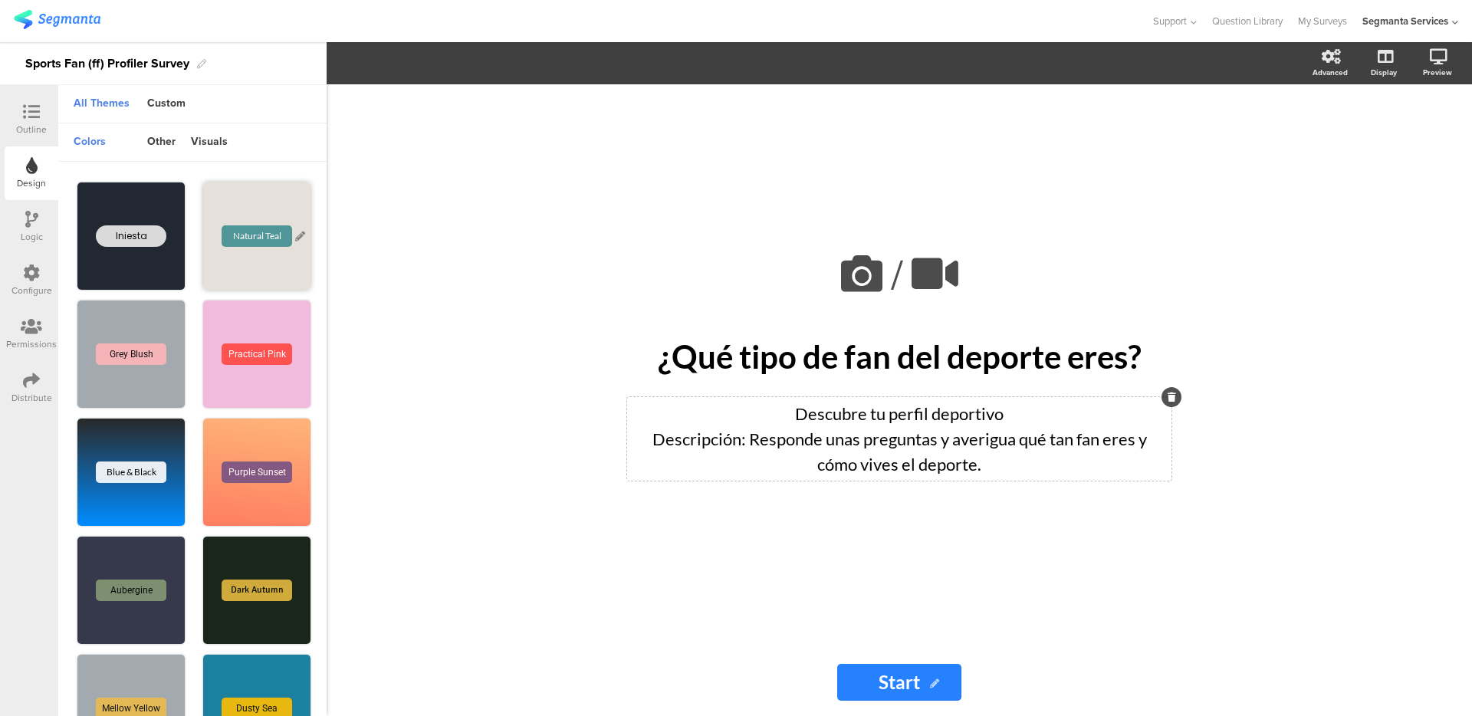
click at [224, 193] on div "Natural Teal" at bounding box center [256, 235] width 107 height 107
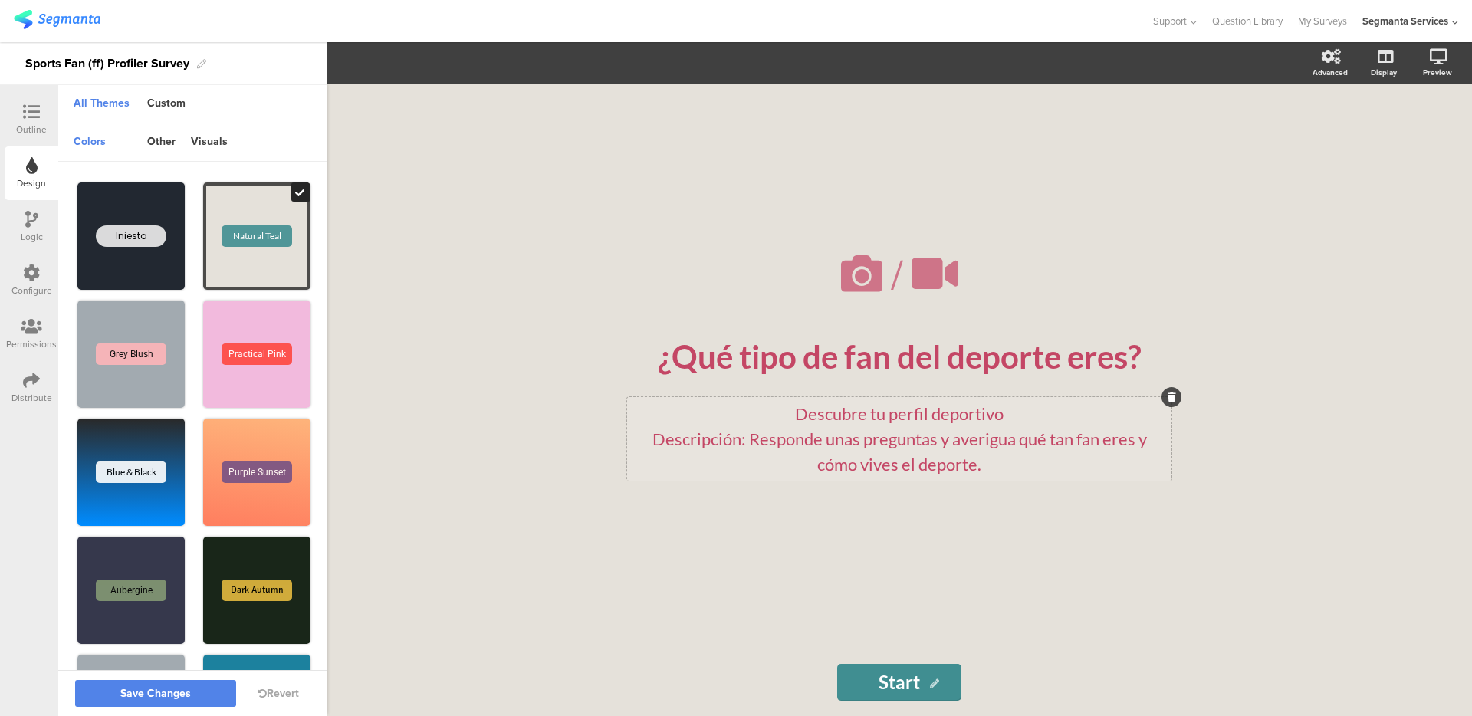
click at [18, 120] on div at bounding box center [31, 112] width 31 height 19
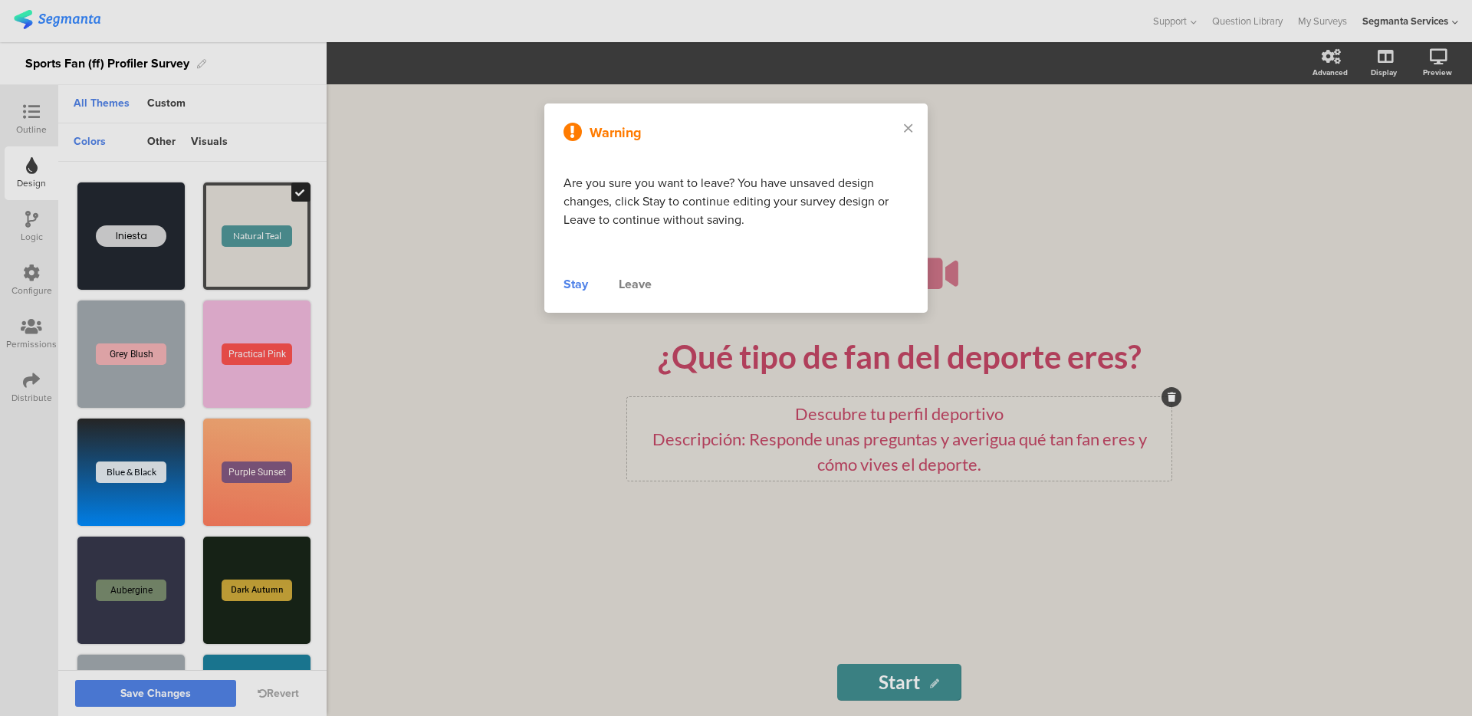
click at [556, 284] on div "Warning Are you sure you want to leave? You have unsaved design changes, click …" at bounding box center [735, 207] width 383 height 209
click at [581, 294] on div "Warning Are you sure you want to leave? You have unsaved design changes, click …" at bounding box center [735, 207] width 383 height 209
click at [576, 287] on div "Stay" at bounding box center [575, 284] width 25 height 18
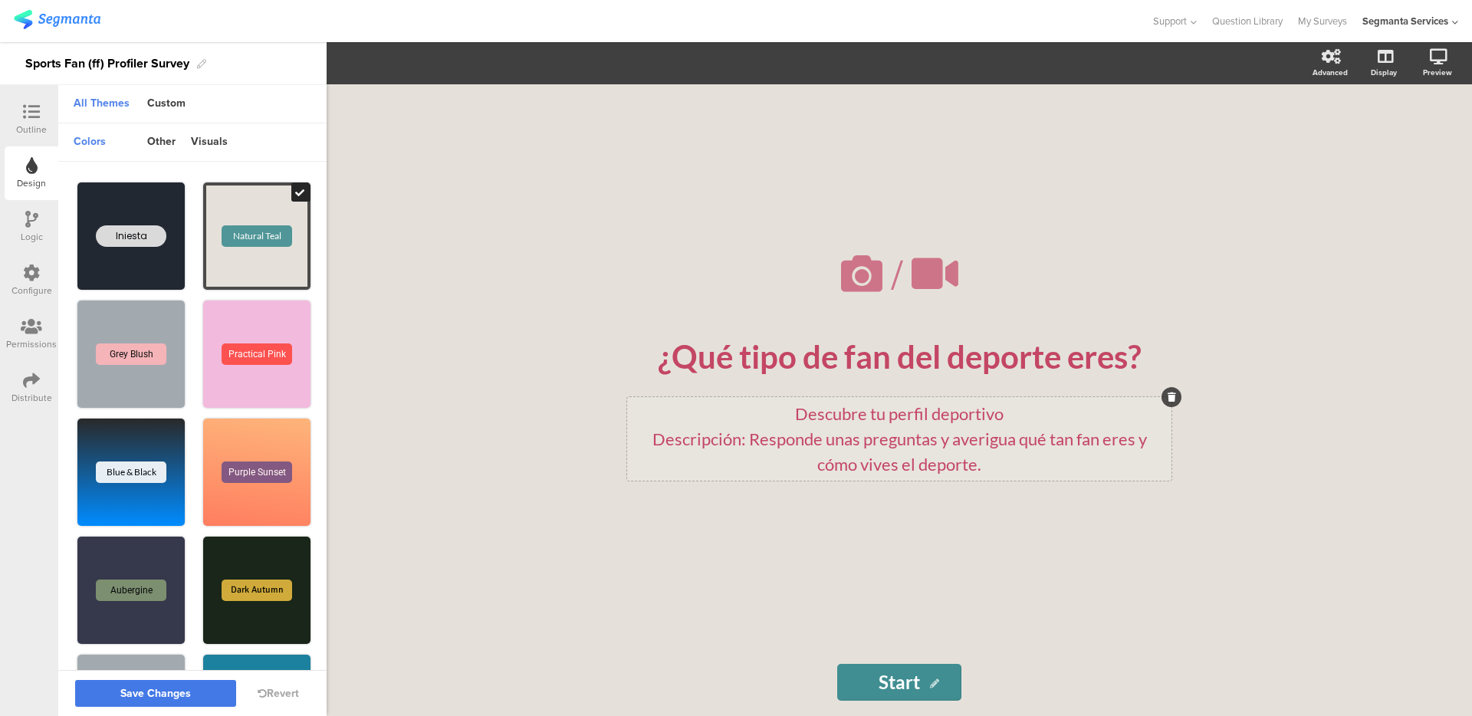
click at [172, 694] on span "Save Changes" at bounding box center [155, 694] width 71 height 0
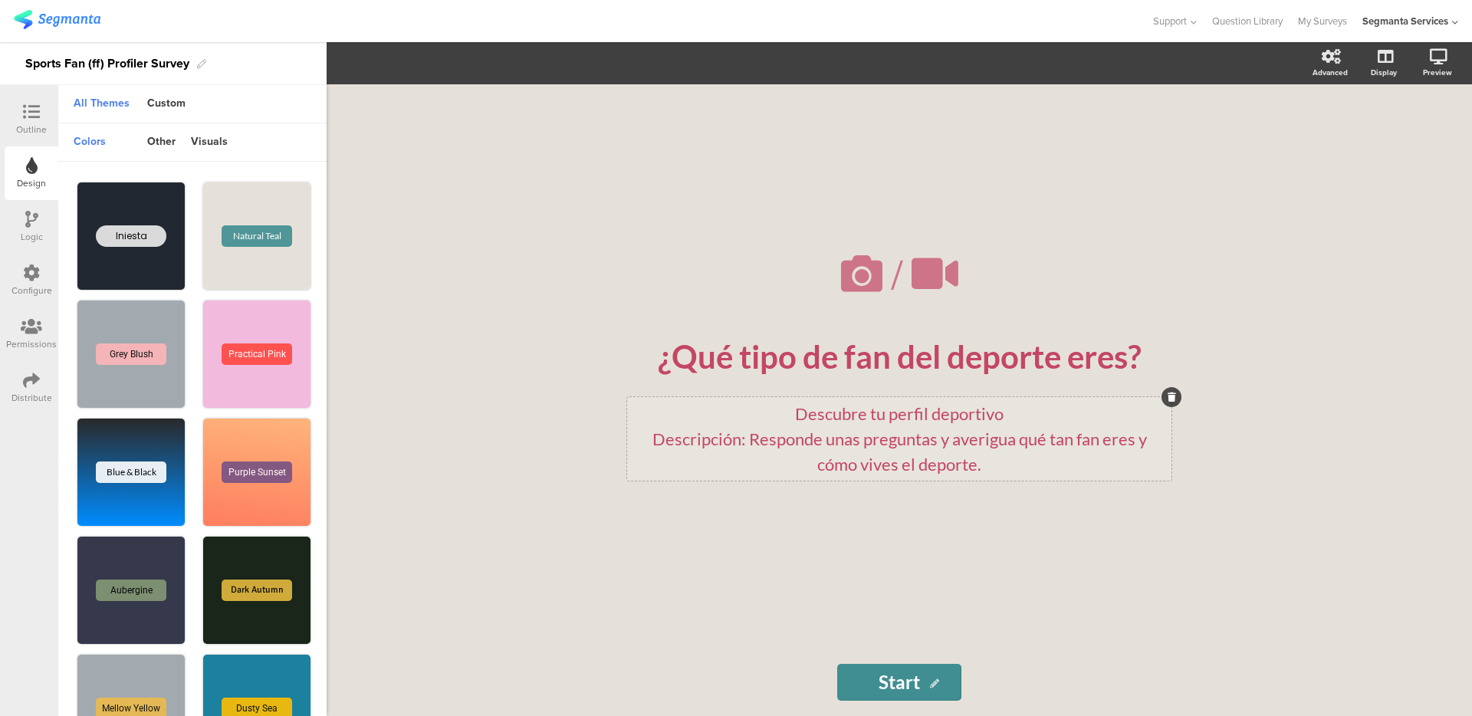
click at [31, 110] on icon at bounding box center [31, 111] width 17 height 17
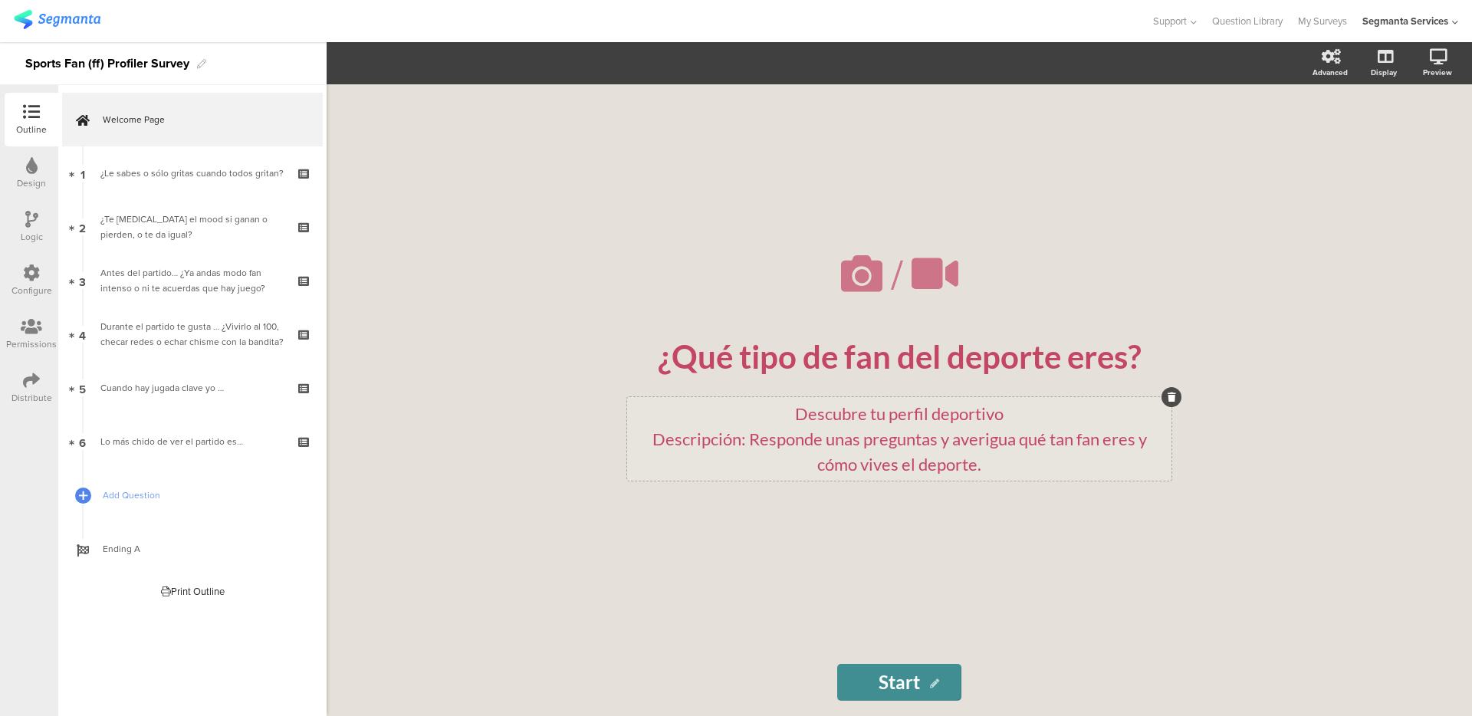
click at [31, 160] on icon at bounding box center [31, 165] width 11 height 17
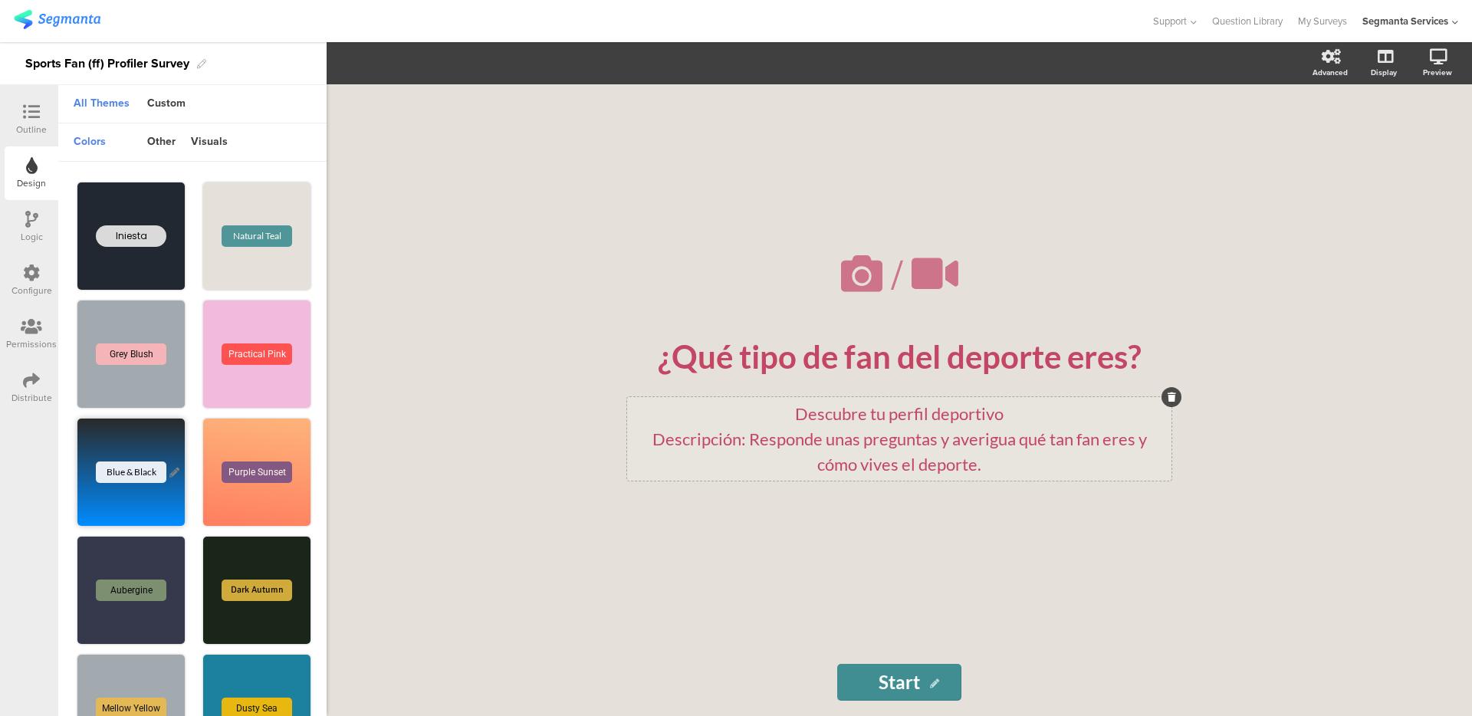
click at [133, 452] on div "Blue & Black" at bounding box center [130, 471] width 107 height 107
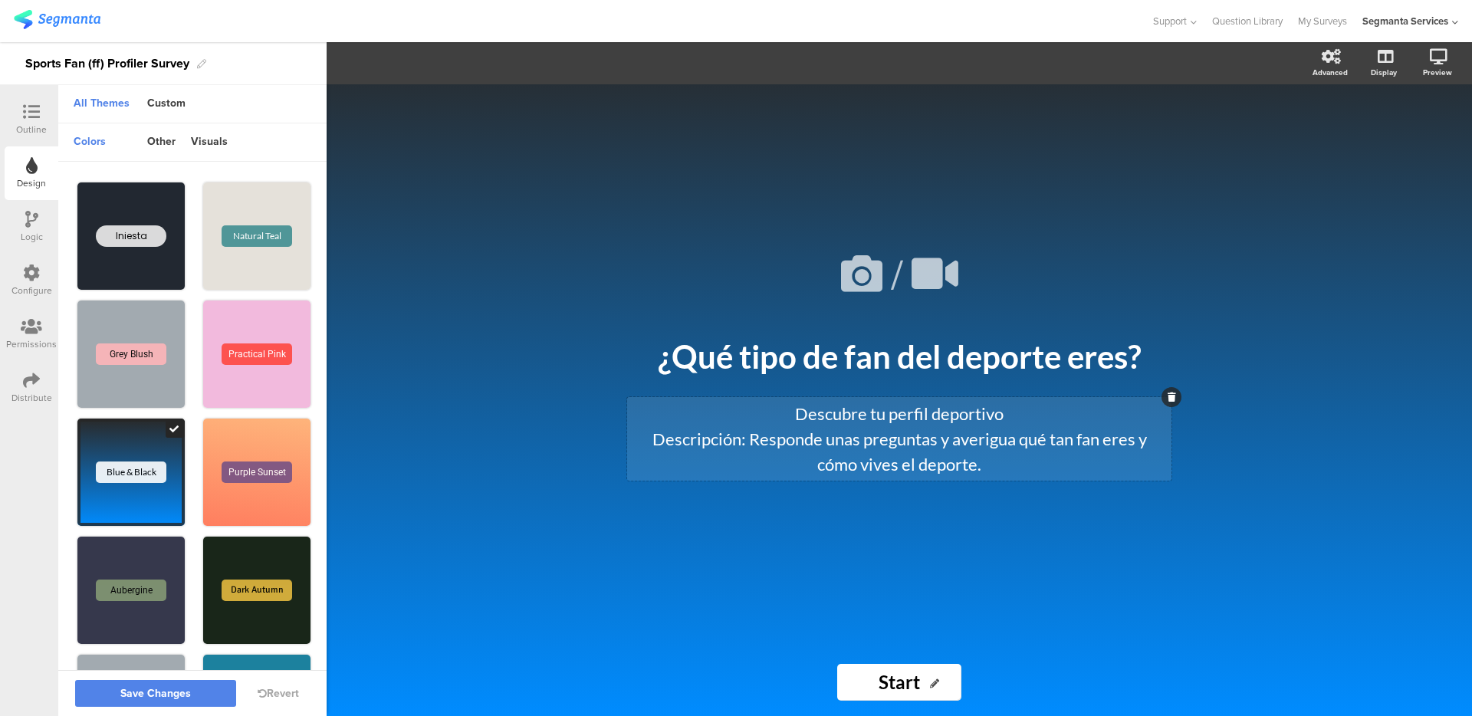
click at [38, 117] on icon at bounding box center [31, 111] width 17 height 17
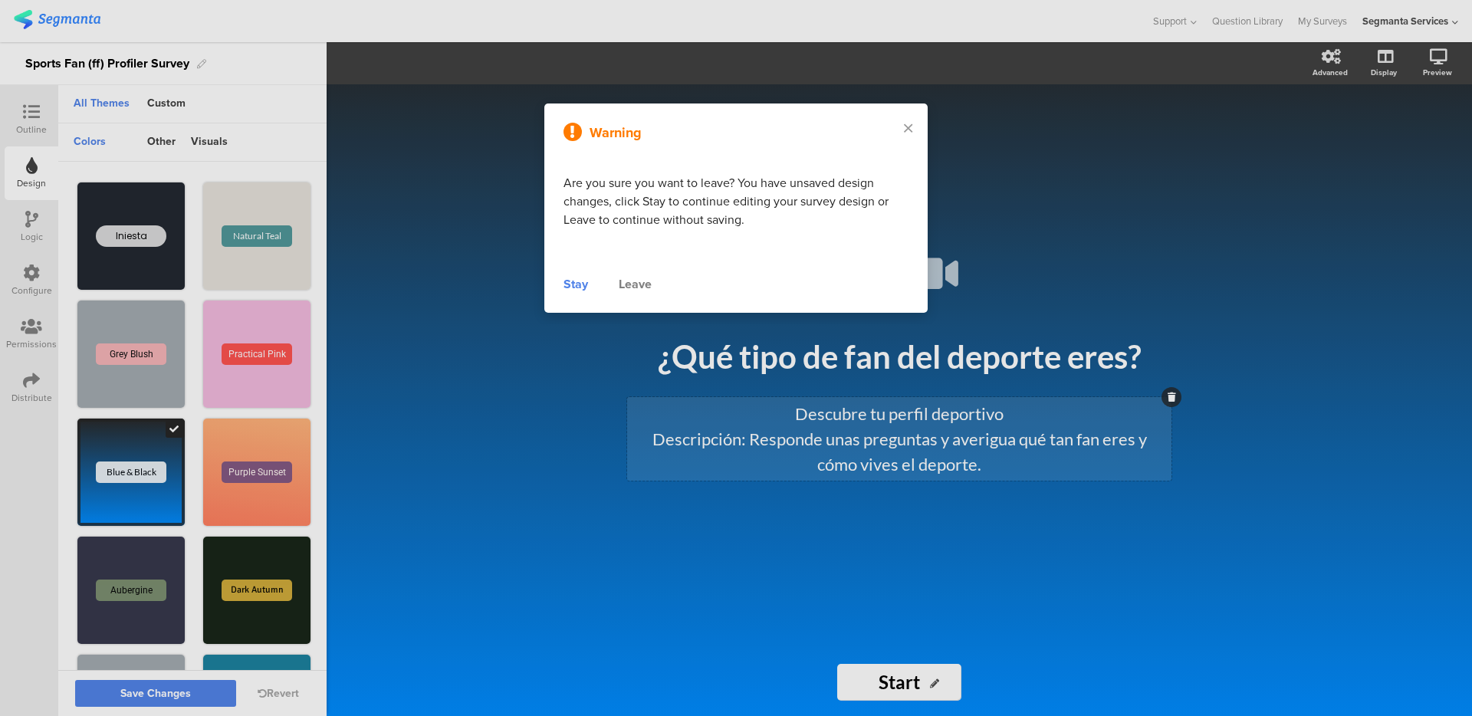
click at [125, 689] on div at bounding box center [736, 358] width 1472 height 716
click at [583, 277] on div "Stay" at bounding box center [575, 284] width 25 height 18
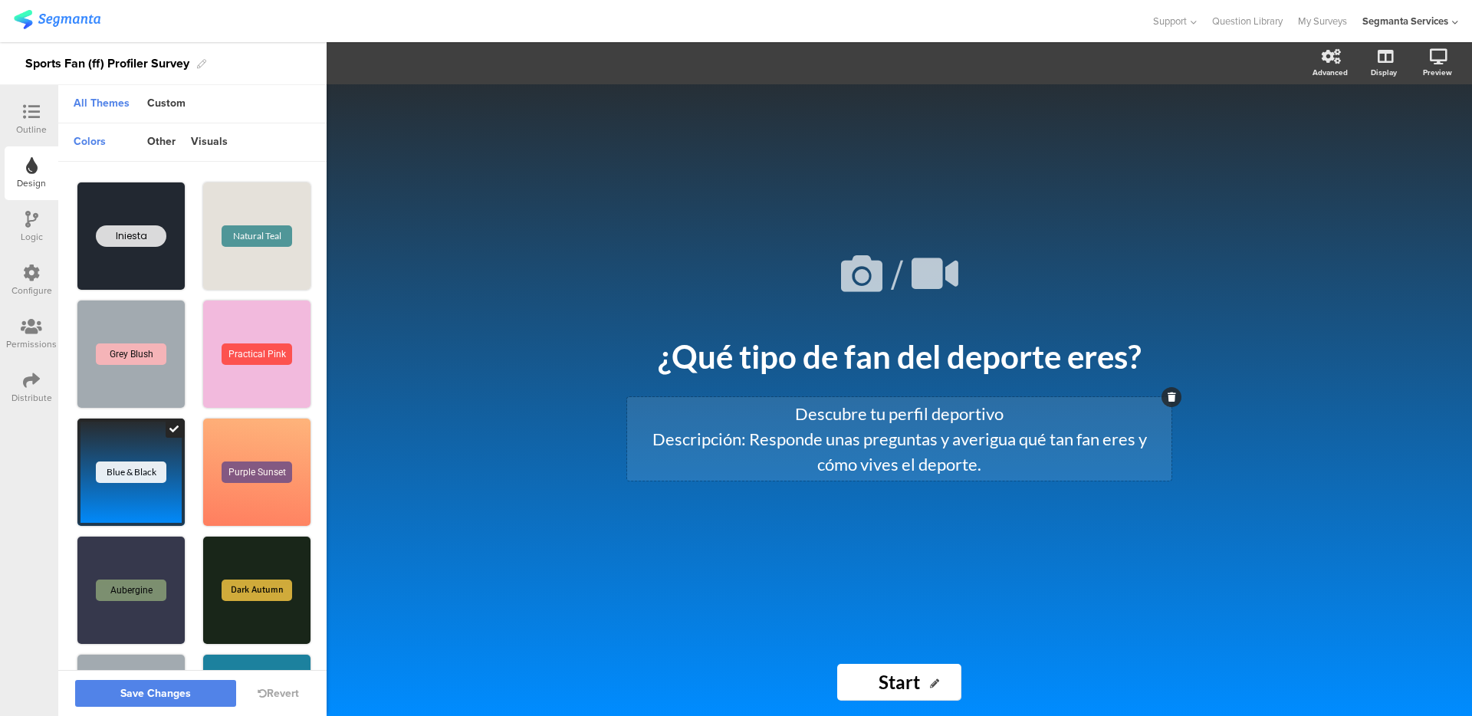
click at [175, 701] on button "Save Changes" at bounding box center [155, 693] width 161 height 27
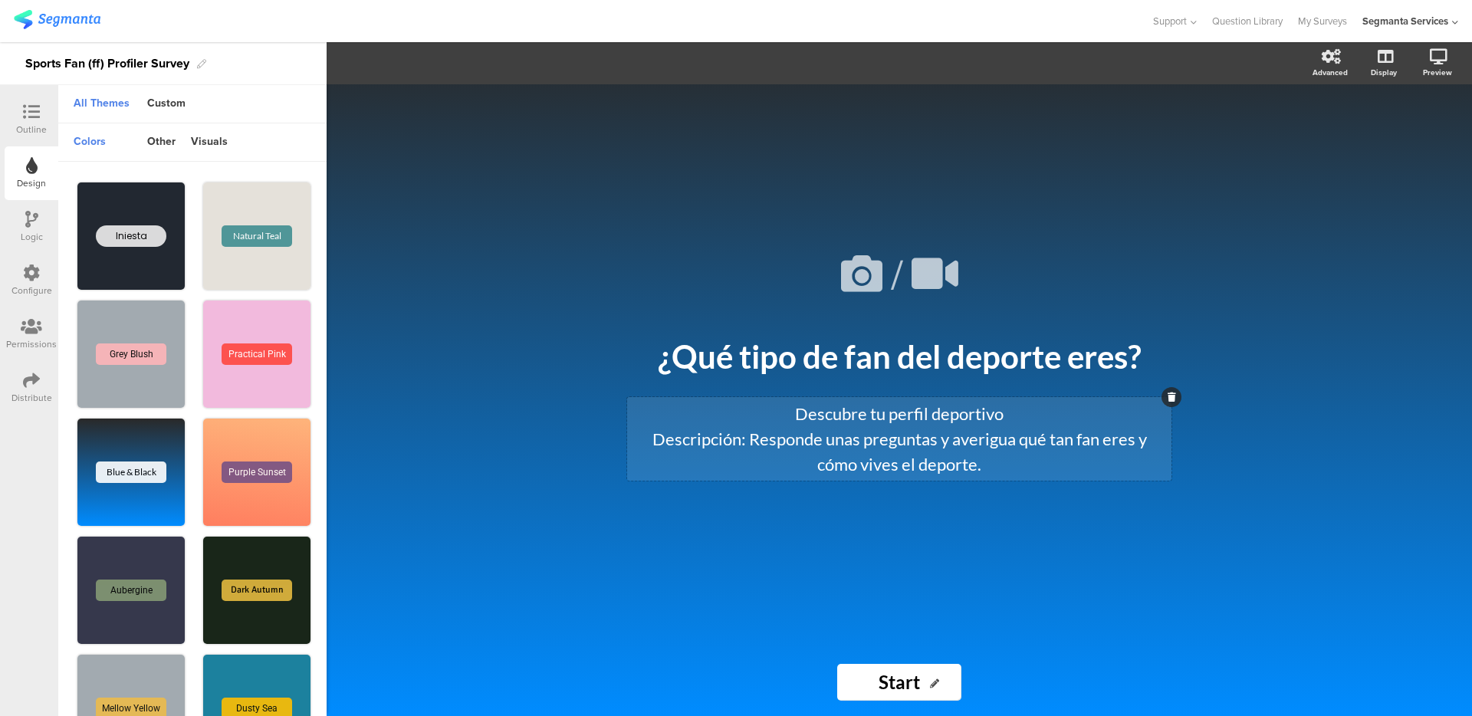
click at [31, 115] on icon at bounding box center [31, 111] width 17 height 17
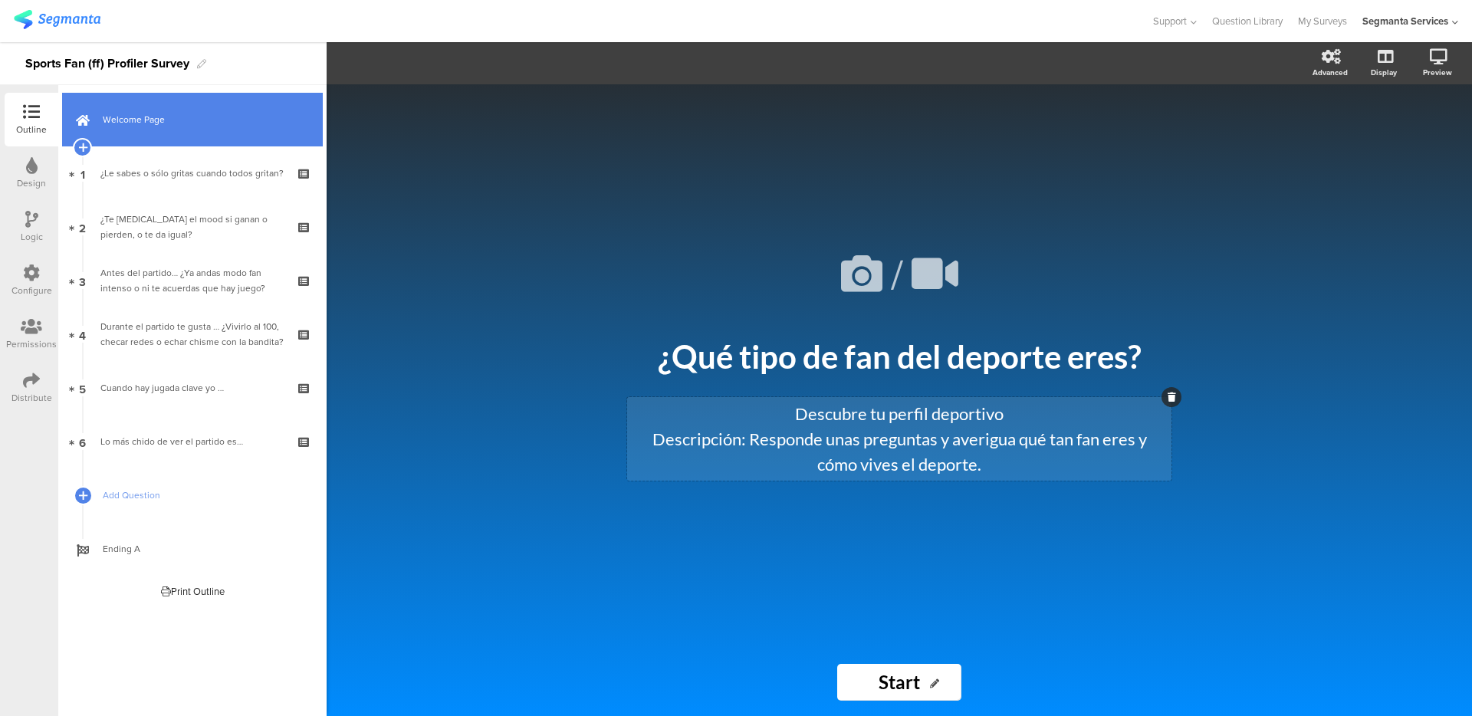
click at [136, 113] on span "Welcome Page" at bounding box center [201, 119] width 196 height 15
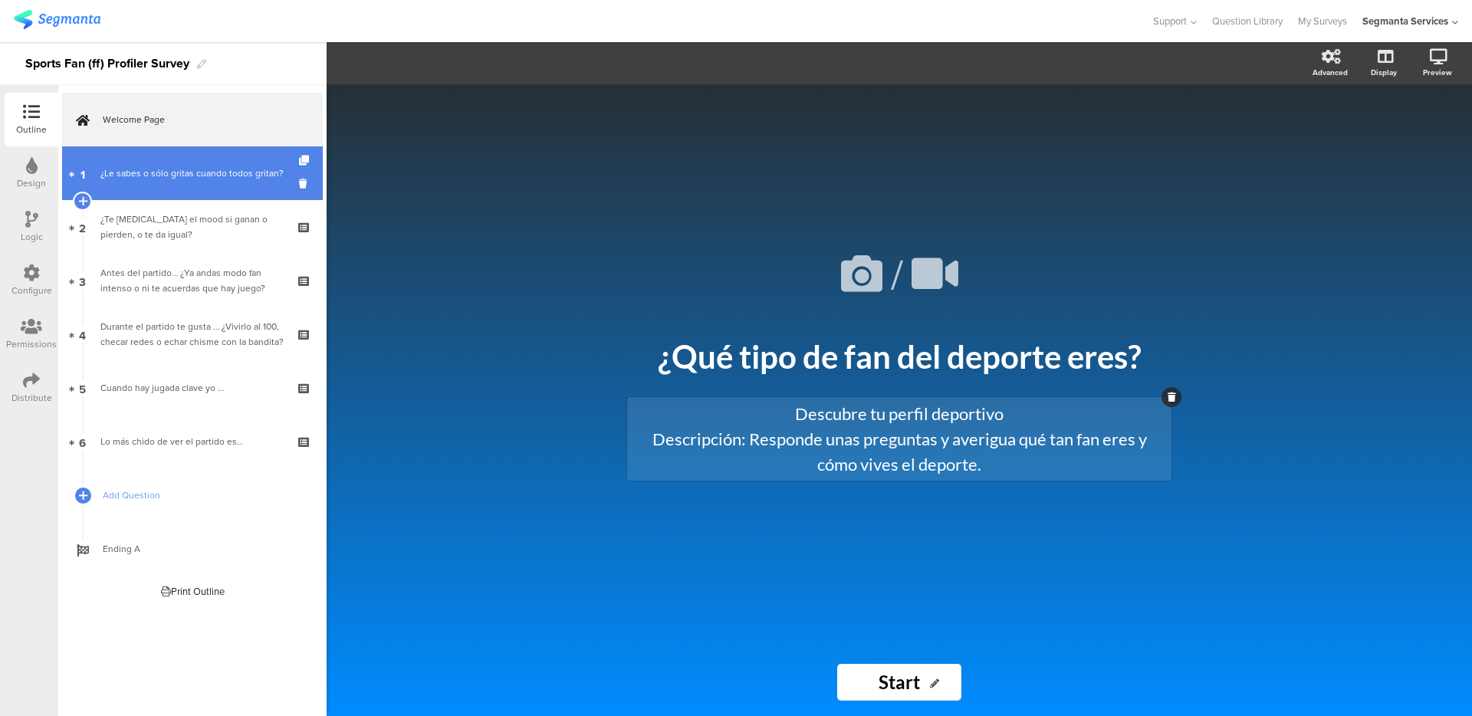
click at [208, 191] on link "1 ¿Le sabes o sólo gritas cuando todos gritan?" at bounding box center [192, 173] width 261 height 54
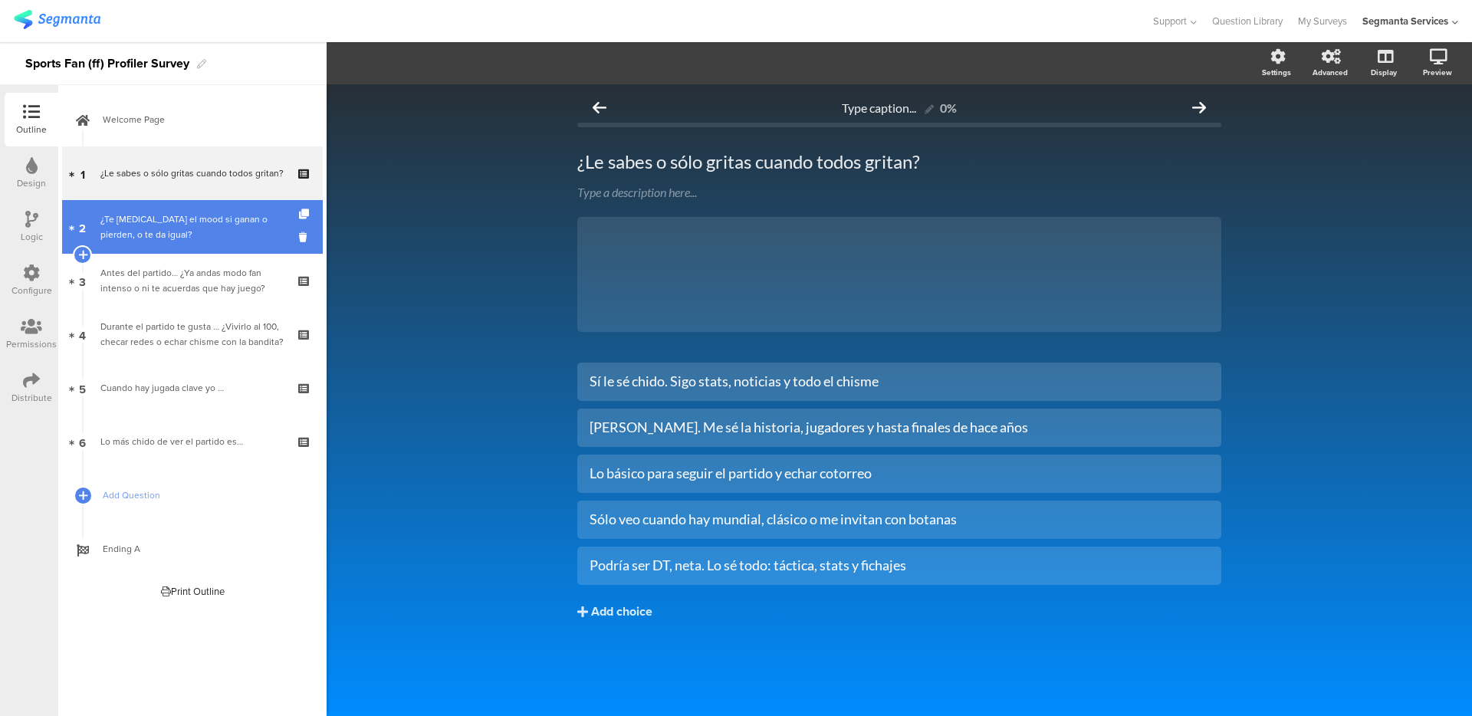
click at [206, 222] on div "¿Te cambia el mood si ganan o pierden, o te da igual?" at bounding box center [191, 227] width 183 height 31
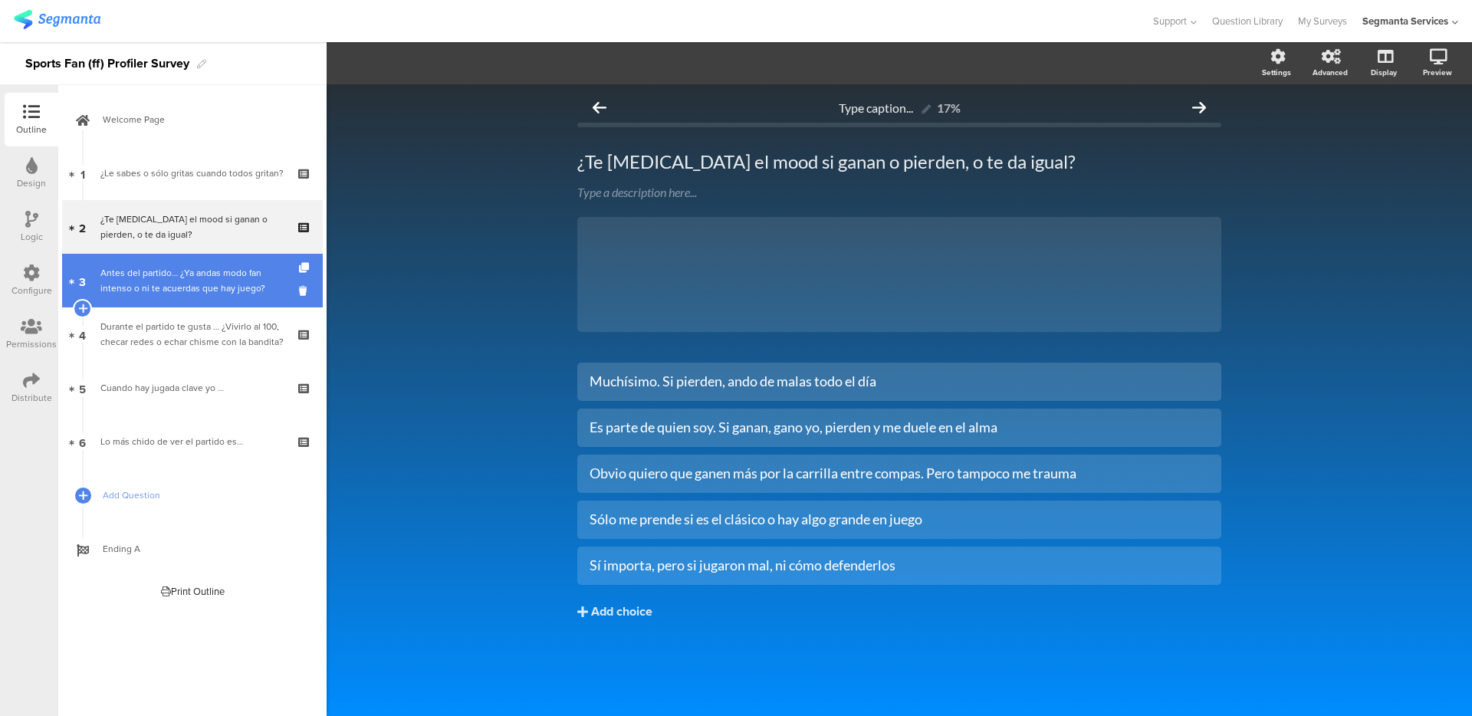
click at [204, 260] on link "3 Antes del partido… ¿Ya andas modo fan intenso o ni te acuerdas que hay juego?" at bounding box center [192, 281] width 261 height 54
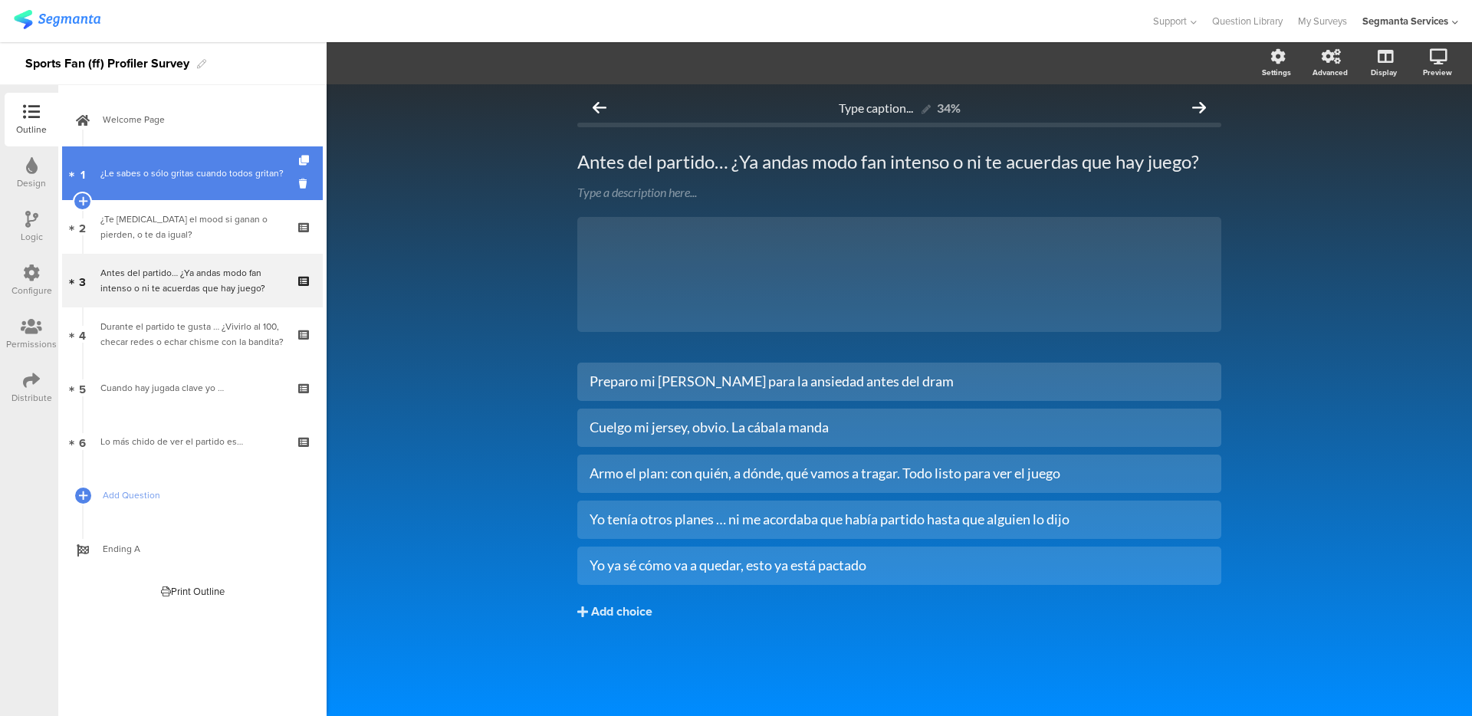
click at [165, 150] on link "1 ¿Le sabes o sólo gritas cuando todos gritan?" at bounding box center [192, 173] width 261 height 54
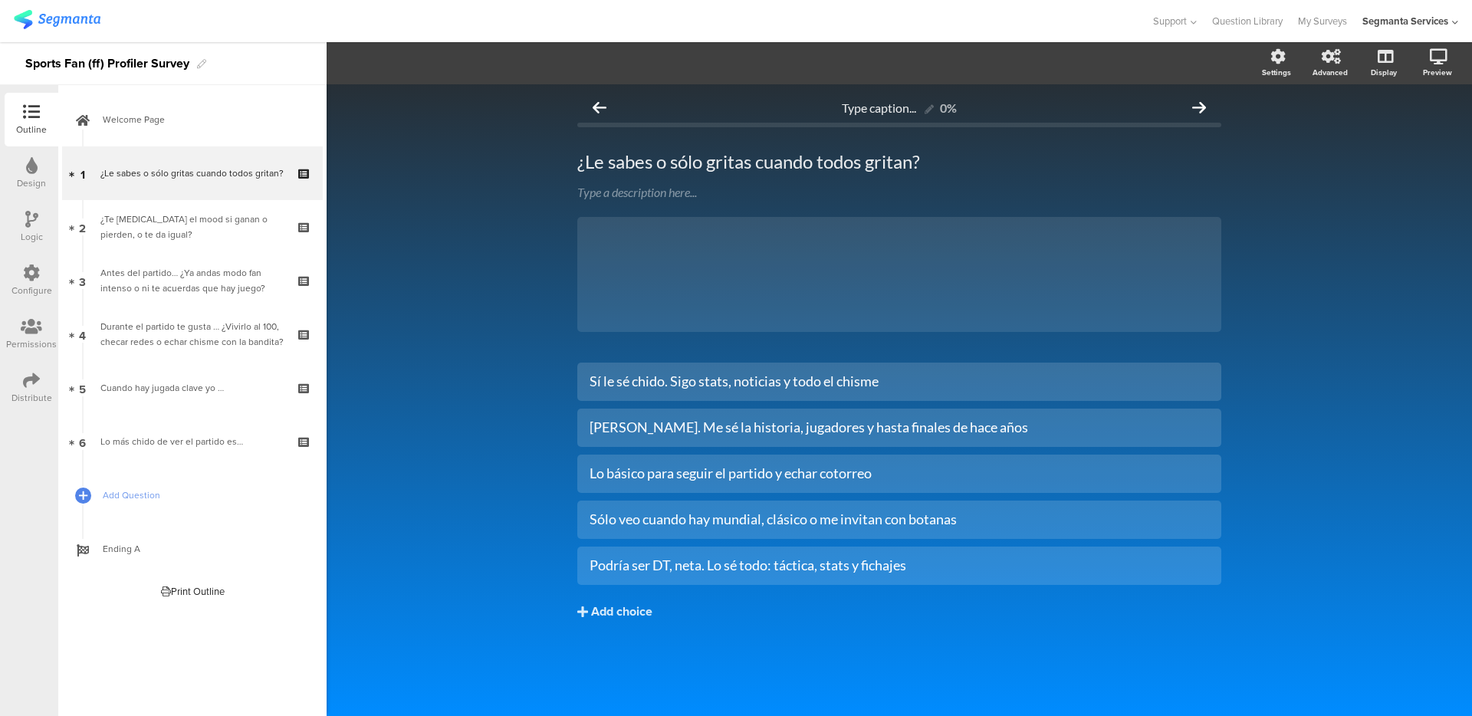
click at [25, 117] on icon at bounding box center [31, 111] width 17 height 17
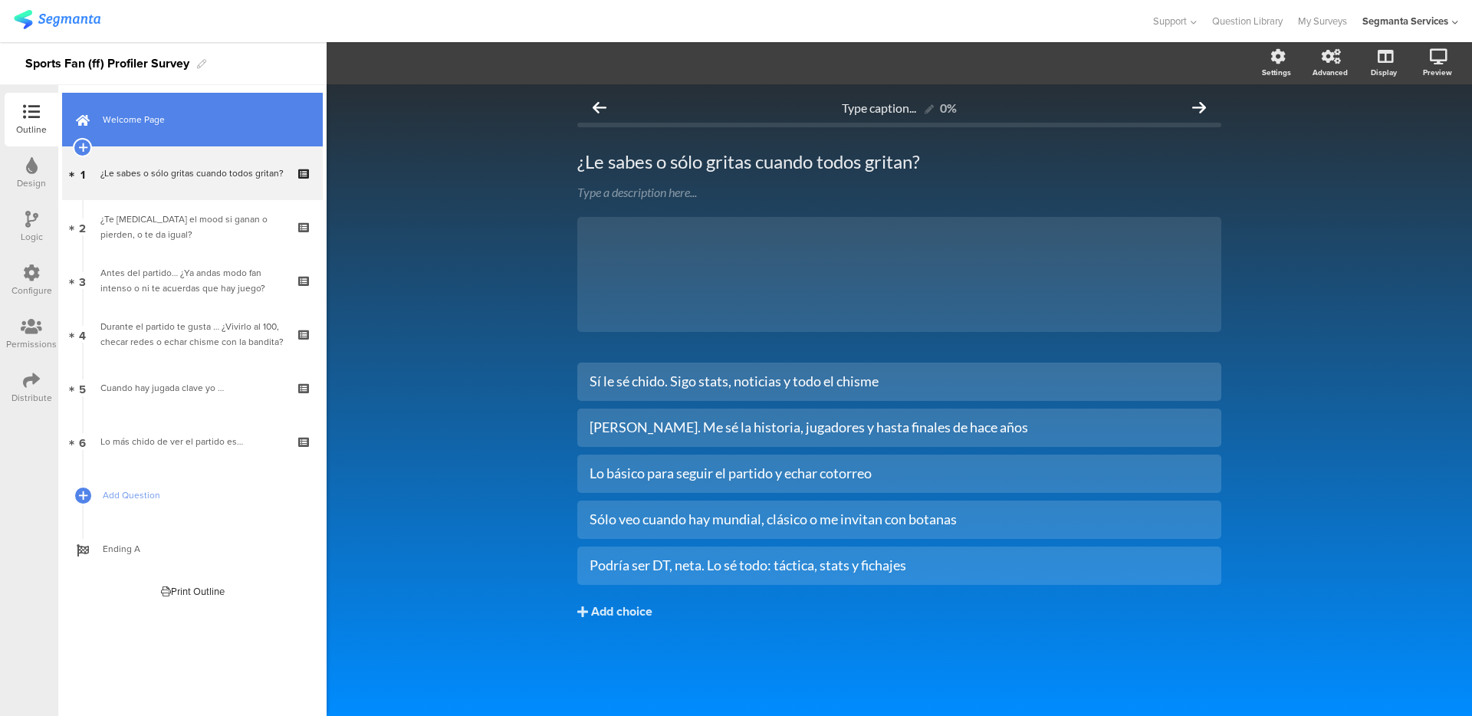
click at [106, 113] on span "Welcome Page" at bounding box center [201, 119] width 196 height 15
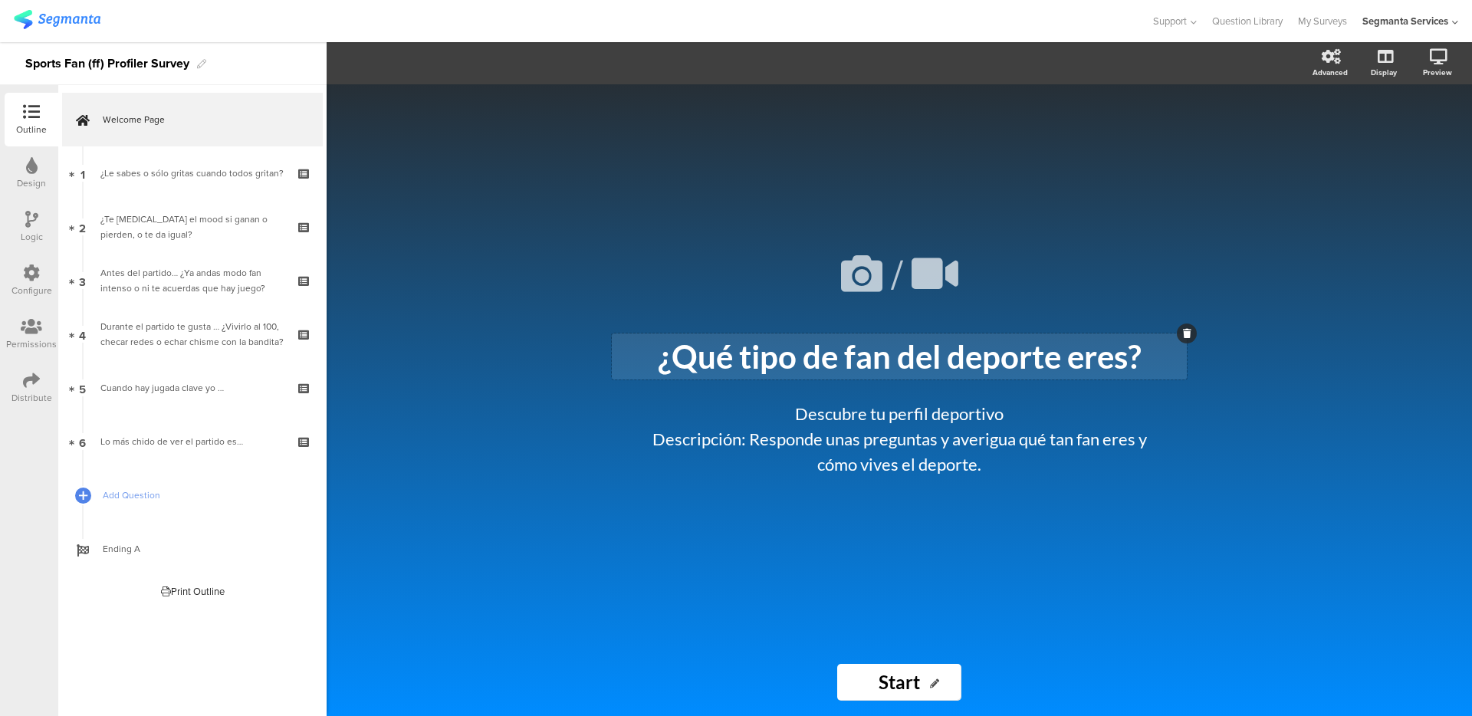
click at [781, 366] on p "¿Qué tipo de fan del deporte eres?" at bounding box center [898, 356] width 567 height 38
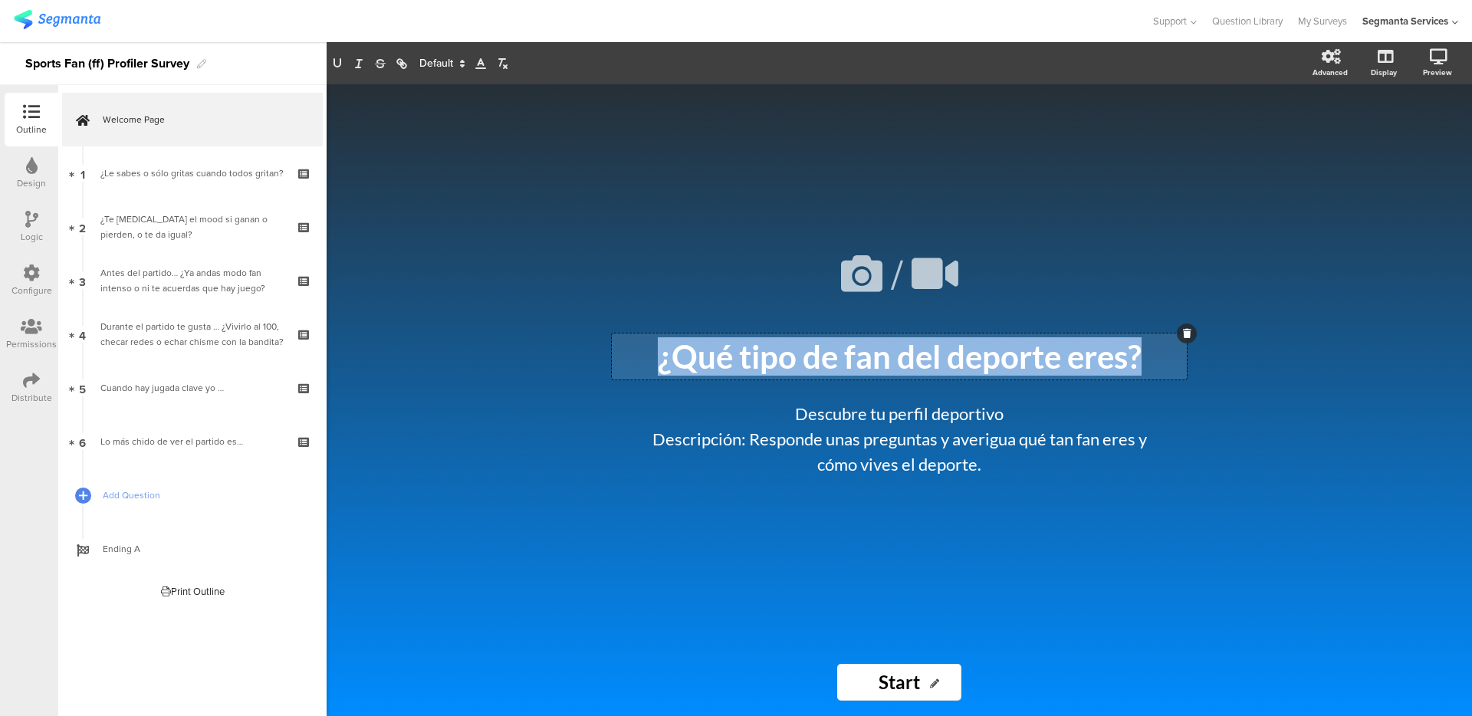
click at [781, 366] on p "¿Qué tipo de fan del deporte eres?" at bounding box center [898, 356] width 567 height 38
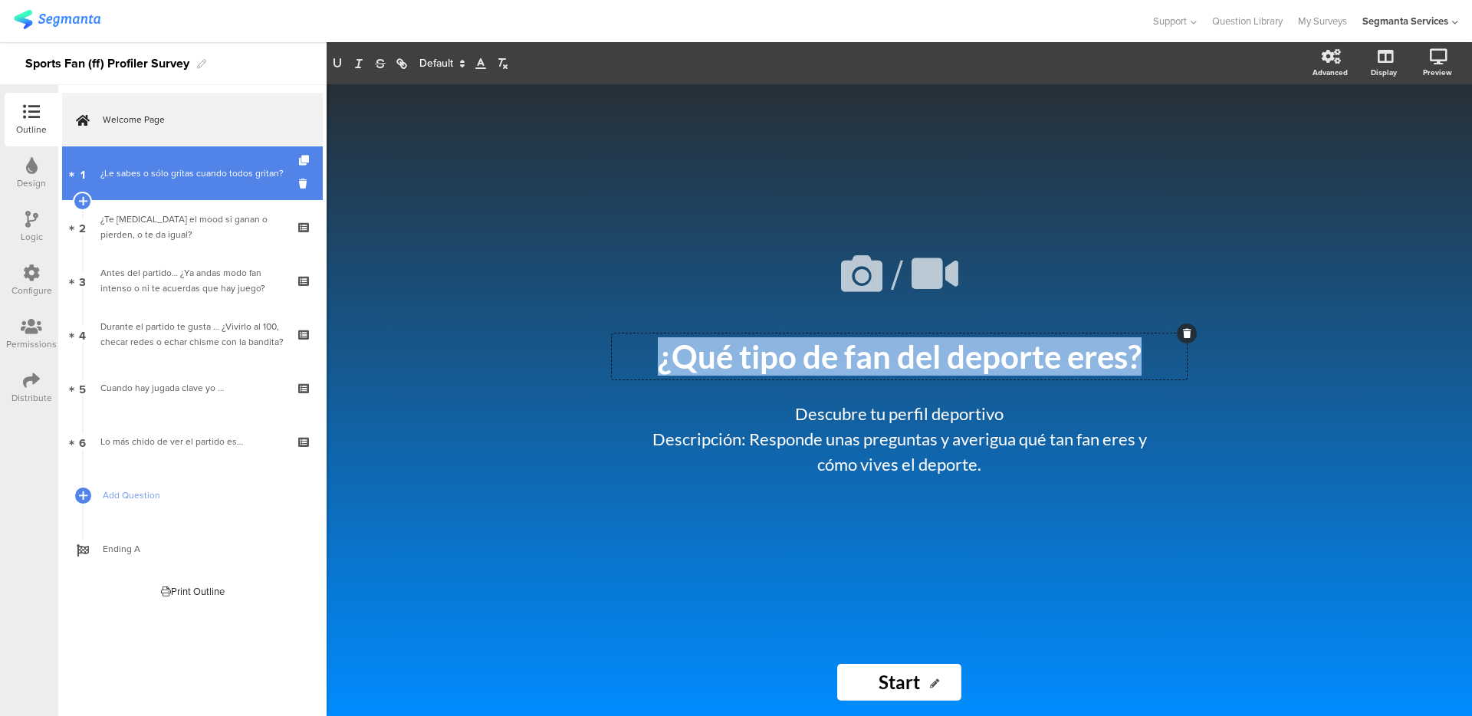
click at [188, 179] on div "¿Le sabes o sólo gritas cuando todos gritan?" at bounding box center [191, 173] width 183 height 15
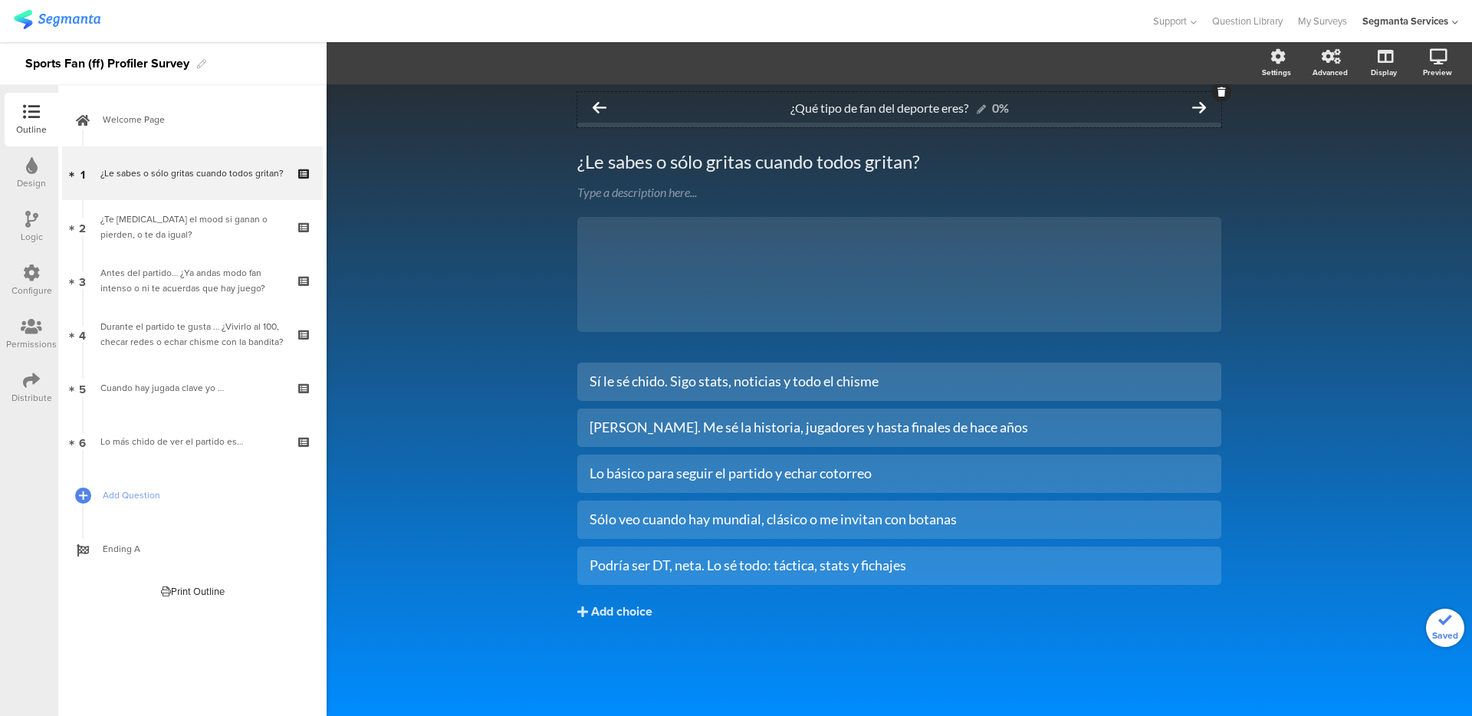
click at [1345, 264] on div "¿Qué tipo de fan del deporte eres? 0% ¿Le sabes o sólo gritas cuando todos grit…" at bounding box center [899, 400] width 1145 height 632
click at [30, 380] on icon at bounding box center [31, 380] width 17 height 17
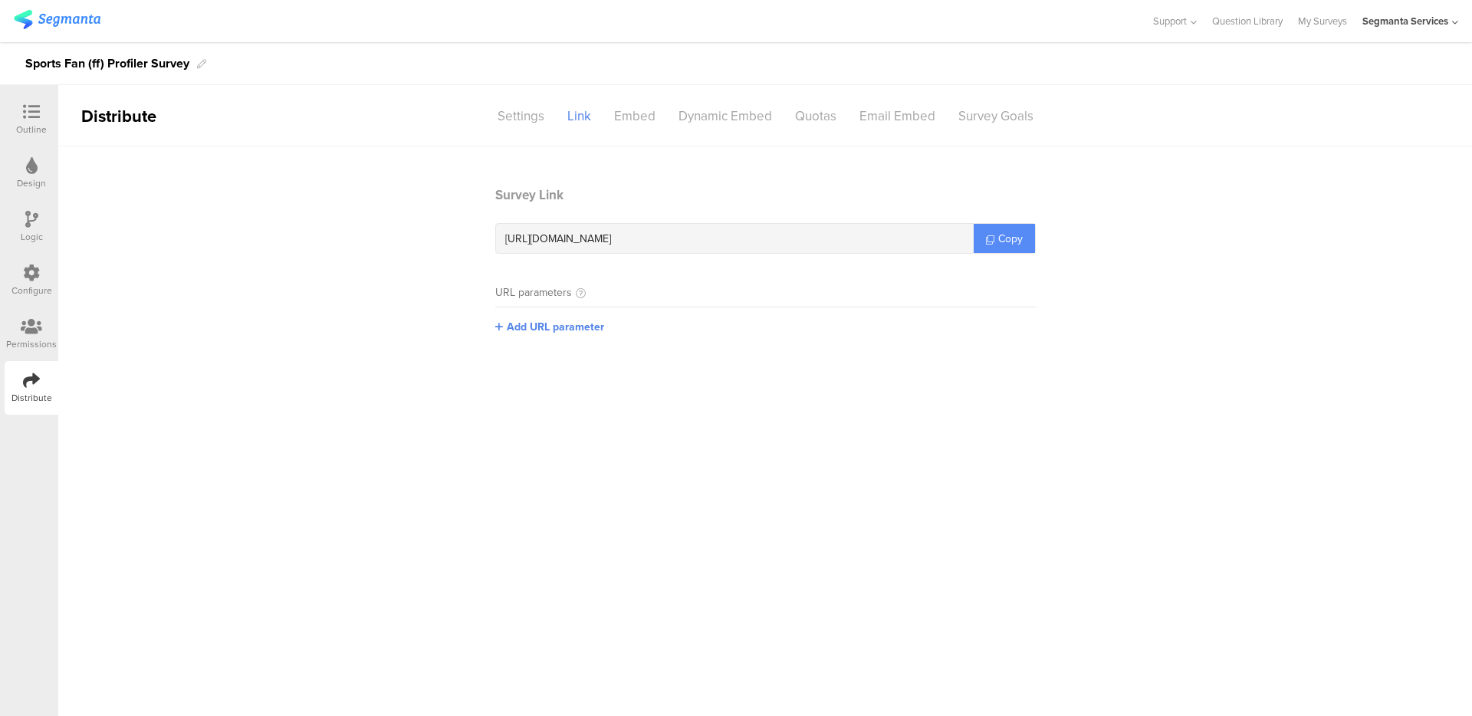
click at [1003, 243] on span "Copy" at bounding box center [1010, 239] width 25 height 16
